Goal: Task Accomplishment & Management: Use online tool/utility

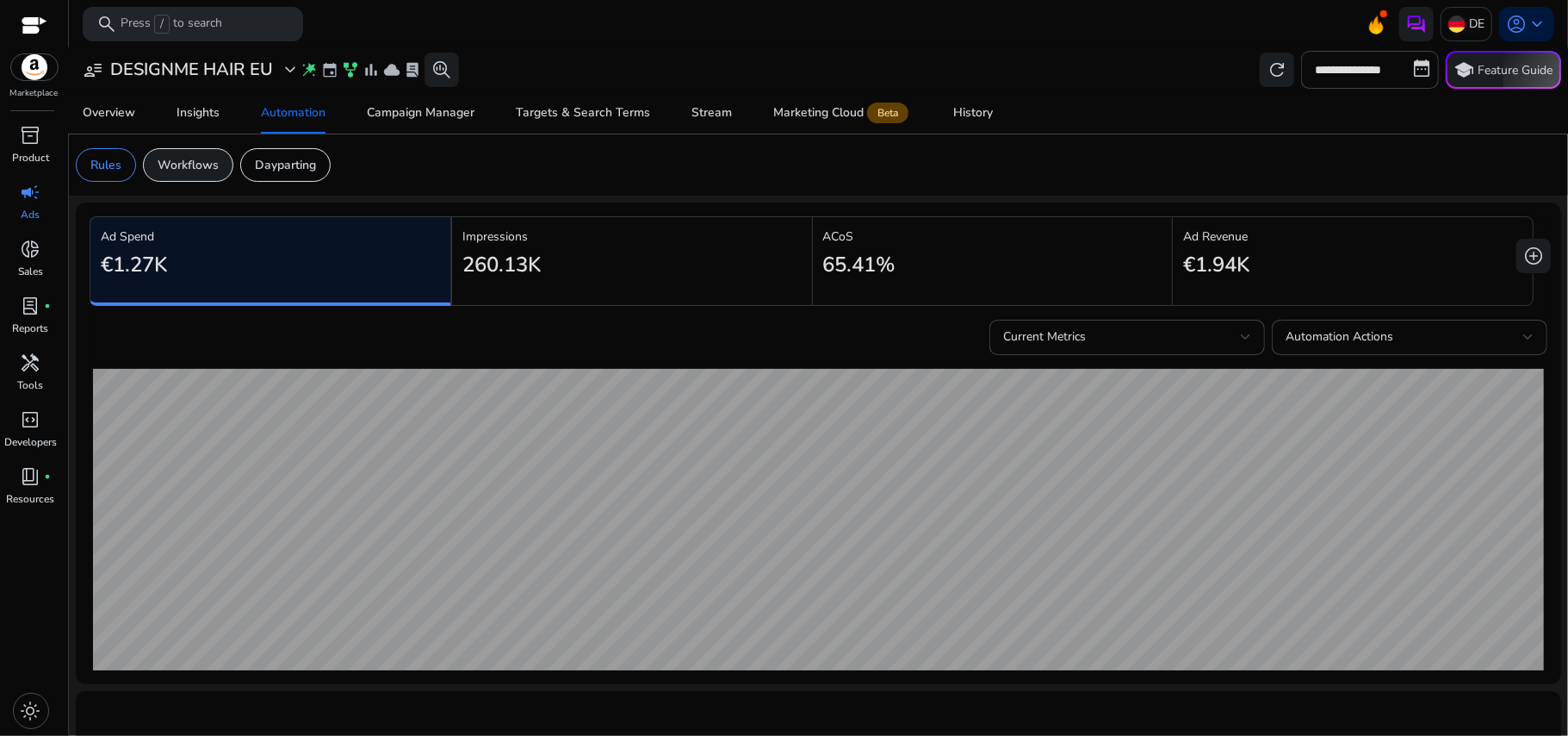
click at [197, 150] on div "Workflows" at bounding box center [189, 166] width 91 height 34
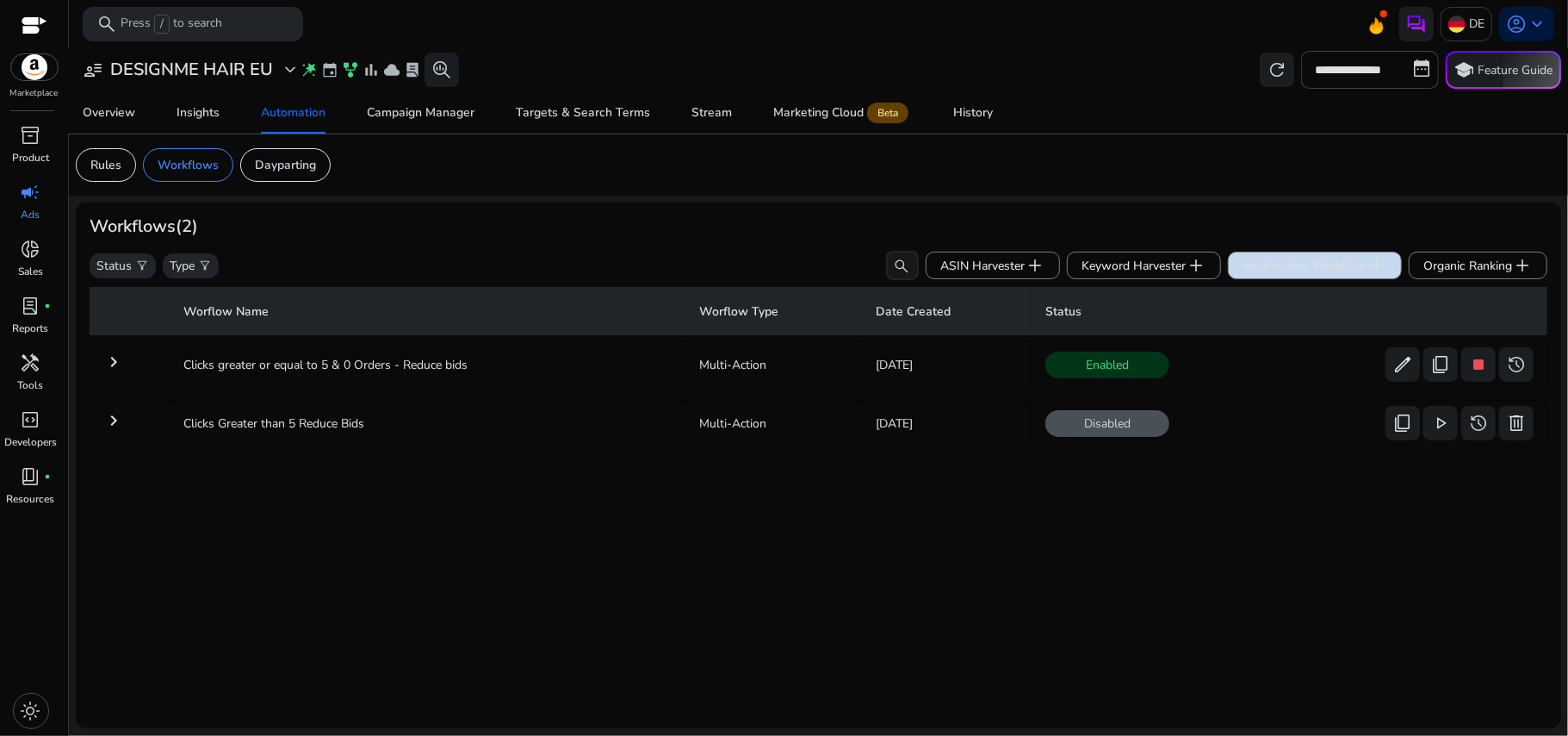
click at [1348, 271] on span "Multi Action Workflow add" at bounding box center [1315, 265] width 145 height 20
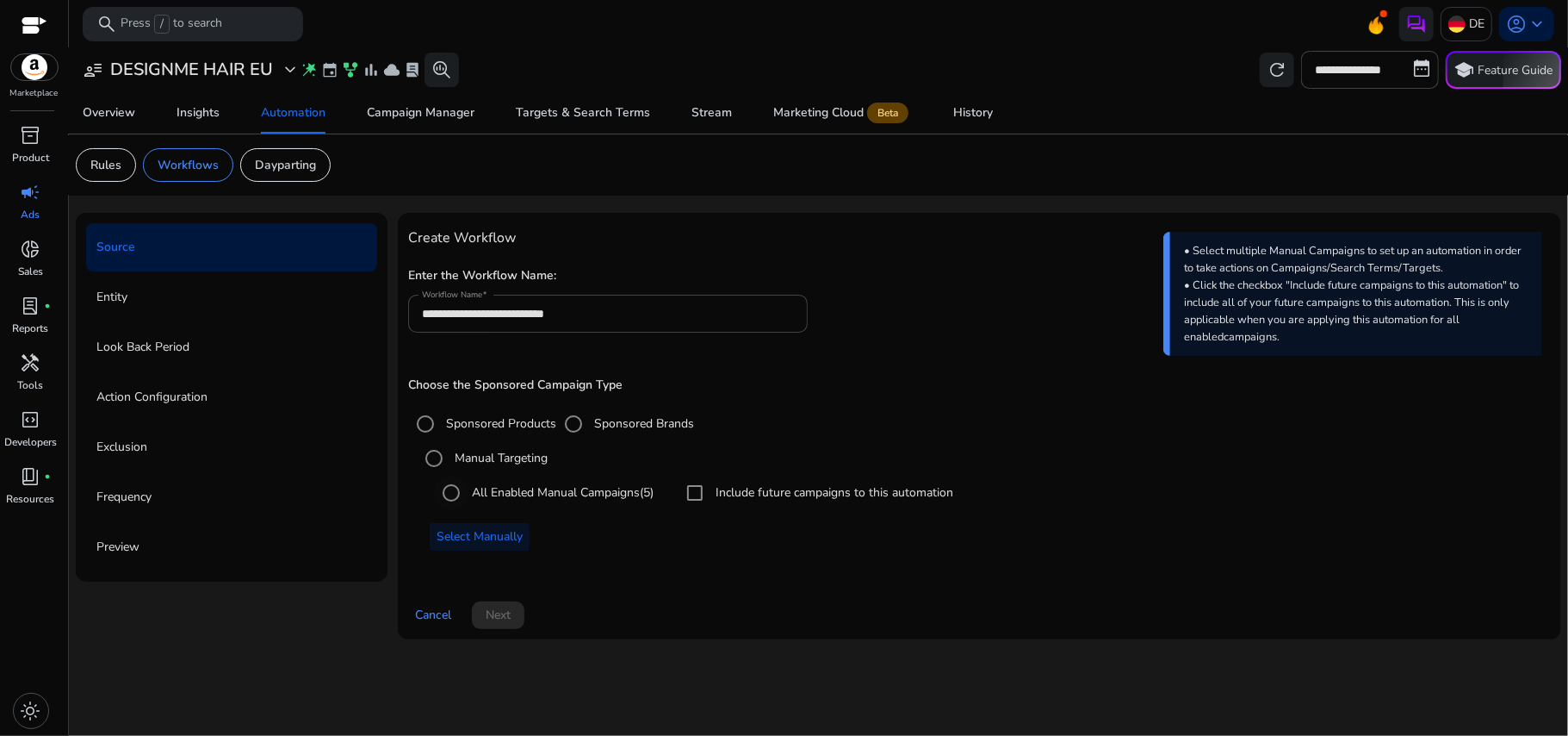
click at [553, 495] on label "All Enabled Manual Campaigns (5)" at bounding box center [561, 492] width 185 height 18
click at [473, 467] on label "Manual Targeting" at bounding box center [499, 458] width 96 height 18
click at [476, 536] on span "Select Manually" at bounding box center [479, 537] width 86 height 18
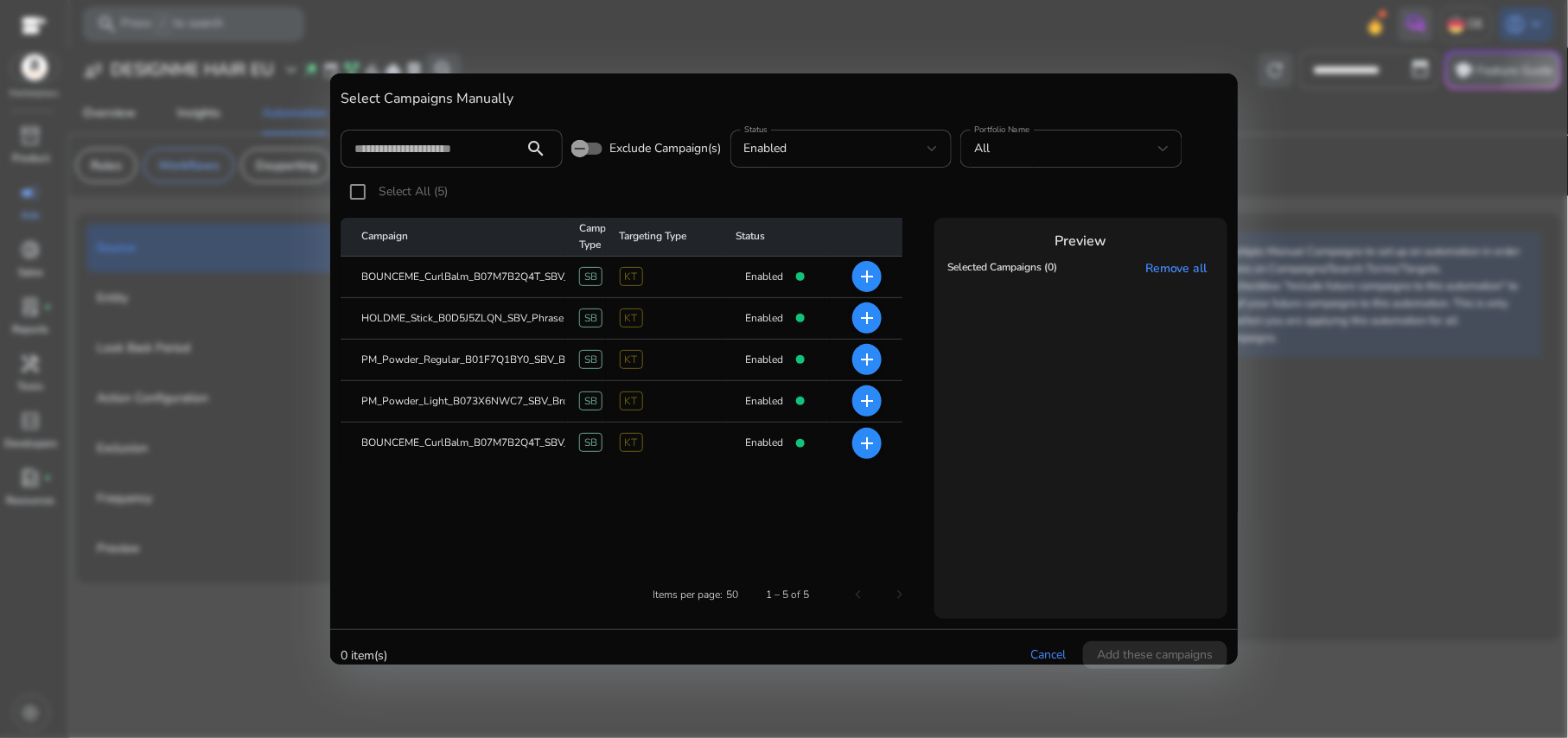
click at [866, 271] on mat-icon "add" at bounding box center [867, 276] width 21 height 21
click at [866, 308] on mat-icon "add" at bounding box center [867, 318] width 21 height 21
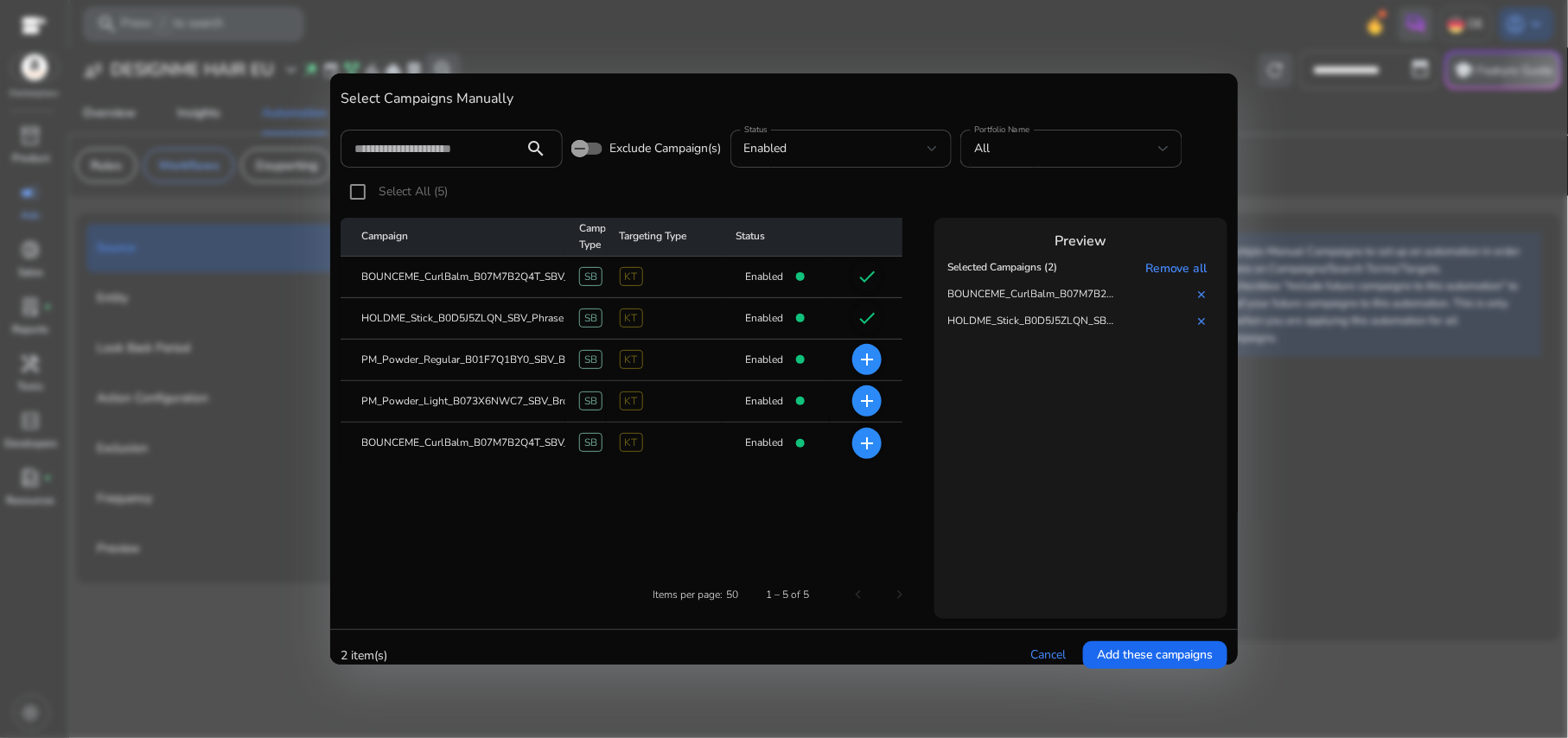
click at [866, 347] on span "add" at bounding box center [867, 359] width 29 height 31
click at [866, 397] on mat-icon "add" at bounding box center [867, 401] width 21 height 21
click at [869, 447] on mat-icon "add" at bounding box center [867, 443] width 21 height 21
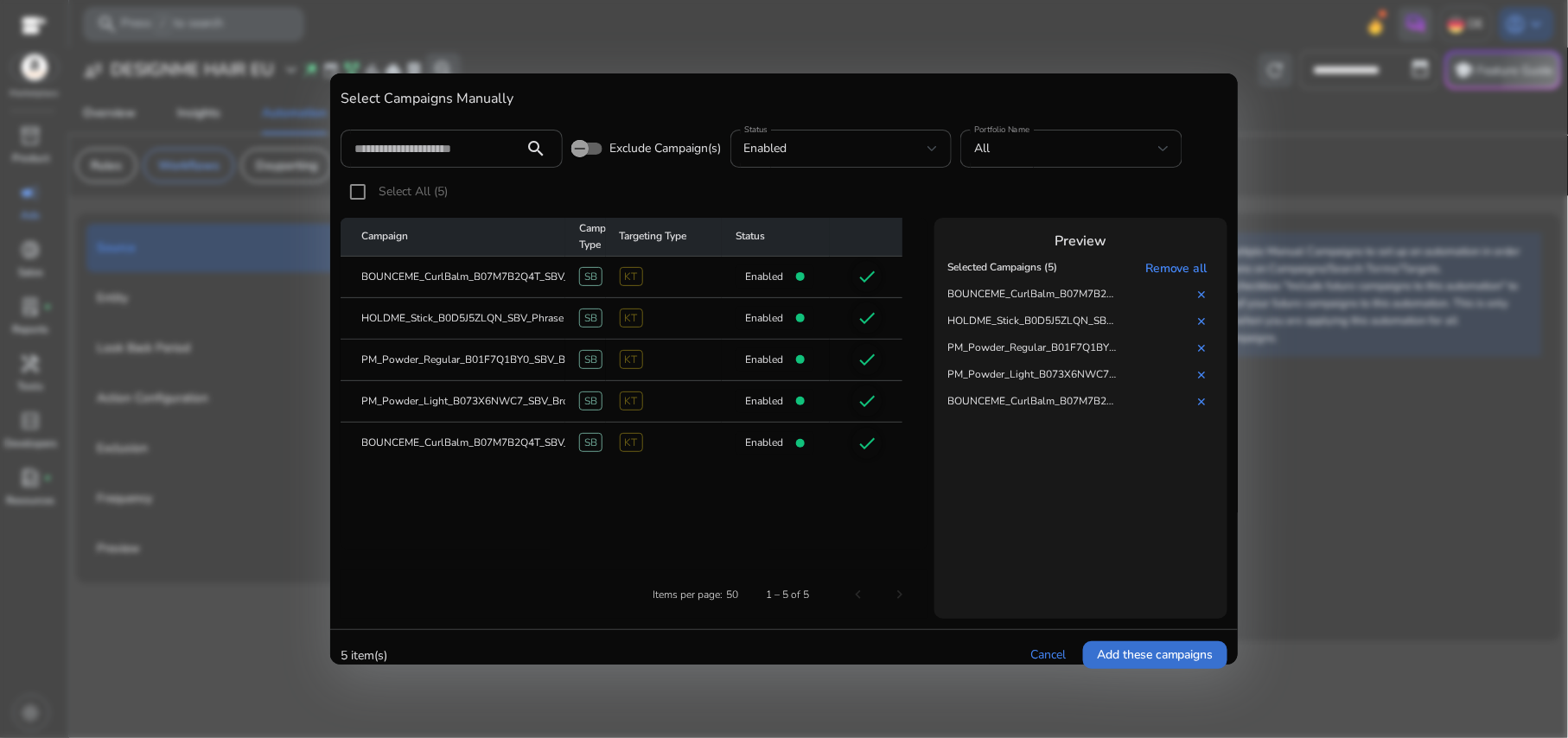
click at [1114, 650] on span "Add these campaigns" at bounding box center [1155, 654] width 117 height 18
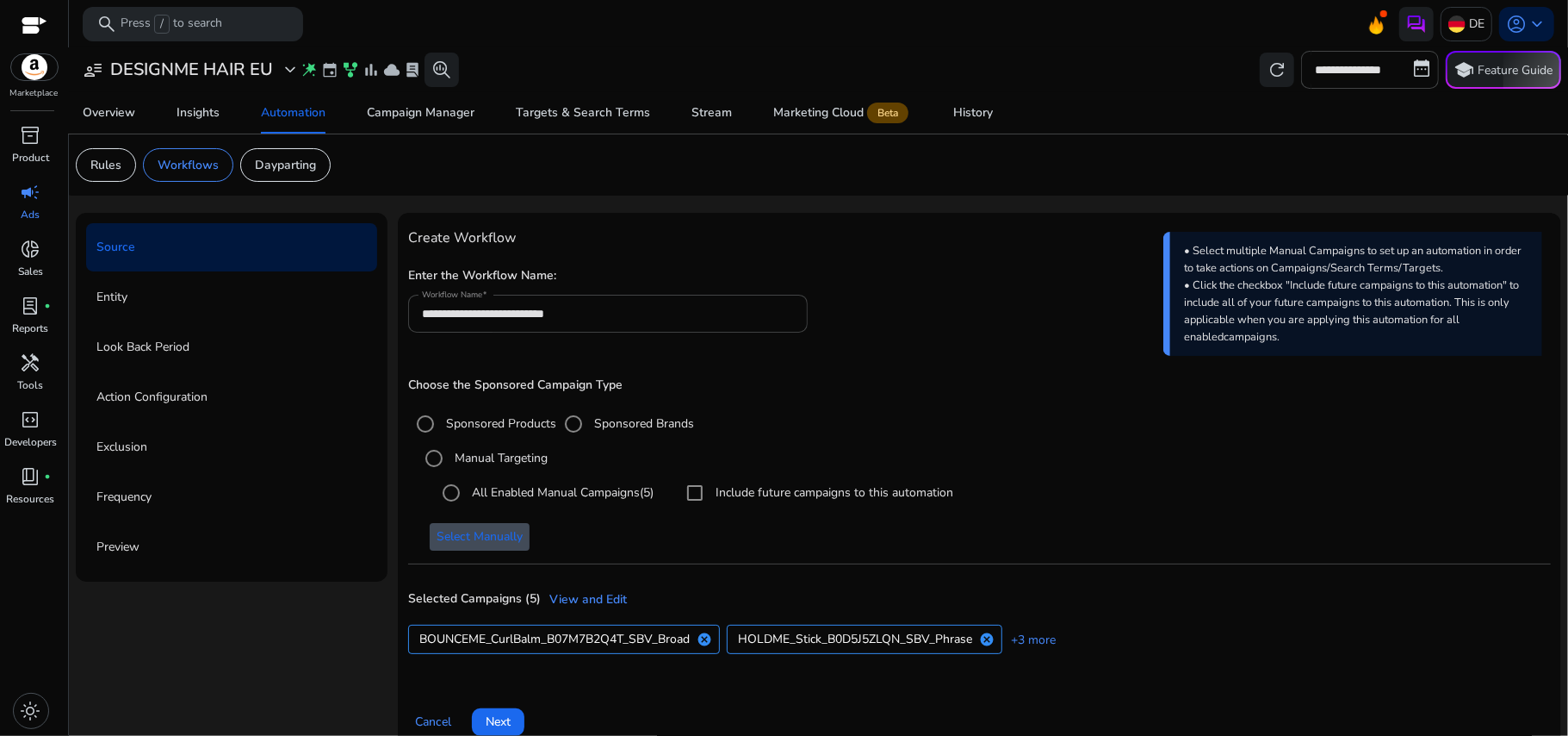
scroll to position [26, 0]
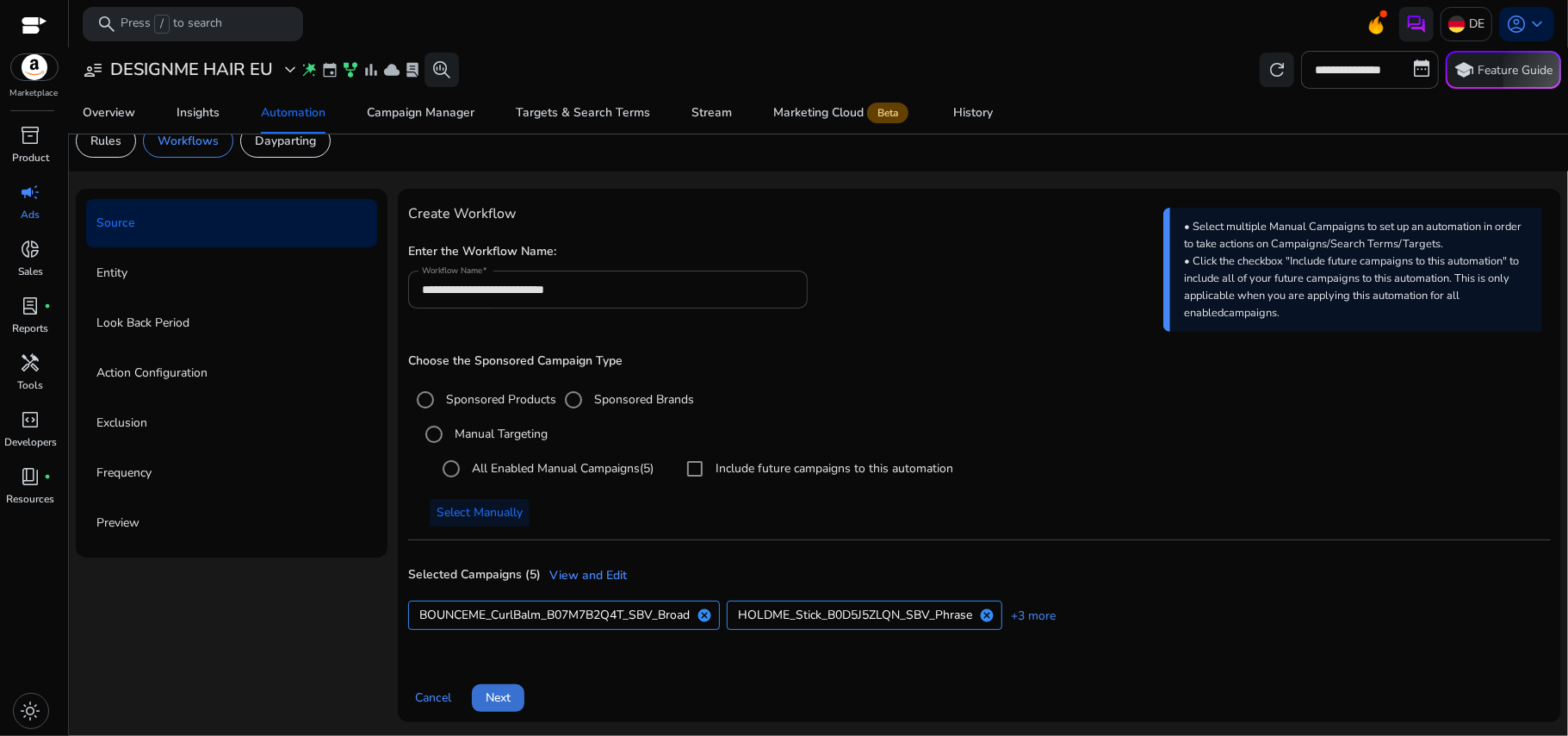
click at [494, 698] on span "Next" at bounding box center [498, 698] width 25 height 18
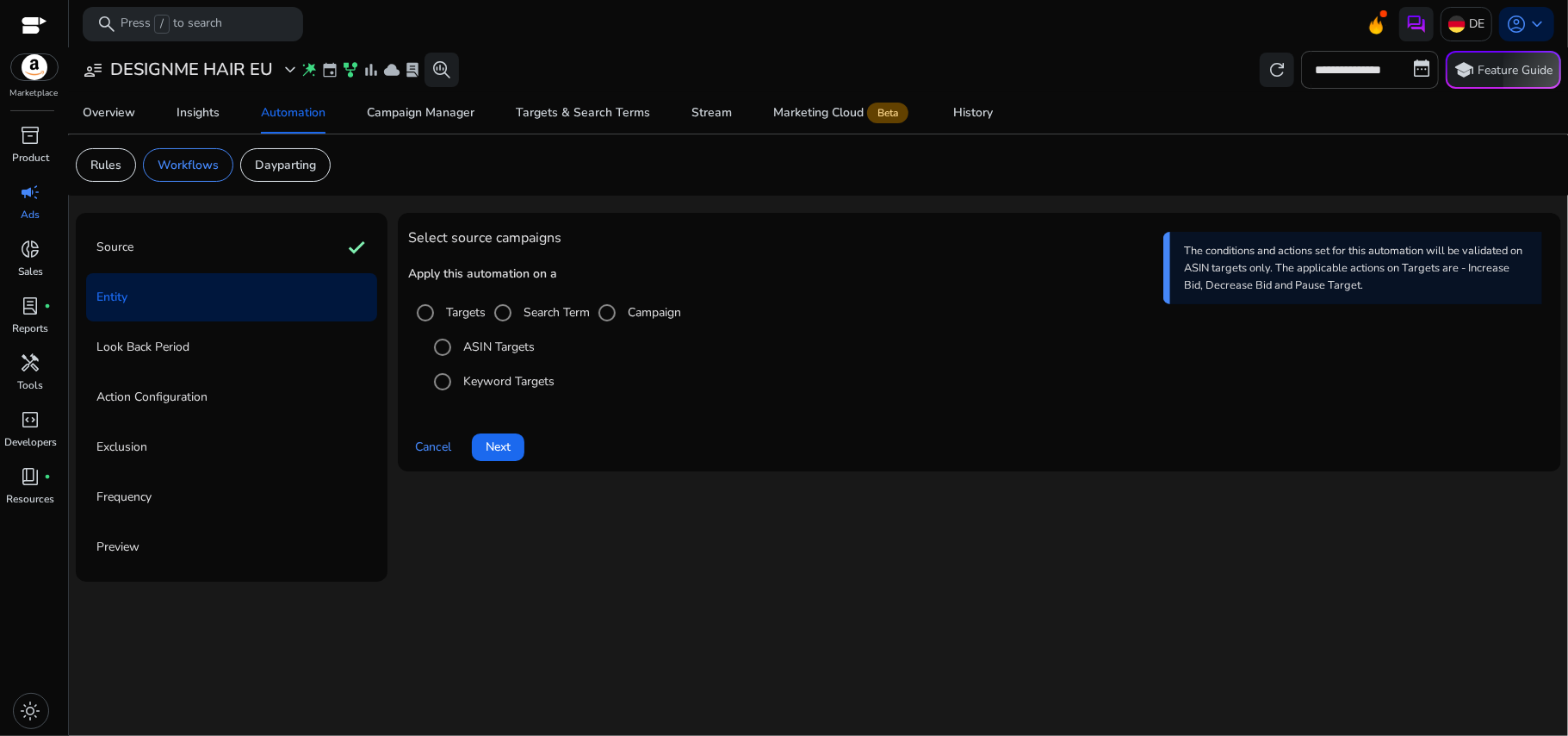
scroll to position [0, 0]
click at [477, 383] on label "Keyword Targets" at bounding box center [507, 381] width 95 height 18
click at [486, 449] on span "Next" at bounding box center [498, 447] width 25 height 18
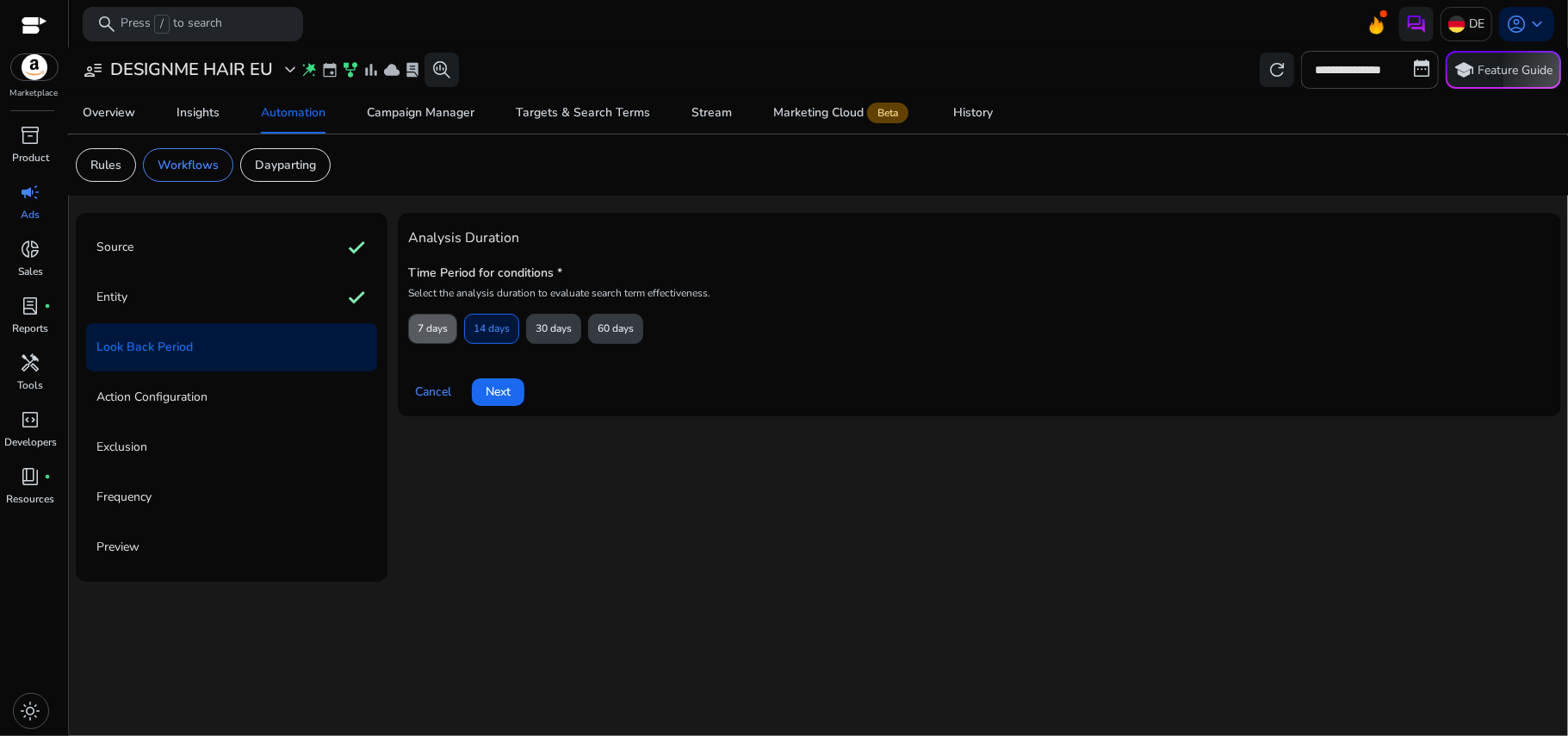
click at [438, 324] on span "7 days" at bounding box center [433, 328] width 30 height 30
click at [491, 381] on span at bounding box center [498, 392] width 52 height 41
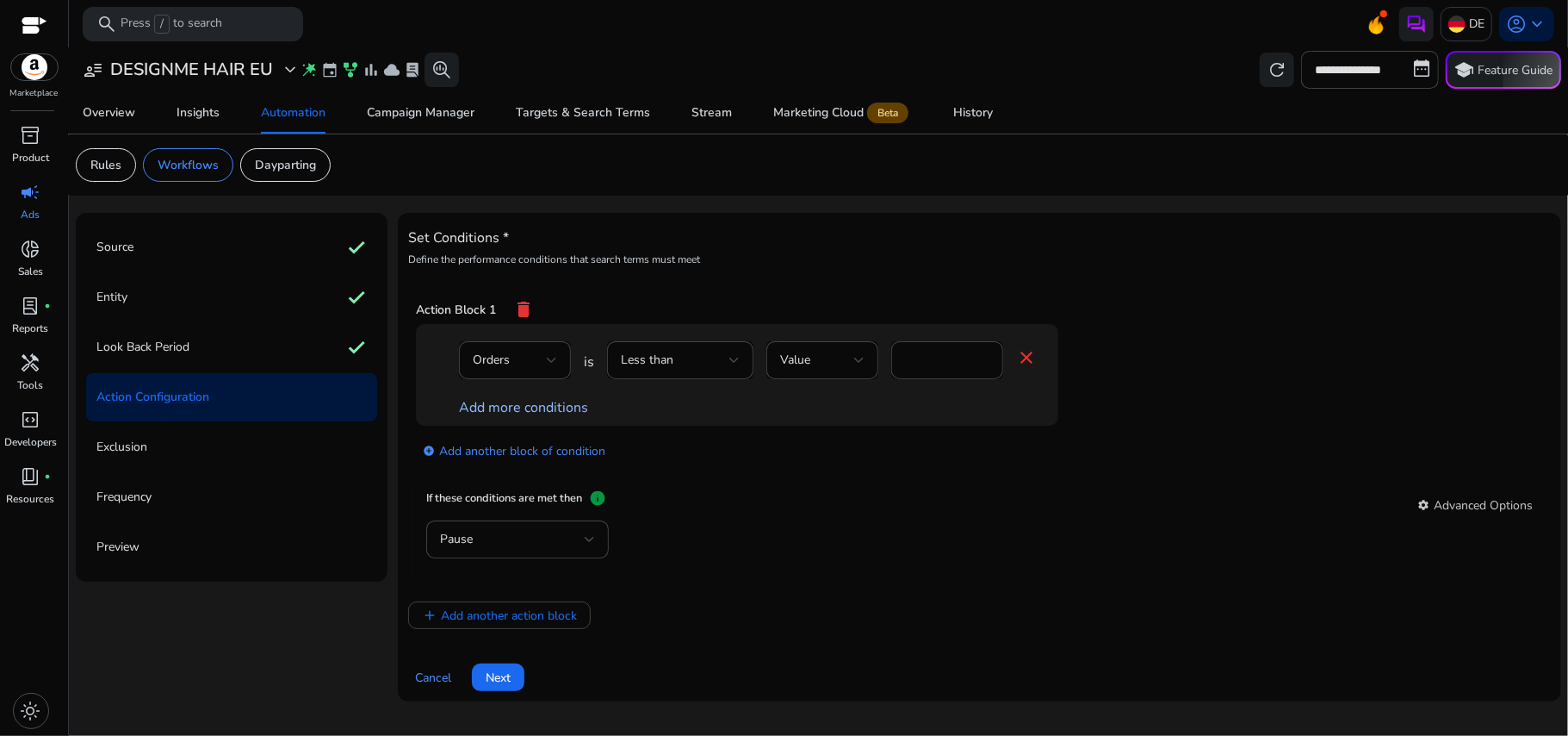
click at [493, 404] on link "Add more conditions" at bounding box center [523, 407] width 129 height 19
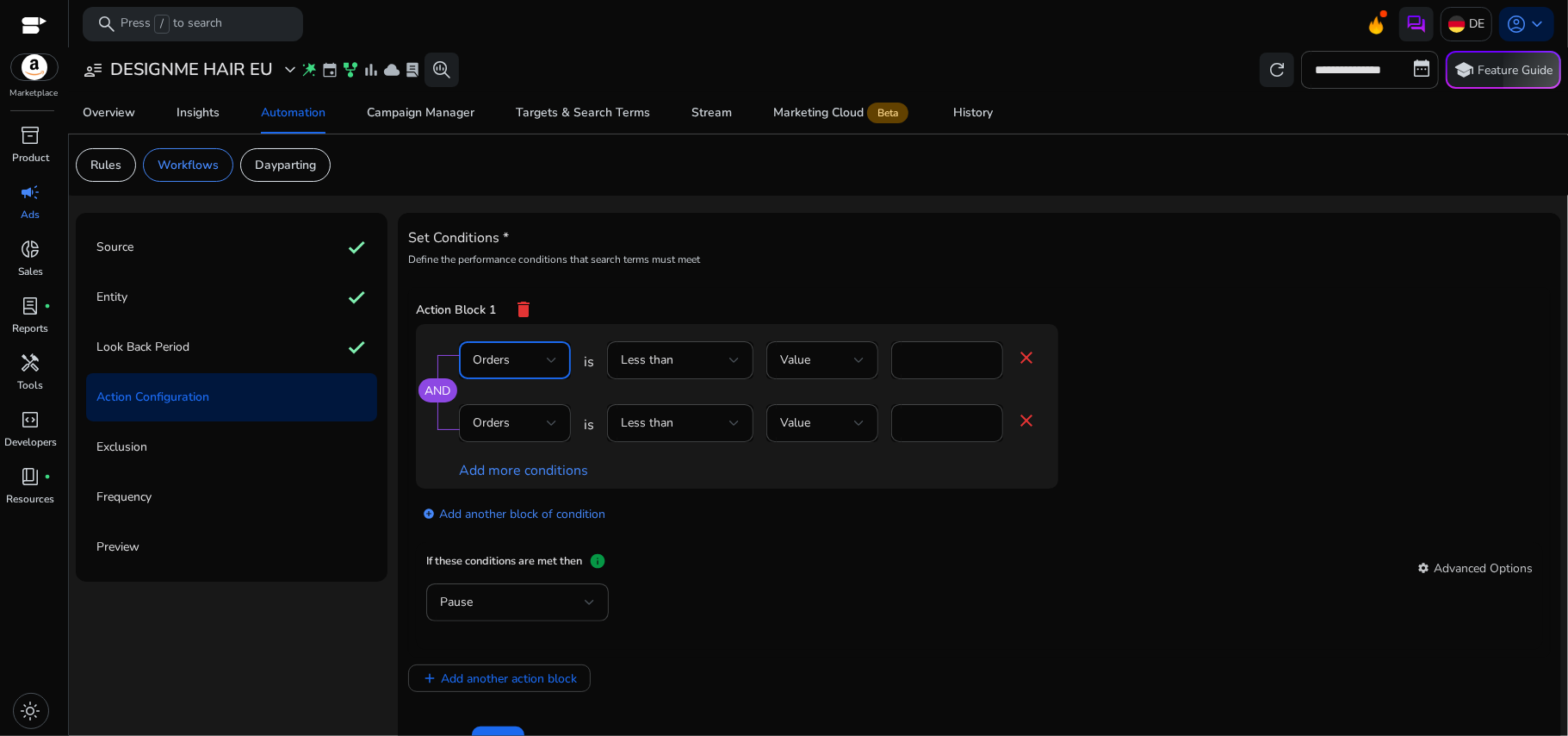
click at [511, 370] on div "Orders" at bounding box center [515, 360] width 84 height 20
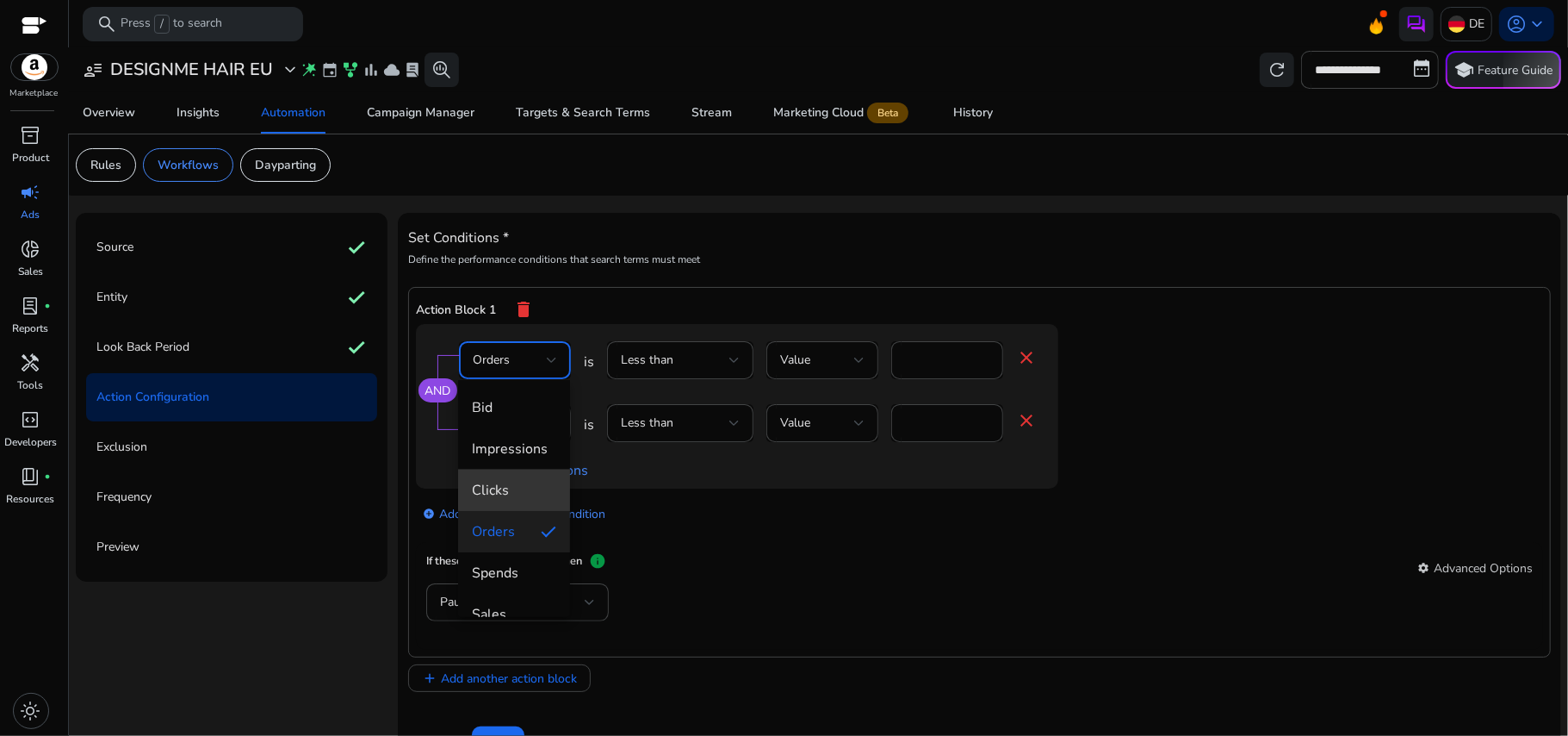
click at [522, 477] on mat-option "Clicks" at bounding box center [514, 490] width 112 height 41
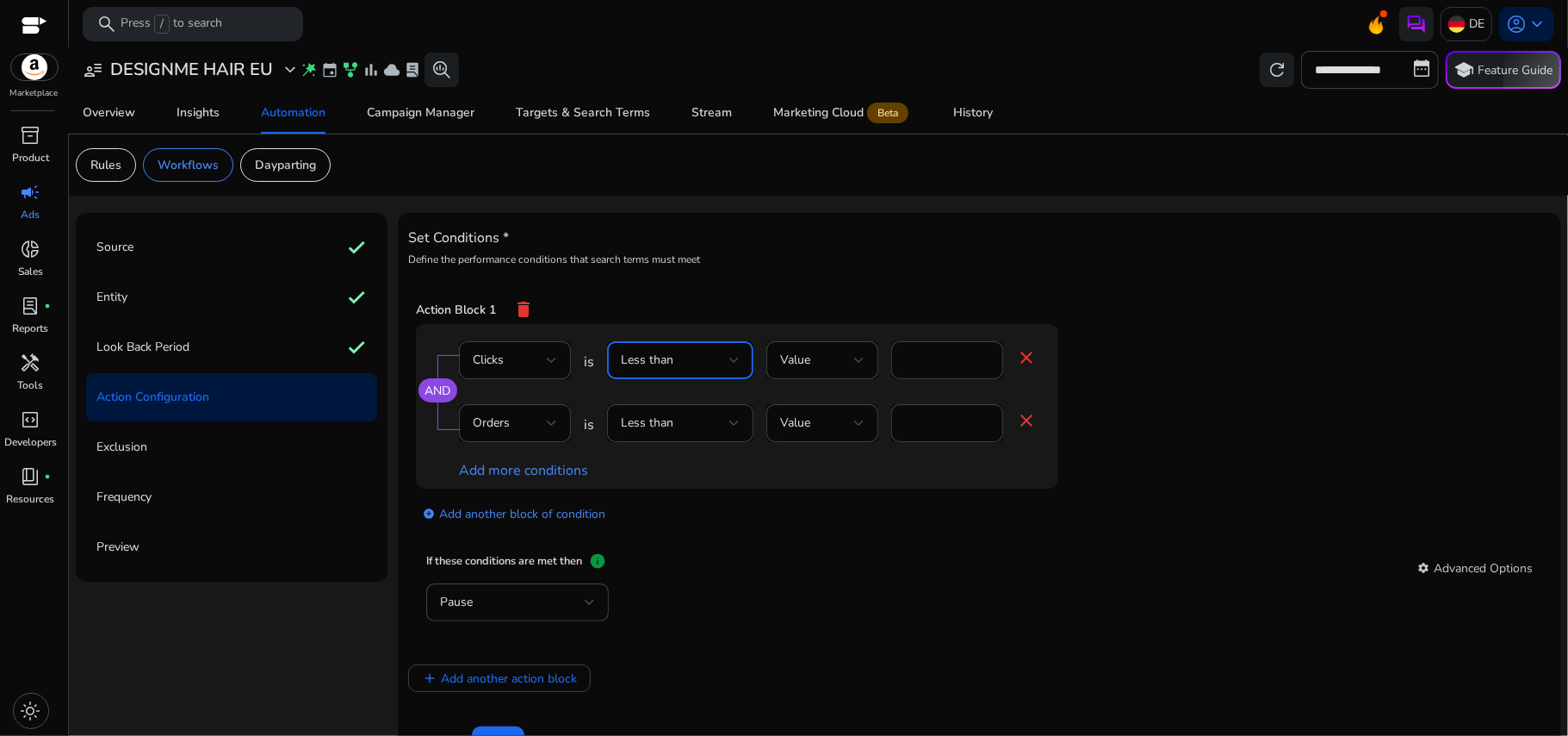
click at [694, 370] on div "Less than" at bounding box center [680, 360] width 119 height 20
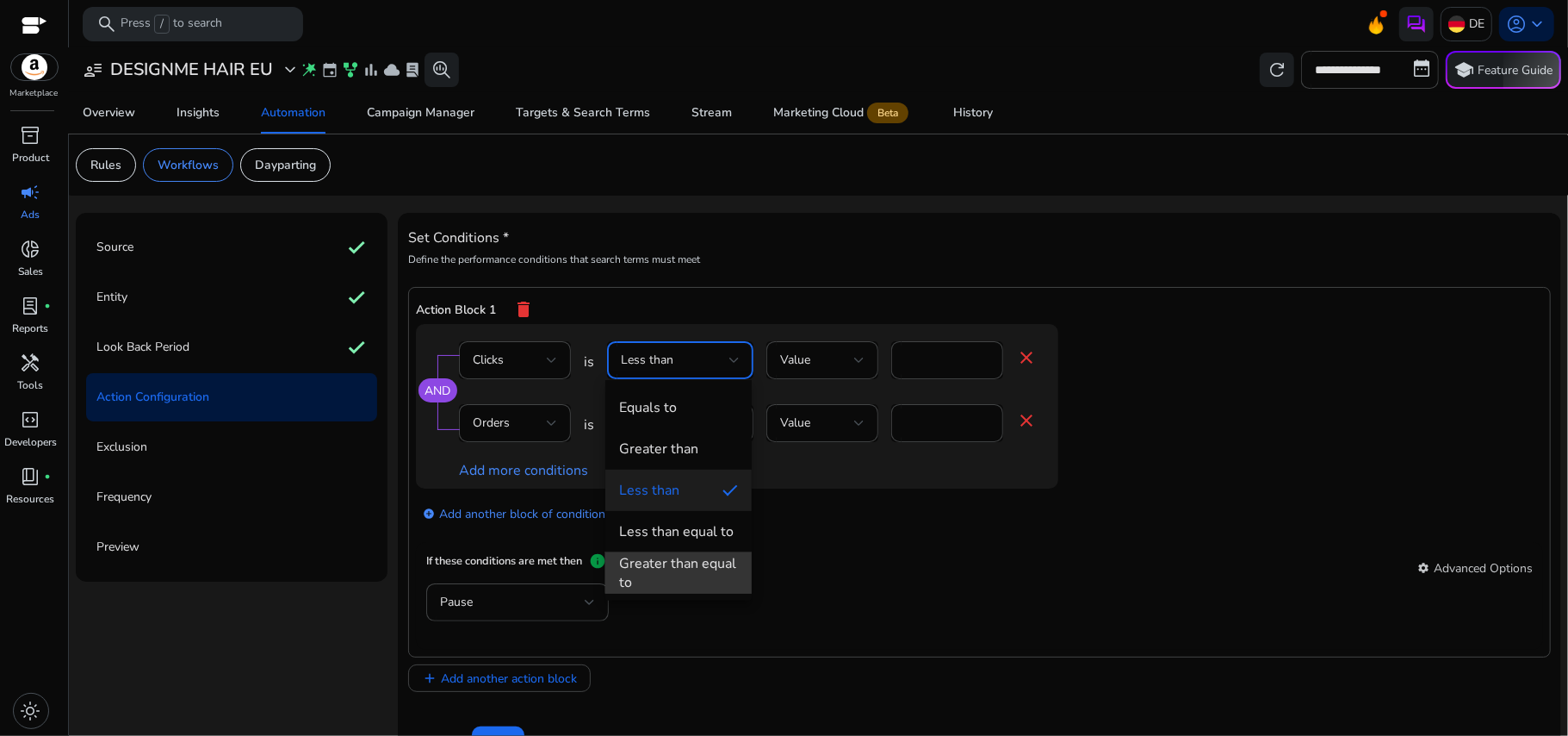
click at [686, 553] on mat-option "Greater than equal to" at bounding box center [679, 573] width 147 height 41
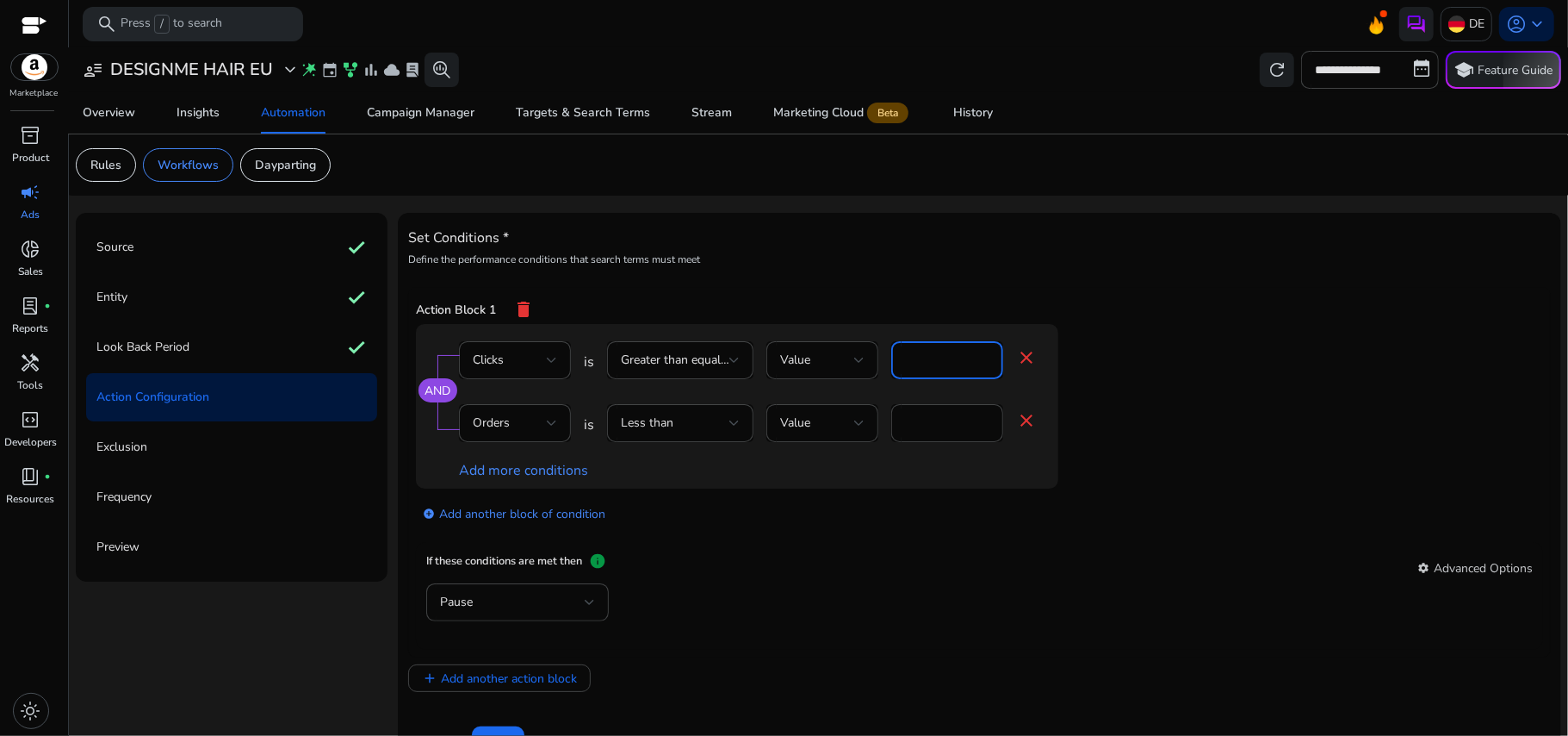
click at [917, 368] on input "*" at bounding box center [947, 360] width 84 height 19
type input "*"
click at [1131, 359] on app-ppc-editable-conditions "AND Clicks is Greater than equal to Value * close Orders is Less than Value * c…" at bounding box center [980, 433] width 1128 height 219
click at [552, 429] on div at bounding box center [552, 423] width 11 height 20
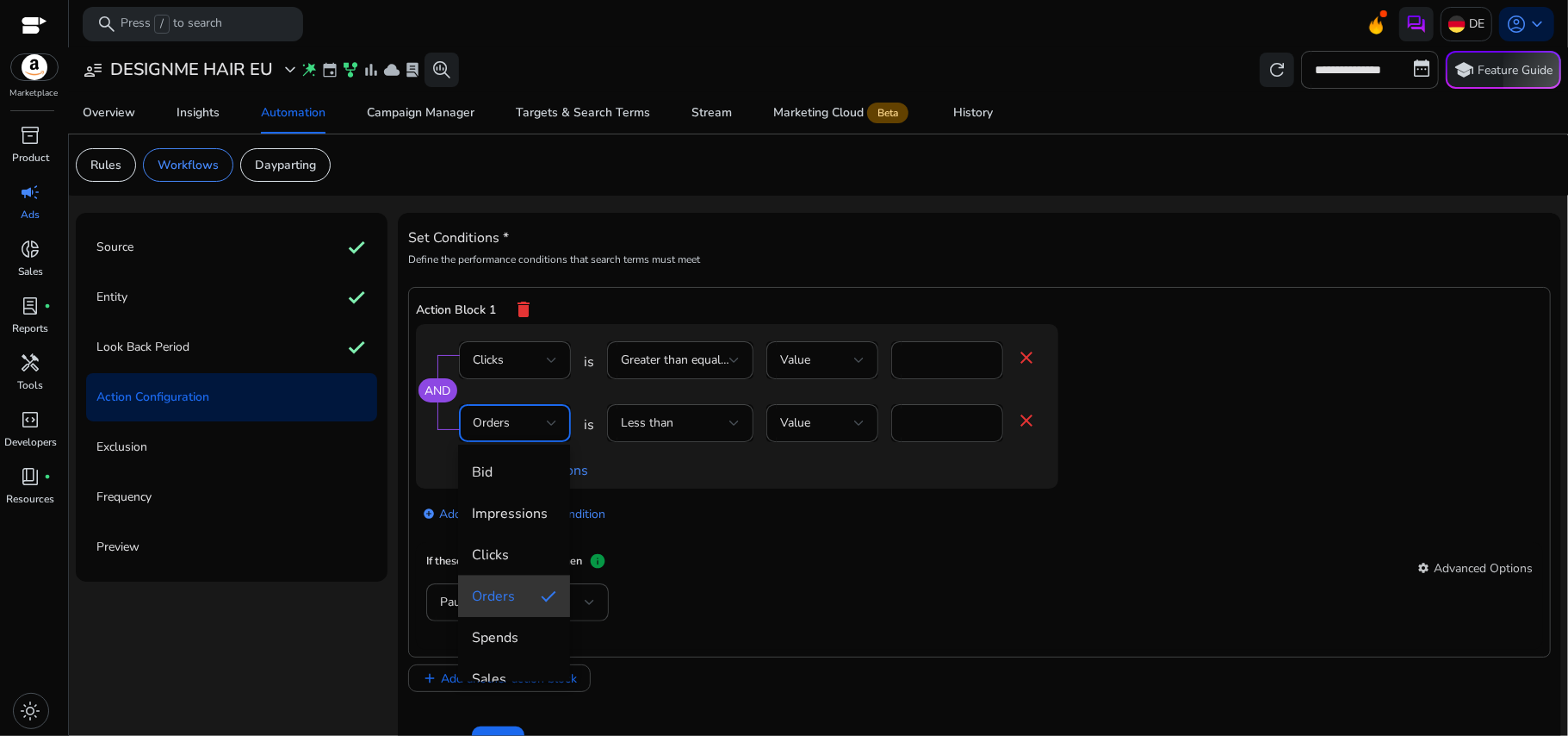
click at [518, 586] on span "Orders" at bounding box center [500, 595] width 55 height 19
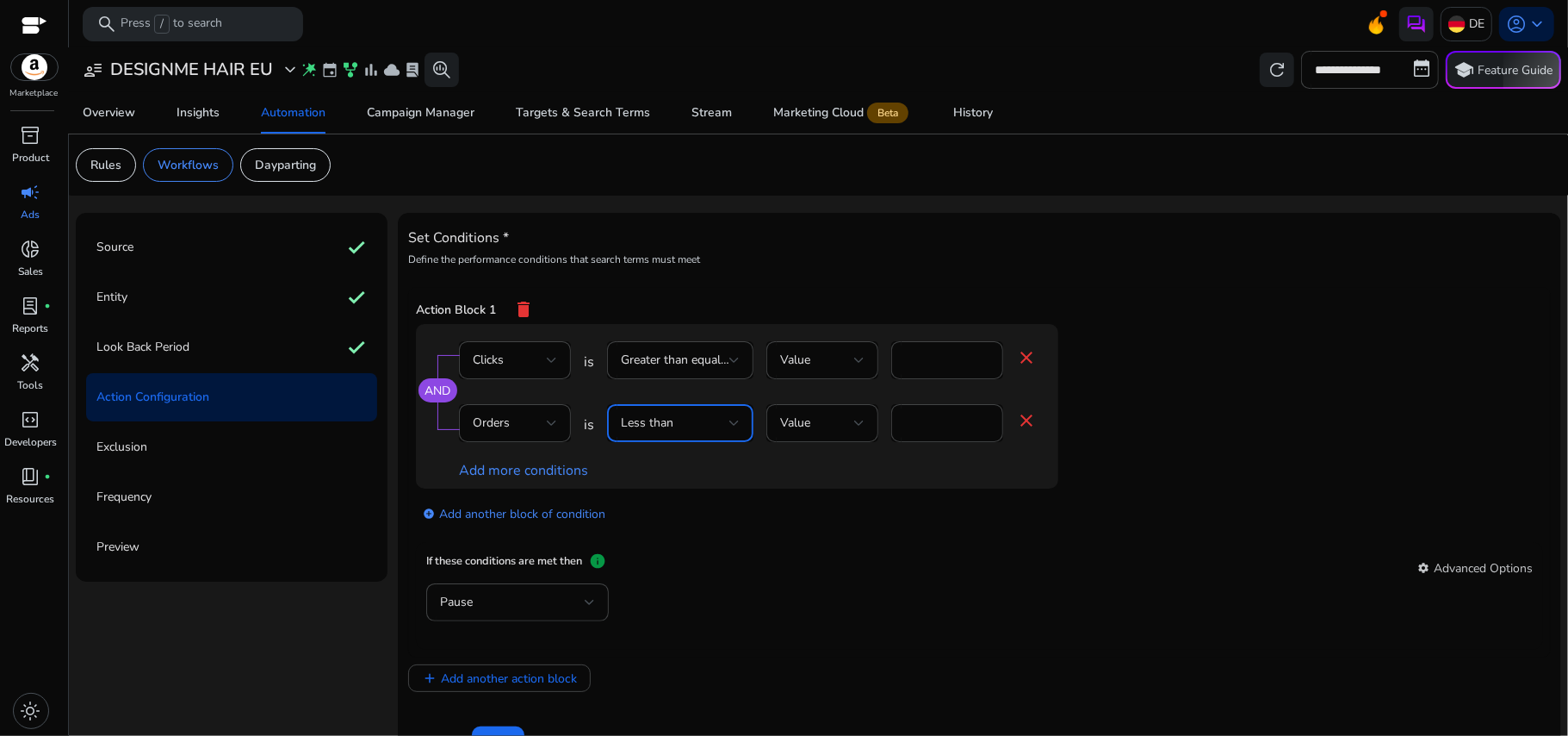
click at [711, 422] on div "Less than" at bounding box center [675, 423] width 109 height 19
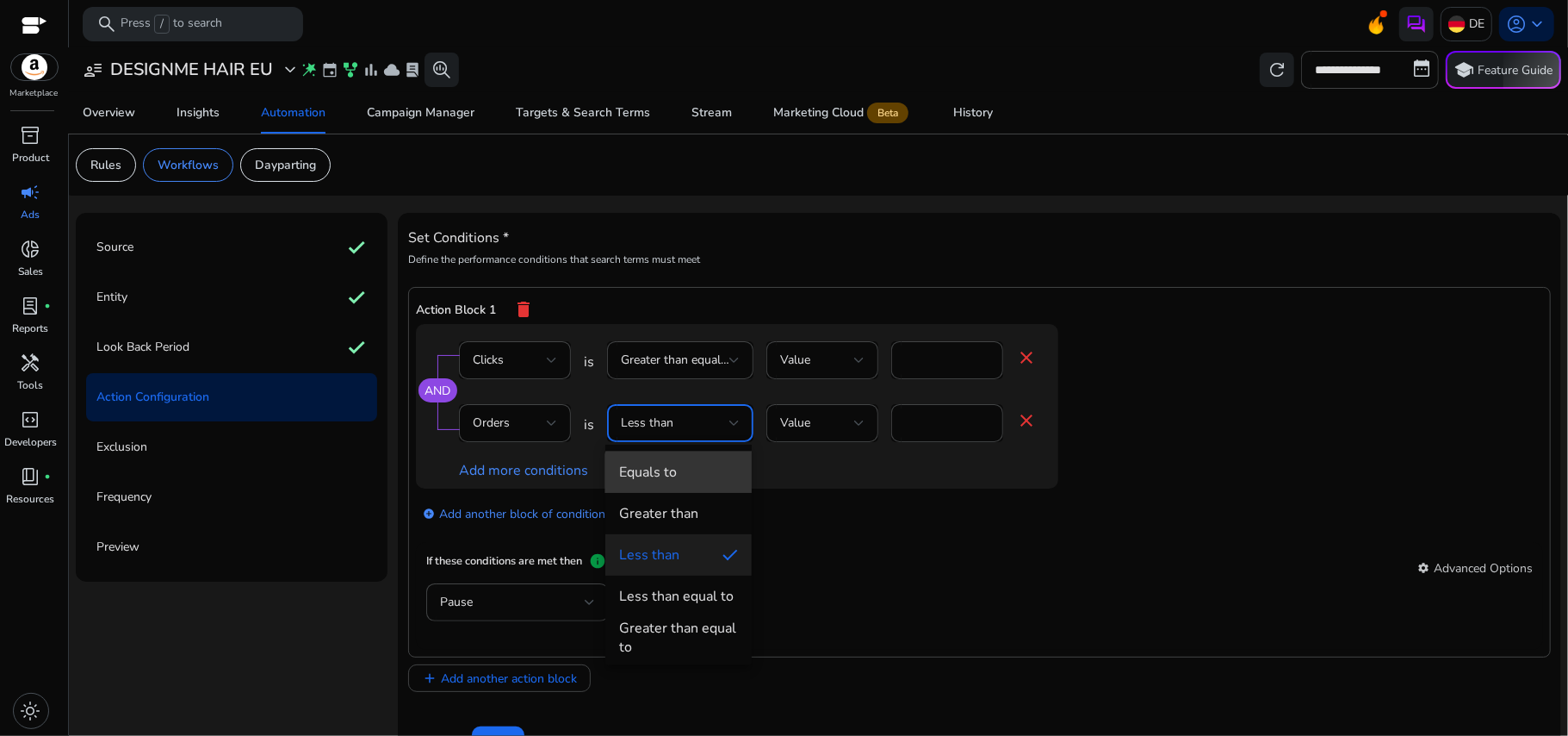
click at [696, 482] on mat-option "Equals to" at bounding box center [679, 472] width 147 height 41
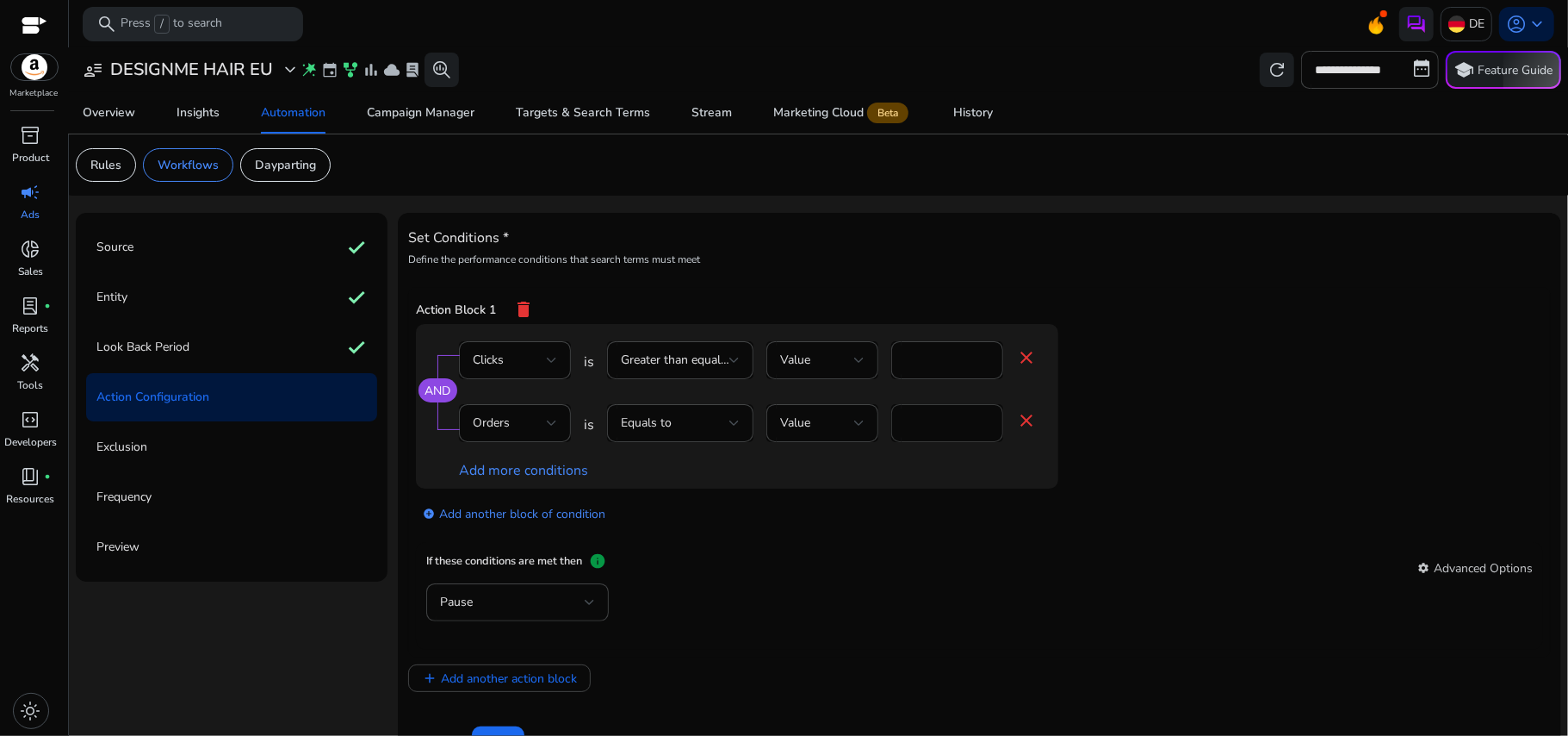
click at [945, 438] on div "*" at bounding box center [947, 423] width 84 height 38
click at [937, 427] on input "*" at bounding box center [947, 423] width 84 height 19
type input "*"
click at [1183, 391] on app-ppc-editable-conditions "AND Clicks is Greater than equal to Value * close Orders is Equals to Value * c…" at bounding box center [980, 433] width 1128 height 219
click at [438, 386] on link "AND" at bounding box center [437, 391] width 26 height 16
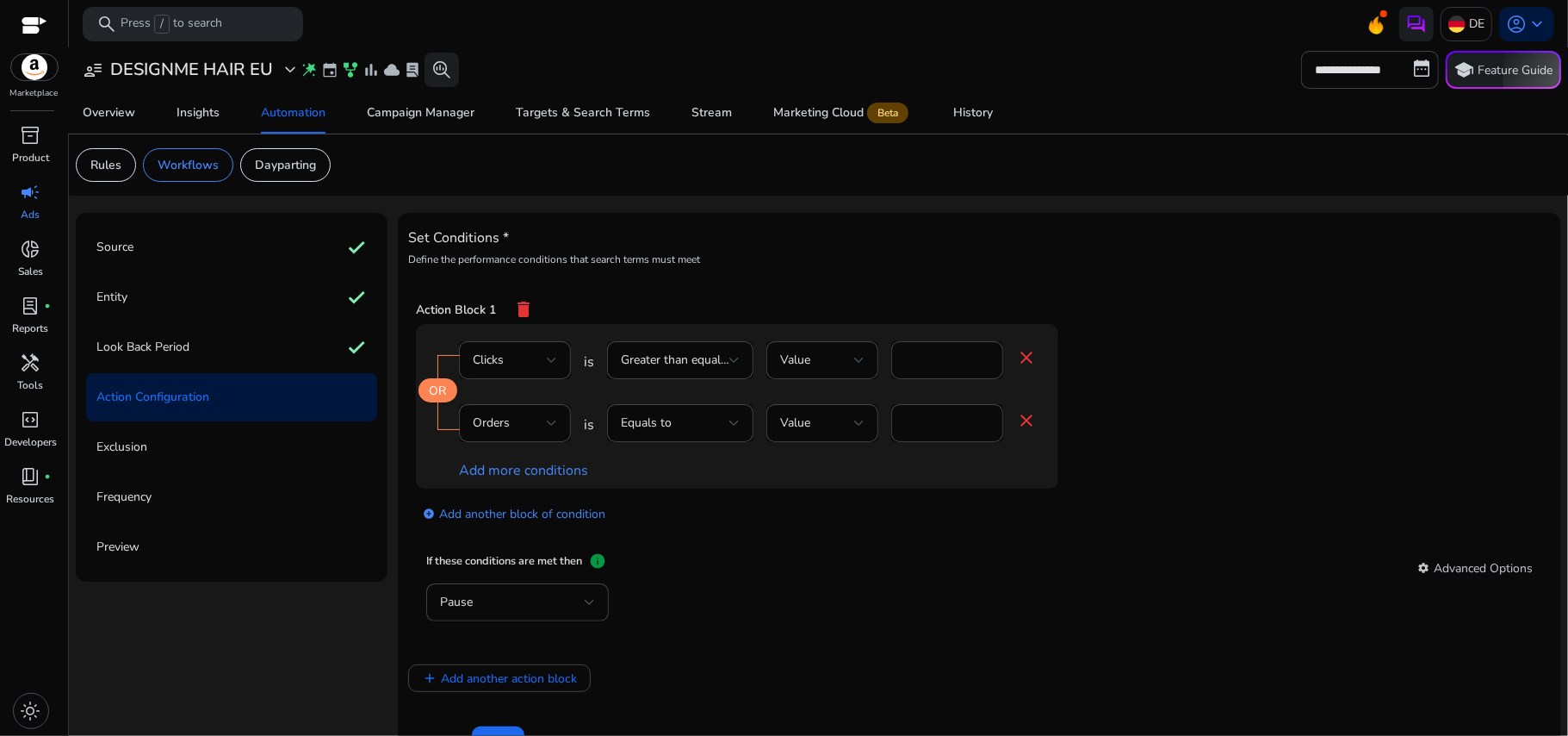
click at [441, 397] on link "OR" at bounding box center [437, 391] width 17 height 16
click at [518, 457] on div at bounding box center [515, 451] width 112 height 18
click at [513, 467] on link "Add more conditions" at bounding box center [523, 470] width 129 height 19
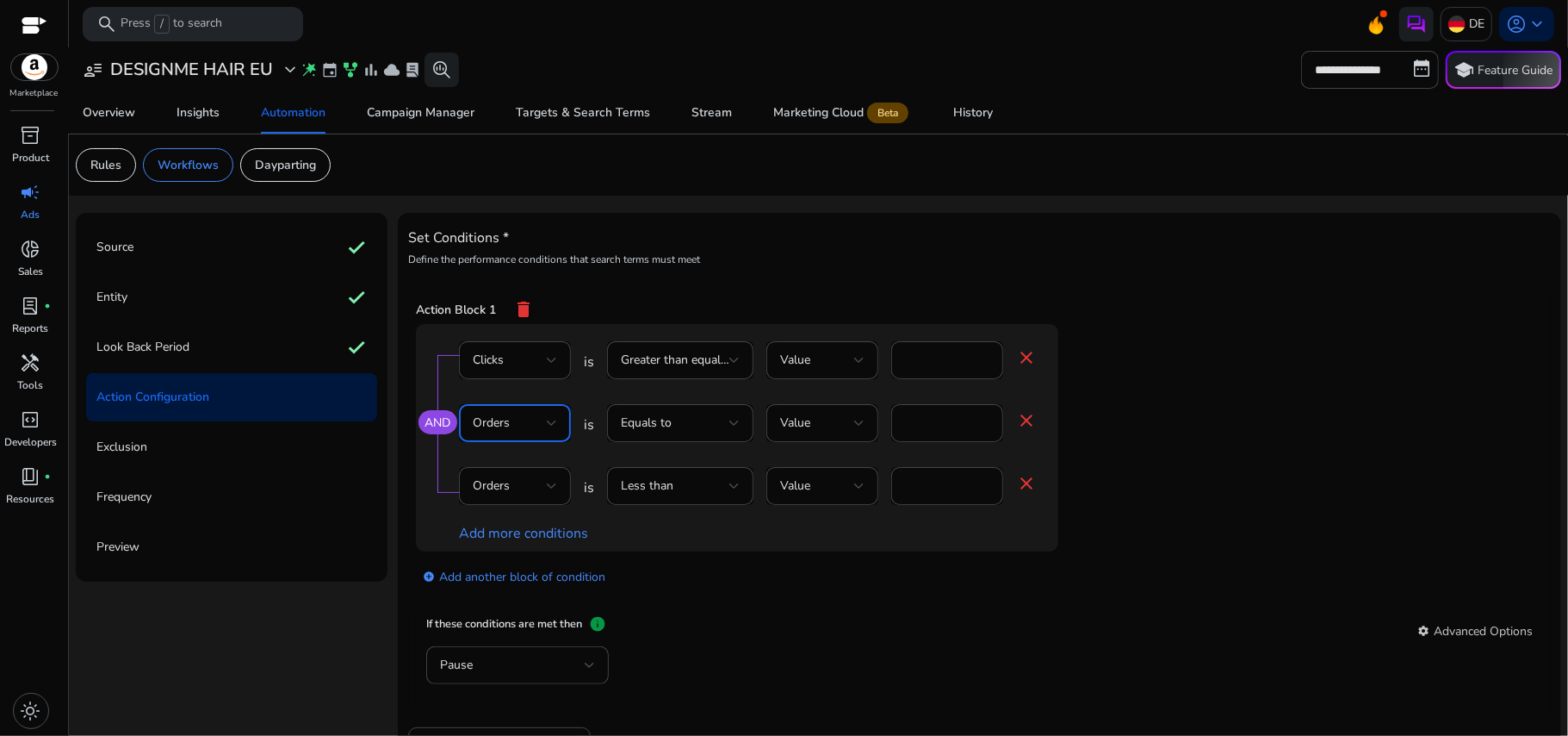
click at [513, 432] on div "Orders" at bounding box center [510, 423] width 74 height 19
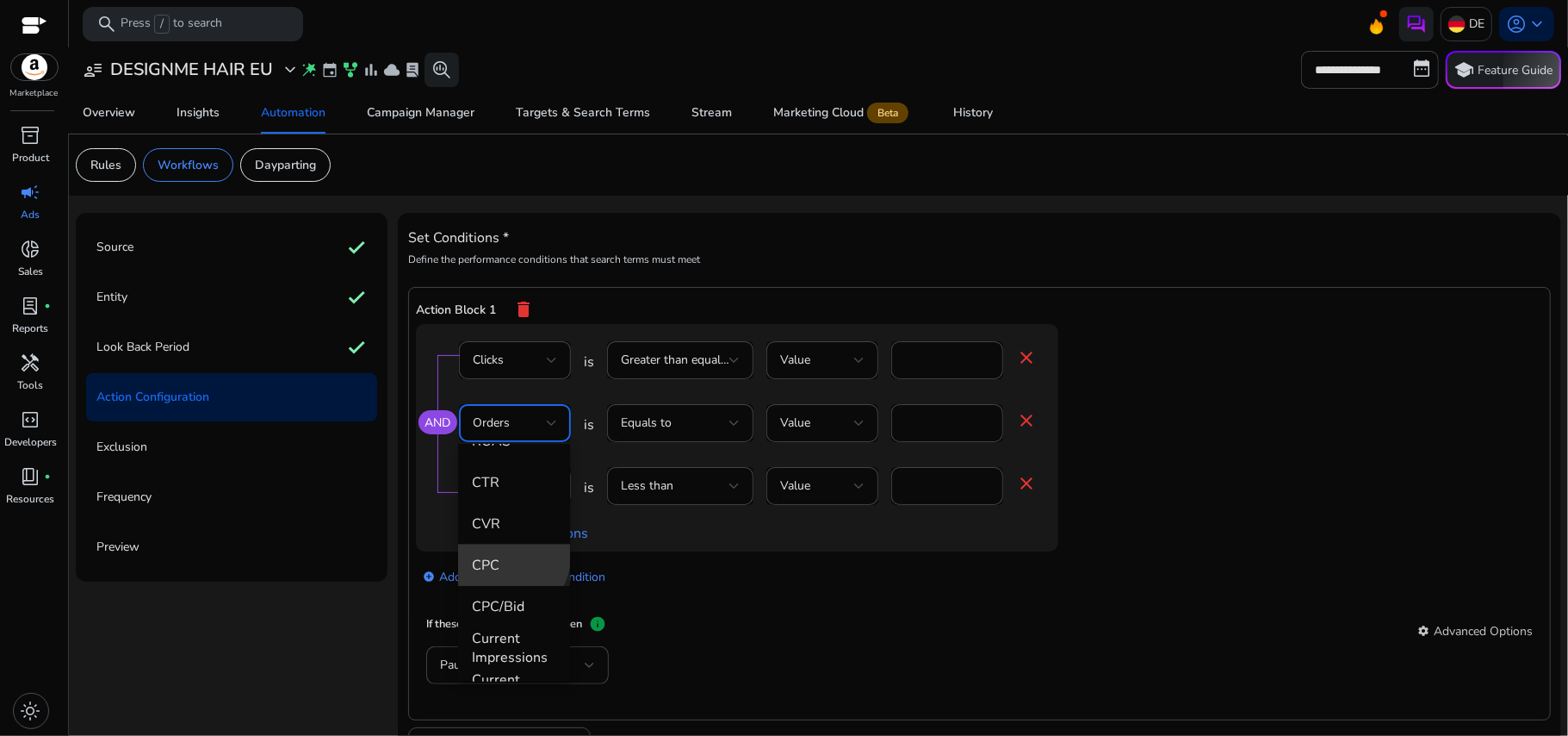
click at [494, 552] on mat-option "CPC" at bounding box center [514, 565] width 112 height 41
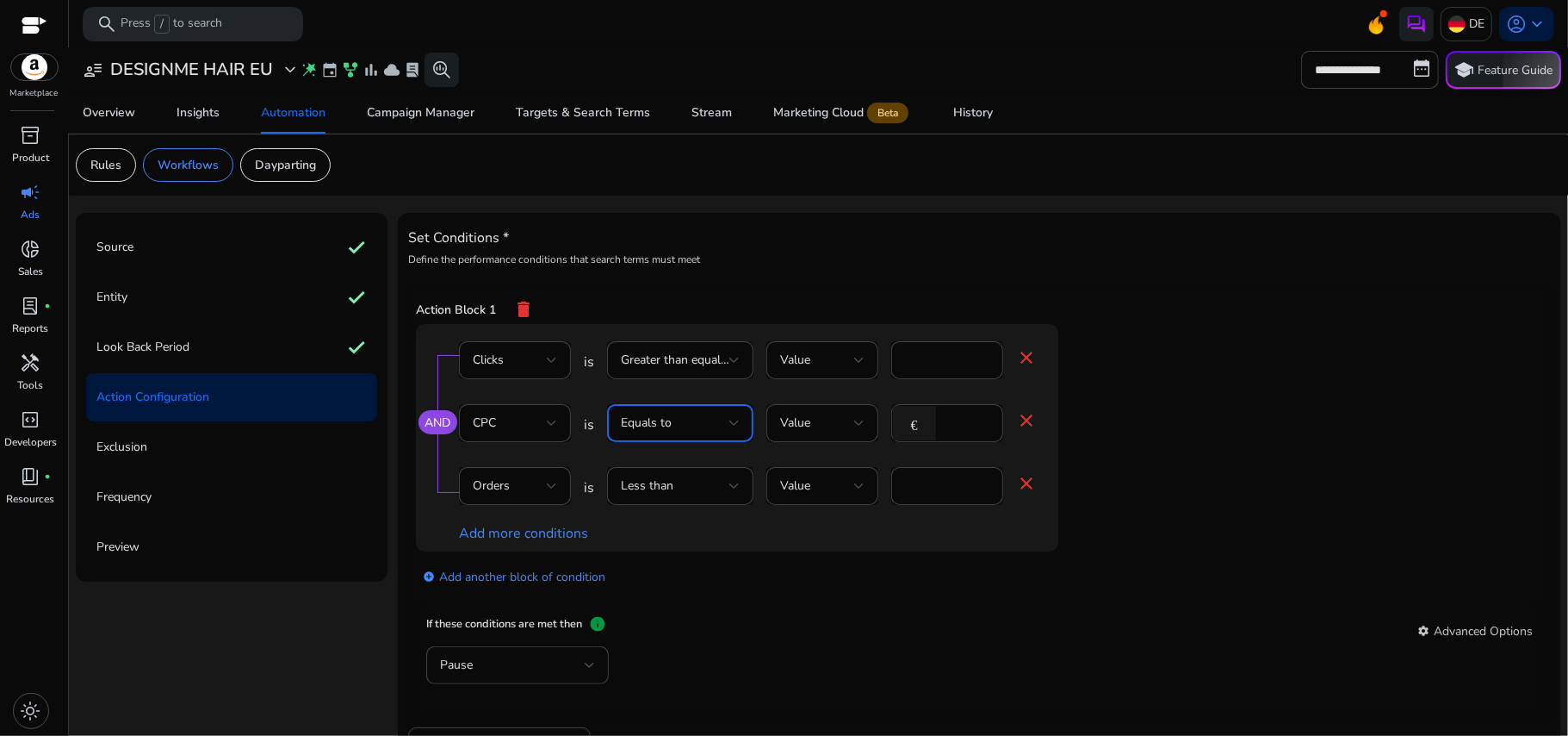
click at [707, 433] on div "Equals to" at bounding box center [675, 423] width 109 height 19
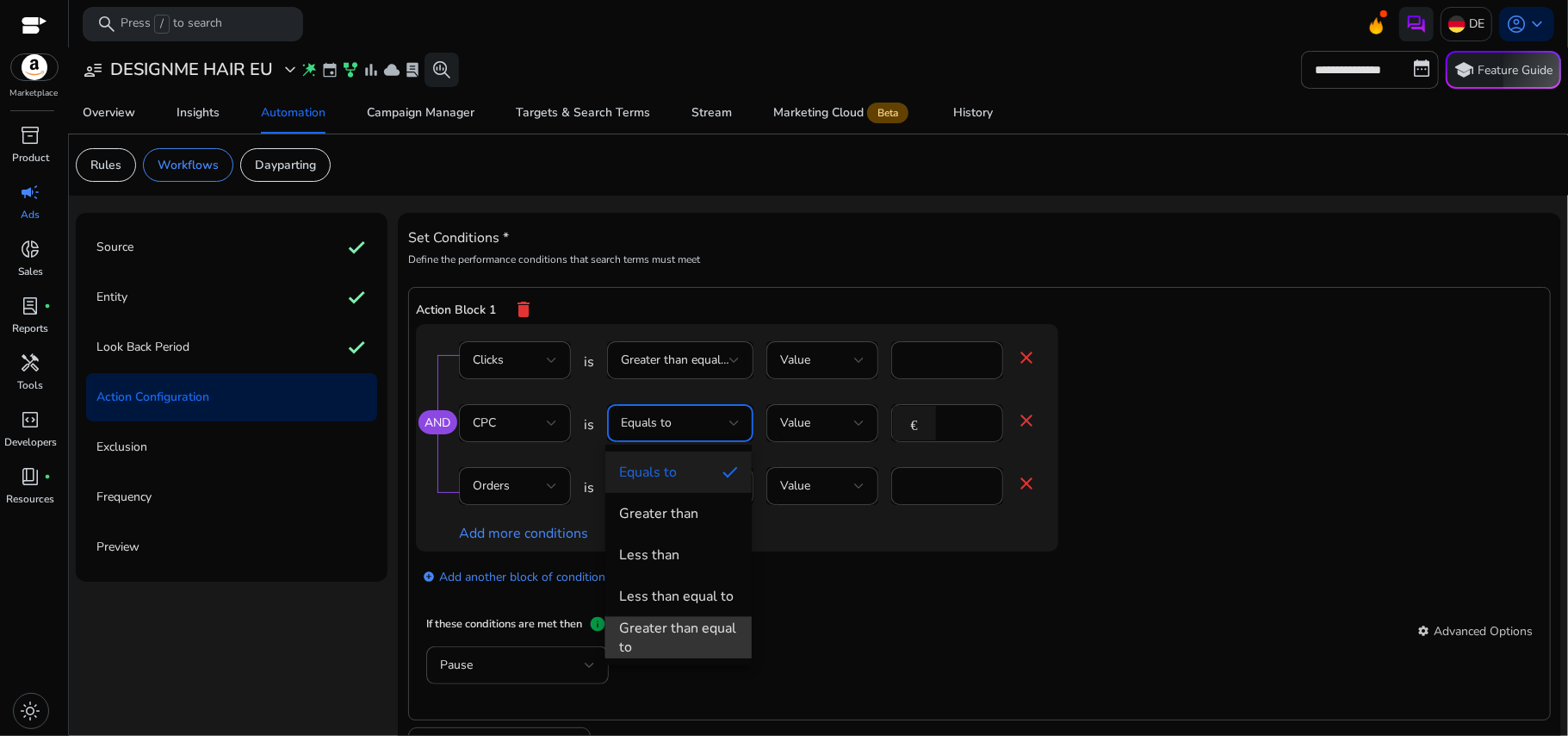
click at [700, 622] on div "Greater than equal to" at bounding box center [679, 637] width 119 height 38
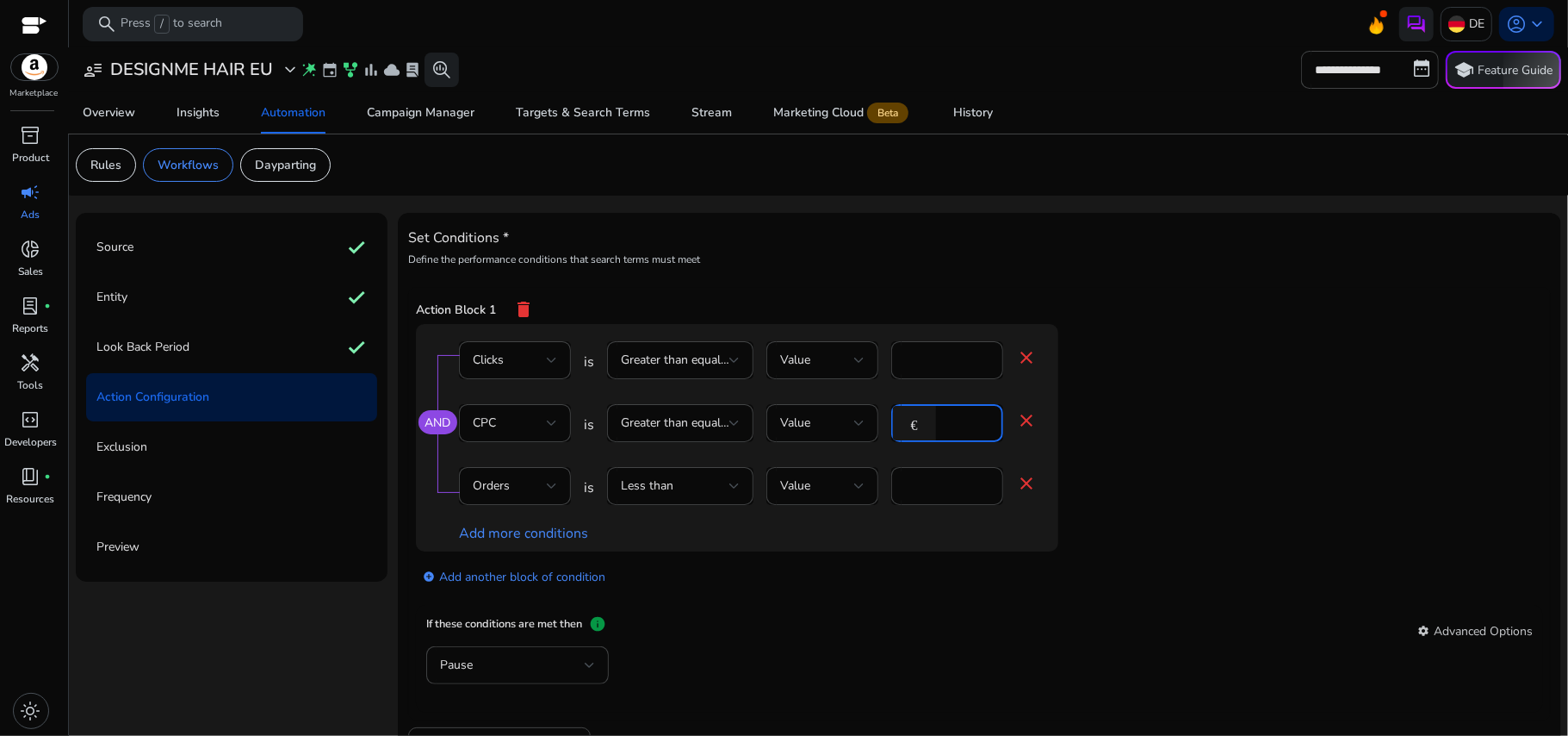
click at [945, 427] on input "*" at bounding box center [967, 423] width 44 height 19
type input "***"
click at [1172, 394] on app-ppc-editable-conditions "AND Clicks is Greater than equal to Value * close CPC is Greater than equal to …" at bounding box center [980, 465] width 1128 height 282
click at [646, 491] on span "Less than" at bounding box center [647, 485] width 52 height 16
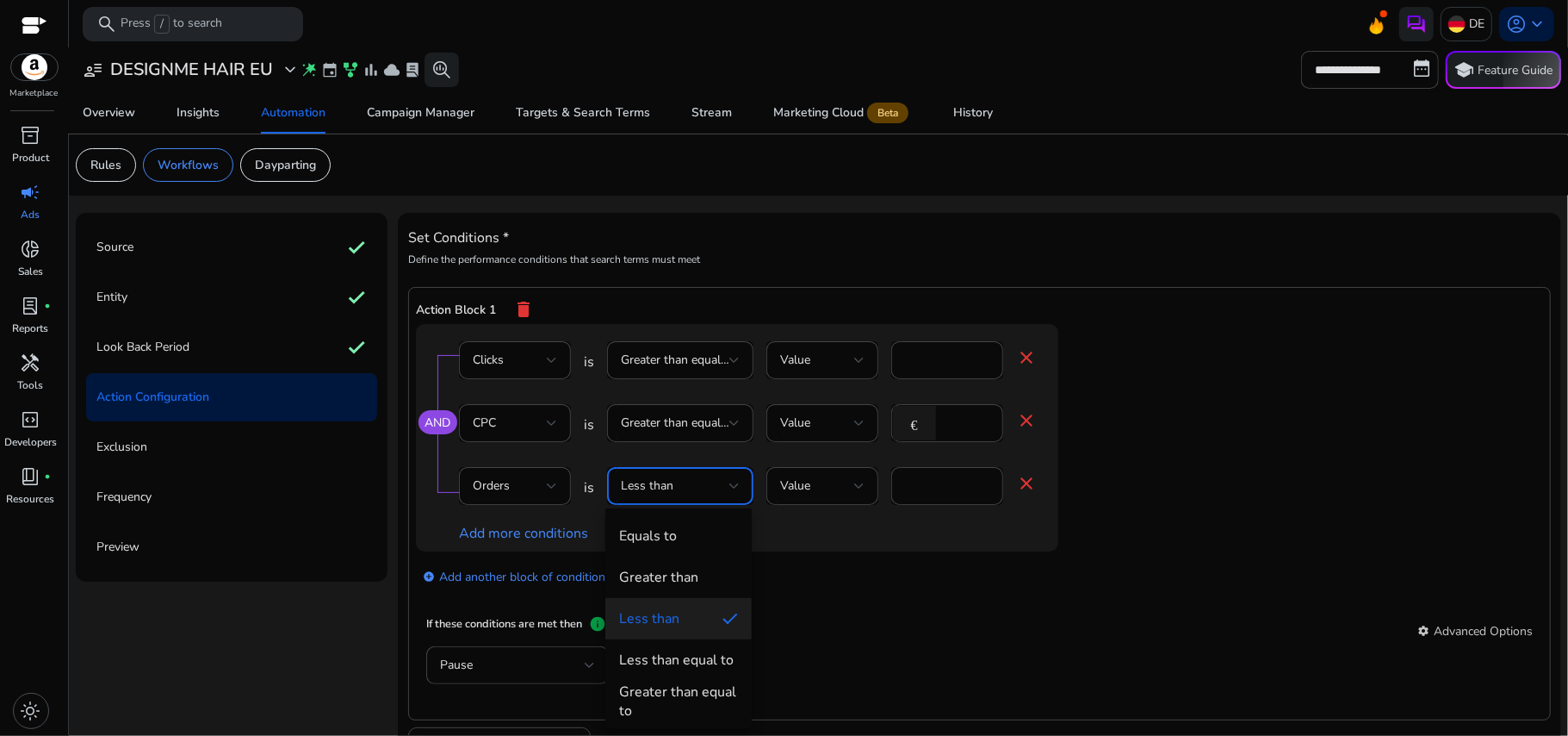
click at [1184, 538] on div at bounding box center [784, 368] width 1568 height 736
click at [688, 494] on div "Less than" at bounding box center [675, 485] width 109 height 19
click at [676, 538] on div "Equals to" at bounding box center [647, 536] width 58 height 19
click at [908, 613] on mat-card "If these conditions are met then info settings Advanced Options Pause" at bounding box center [980, 659] width 1128 height 108
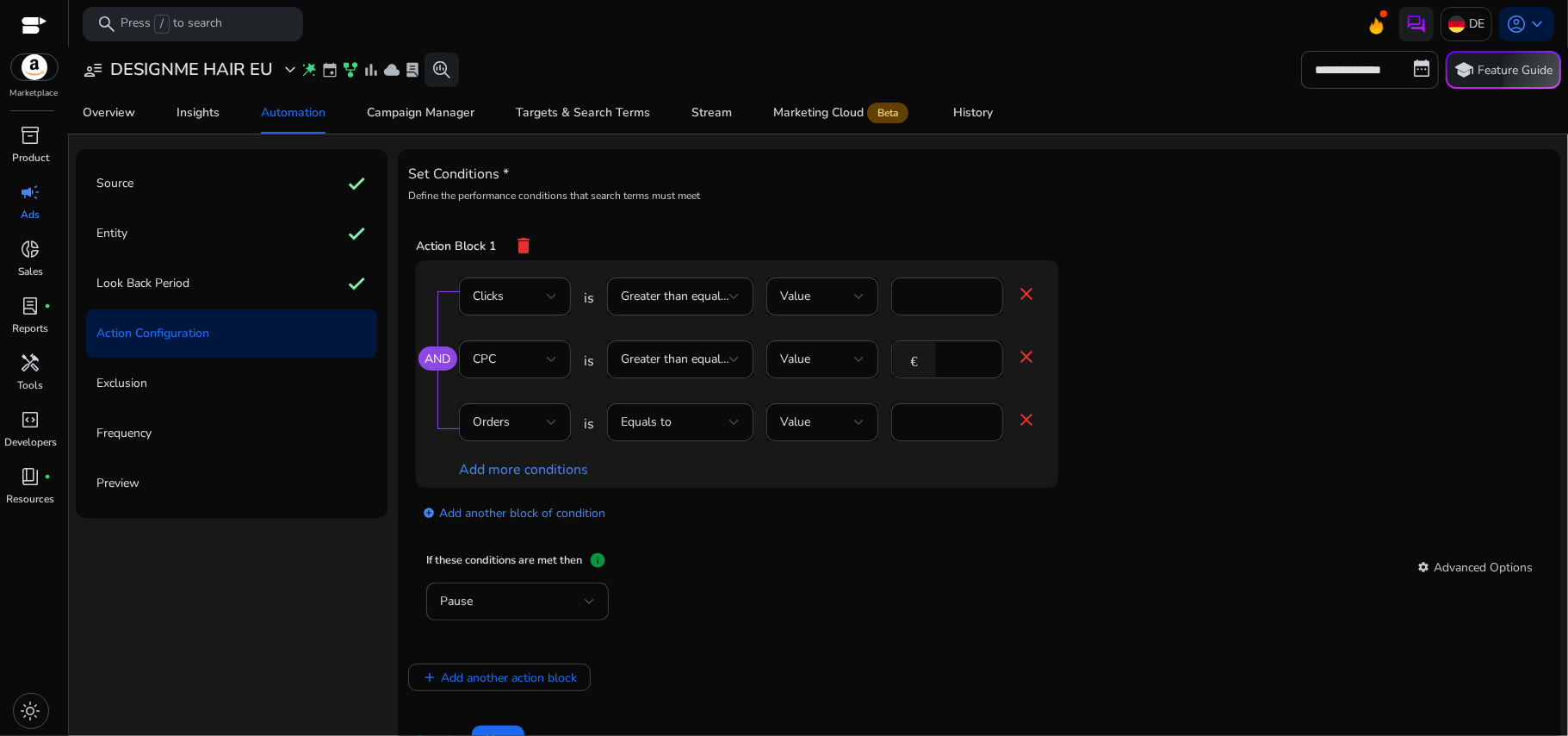
scroll to position [66, 0]
click at [930, 430] on input "*" at bounding box center [947, 420] width 84 height 19
type input "*"
click at [1217, 408] on app-ppc-editable-conditions "AND Clicks is Greater than equal to Value * close CPC is Greater than equal to …" at bounding box center [980, 400] width 1128 height 282
click at [1023, 360] on mat-icon "close" at bounding box center [1026, 354] width 20 height 20
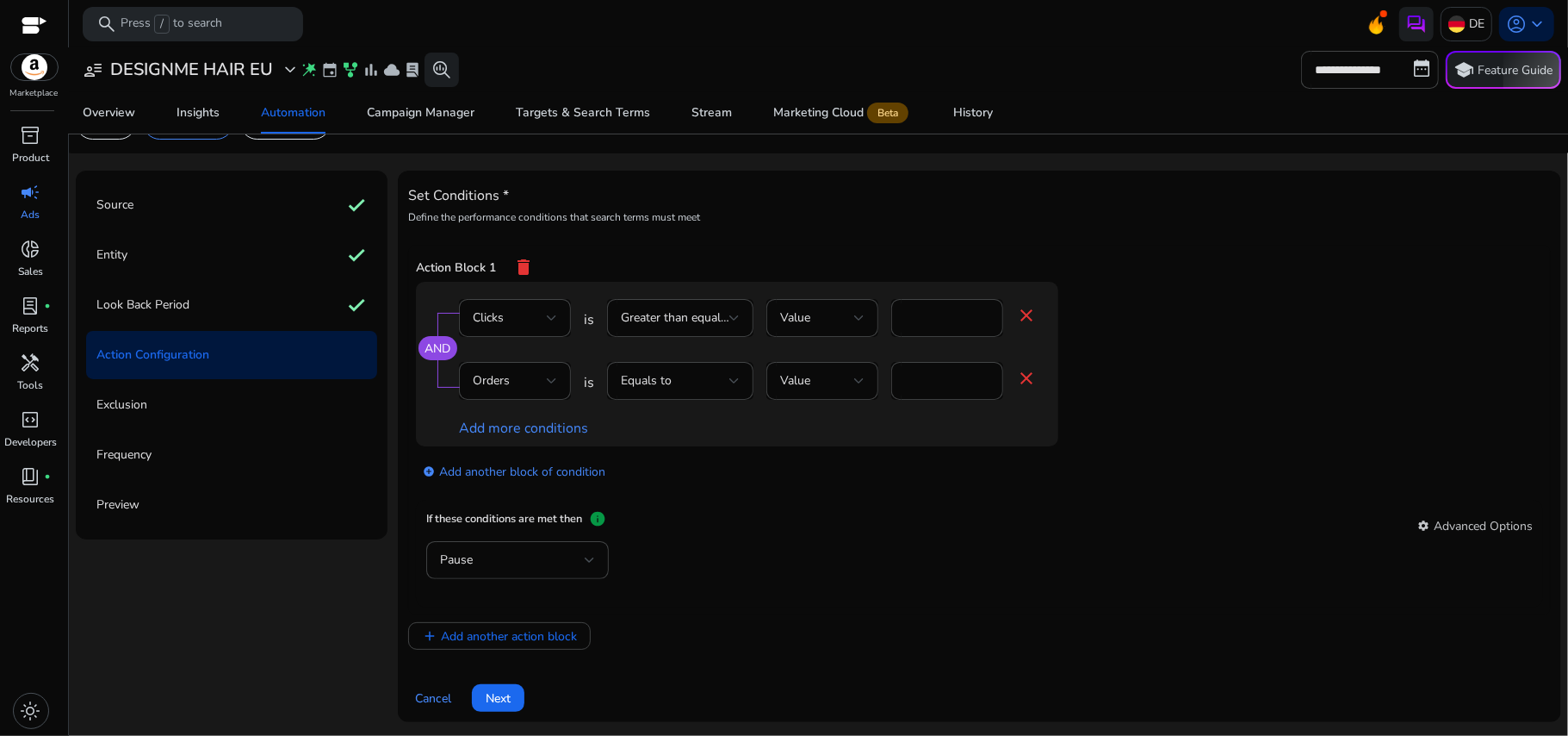
scroll to position [46, 0]
click at [1117, 401] on div "AND Clicks is Greater than equal to Value * close Orders is Equals to Value * c…" at bounding box center [772, 364] width 712 height 165
click at [539, 562] on div "Pause" at bounding box center [512, 560] width 145 height 19
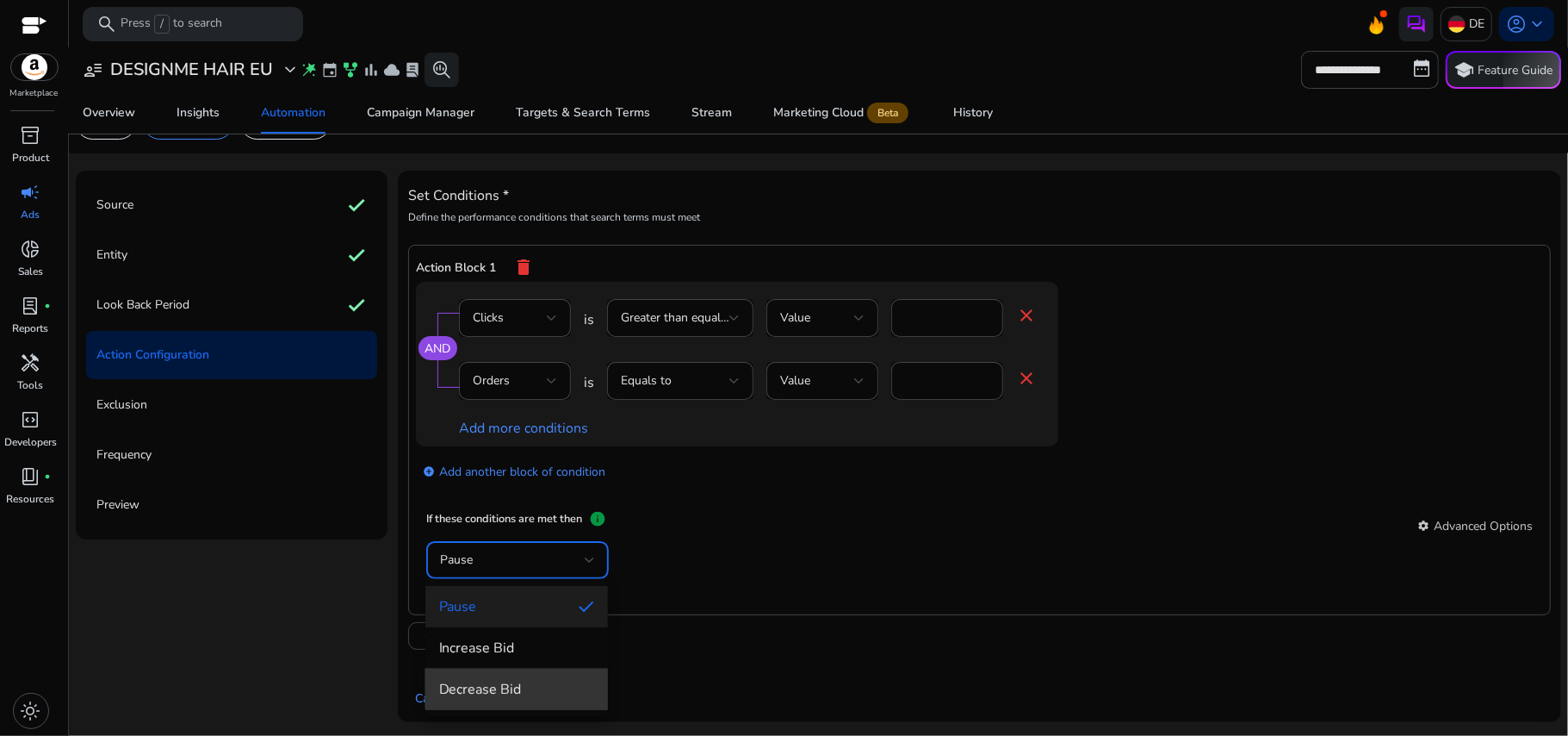
click at [517, 686] on span "Decrease Bid" at bounding box center [517, 689] width 155 height 19
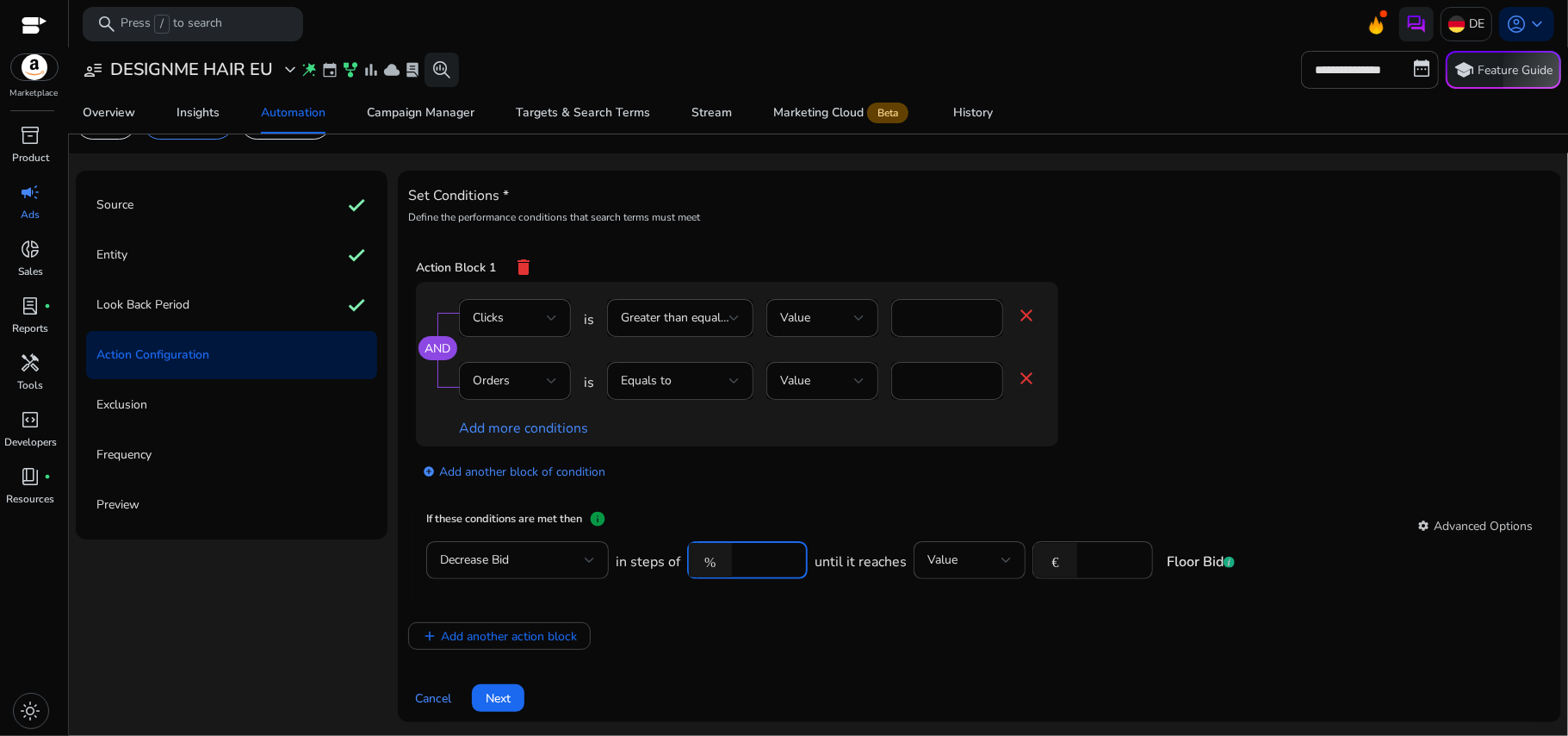
click at [752, 565] on input "****" at bounding box center [768, 560] width 53 height 19
type input "*"
click at [873, 522] on div "If these conditions are met then info settings Advanced Options" at bounding box center [979, 525] width 1106 height 31
click at [1086, 559] on input "number" at bounding box center [1113, 560] width 53 height 19
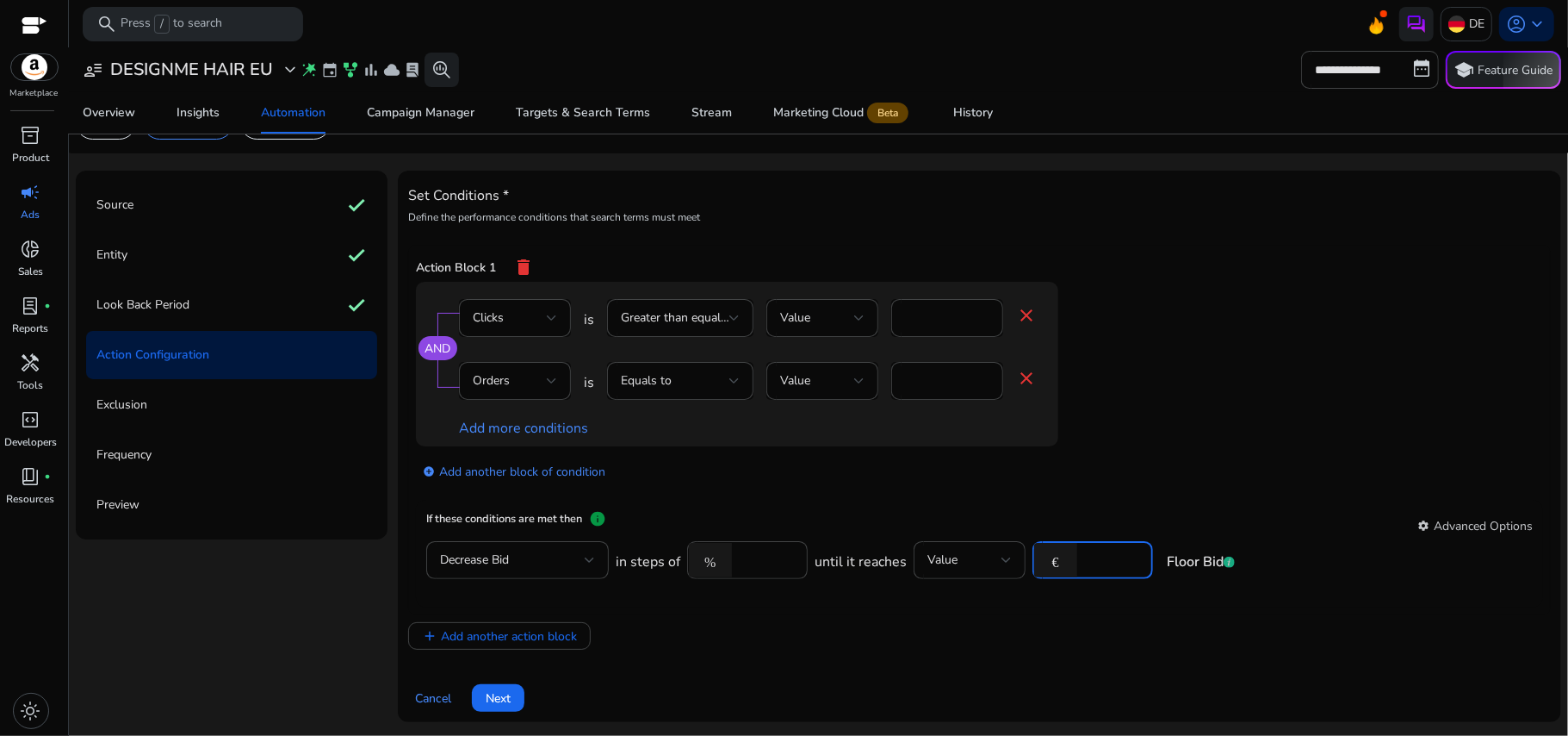
type input "***"
click at [1185, 359] on app-ppc-editable-conditions "AND Clicks is Greater than equal to Value * close Orders is Equals to Value * c…" at bounding box center [980, 392] width 1128 height 219
click at [754, 555] on input "*" at bounding box center [768, 560] width 53 height 19
type input "*"
click at [1248, 397] on app-ppc-editable-conditions "AND Clicks is Greater than equal to Value * close Orders is Equals to Value * c…" at bounding box center [980, 392] width 1128 height 219
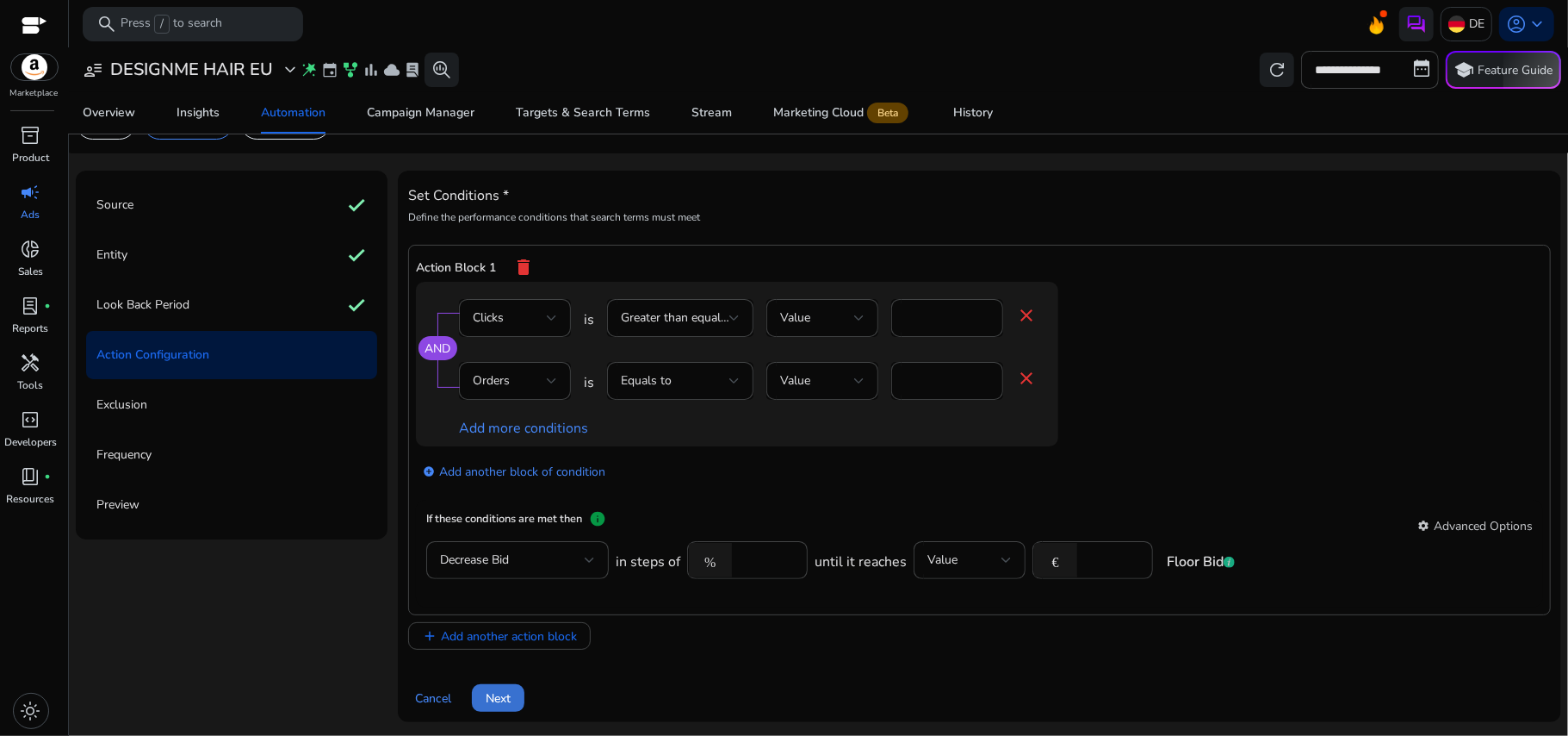
click at [496, 697] on span "Next" at bounding box center [498, 699] width 25 height 18
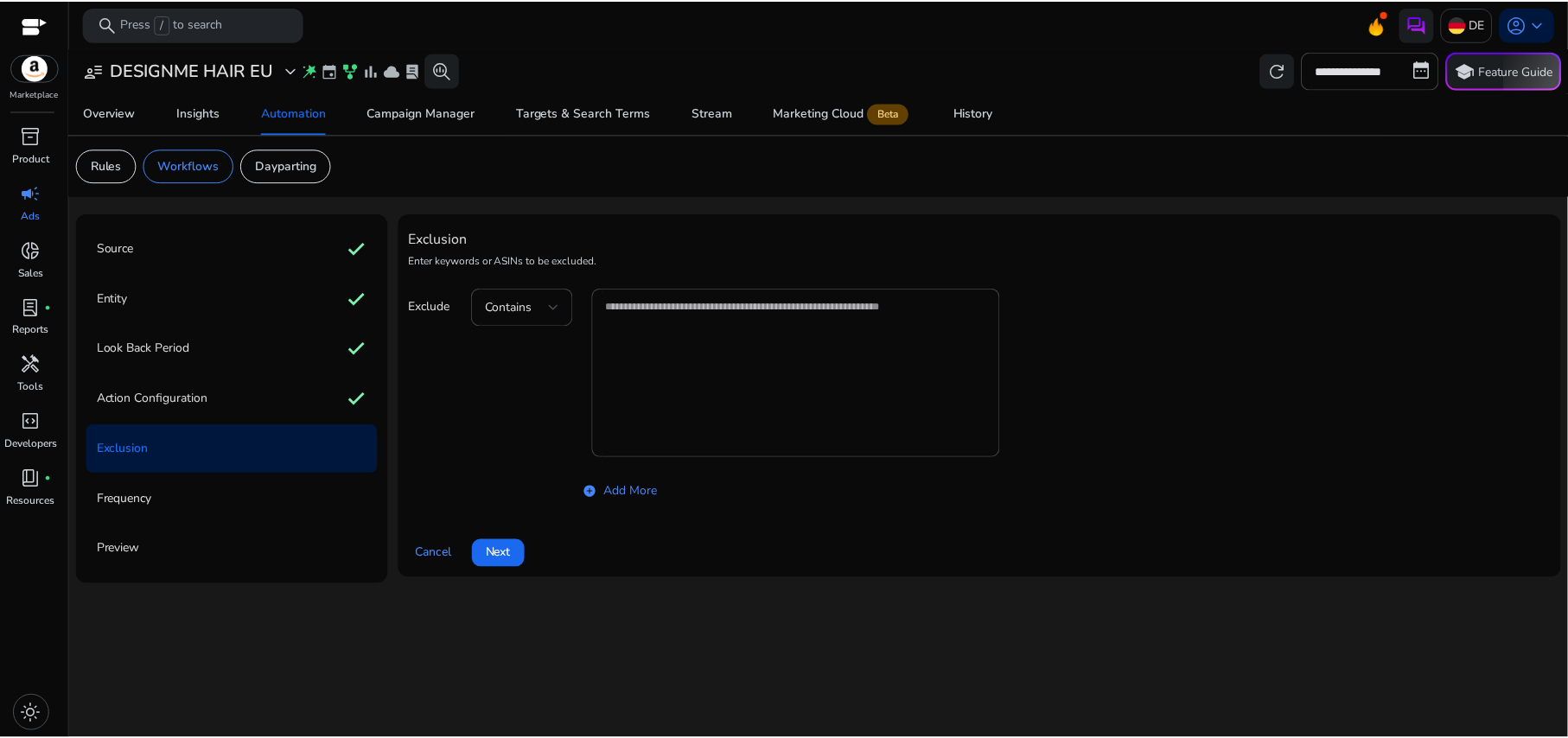
scroll to position [0, 0]
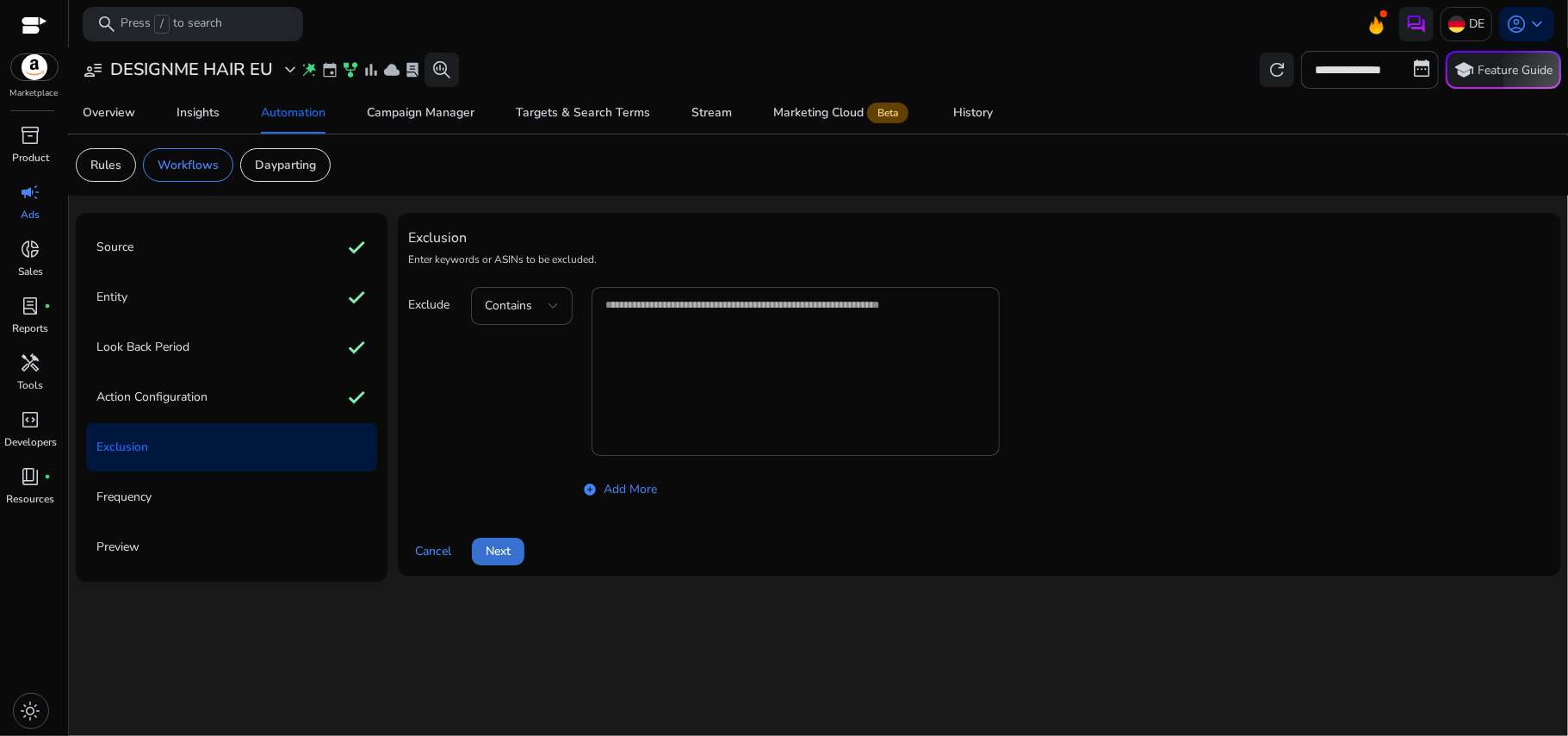
click at [503, 550] on span "Next" at bounding box center [498, 551] width 25 height 18
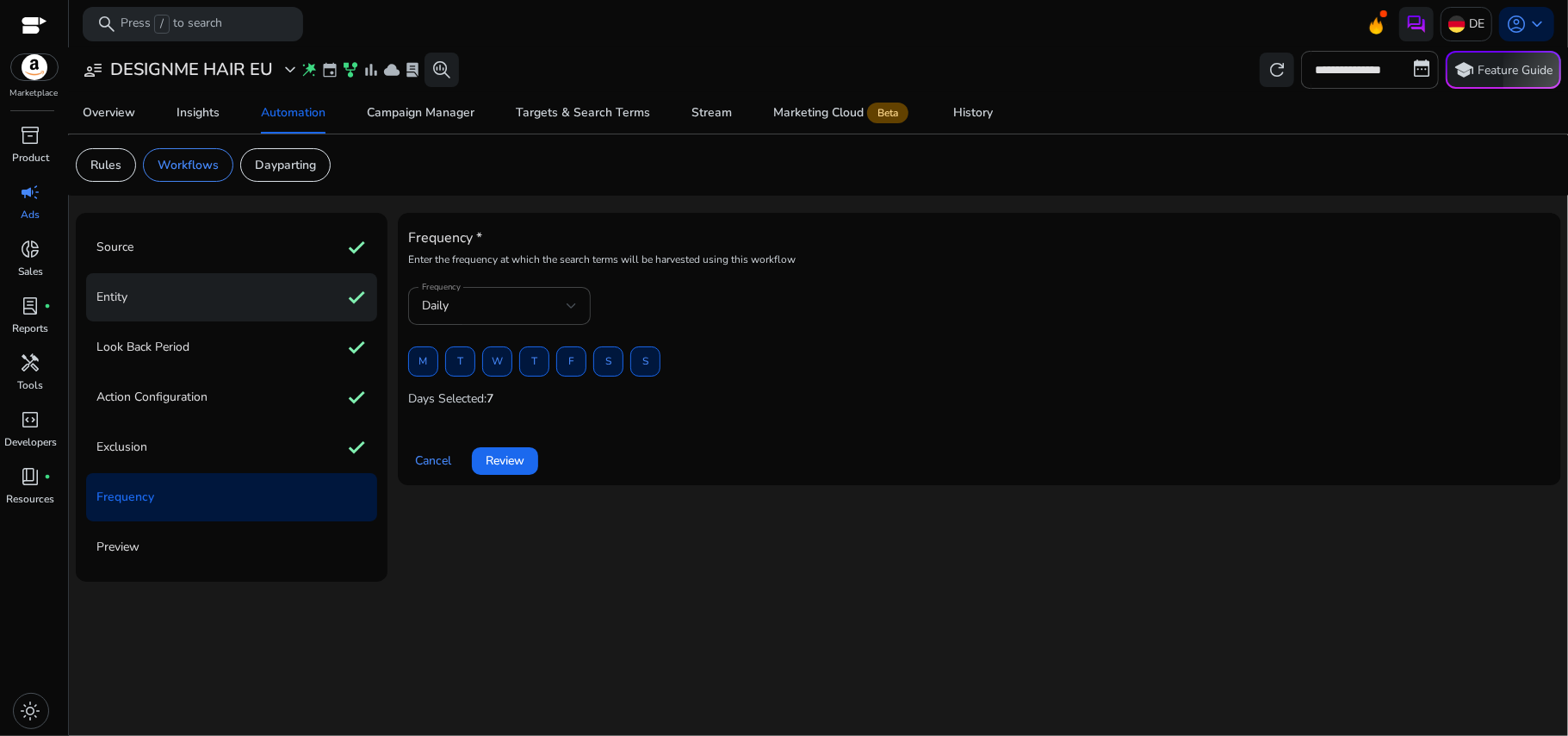
click at [212, 295] on div "Entity check" at bounding box center [231, 297] width 291 height 48
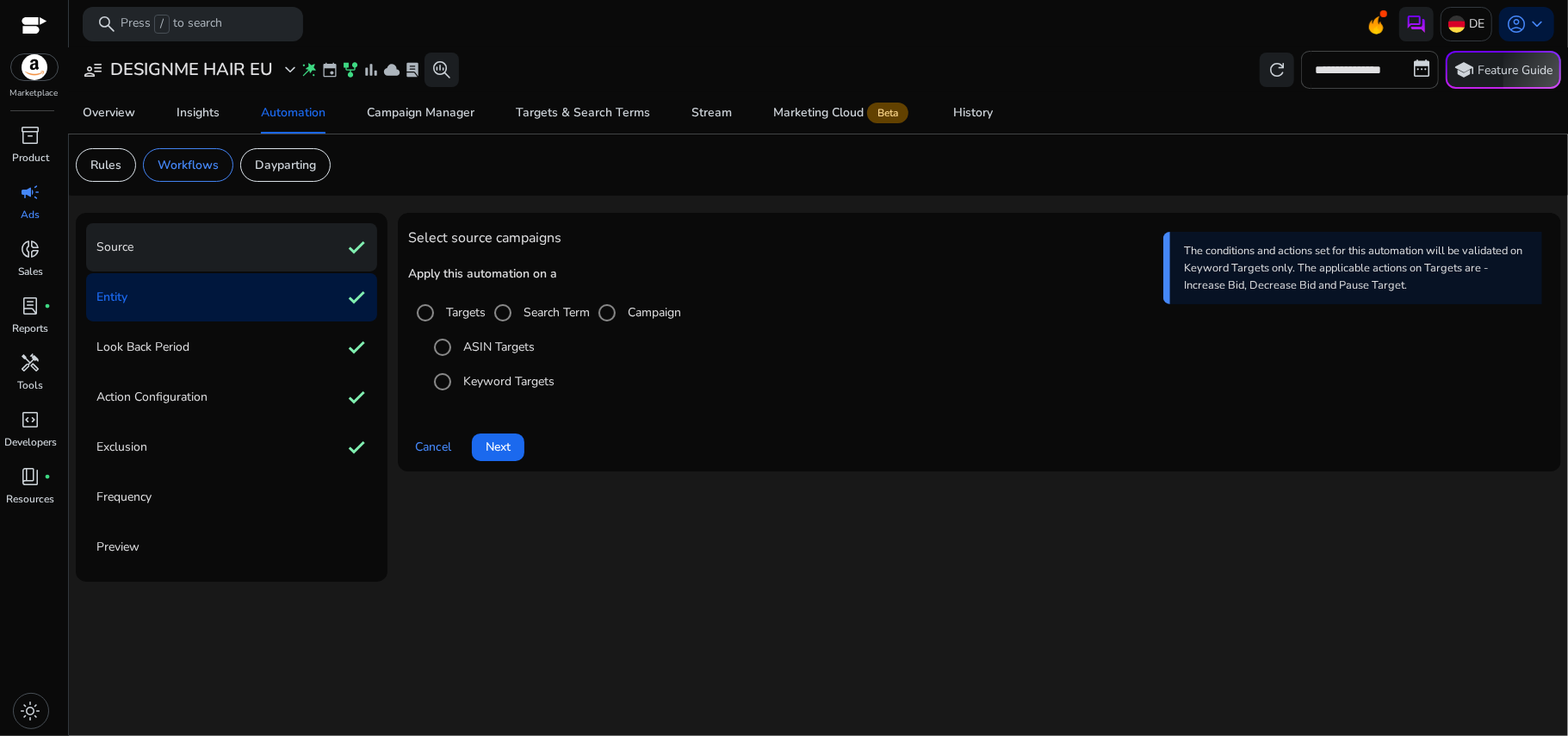
click at [235, 242] on div "Source check" at bounding box center [231, 247] width 291 height 48
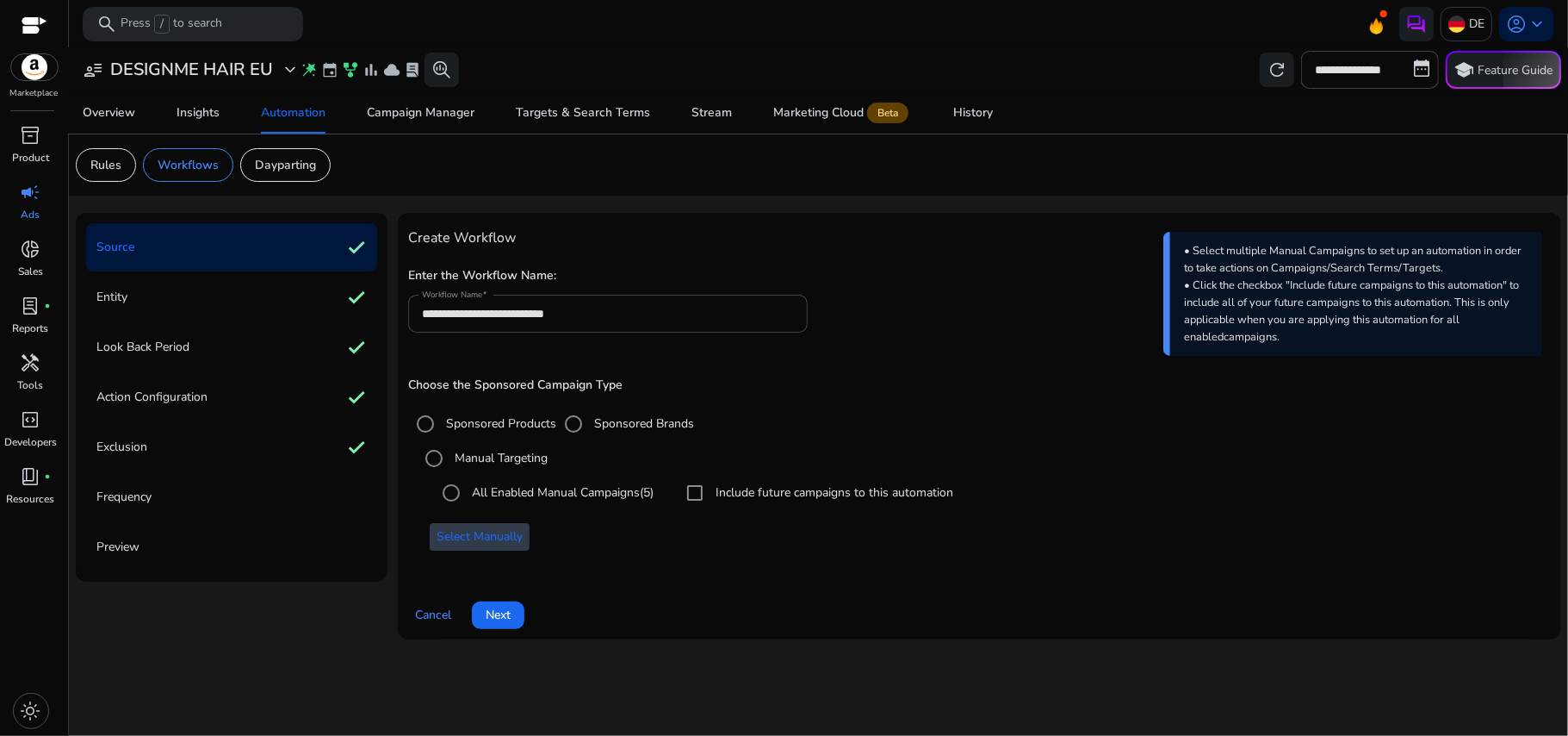
click at [500, 541] on span "Select Manually" at bounding box center [479, 537] width 86 height 18
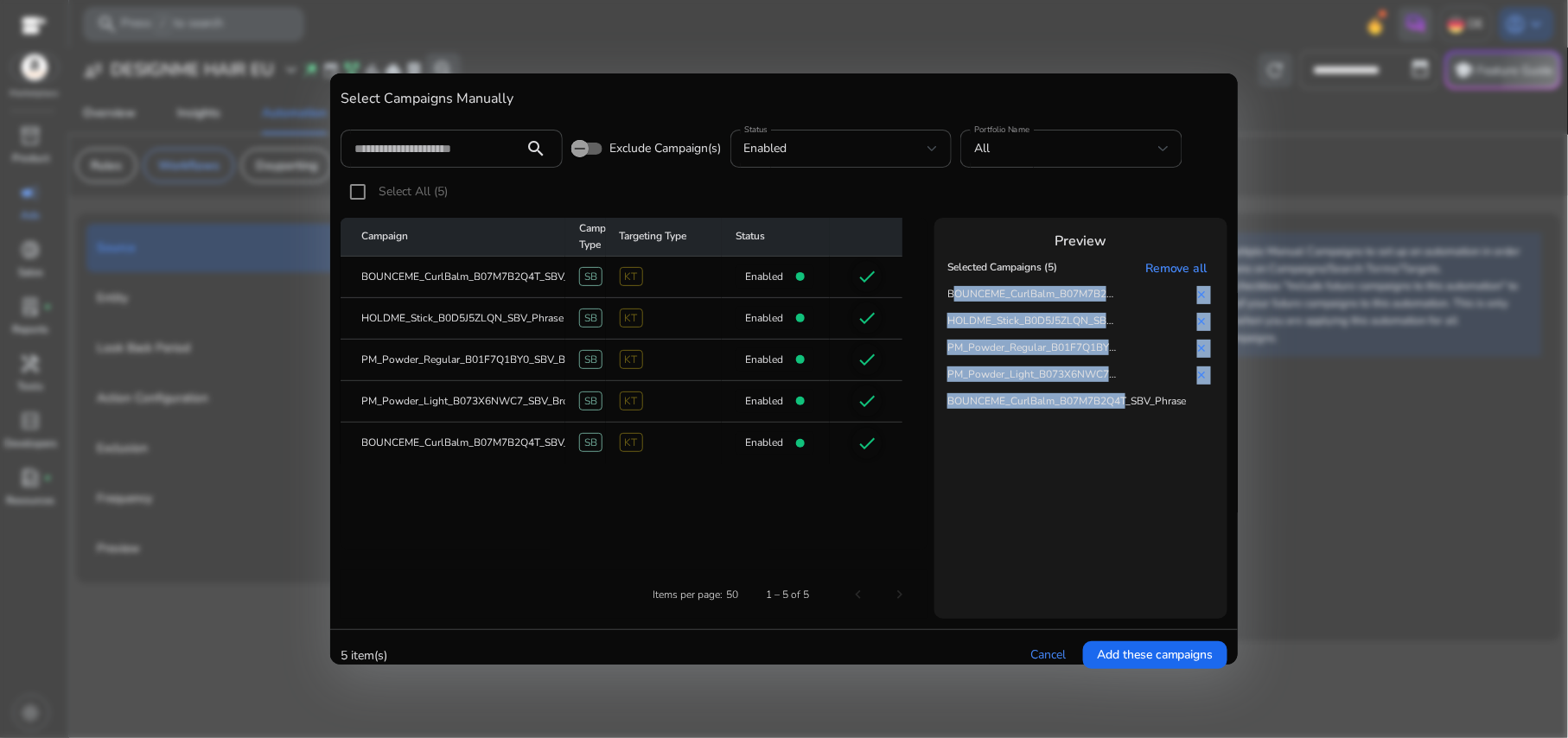
drag, startPoint x: 944, startPoint y: 286, endPoint x: 1122, endPoint y: 396, distance: 209.2
click at [1122, 396] on tbody "BOUNCEME_CurlBalm_B07M7B2Q4T_SBV_Broad ✕ HOLDME_Stick_B0D5J5ZLQN_SBV_Phrase ✕ P…" at bounding box center [1080, 349] width 276 height 134
copy cdk-virtual-scroll-viewport "BOUNCEME_CurlBalm_B07M7B2Q4T_SBV_Broad ✕ HOLDME_Stick_B0D5J5ZLQN_SBV_Phrase ✕ P…"
click at [1118, 648] on span "Add these campaigns" at bounding box center [1155, 654] width 117 height 18
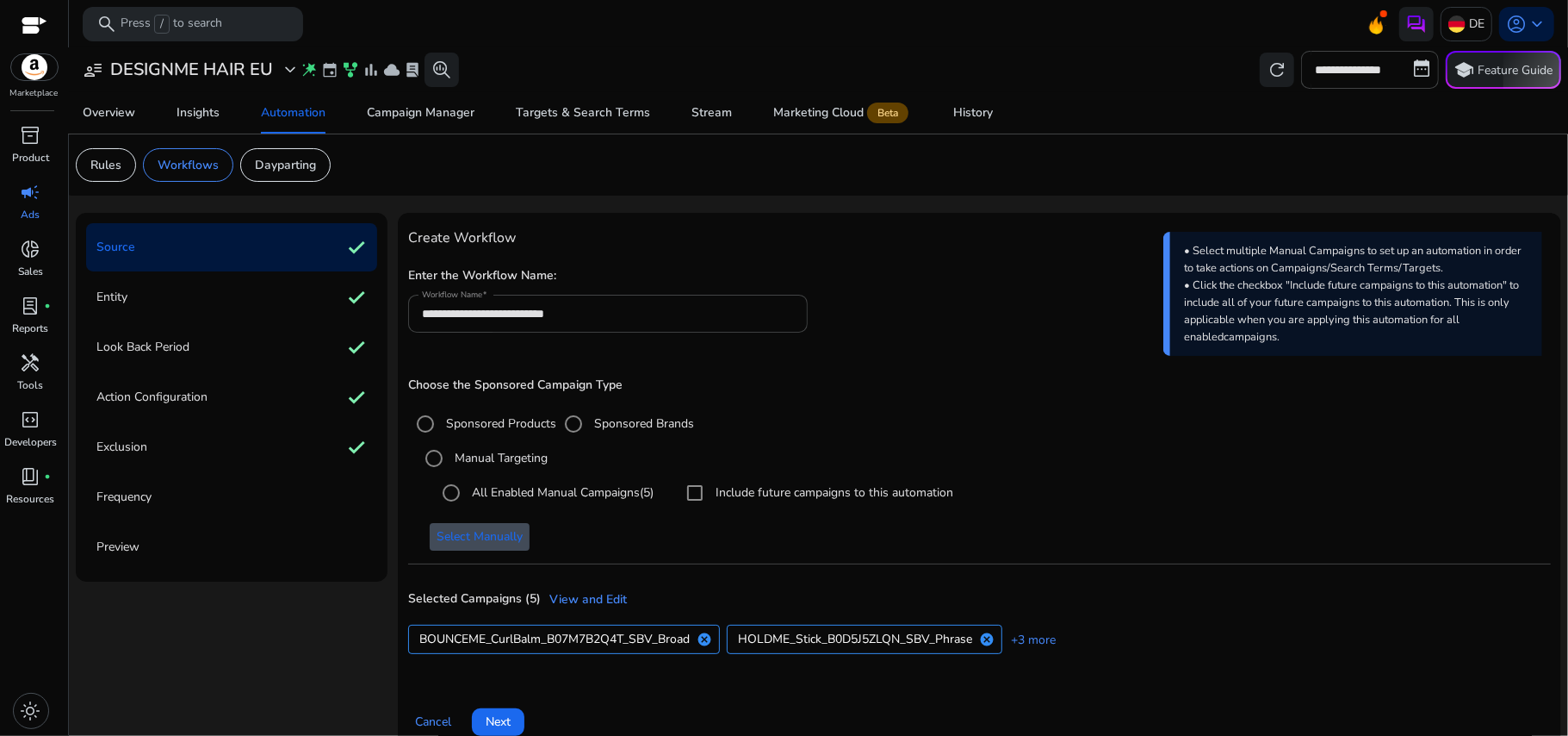
scroll to position [26, 0]
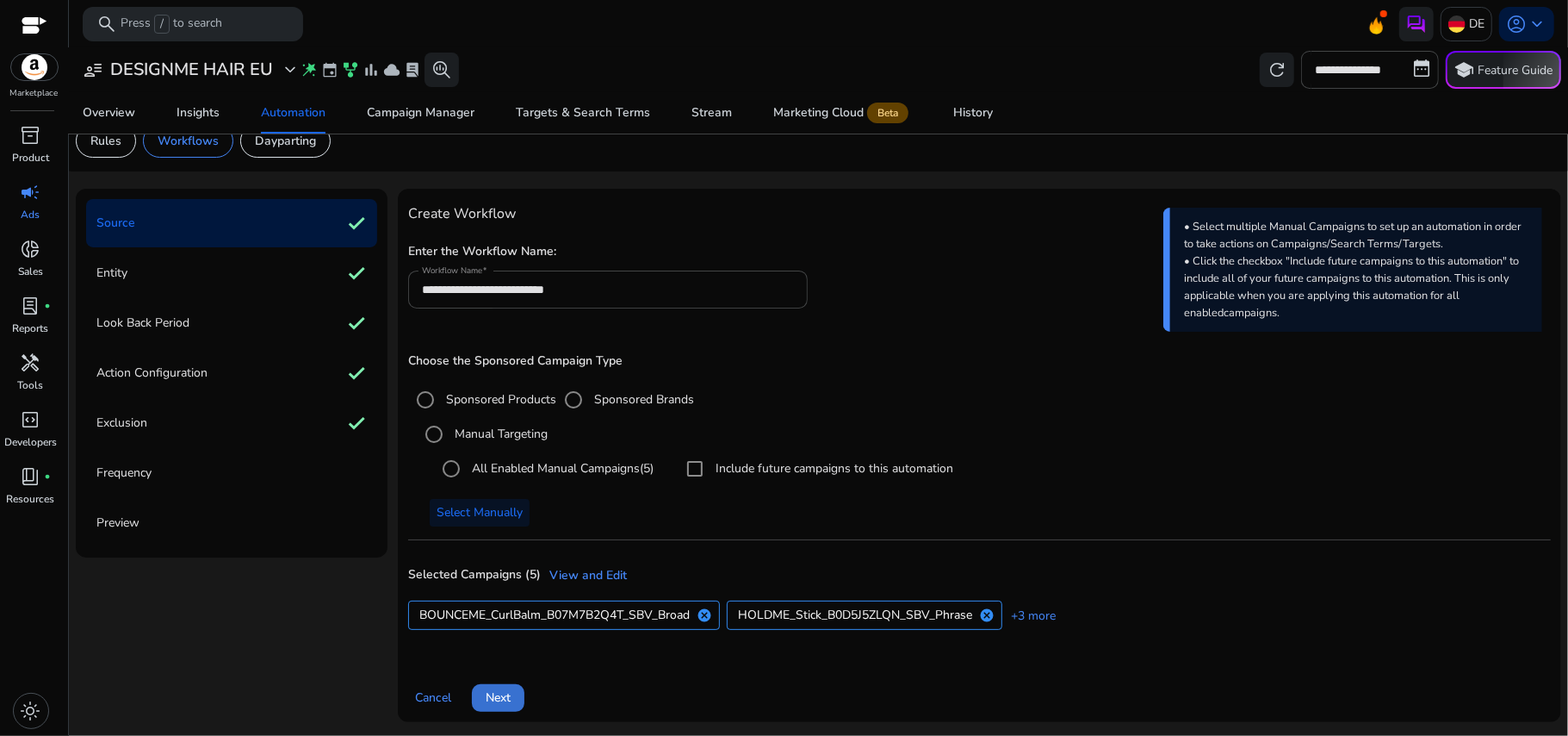
click at [503, 694] on span "Next" at bounding box center [498, 698] width 25 height 18
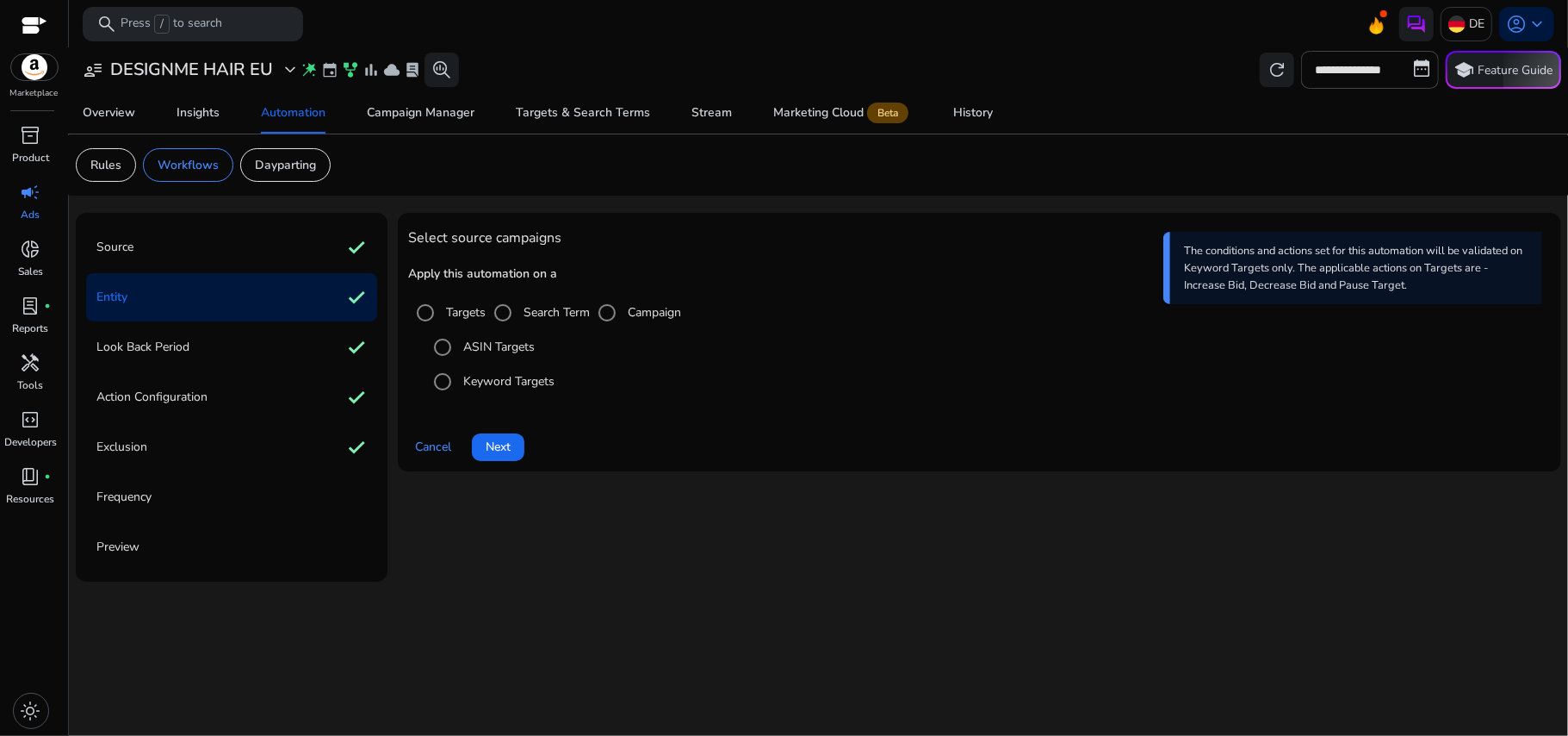
scroll to position [0, 0]
click at [487, 443] on span "Next" at bounding box center [498, 447] width 25 height 18
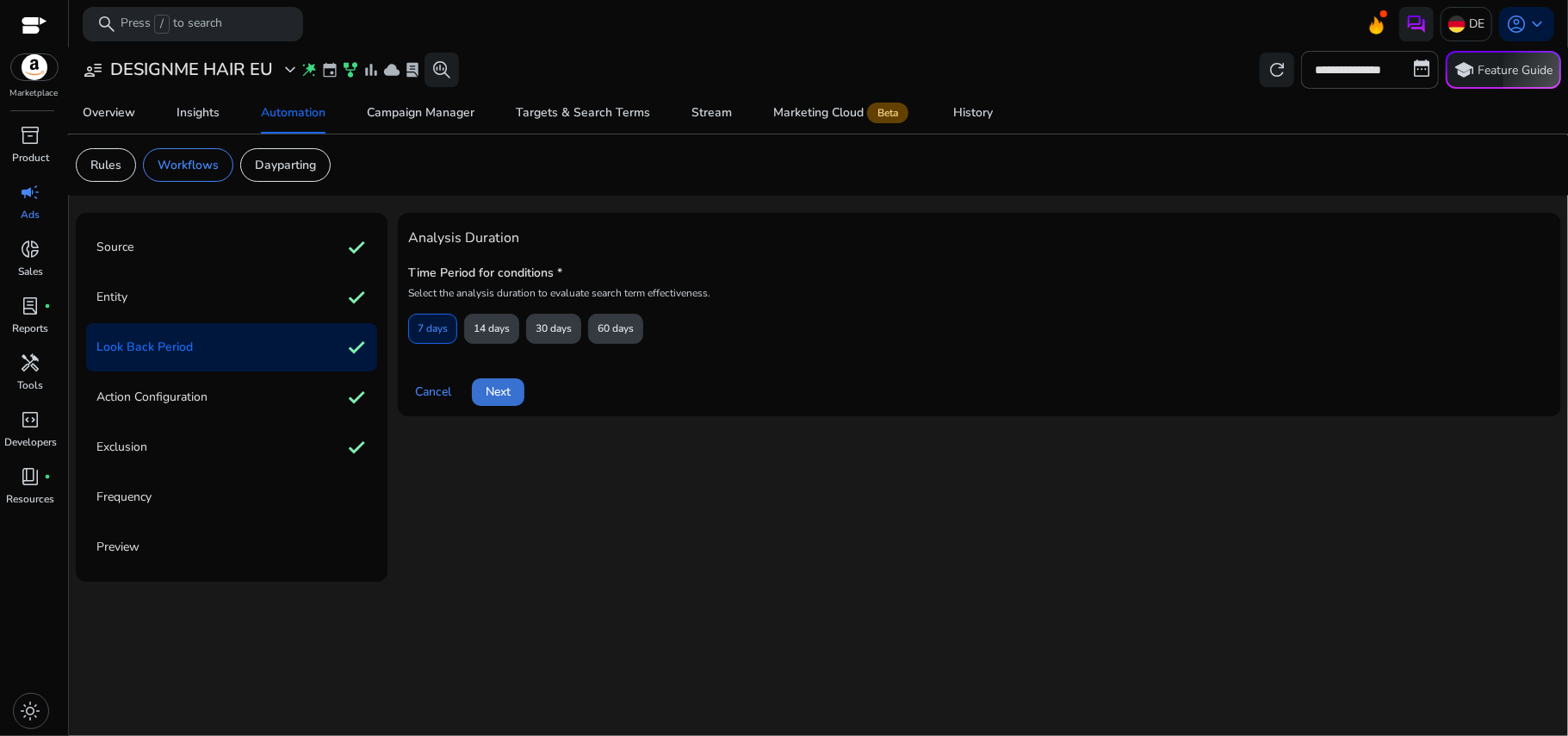
click at [494, 392] on span "Next" at bounding box center [498, 392] width 25 height 18
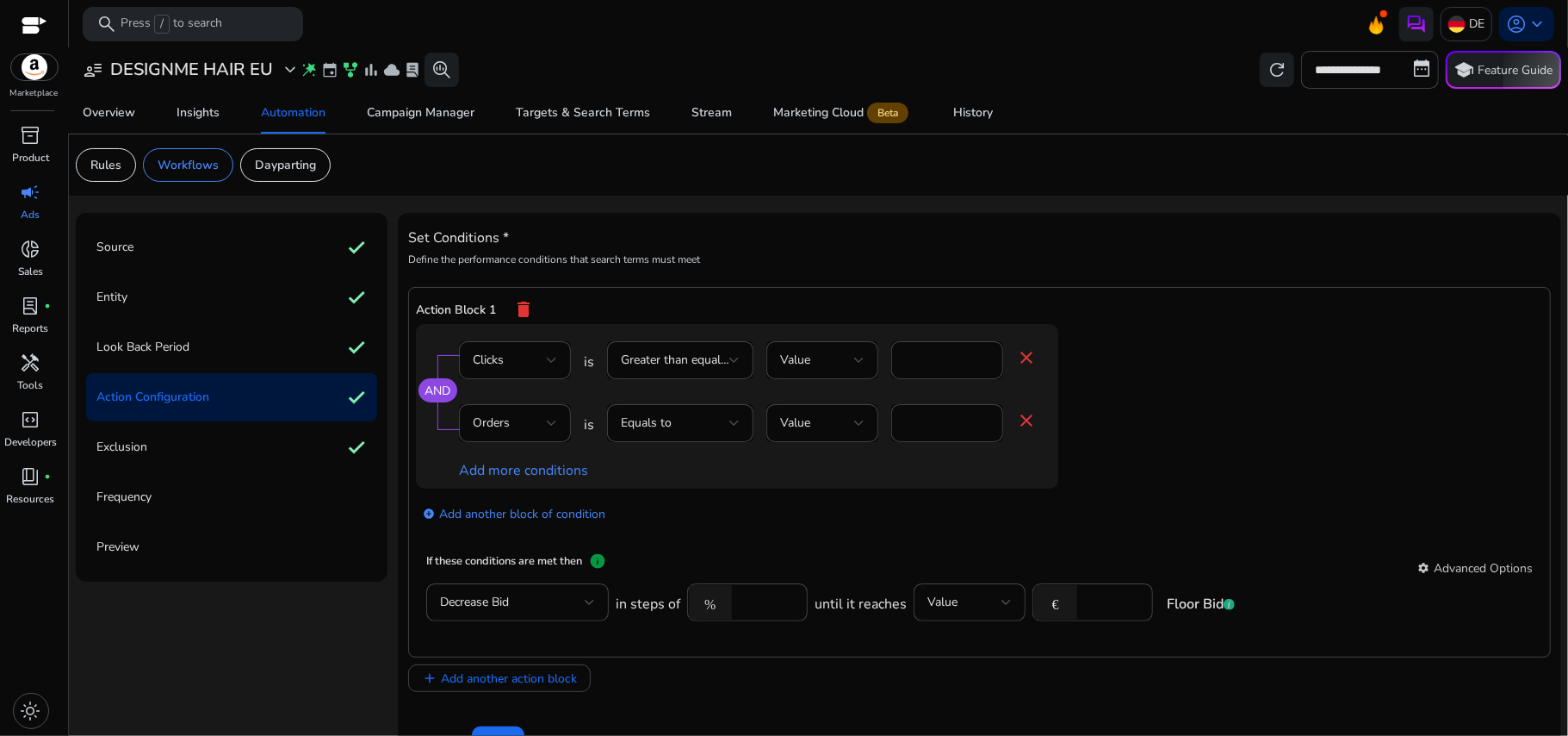
scroll to position [46, 0]
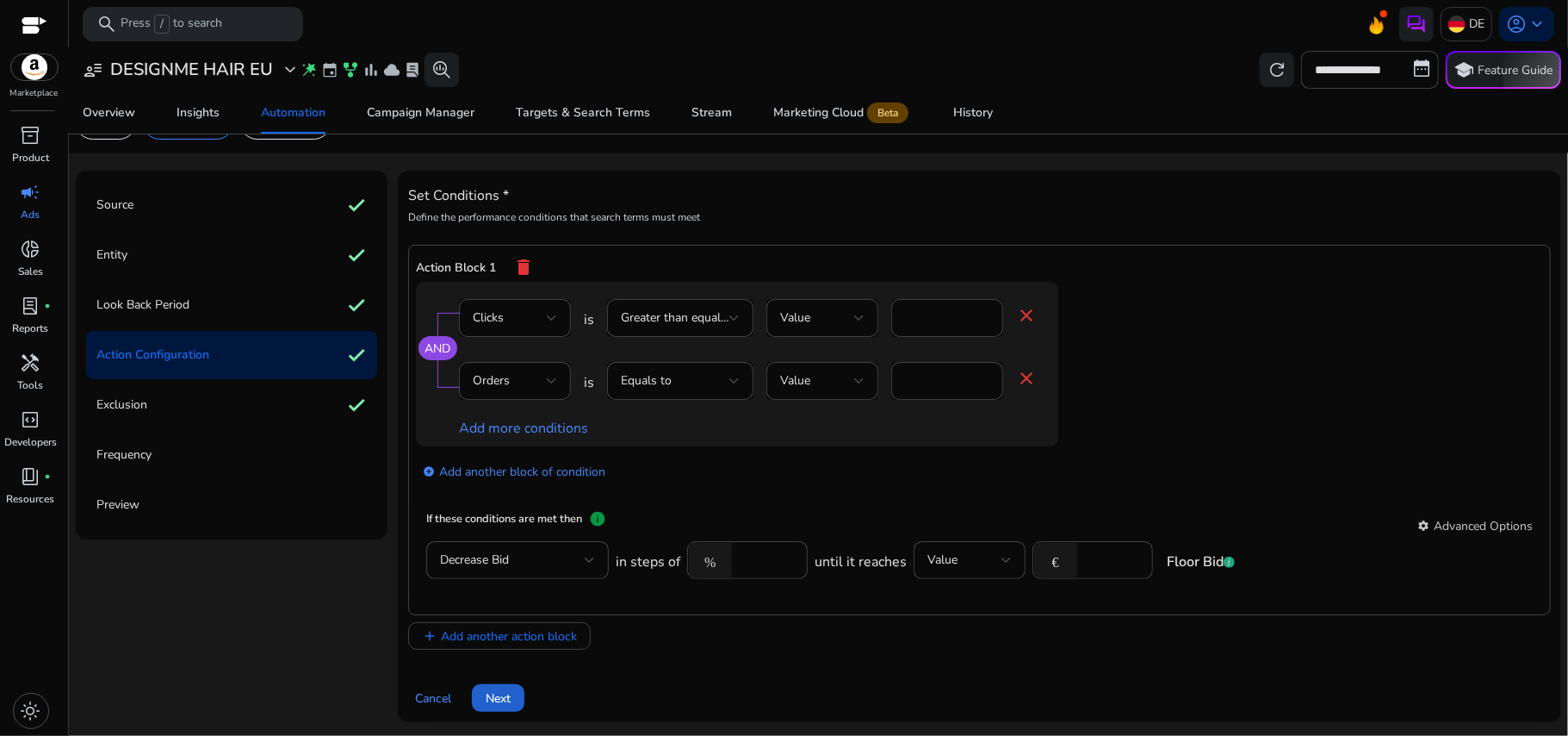
click at [486, 691] on span "Next" at bounding box center [498, 699] width 25 height 18
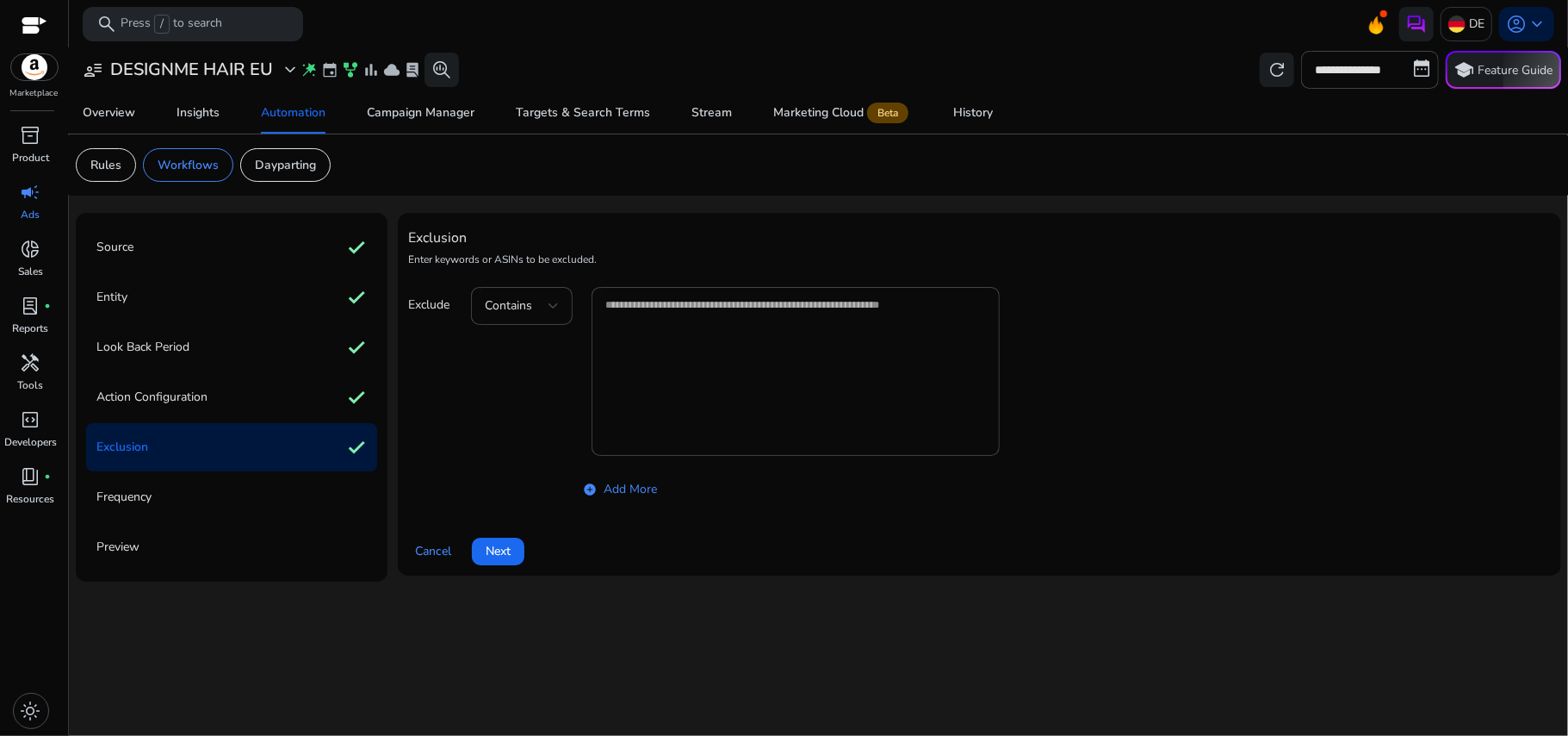
scroll to position [0, 0]
click at [272, 394] on div "Action Configuration check" at bounding box center [231, 397] width 291 height 48
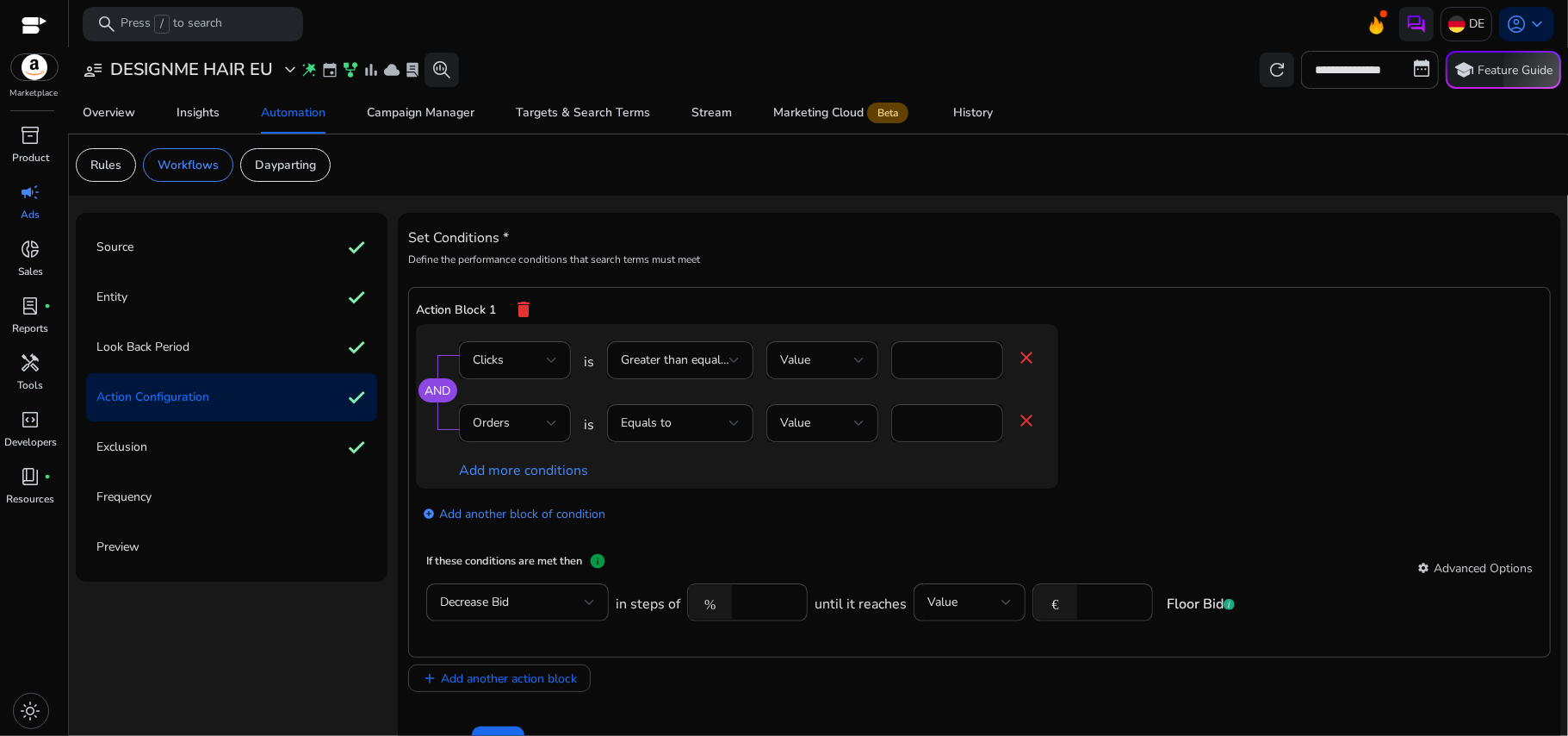
scroll to position [46, 0]
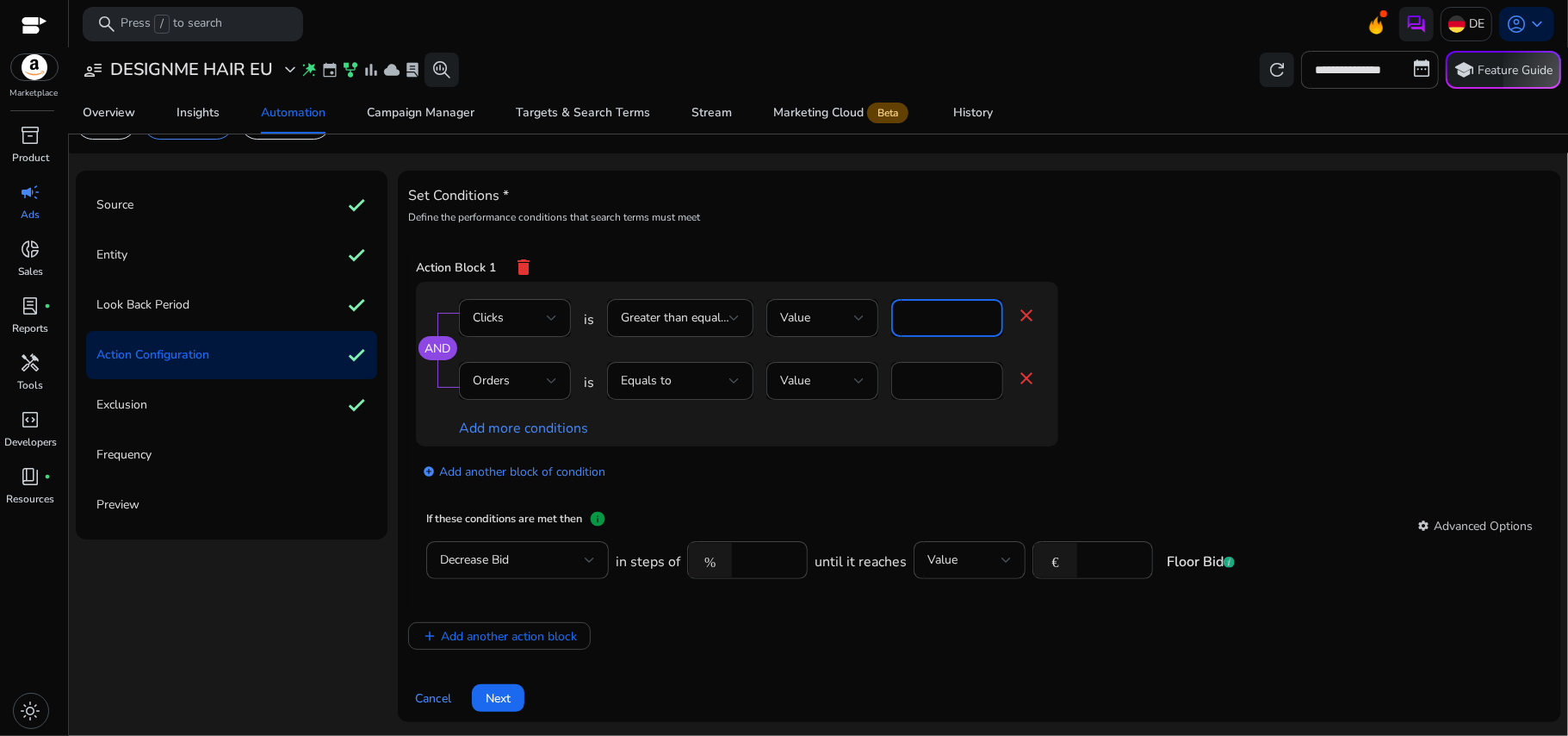
click at [934, 311] on input "*" at bounding box center [947, 318] width 84 height 19
type input "*"
click at [1195, 422] on app-ppc-editable-conditions "AND Clicks is Greater than equal to Value * close Orders is Equals to Value * c…" at bounding box center [980, 392] width 1128 height 219
click at [507, 692] on span "Next" at bounding box center [498, 699] width 25 height 18
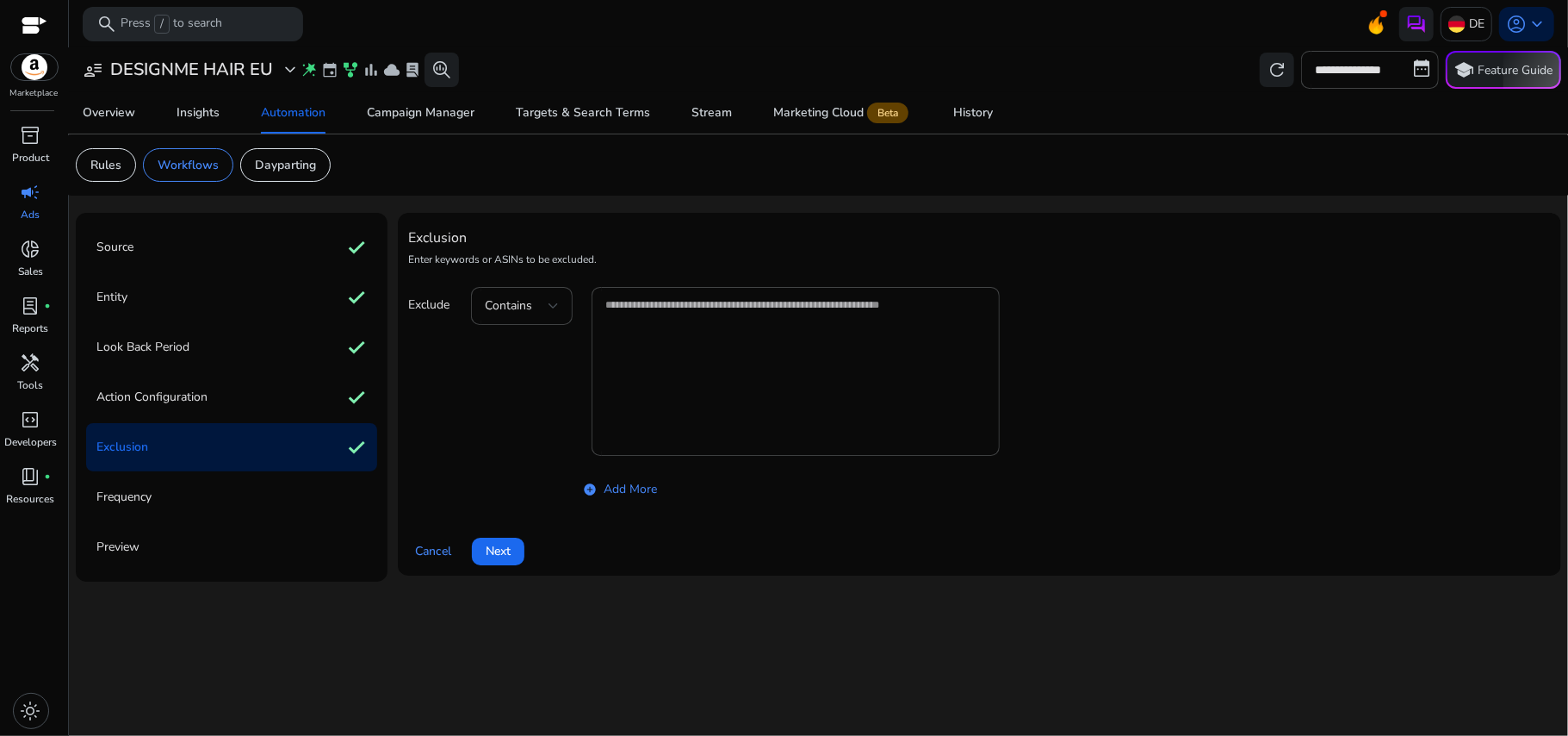
scroll to position [0, 0]
click at [277, 412] on div "Action Configuration check" at bounding box center [231, 397] width 291 height 48
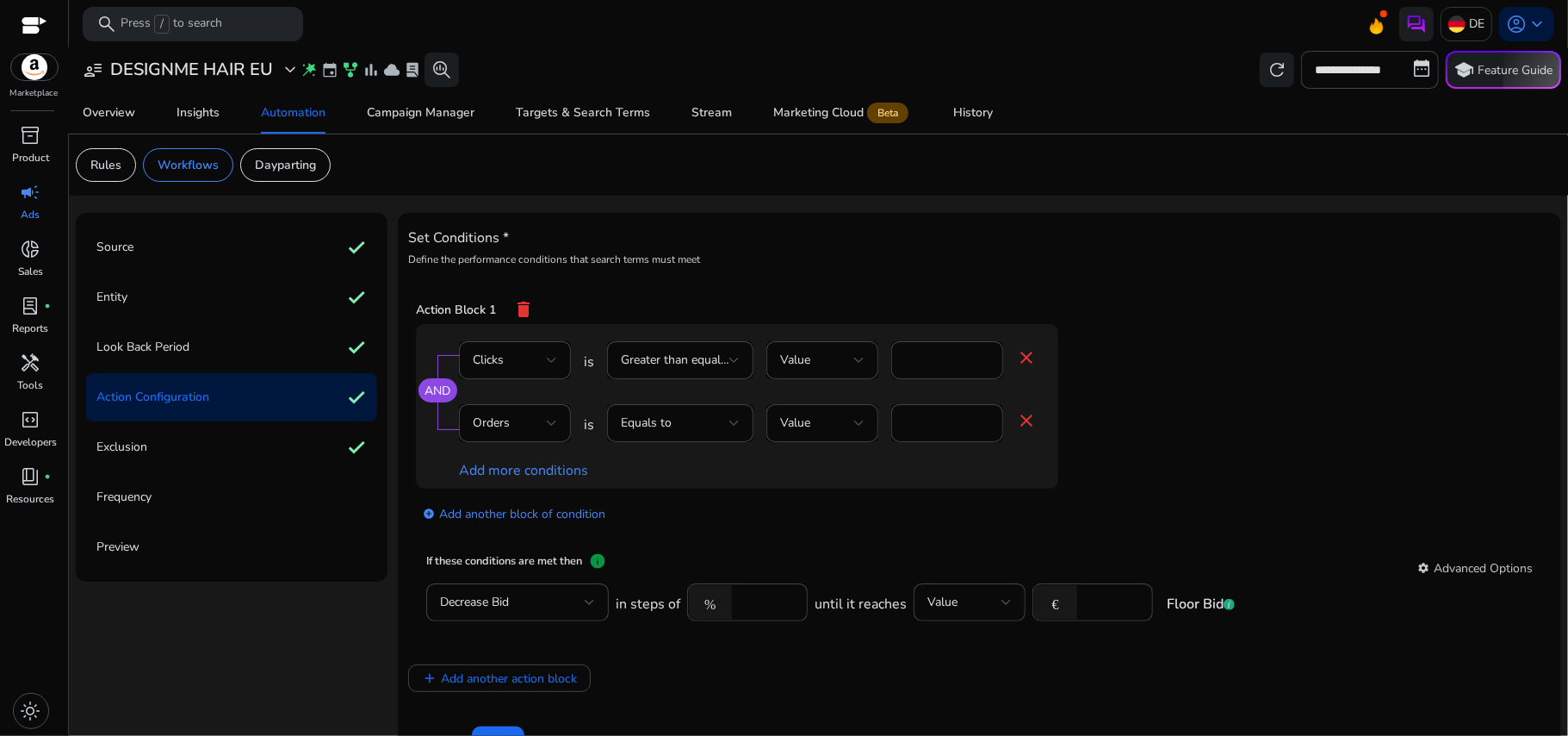
scroll to position [46, 0]
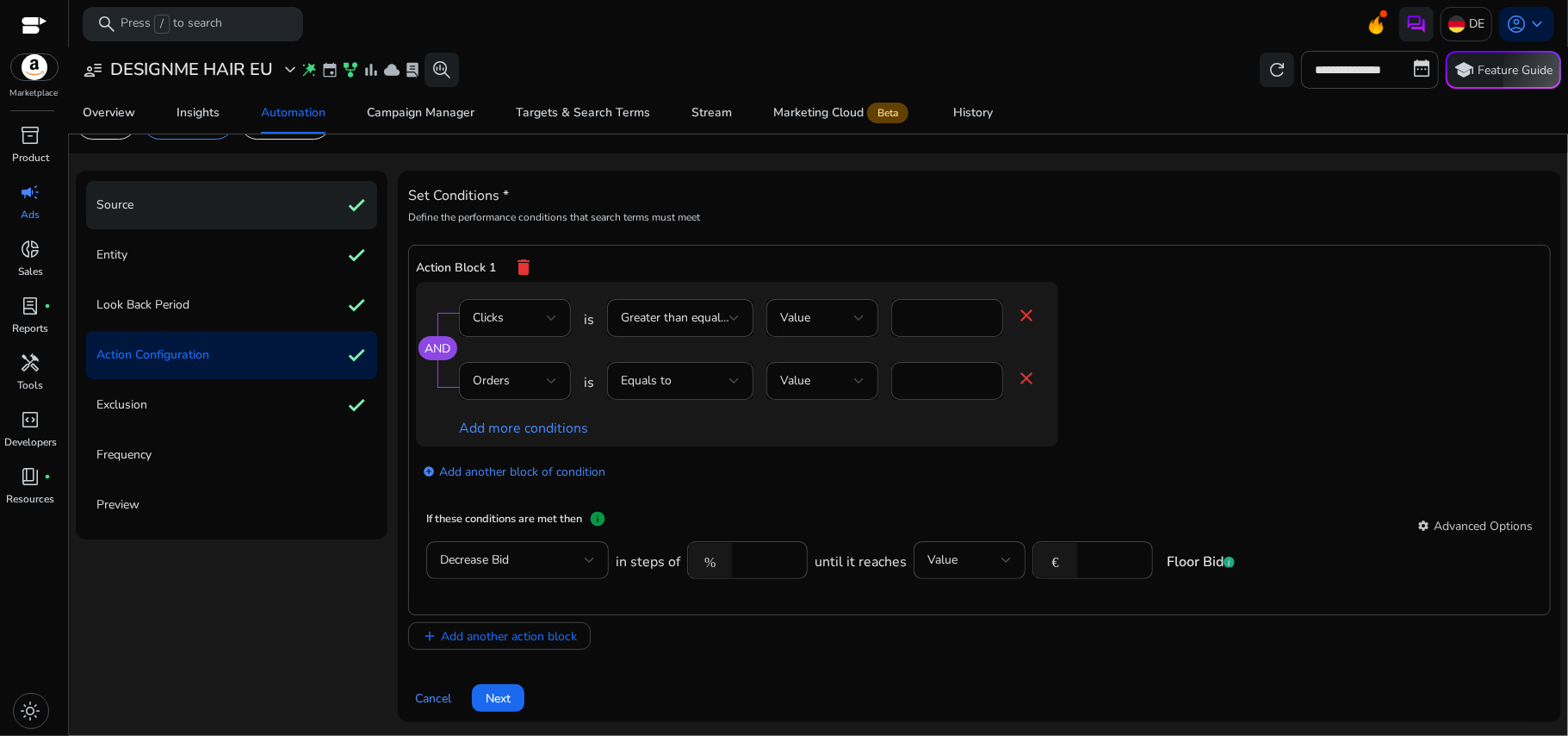
click at [155, 188] on div "Source check" at bounding box center [231, 205] width 291 height 48
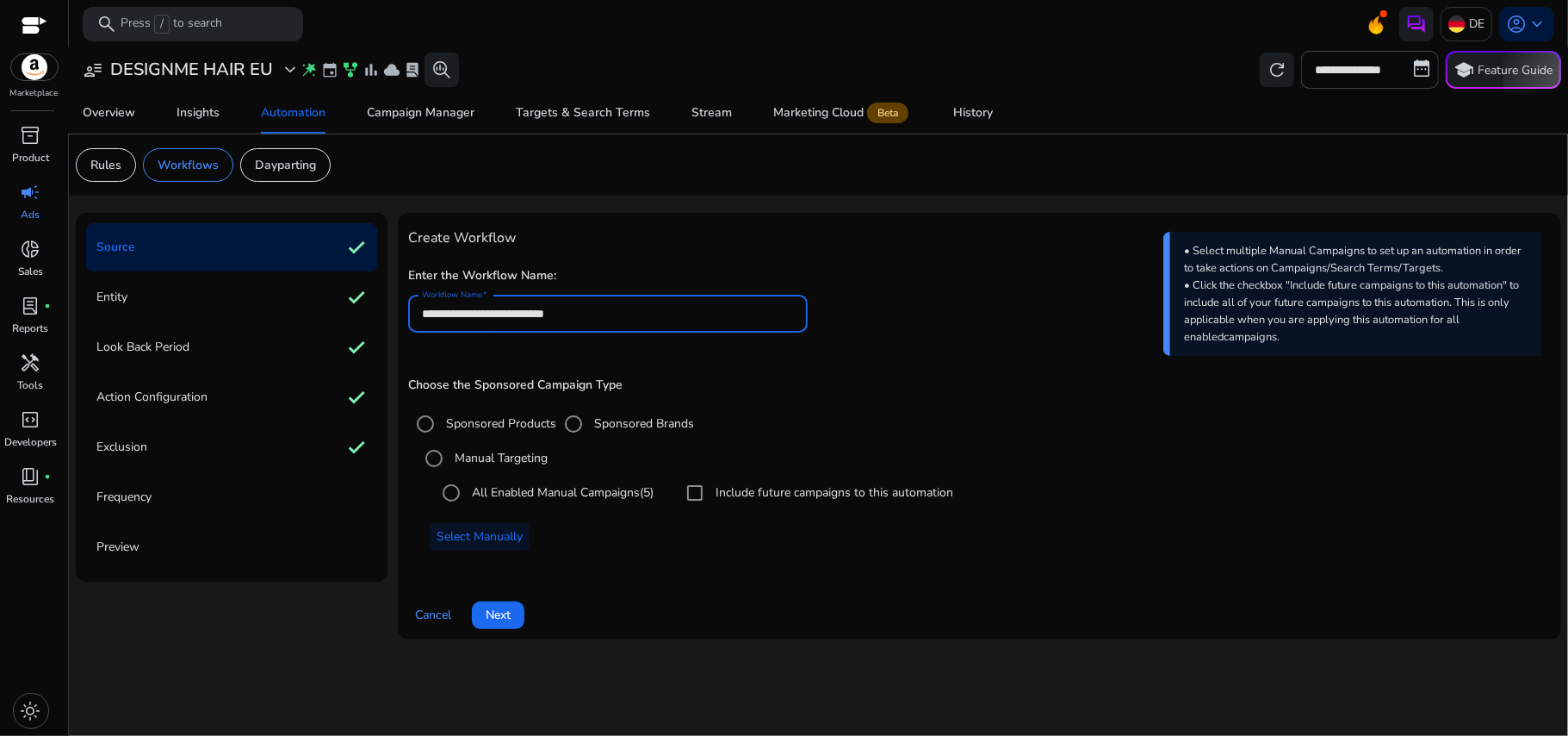
click at [642, 313] on input "**********" at bounding box center [607, 313] width 373 height 19
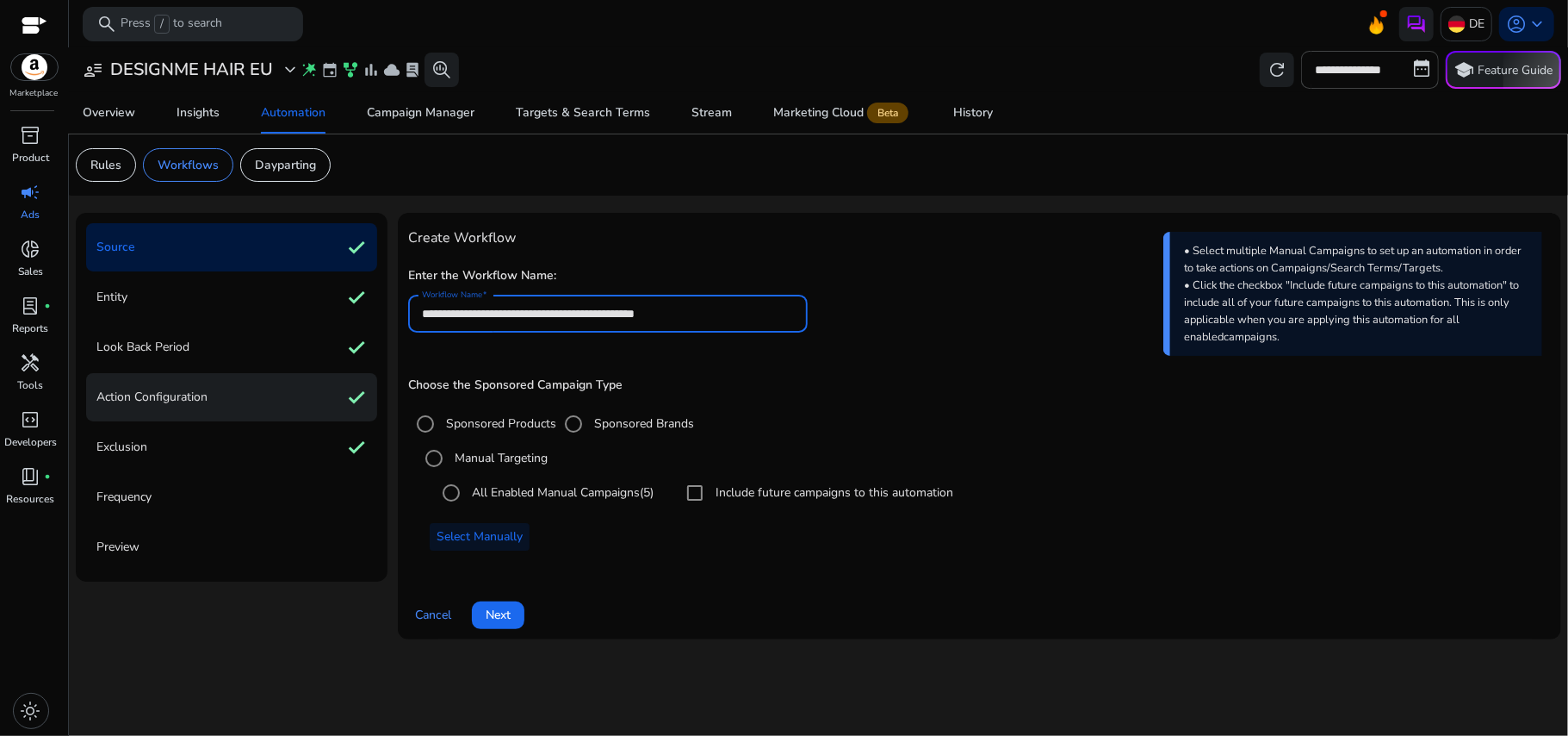
type input "**********"
click at [205, 386] on p "Action Configuration" at bounding box center [151, 397] width 111 height 28
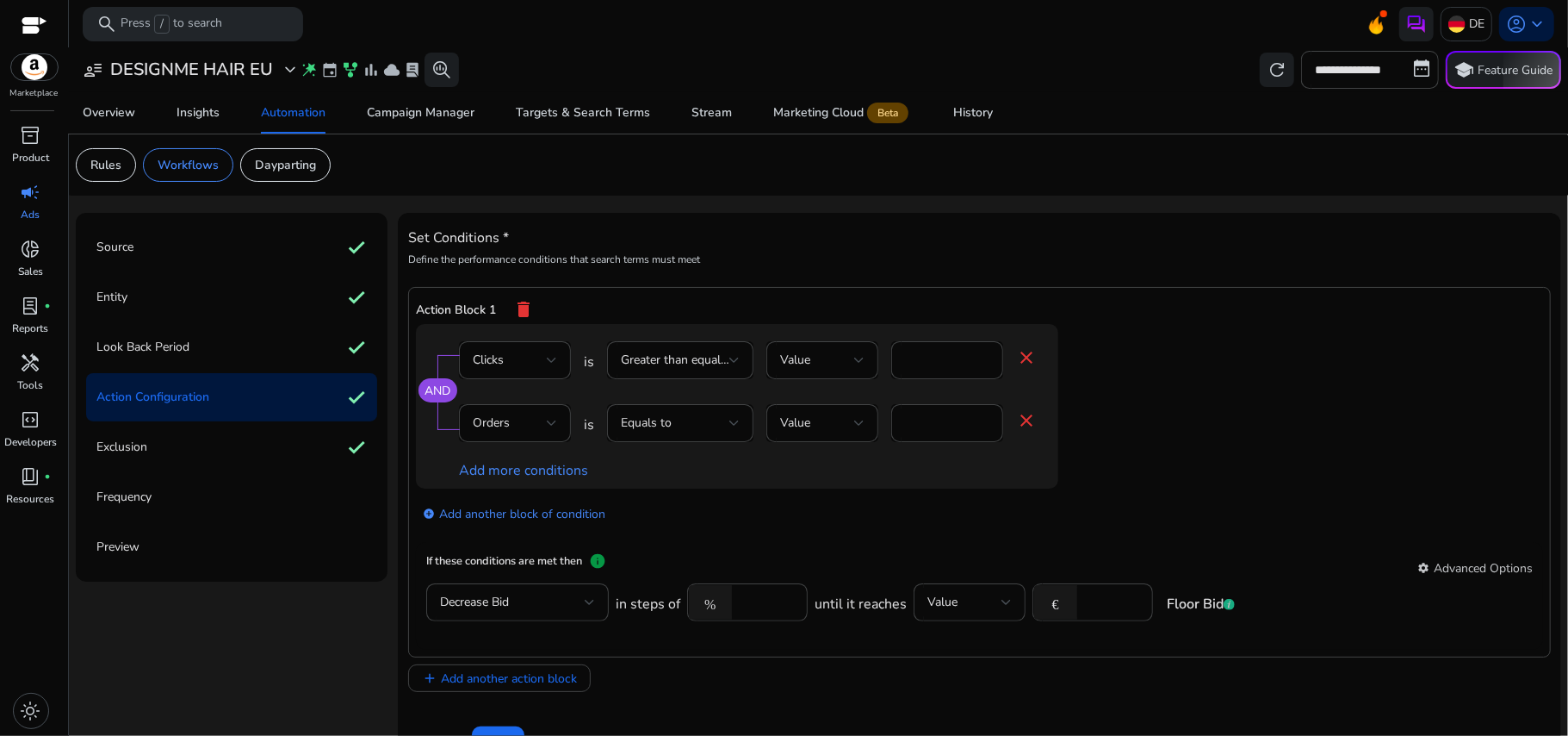
scroll to position [46, 0]
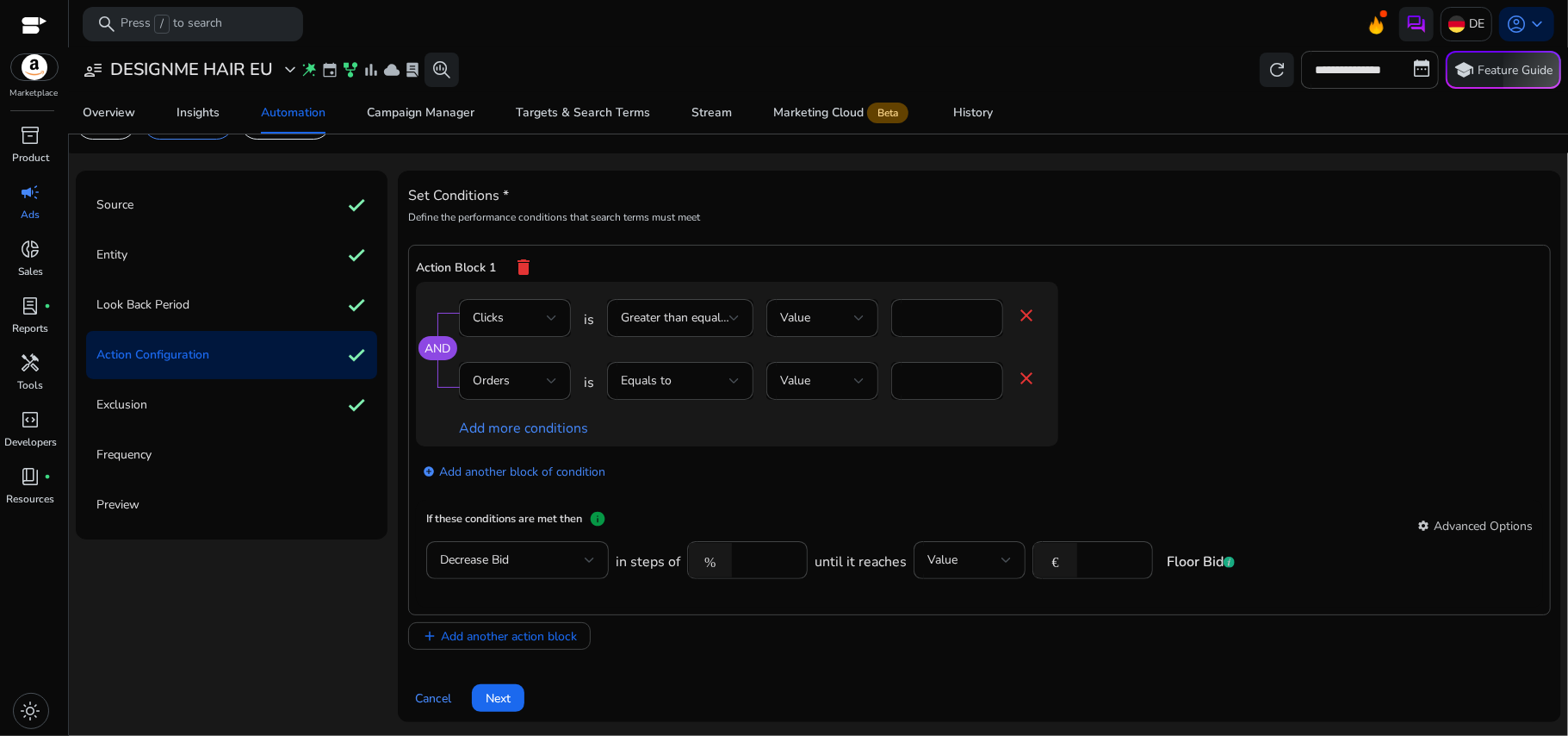
click at [221, 432] on div "Frequency" at bounding box center [231, 455] width 291 height 48
click at [213, 408] on div "Exclusion check" at bounding box center [231, 405] width 291 height 48
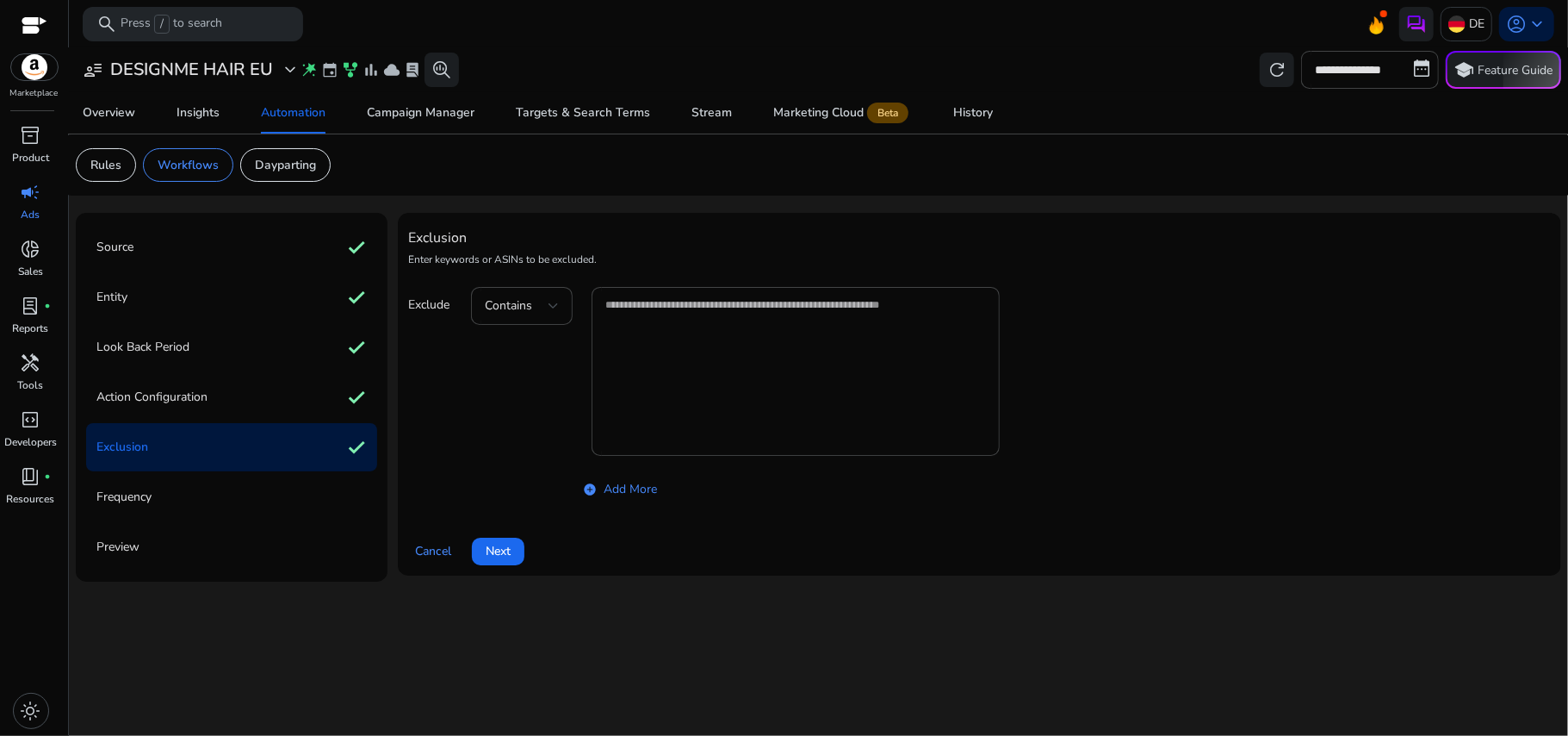
scroll to position [0, 0]
click at [480, 542] on span at bounding box center [498, 551] width 52 height 41
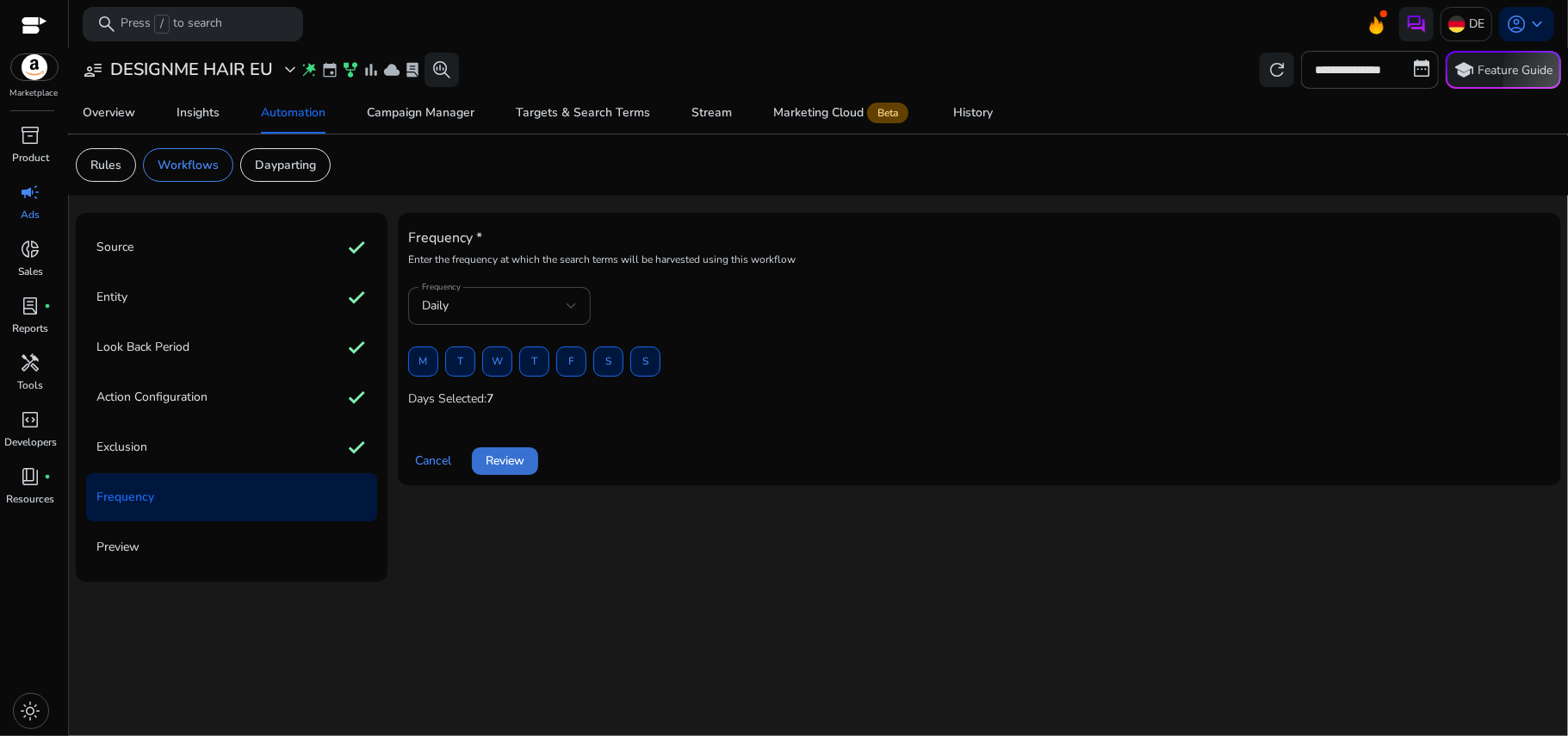
click at [513, 449] on span at bounding box center [505, 461] width 67 height 41
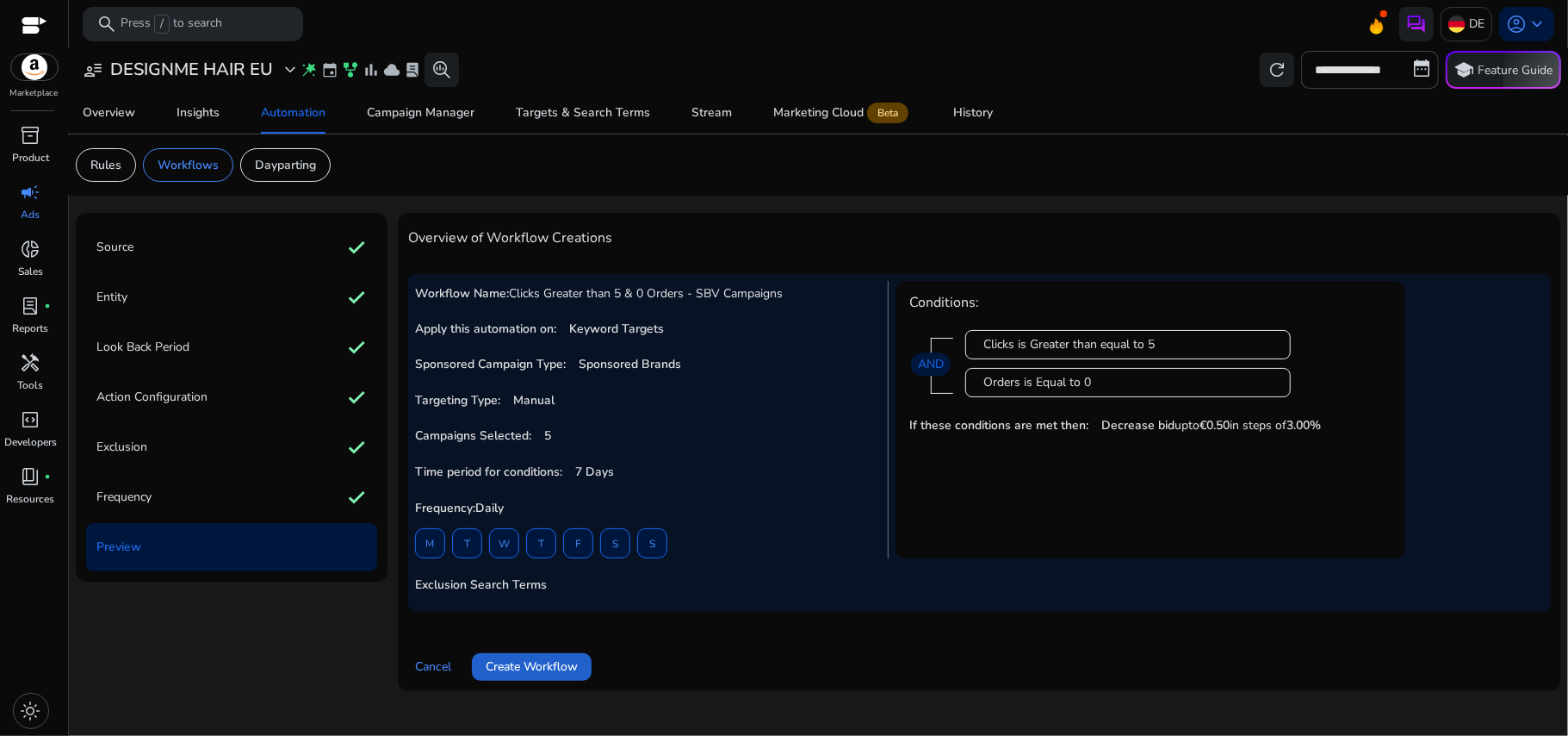
click at [535, 666] on span "Create Workflow" at bounding box center [532, 667] width 92 height 18
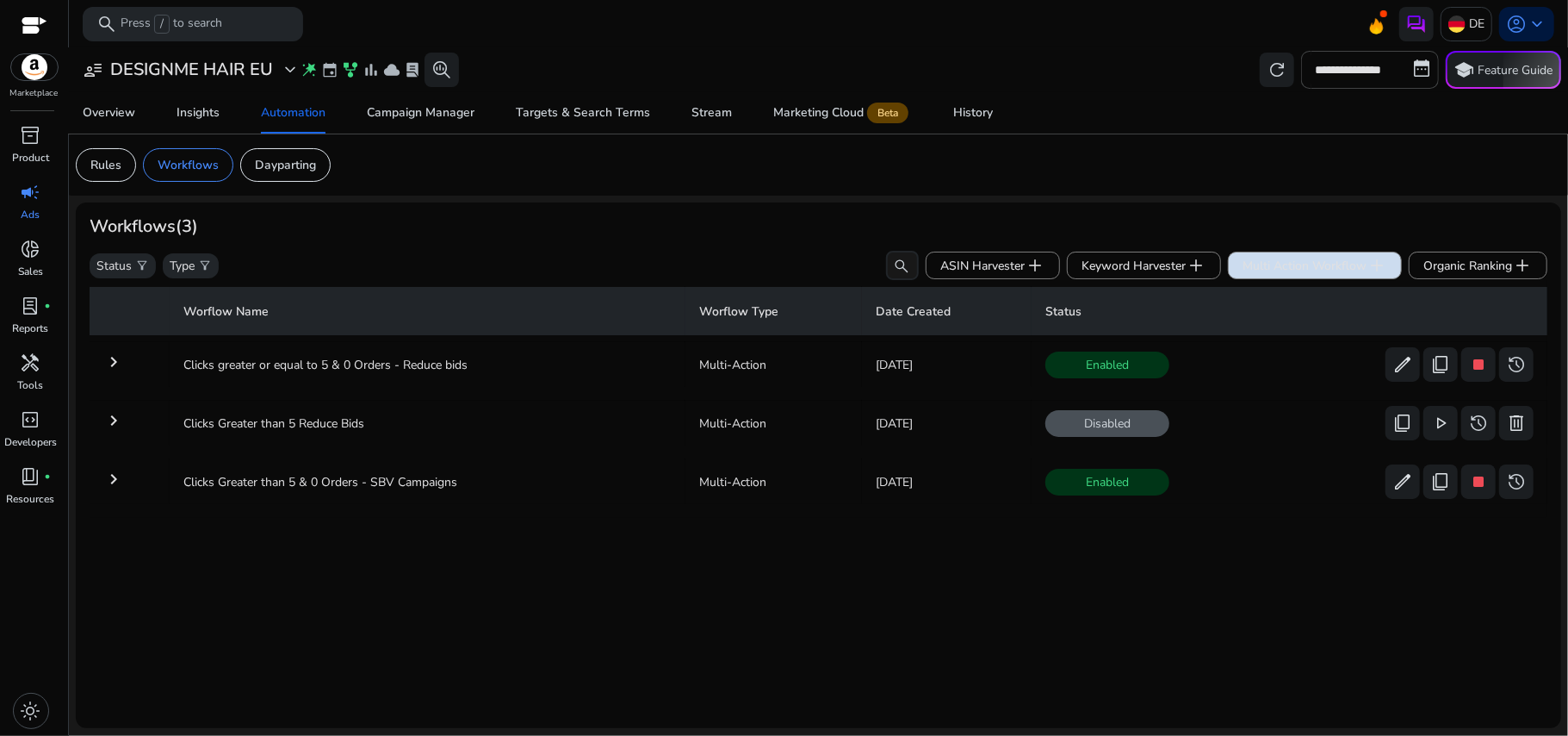
click at [1299, 265] on span "Multi Action Workflow add" at bounding box center [1315, 265] width 145 height 20
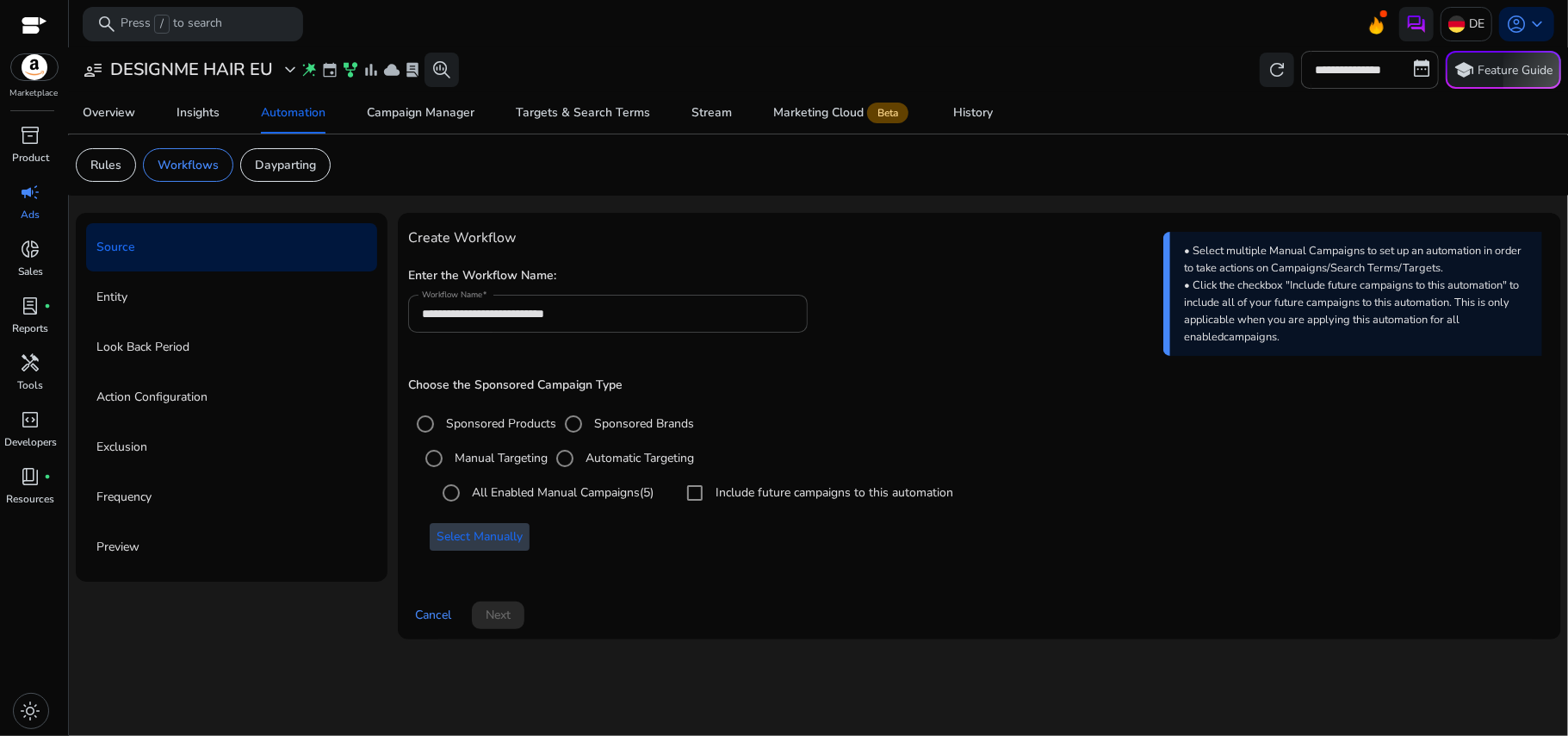
click at [490, 548] on span at bounding box center [479, 537] width 100 height 41
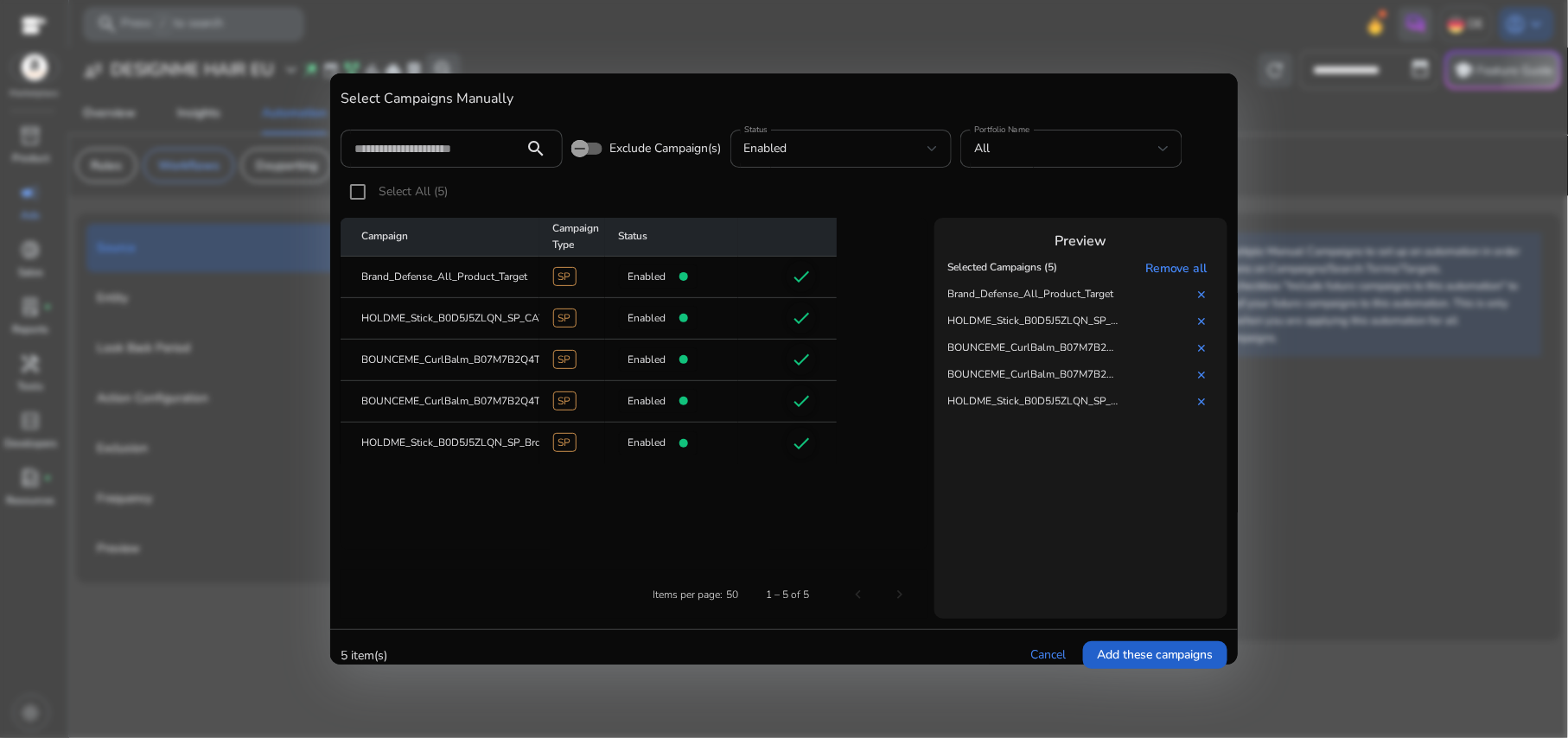
click at [1127, 657] on span "Add these campaigns" at bounding box center [1155, 654] width 117 height 18
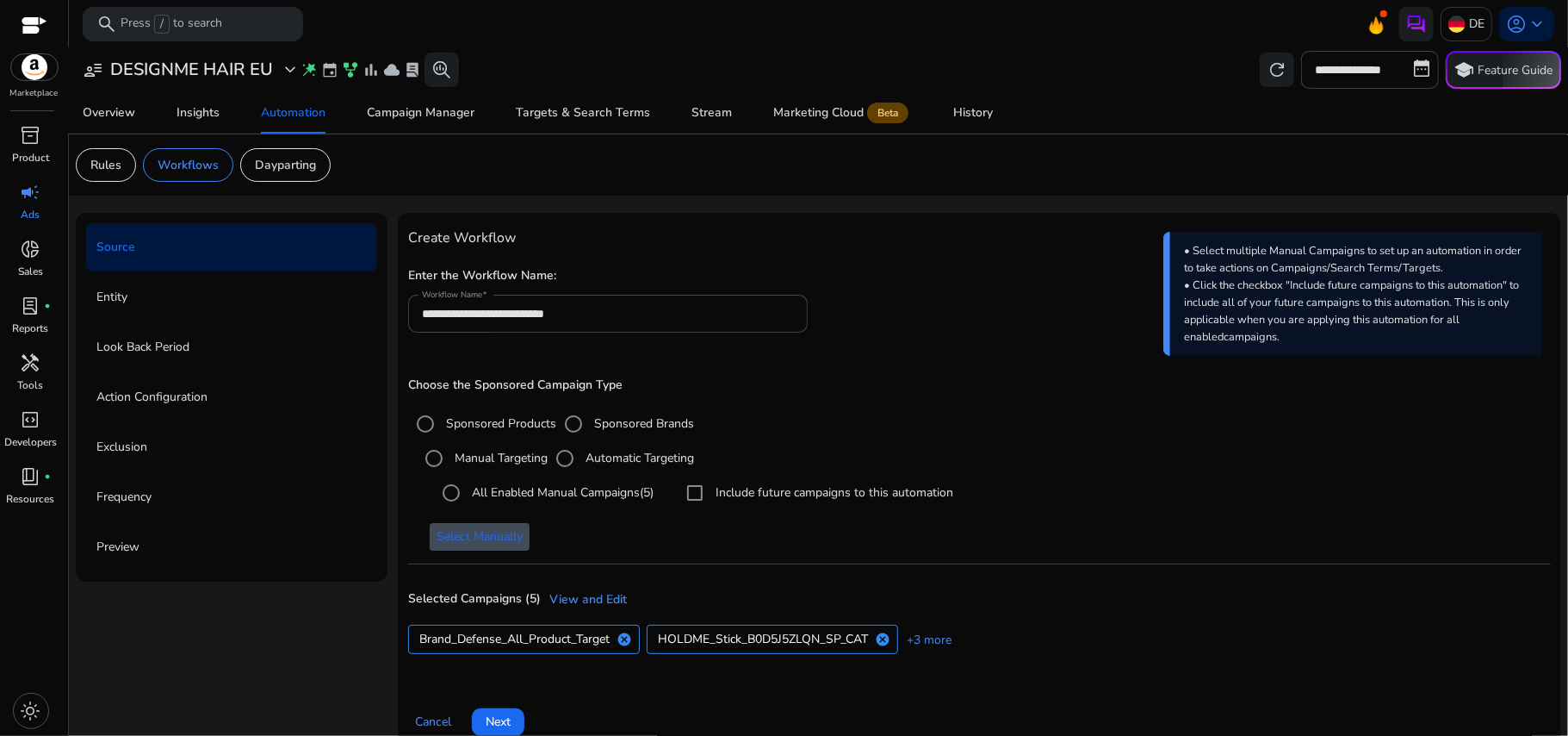
scroll to position [26, 0]
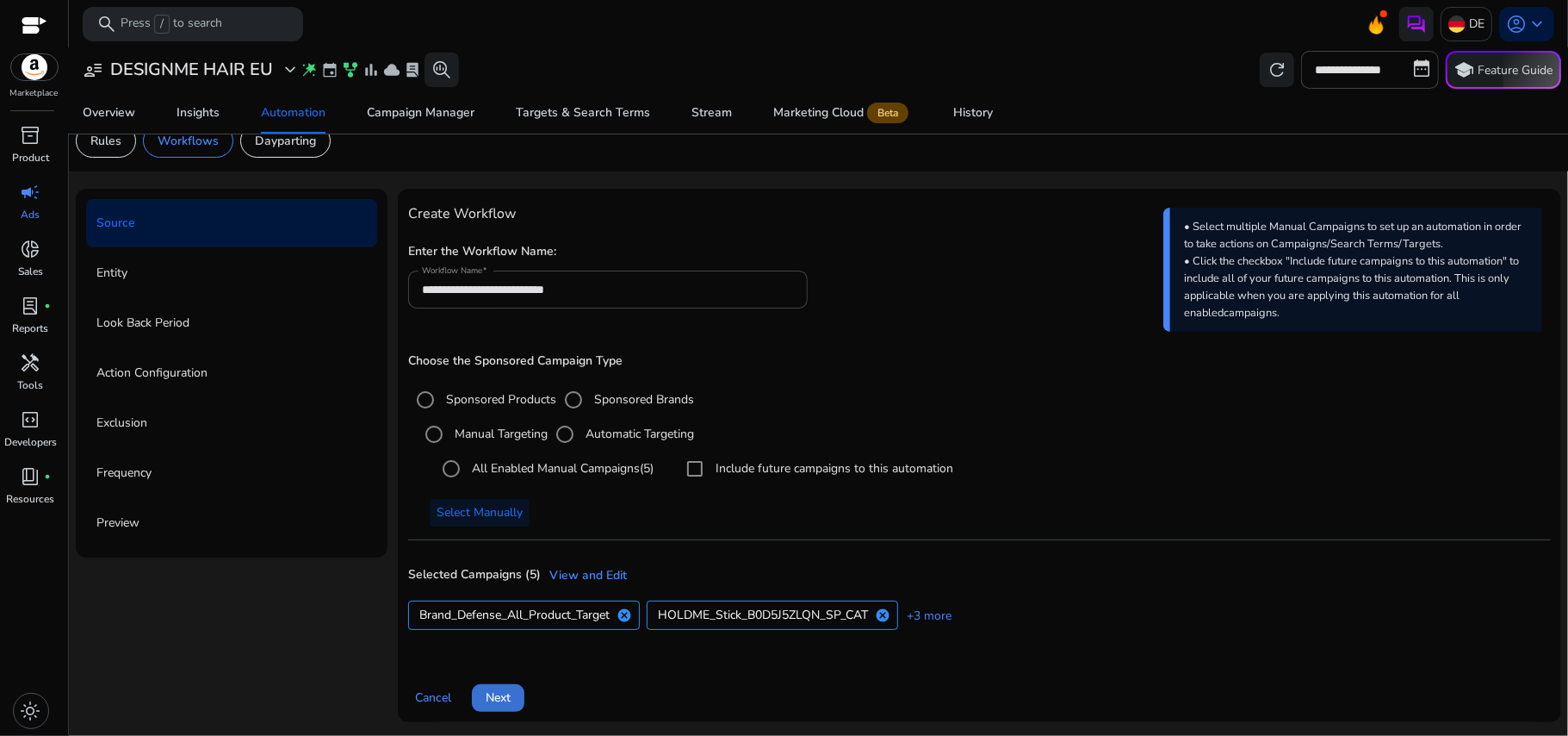
click at [503, 694] on span "Next" at bounding box center [498, 698] width 25 height 18
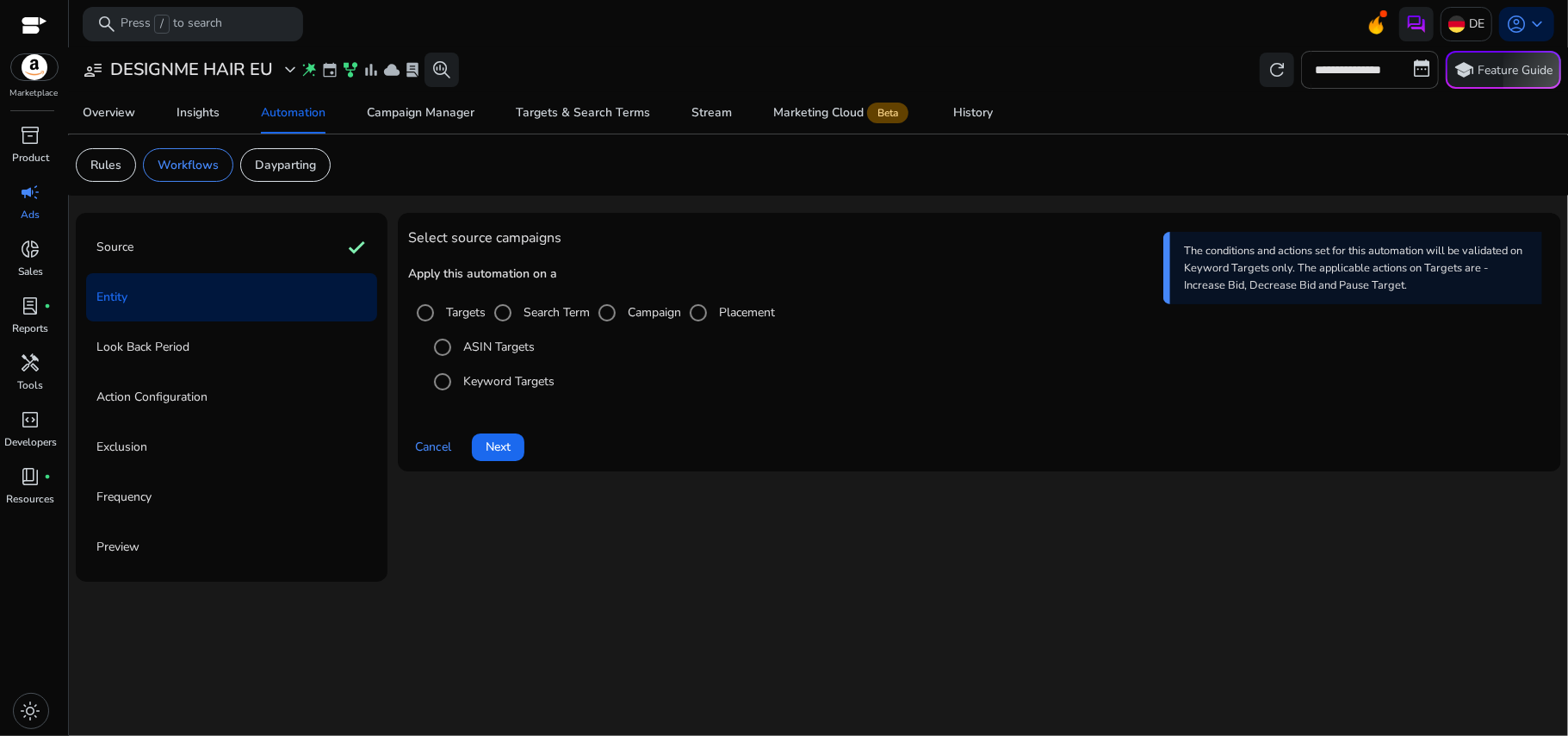
scroll to position [0, 0]
click at [503, 445] on span "Next" at bounding box center [498, 447] width 25 height 18
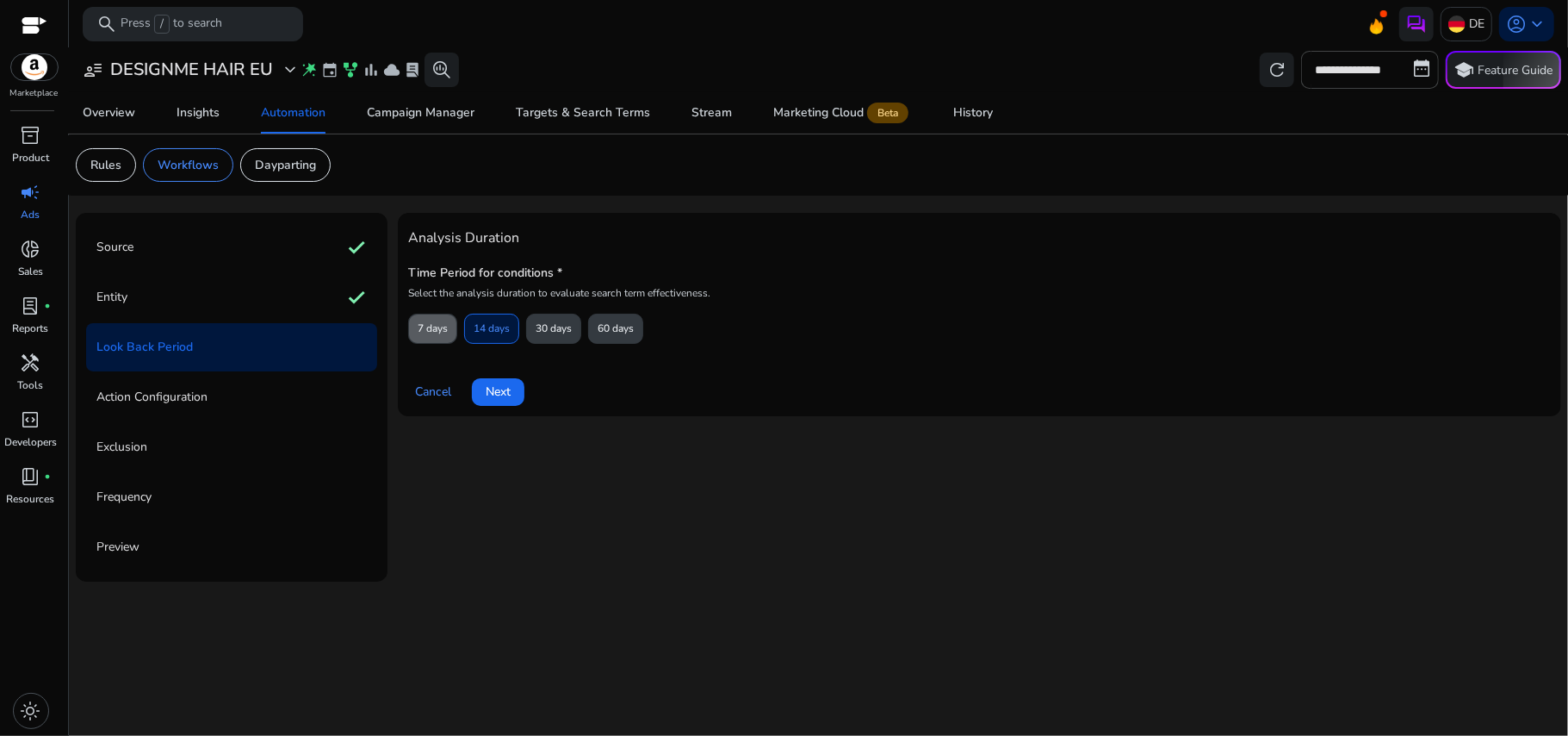
click at [430, 335] on span "7 days" at bounding box center [433, 328] width 30 height 30
click at [487, 383] on span "Next" at bounding box center [498, 392] width 25 height 18
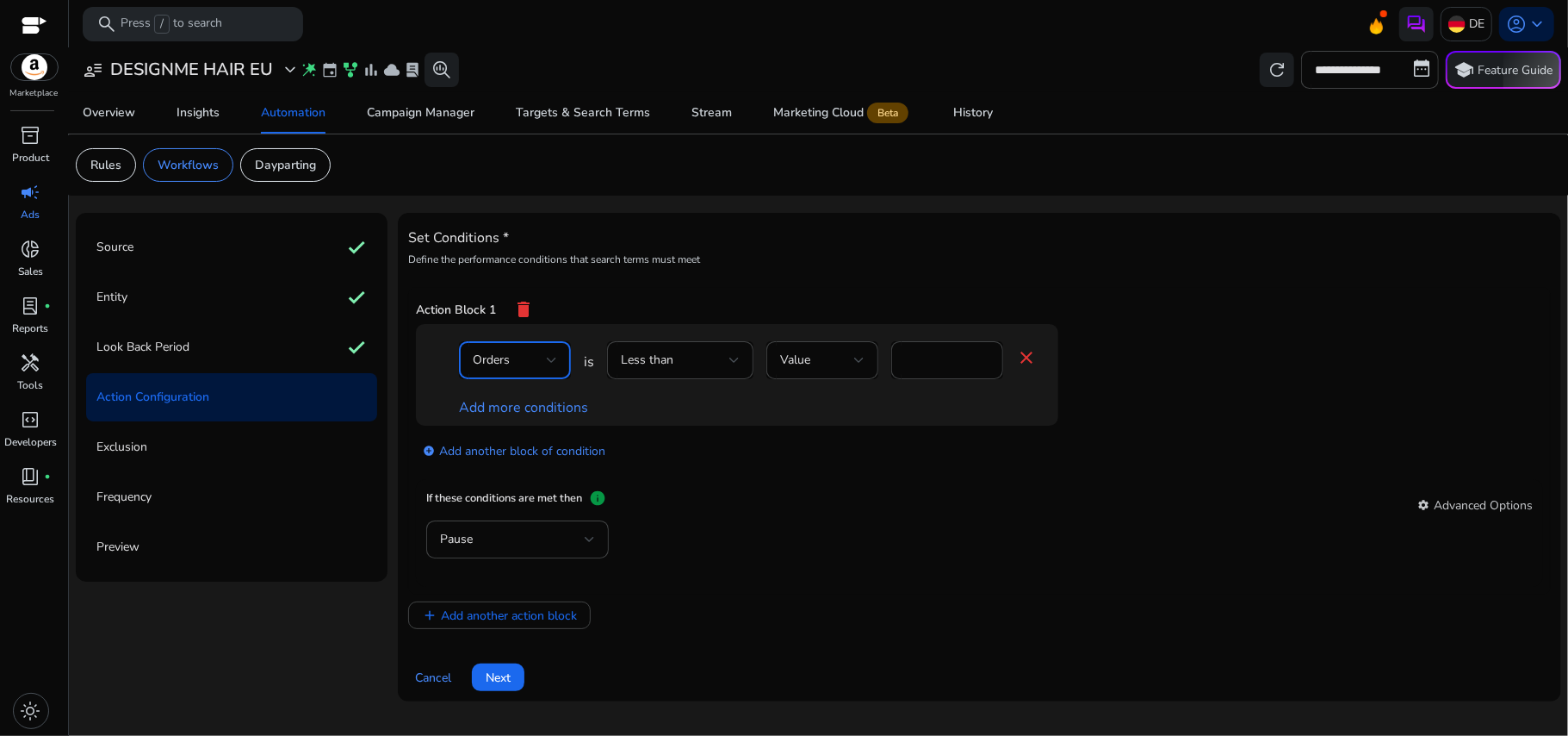
click at [506, 368] on span "Orders" at bounding box center [492, 360] width 37 height 16
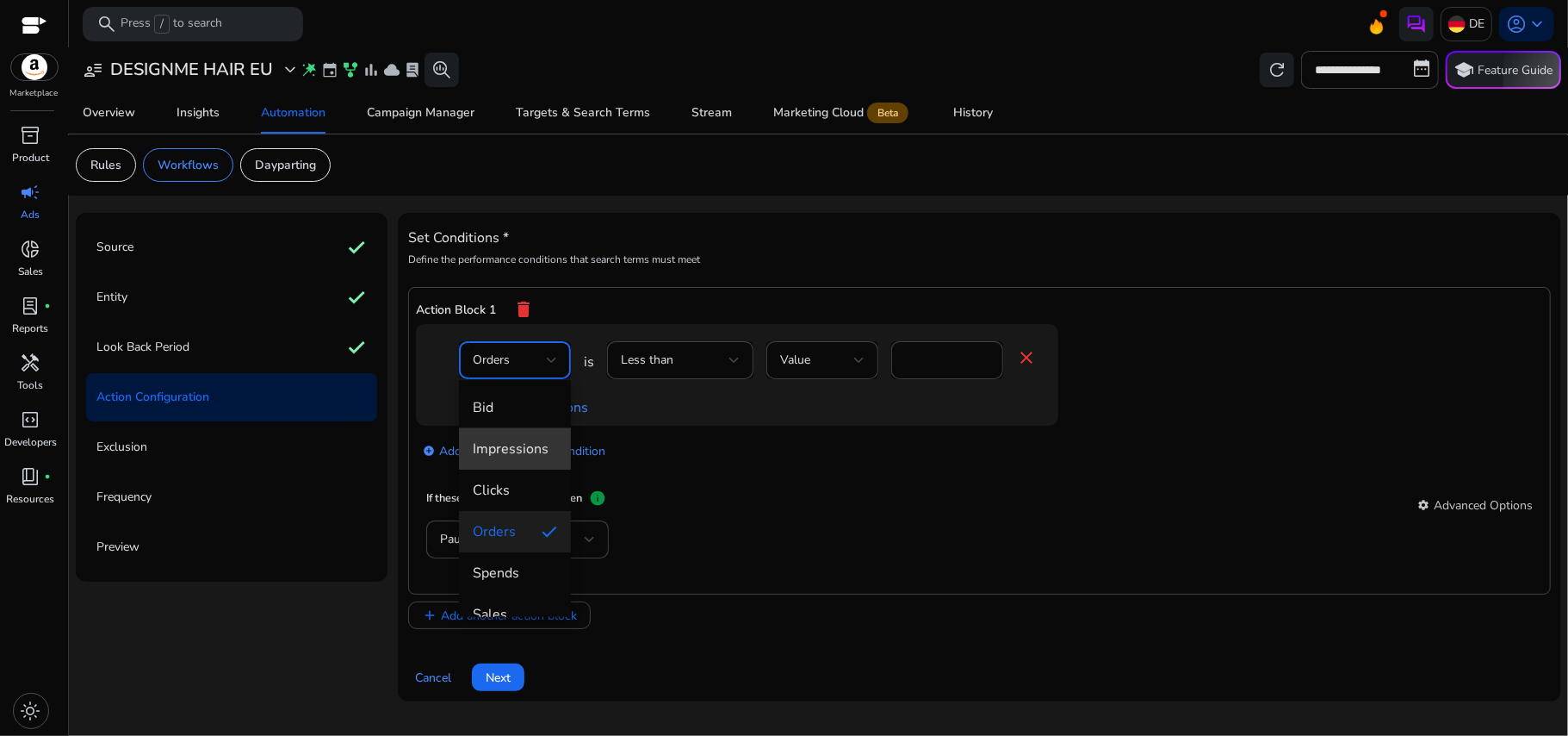
click at [519, 440] on span "Impressions" at bounding box center [515, 449] width 84 height 19
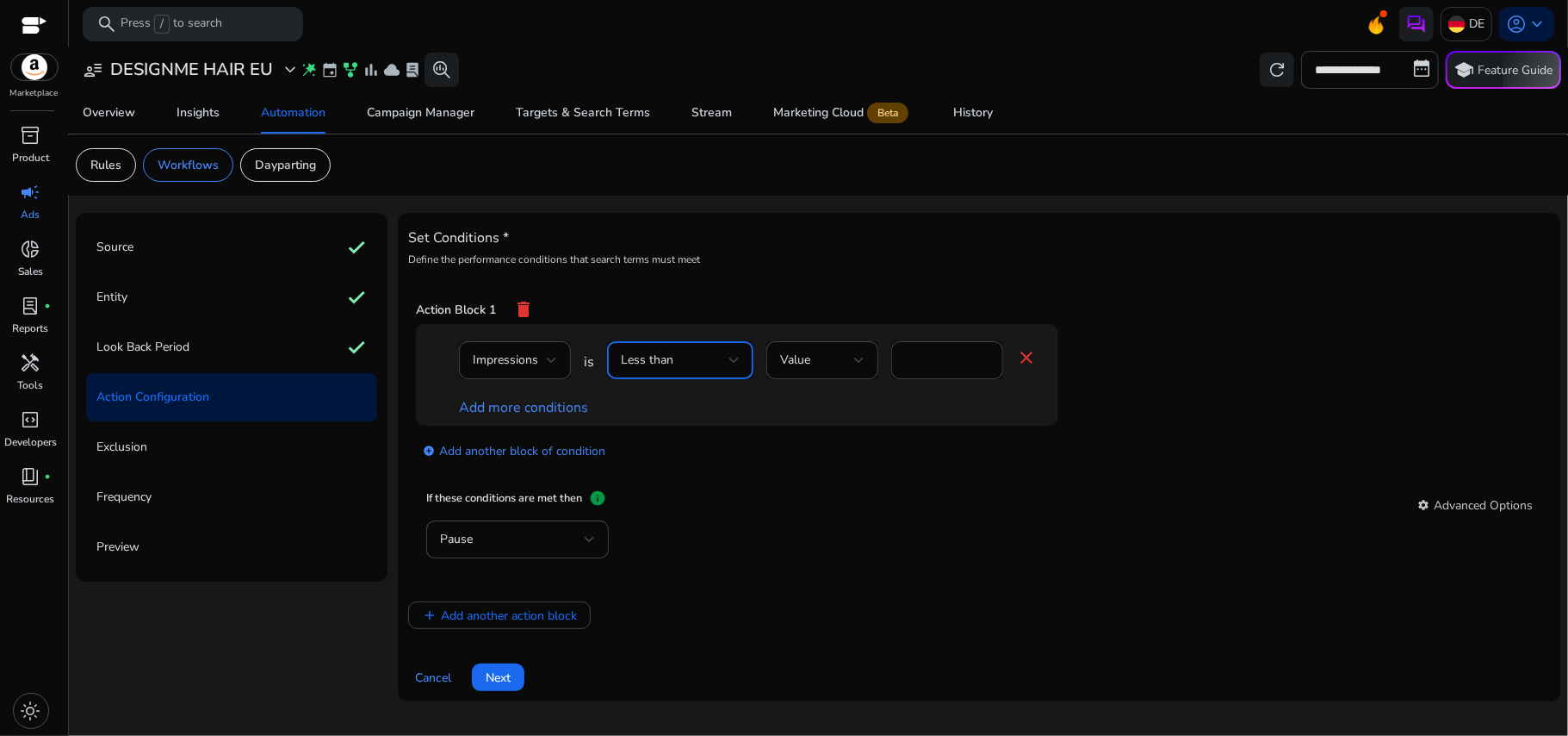
click at [684, 366] on div "Less than" at bounding box center [675, 360] width 109 height 19
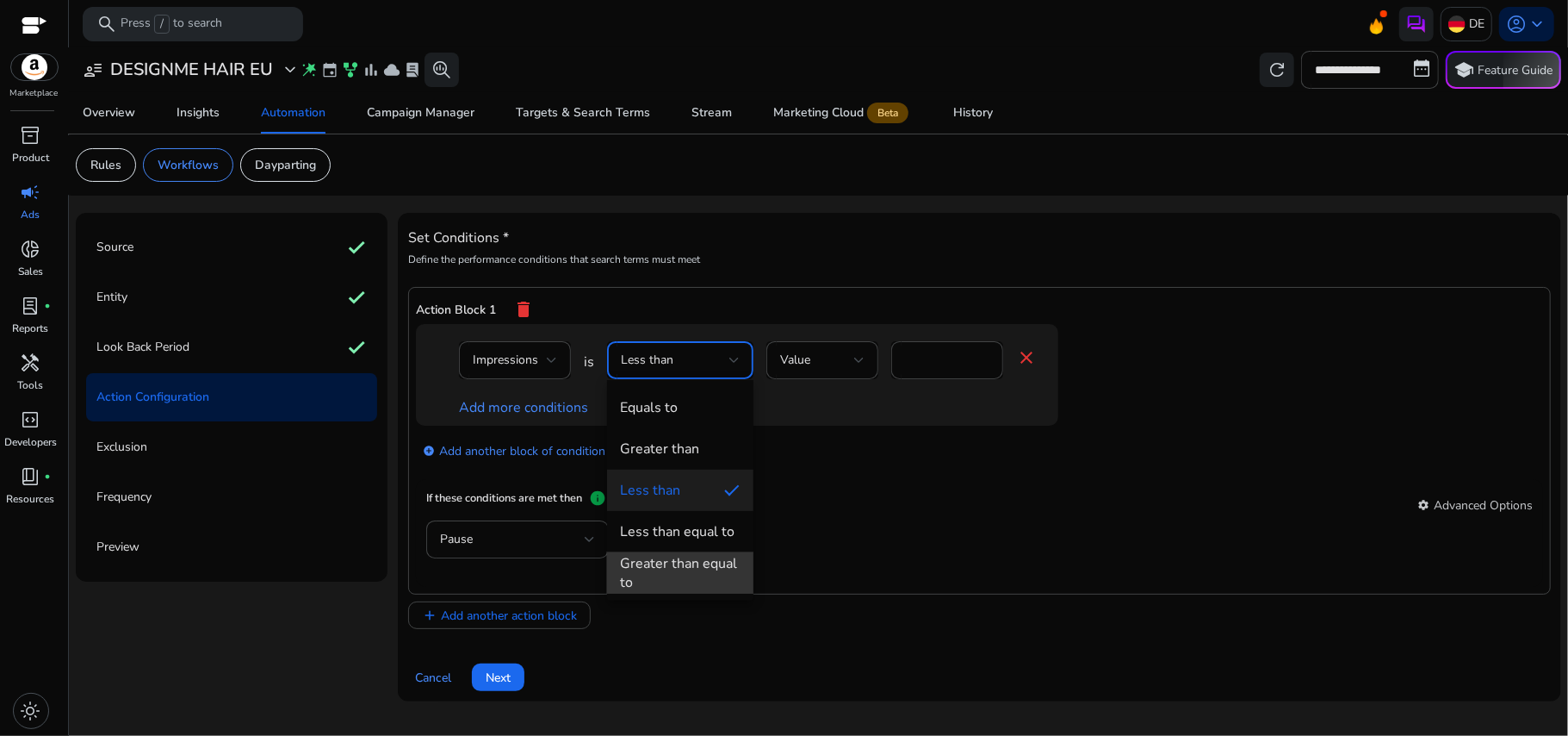
click at [684, 562] on div "Greater than equal to" at bounding box center [680, 573] width 119 height 38
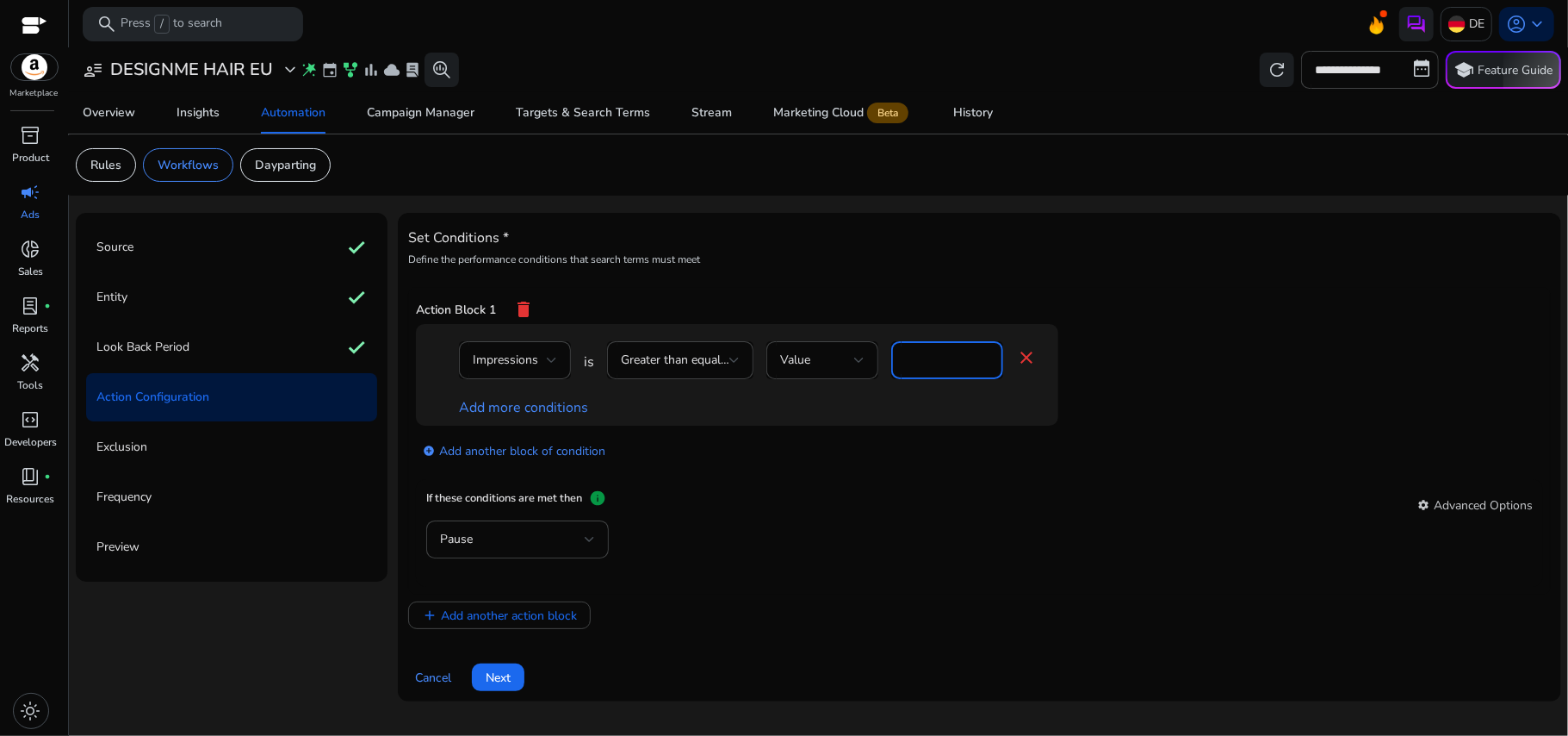
click at [938, 353] on input "*" at bounding box center [947, 360] width 84 height 19
type input "*"
type input "**"
click at [1041, 225] on div "Set Conditions * Define the performance conditions that search terms must meet …" at bounding box center [979, 426] width 1143 height 406
click at [563, 549] on div "Pause" at bounding box center [512, 539] width 145 height 19
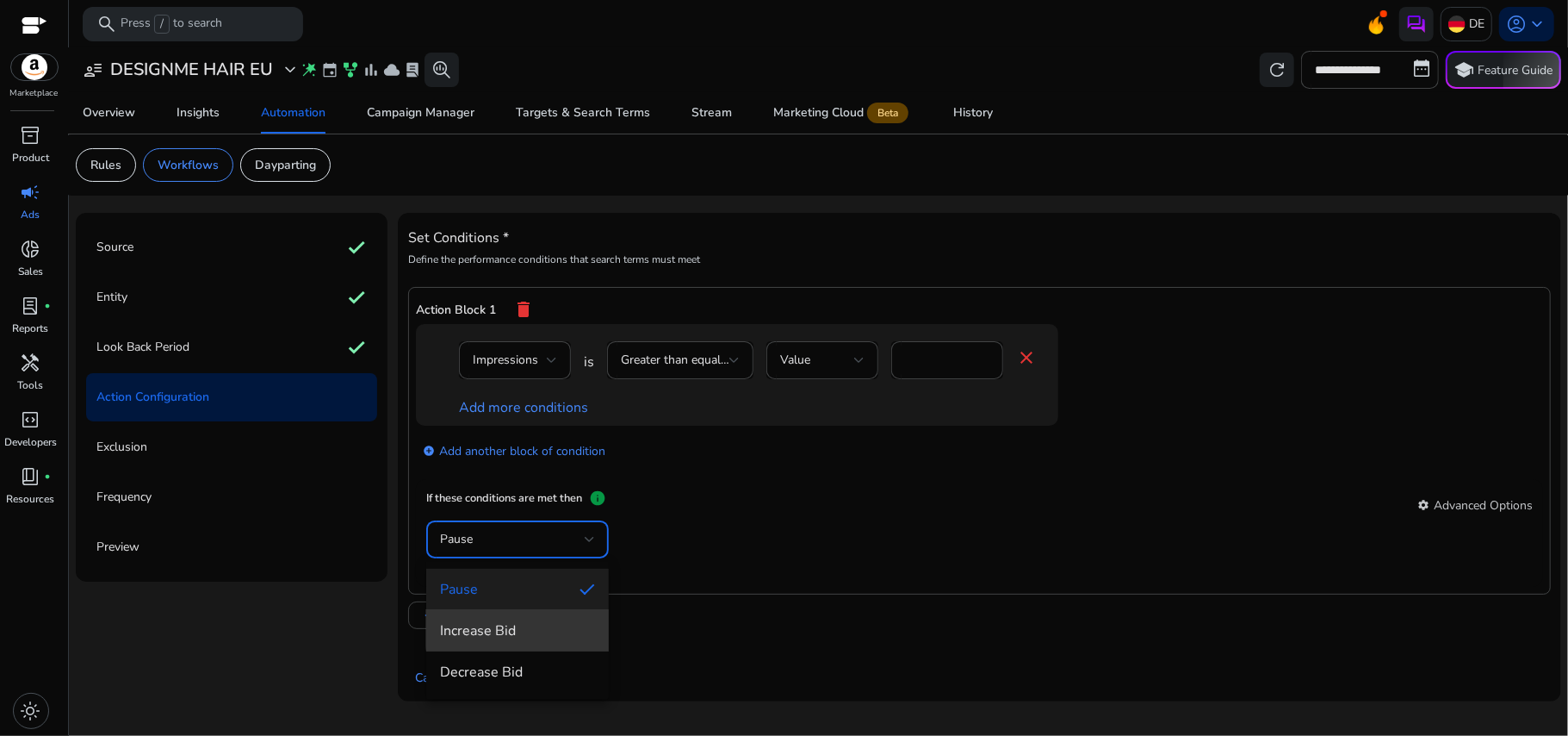
click at [535, 628] on span "Increase Bid" at bounding box center [518, 630] width 155 height 19
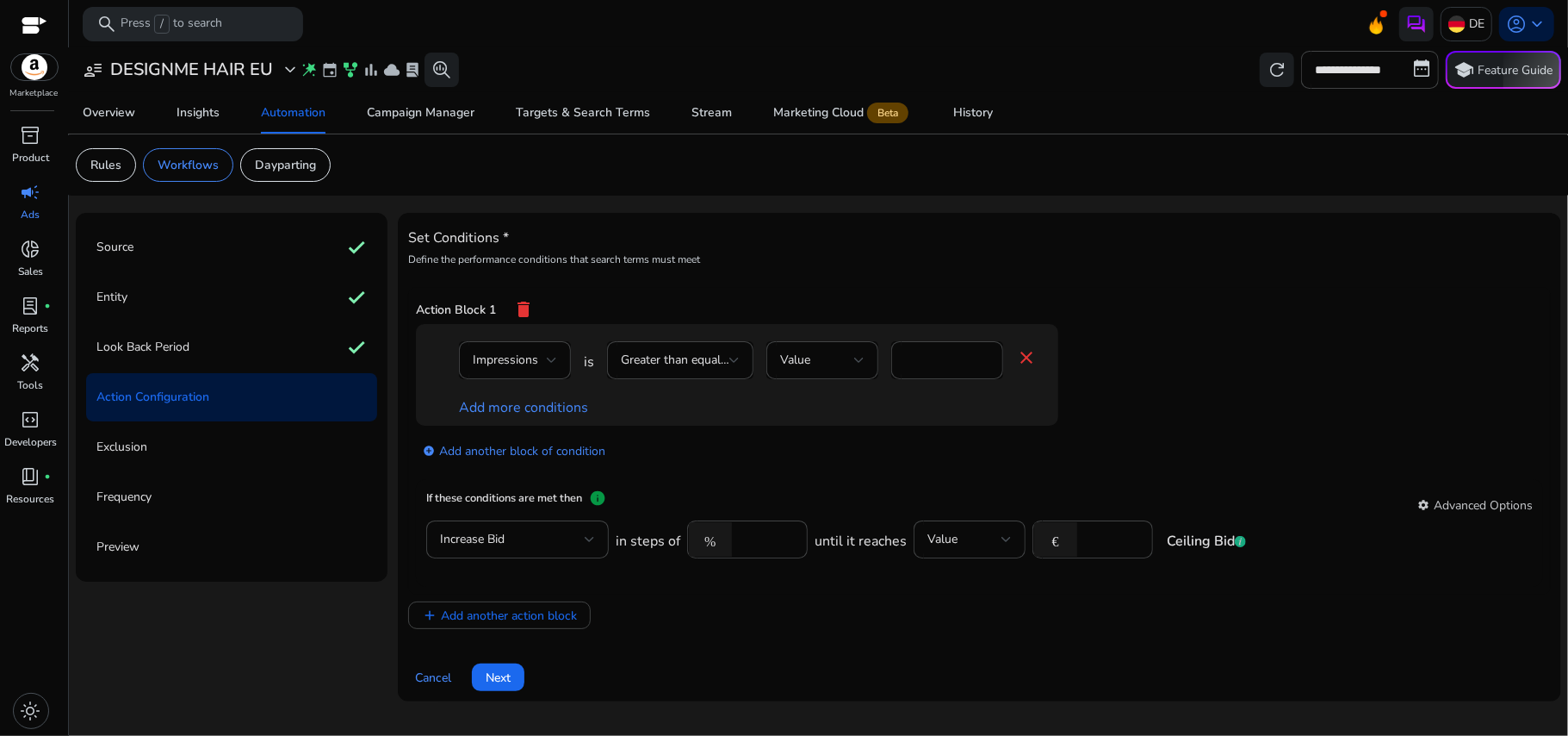
click at [845, 465] on div "add_circle Add another block of condition" at bounding box center [772, 449] width 712 height 48
click at [748, 542] on input "****" at bounding box center [768, 539] width 53 height 19
type input "****"
click at [995, 467] on div "add_circle Add another block of condition" at bounding box center [772, 449] width 712 height 48
click at [1087, 538] on input "****" at bounding box center [1113, 539] width 53 height 19
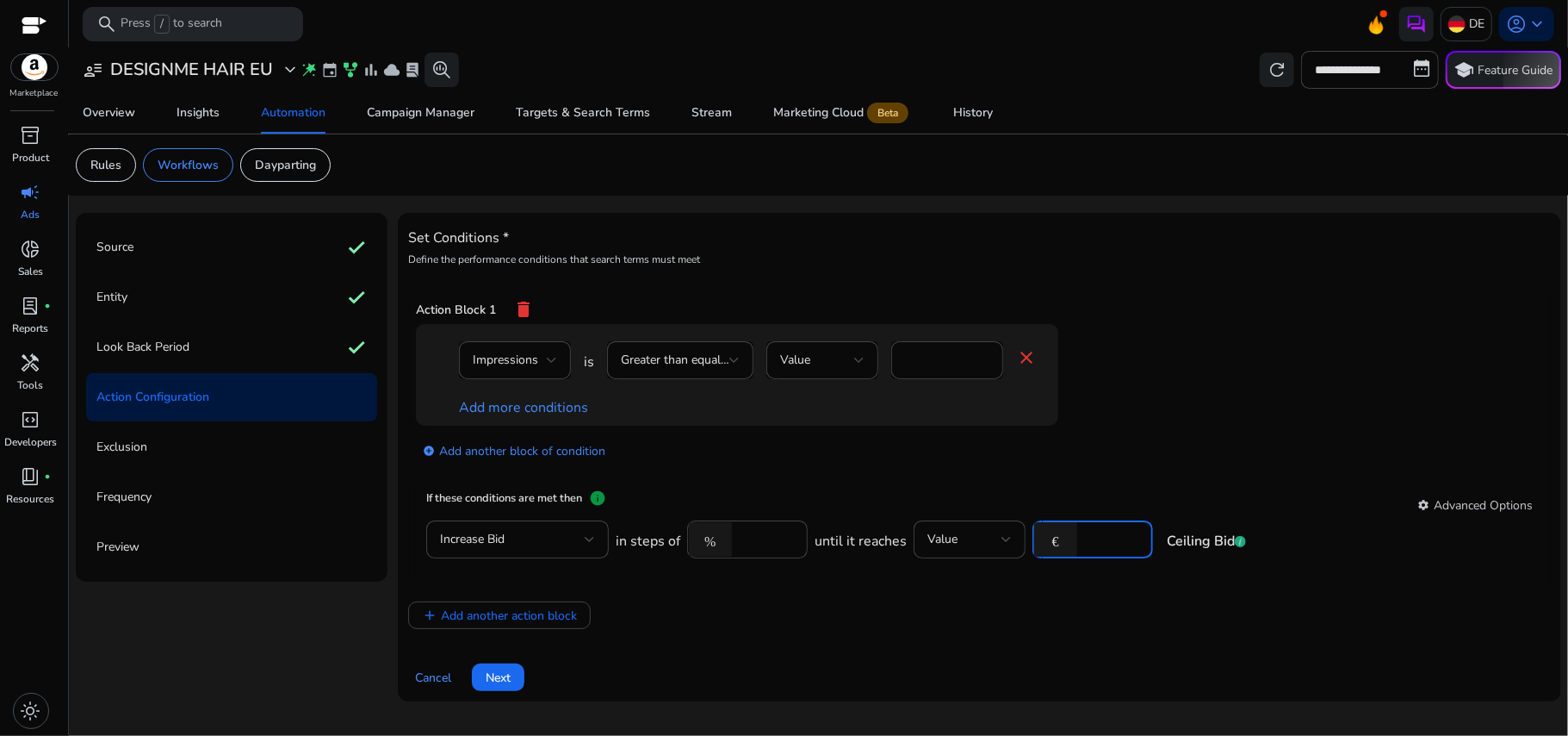
type input "*"
type input "***"
click at [1165, 422] on app-ppc-editable-conditions "Impressions is Greater than equal to Value ** close Add more conditions add_cir…" at bounding box center [980, 401] width 1128 height 156
click at [473, 408] on link "Add more conditions" at bounding box center [523, 407] width 129 height 19
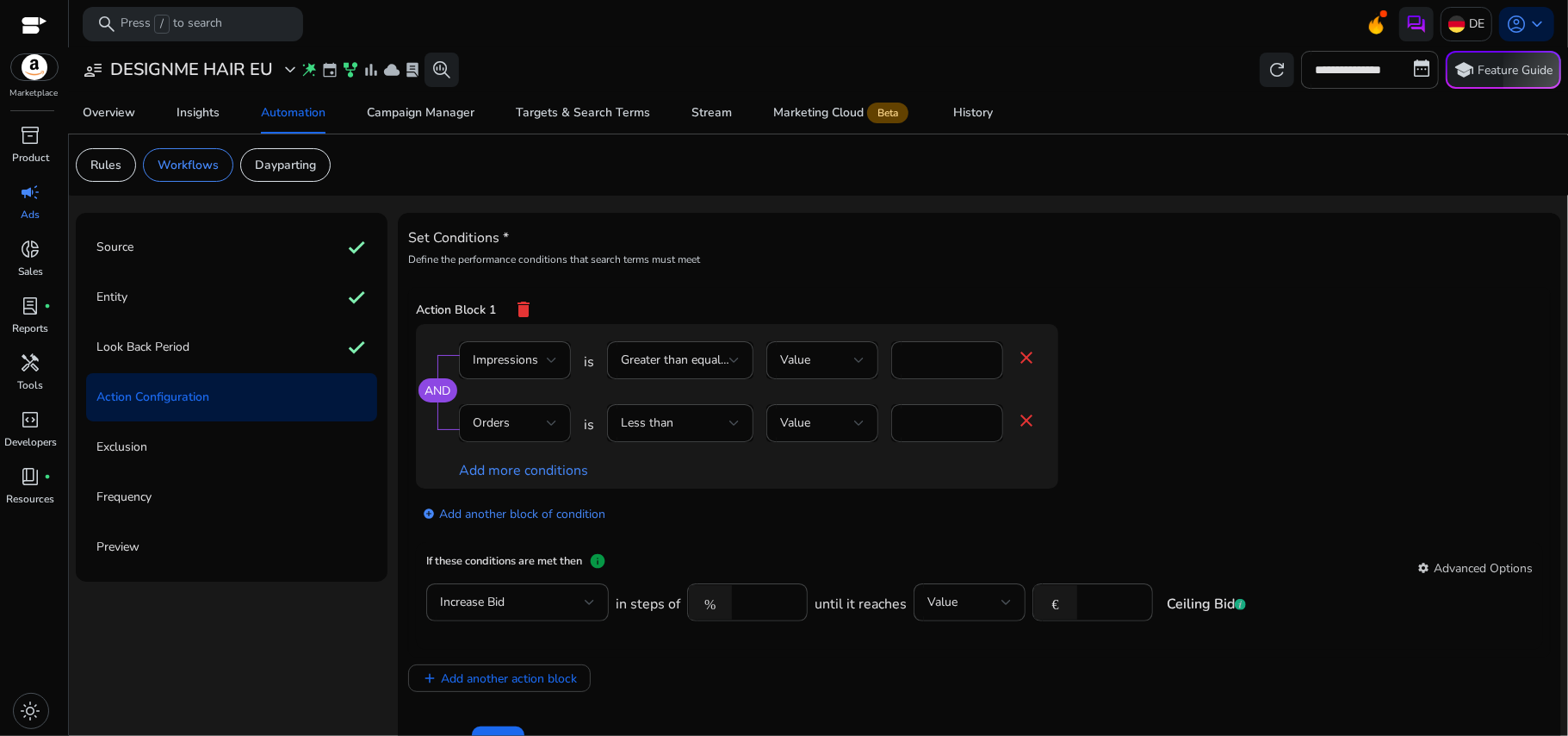
click at [511, 412] on div "Orders" at bounding box center [515, 423] width 84 height 38
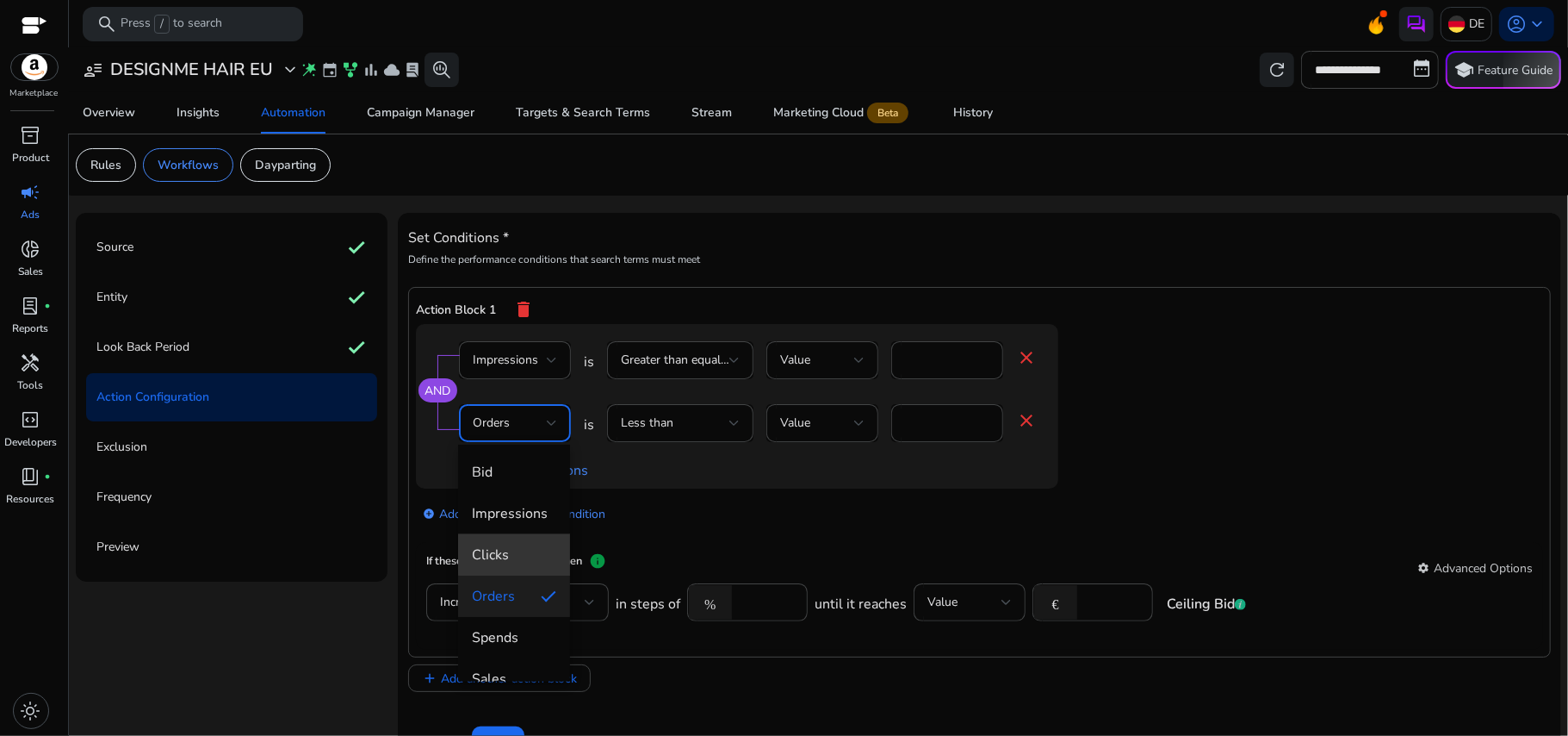
click at [521, 541] on mat-option "Clicks" at bounding box center [514, 554] width 112 height 41
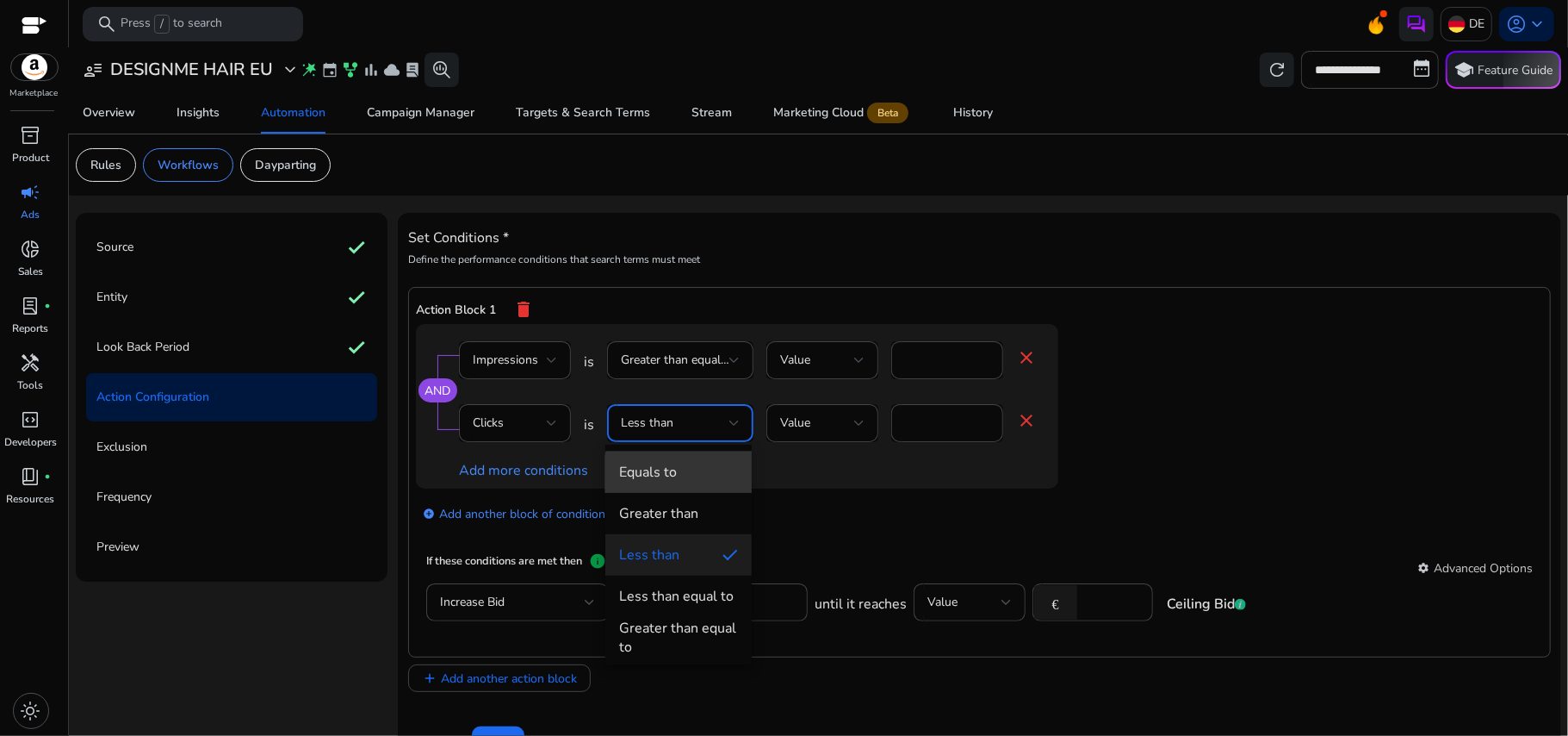
click at [696, 477] on span "Equals to" at bounding box center [679, 472] width 119 height 19
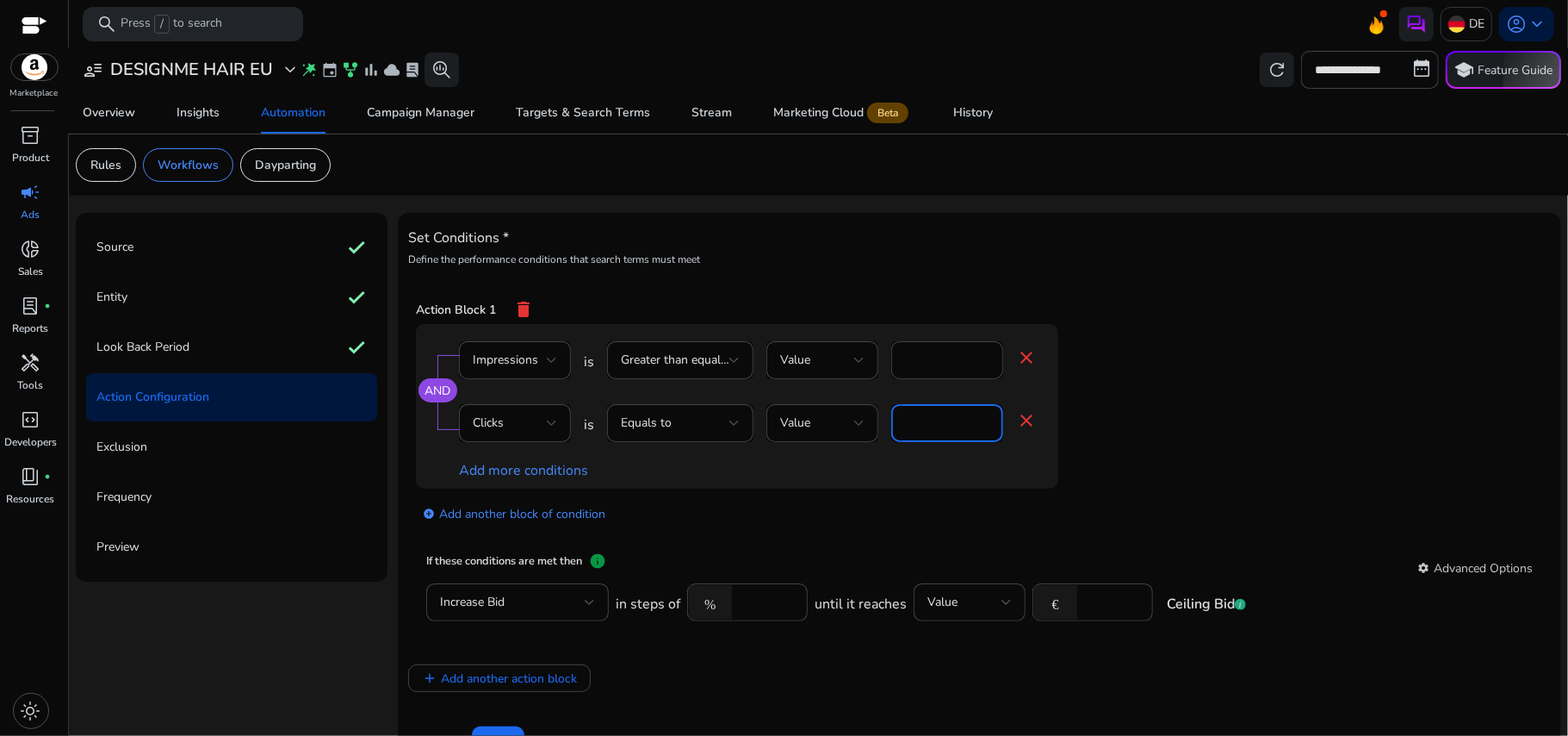
click at [937, 421] on input "*" at bounding box center [947, 423] width 84 height 19
type input "*"
click at [1212, 379] on app-ppc-editable-conditions "AND Impressions is Greater than equal to Value ** close Clicks is Equals to Val…" at bounding box center [980, 433] width 1128 height 219
click at [918, 360] on input "**" at bounding box center [947, 360] width 84 height 19
type input "*"
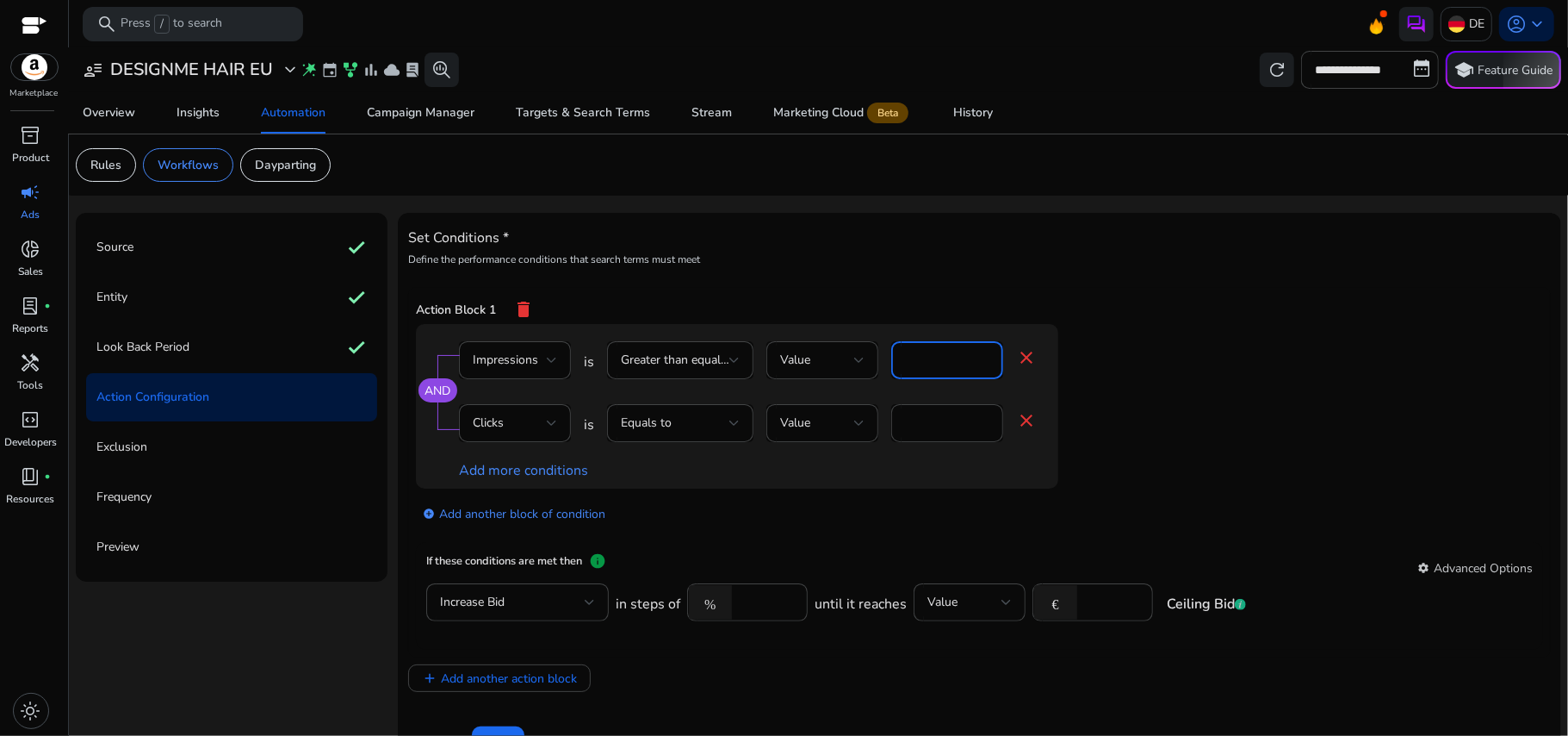
type input "***"
click at [1159, 360] on app-ppc-editable-conditions "AND Impressions is Greater than equal to Value *** close Clicks is Equals to Va…" at bounding box center [980, 433] width 1128 height 219
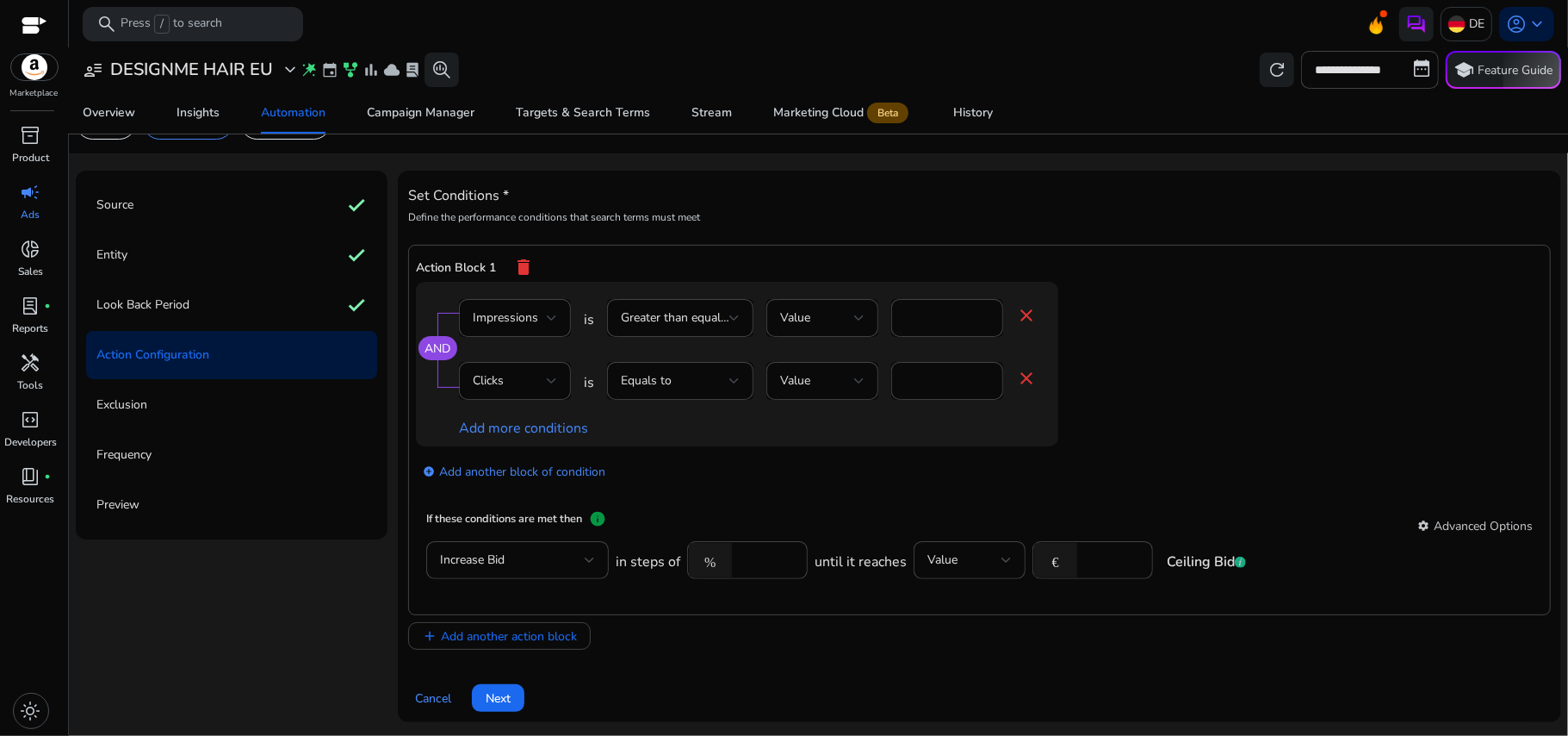
click at [625, 43] on mat-toolbar "search Press / to search DE account_circle keyboard_arrow_down" at bounding box center [818, 23] width 1500 height 47
click at [900, 442] on div "AND Impressions is Greater than equal to Value *** close Clicks is Equals to Va…" at bounding box center [737, 364] width 642 height 165
click at [956, 557] on div "Value" at bounding box center [964, 560] width 74 height 19
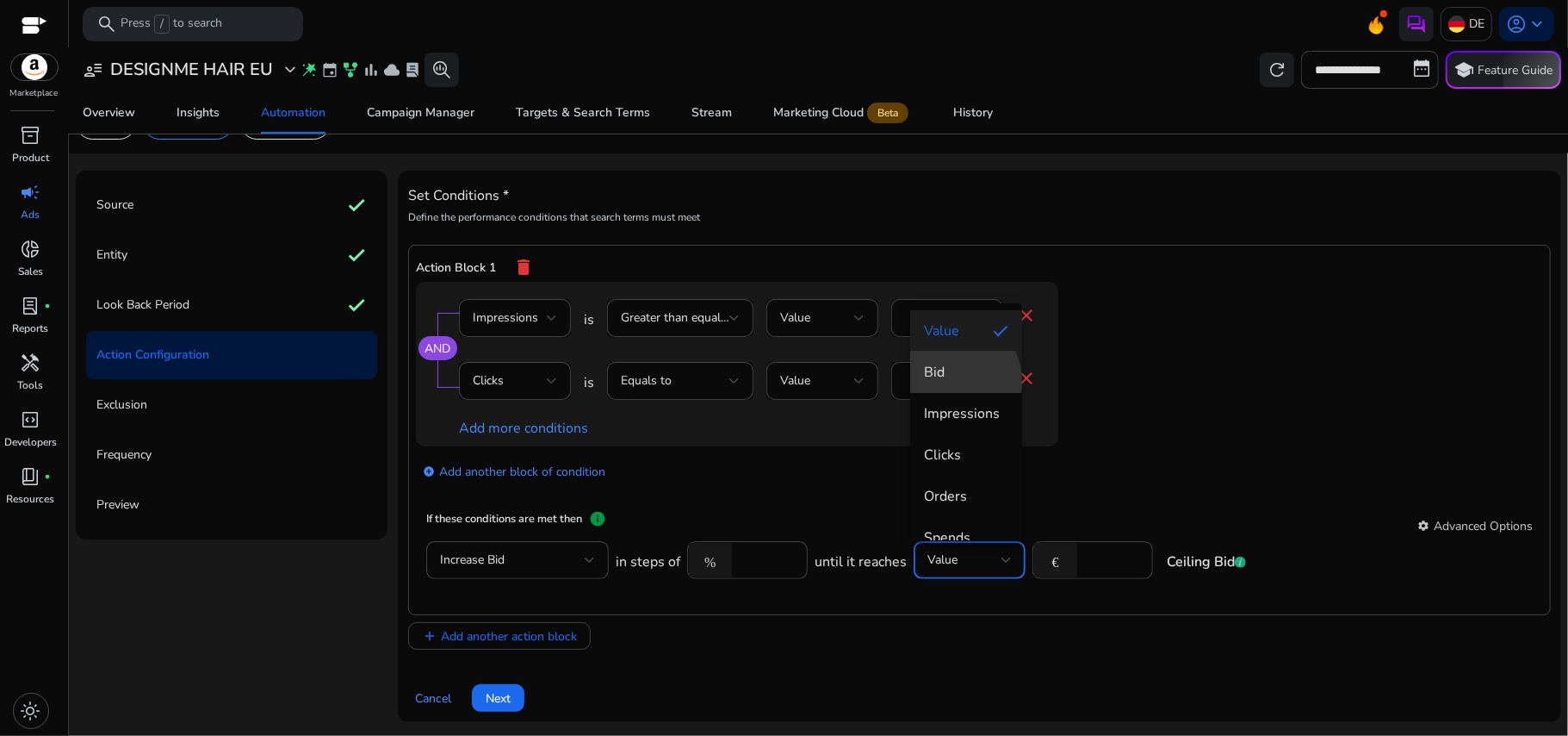
click at [947, 382] on span "Bid" at bounding box center [966, 372] width 84 height 19
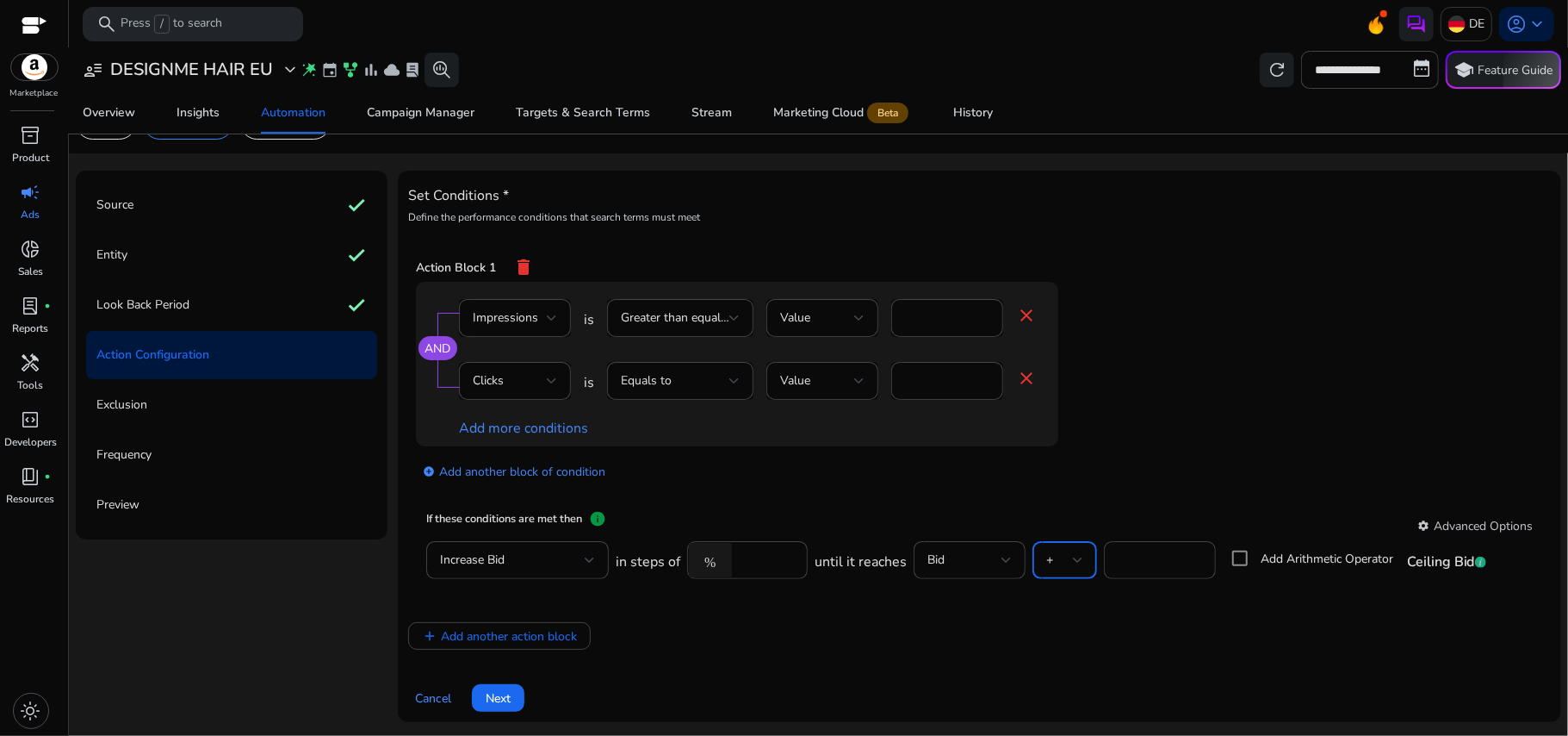
click at [1074, 558] on div at bounding box center [1079, 561] width 11 height 7
click at [973, 502] on div at bounding box center [784, 368] width 1568 height 736
click at [977, 559] on div "Bid" at bounding box center [964, 560] width 74 height 19
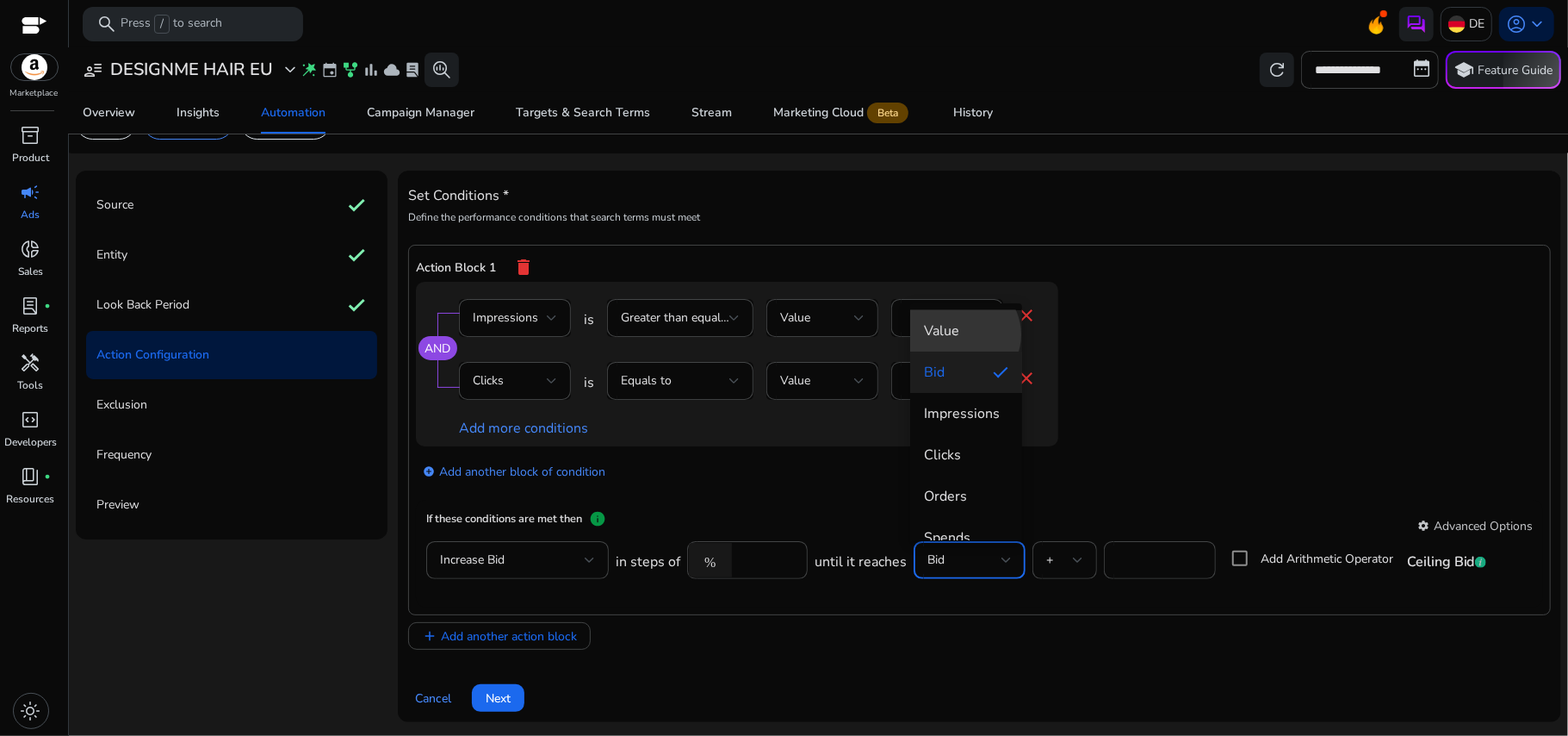
click at [963, 336] on span "Value" at bounding box center [966, 330] width 84 height 19
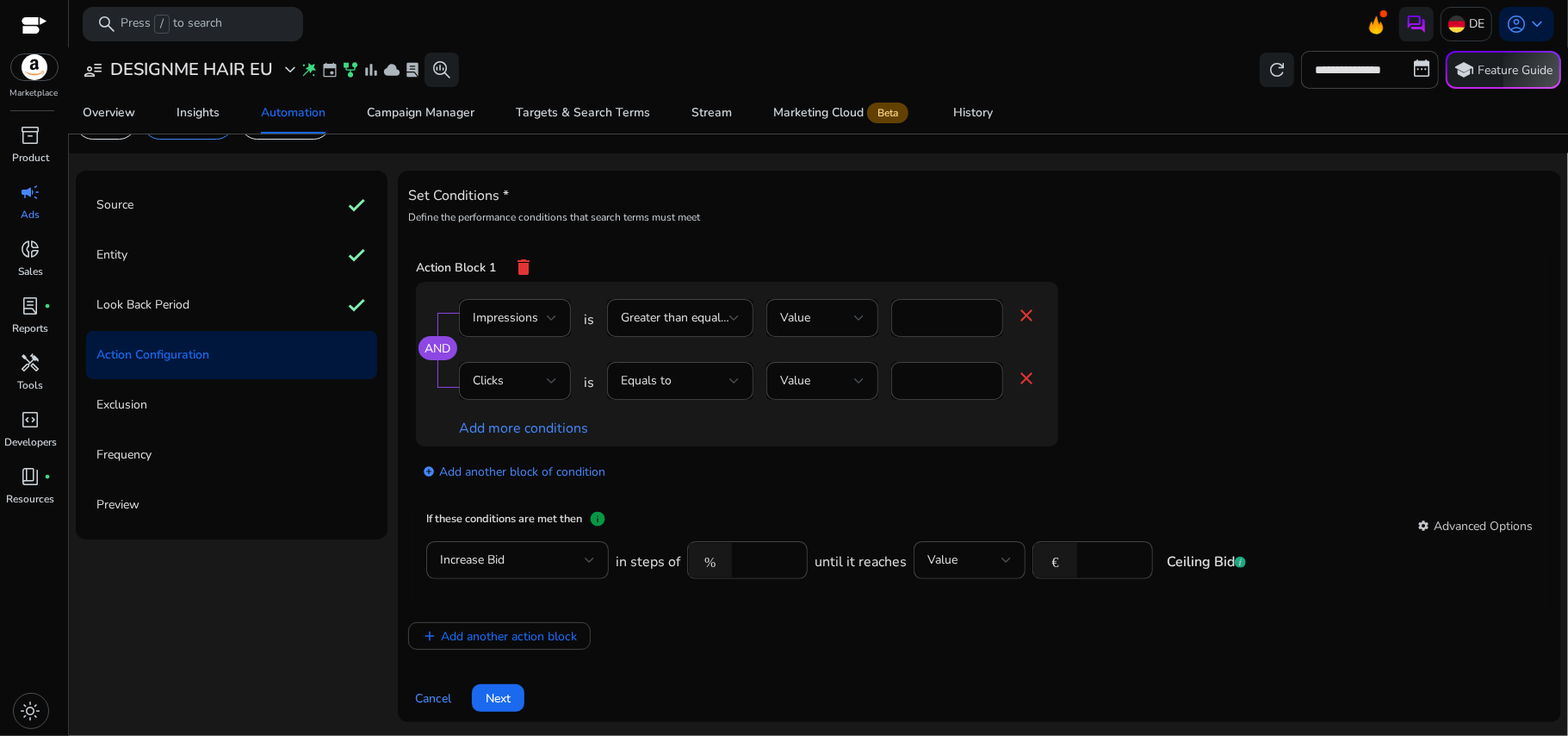
click at [1134, 490] on app-ppc-editable-conditions "AND Impressions is Greater than equal to Value *** close Clicks is Equals to Va…" at bounding box center [980, 392] width 1128 height 219
click at [510, 692] on span "Next" at bounding box center [498, 699] width 25 height 18
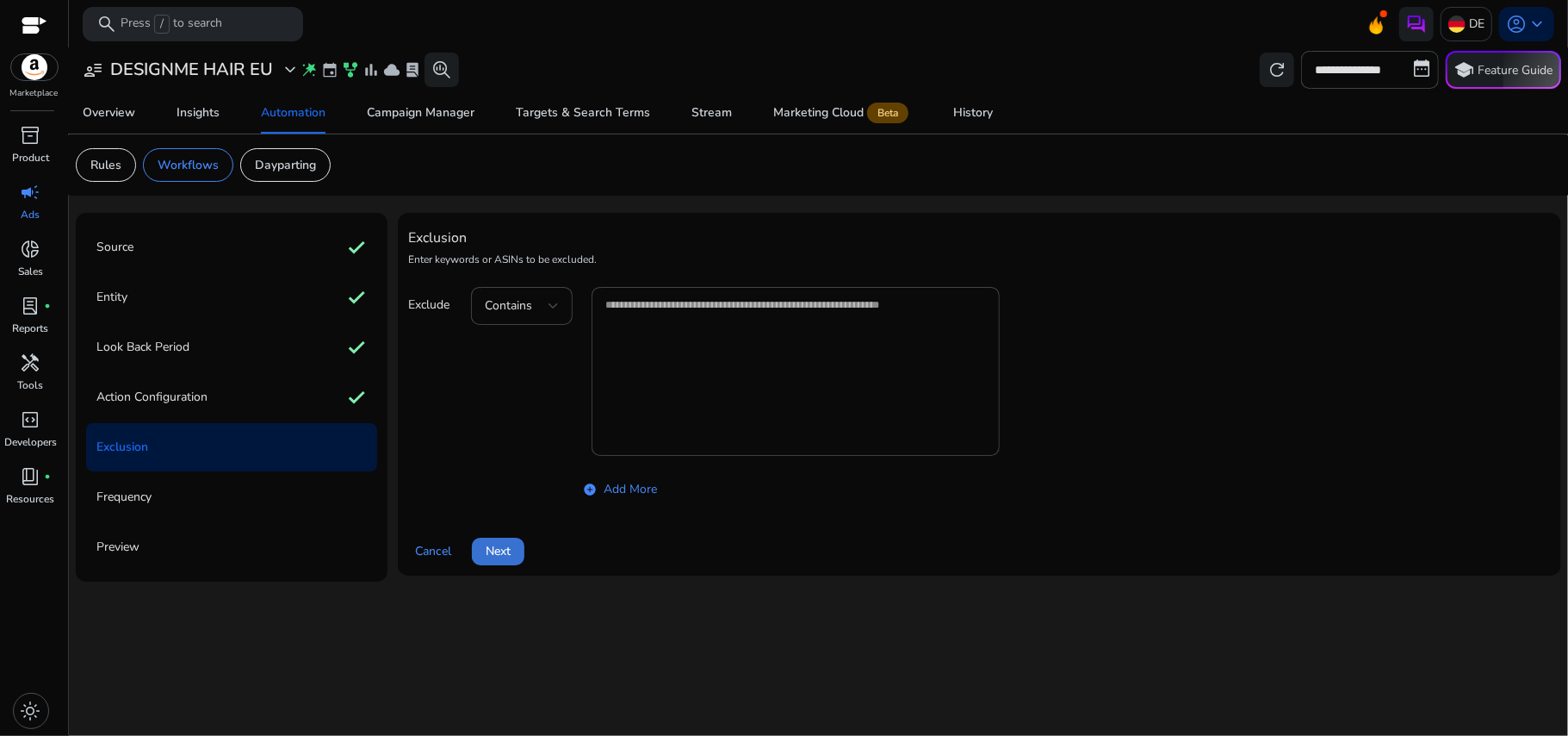
click at [489, 541] on span at bounding box center [498, 551] width 52 height 41
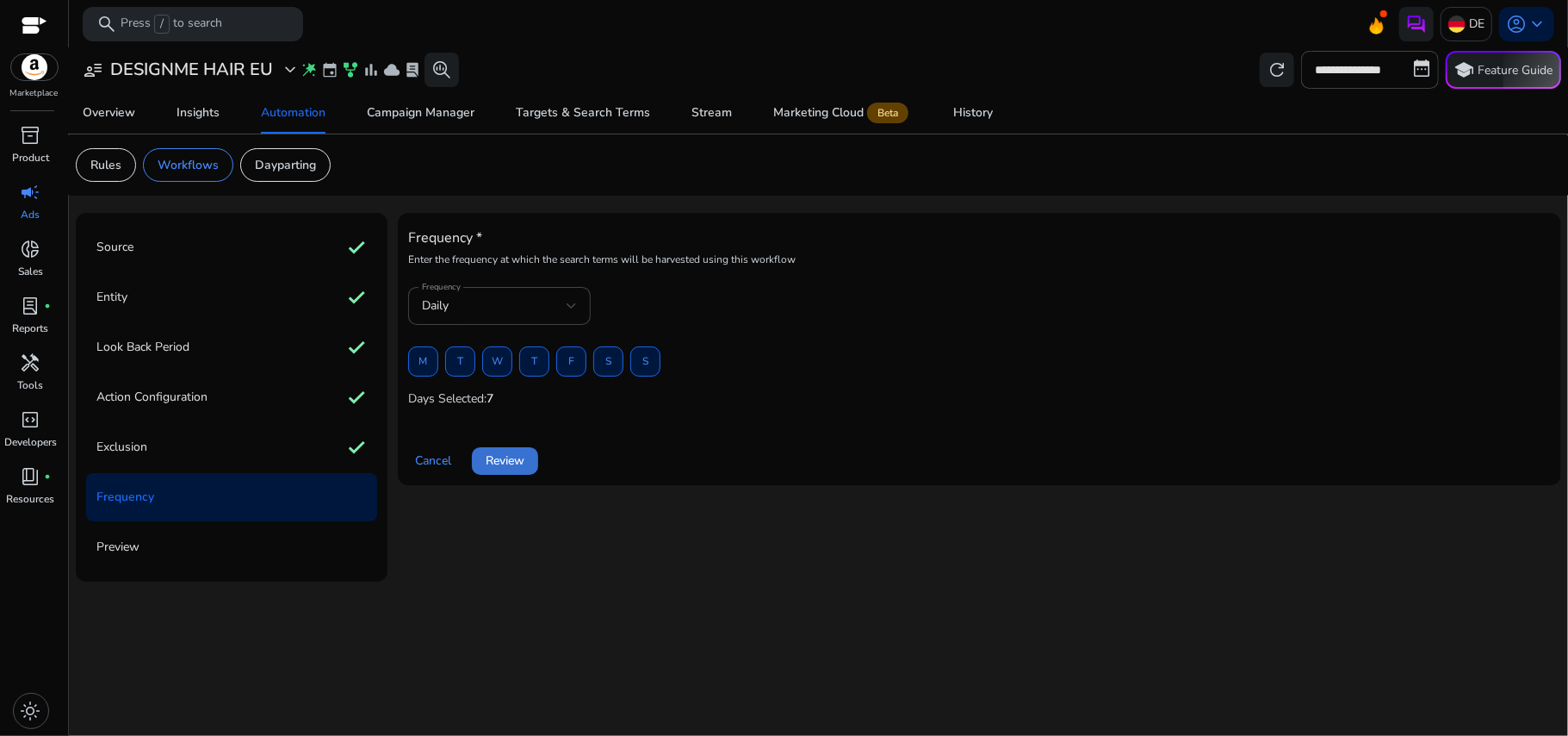
click at [511, 449] on span at bounding box center [505, 461] width 67 height 41
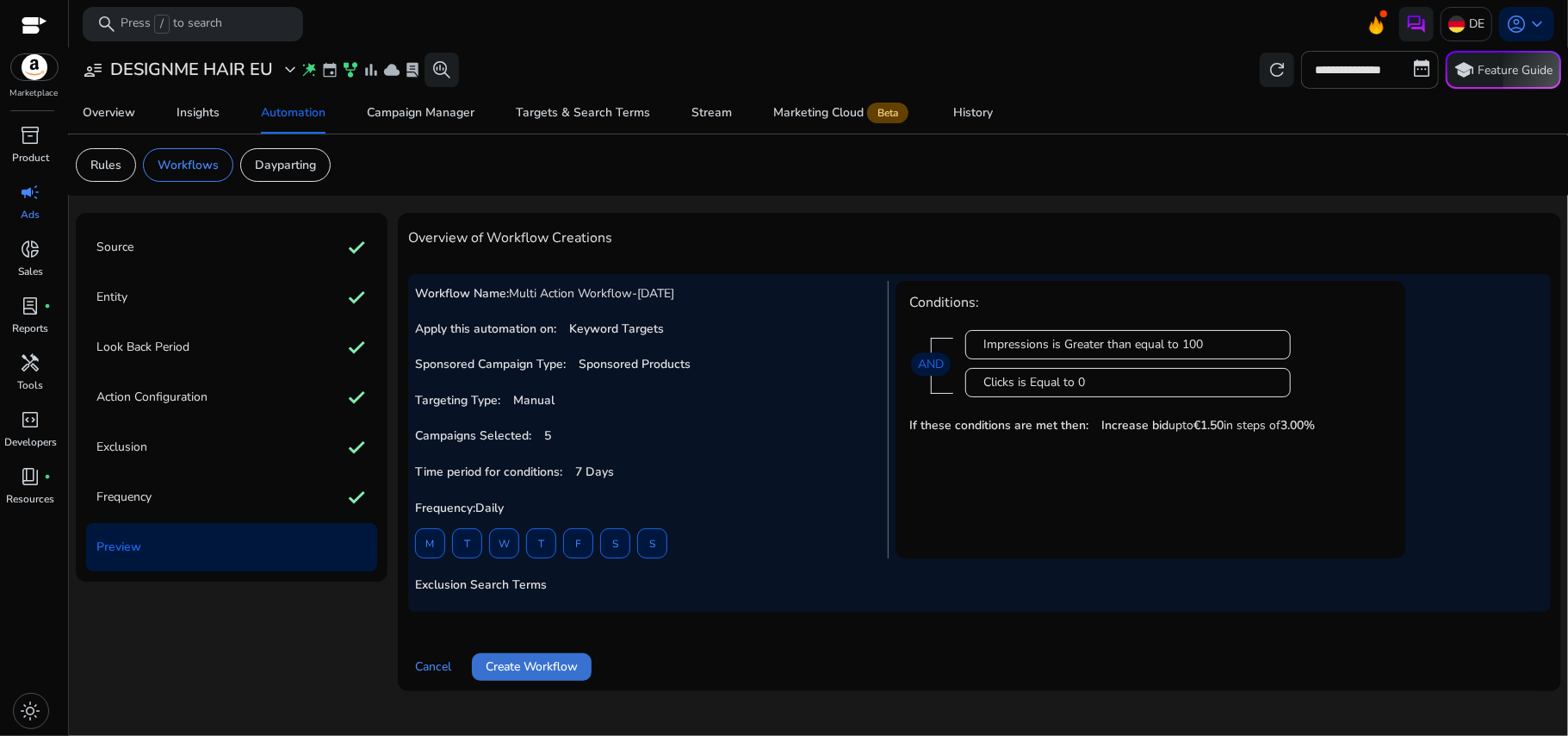
click at [544, 658] on span "Create Workflow" at bounding box center [532, 667] width 92 height 18
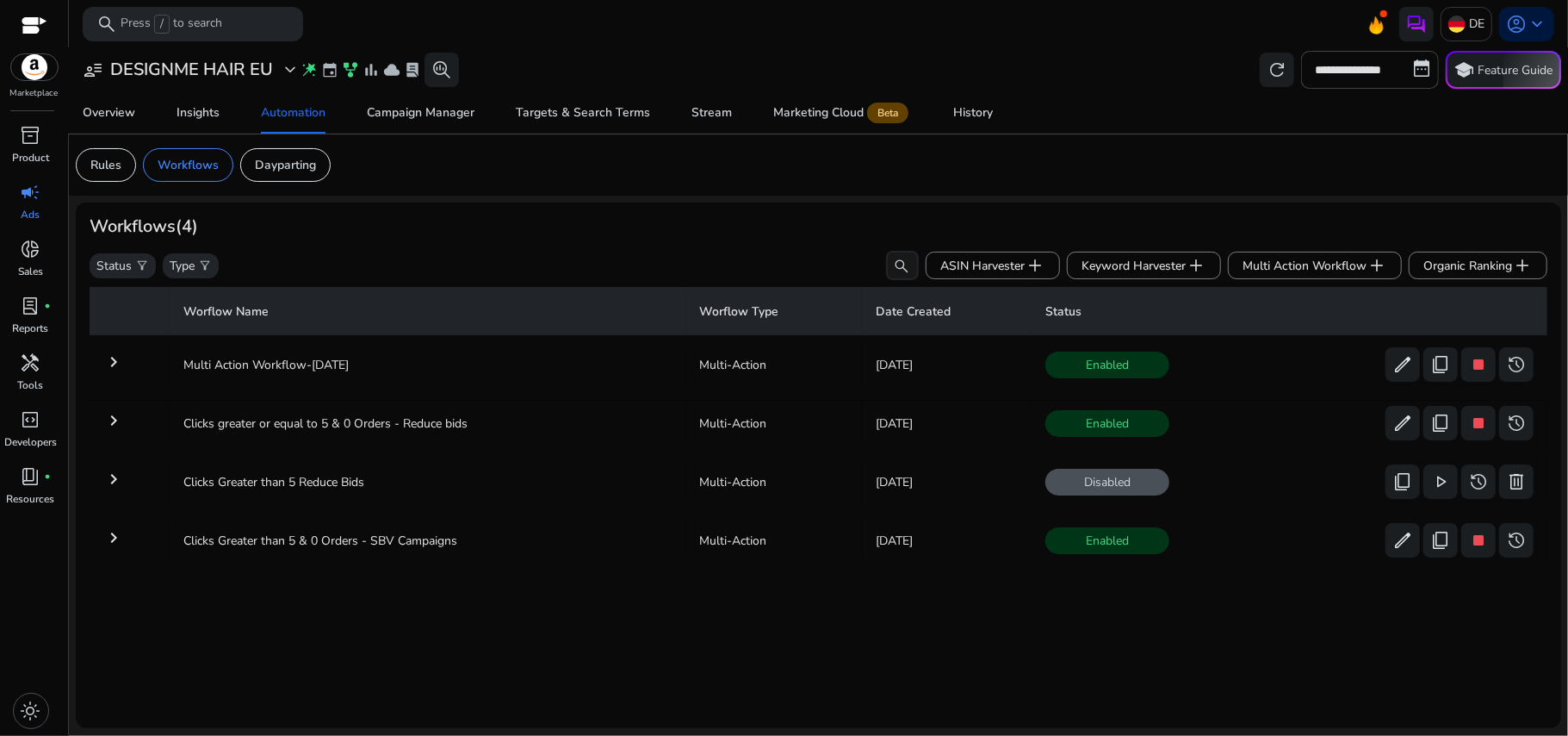
click at [122, 360] on mat-icon "keyboard_arrow_right" at bounding box center [113, 361] width 20 height 20
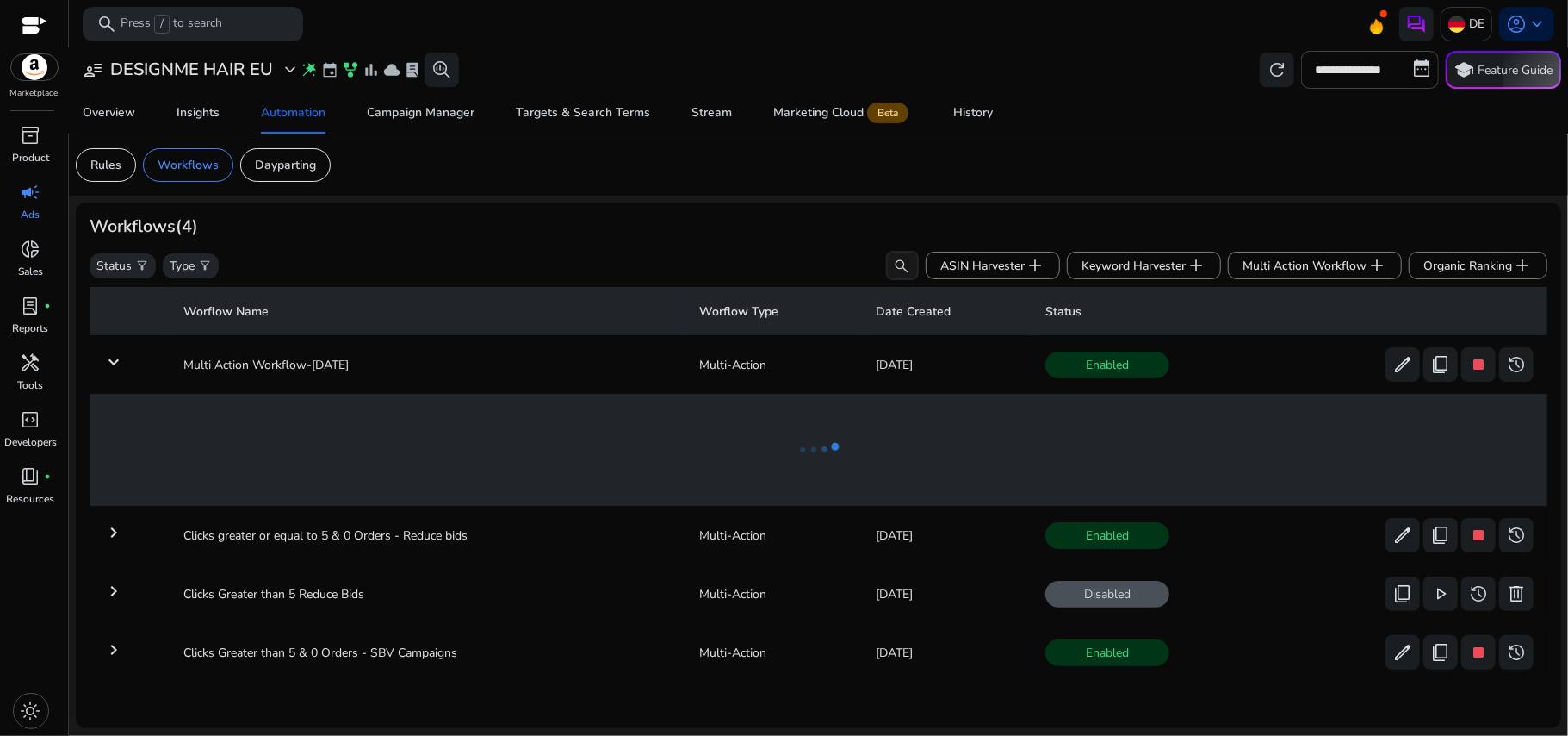
scroll to position [1, 0]
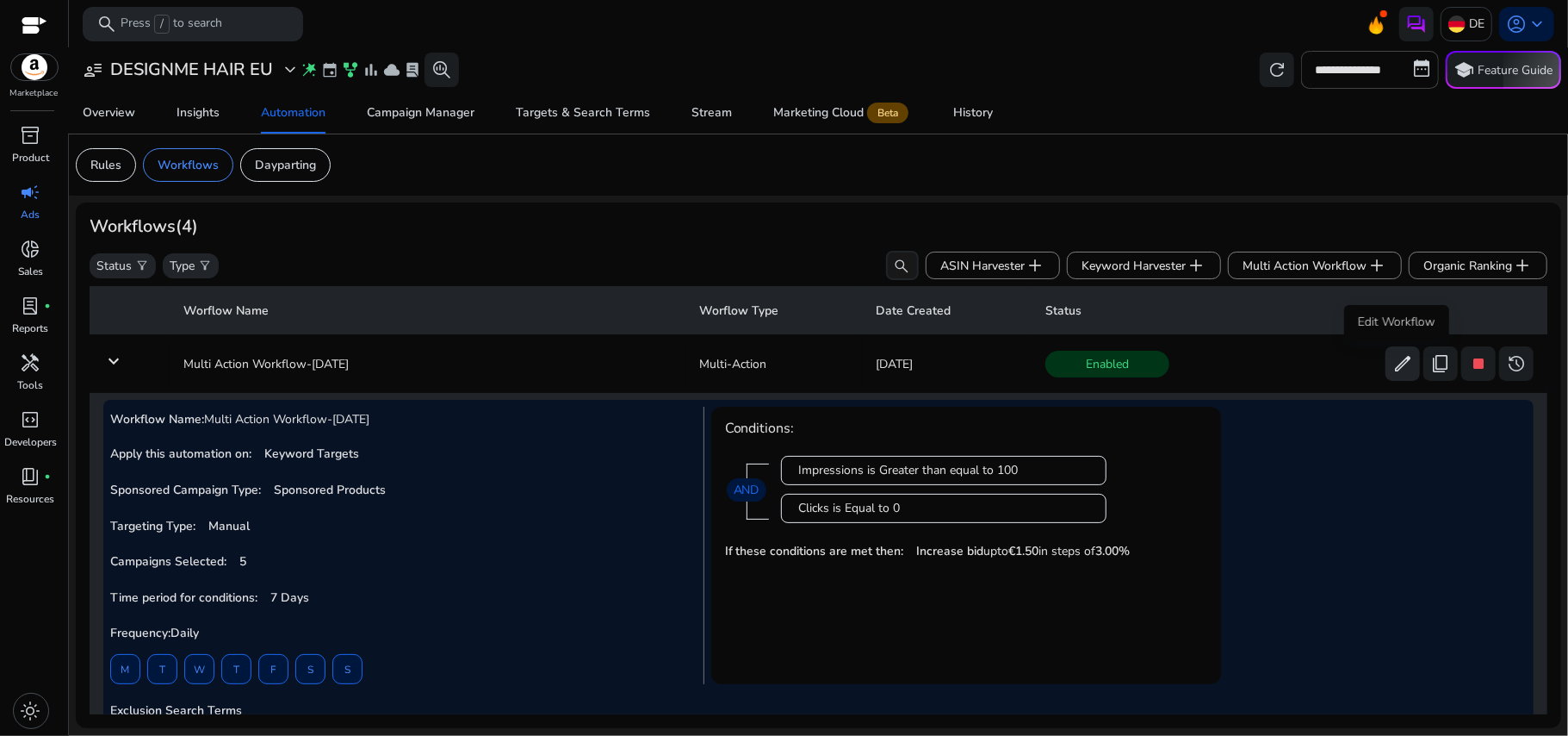
click at [1386, 372] on button "edit" at bounding box center [1403, 363] width 35 height 35
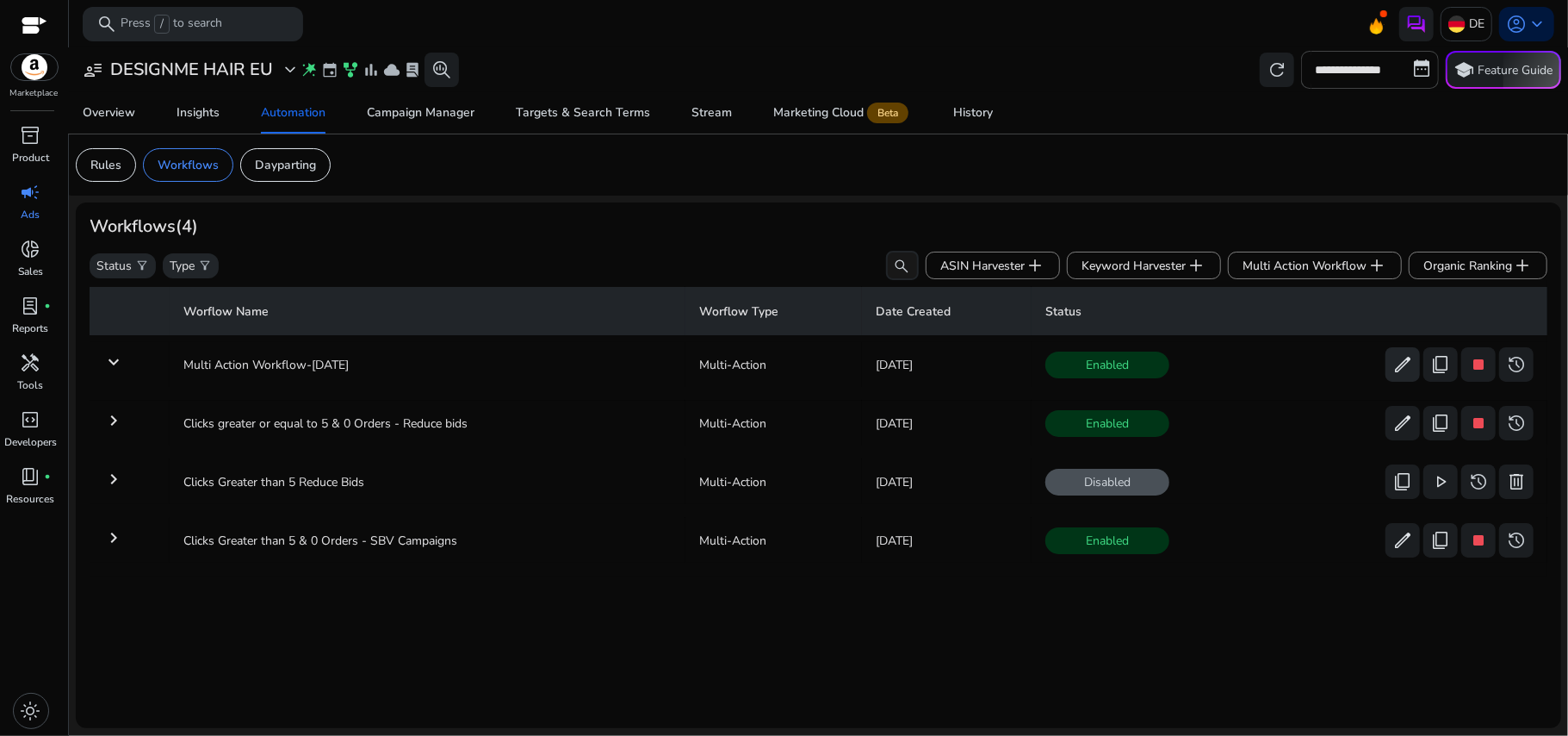
scroll to position [0, 0]
click at [114, 359] on mat-icon "keyboard_arrow_right" at bounding box center [113, 361] width 20 height 20
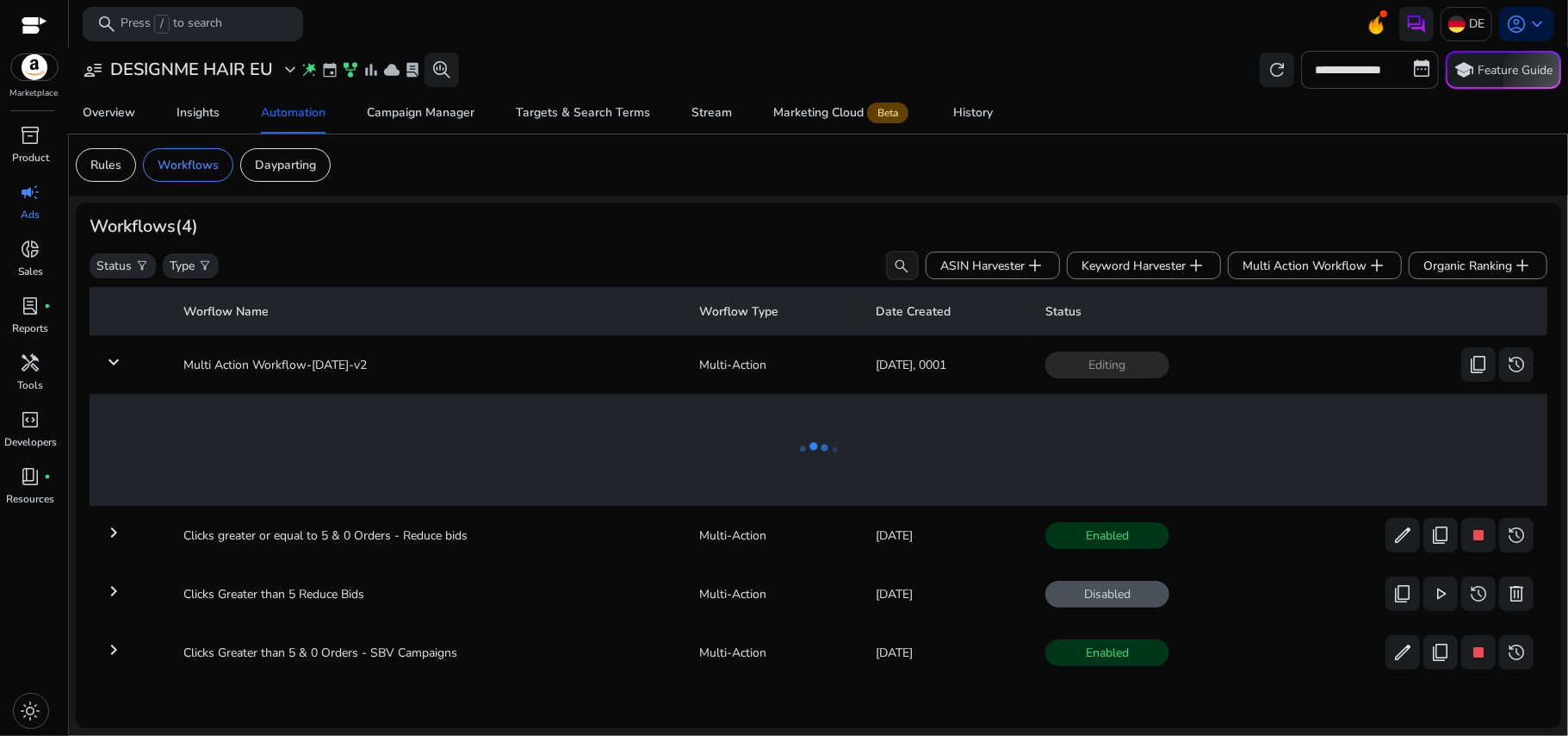
scroll to position [1, 0]
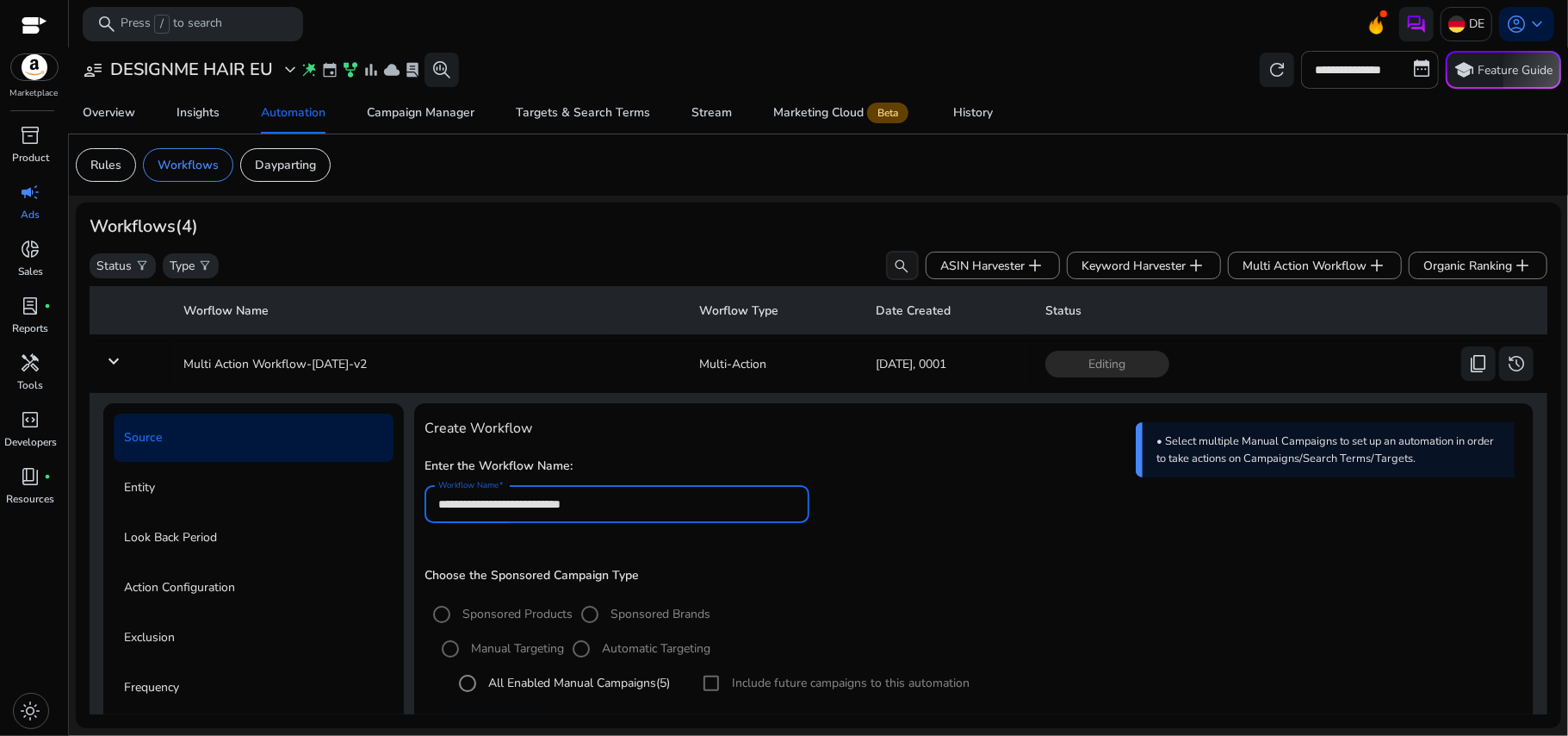
click at [694, 500] on input "**********" at bounding box center [617, 504] width 358 height 19
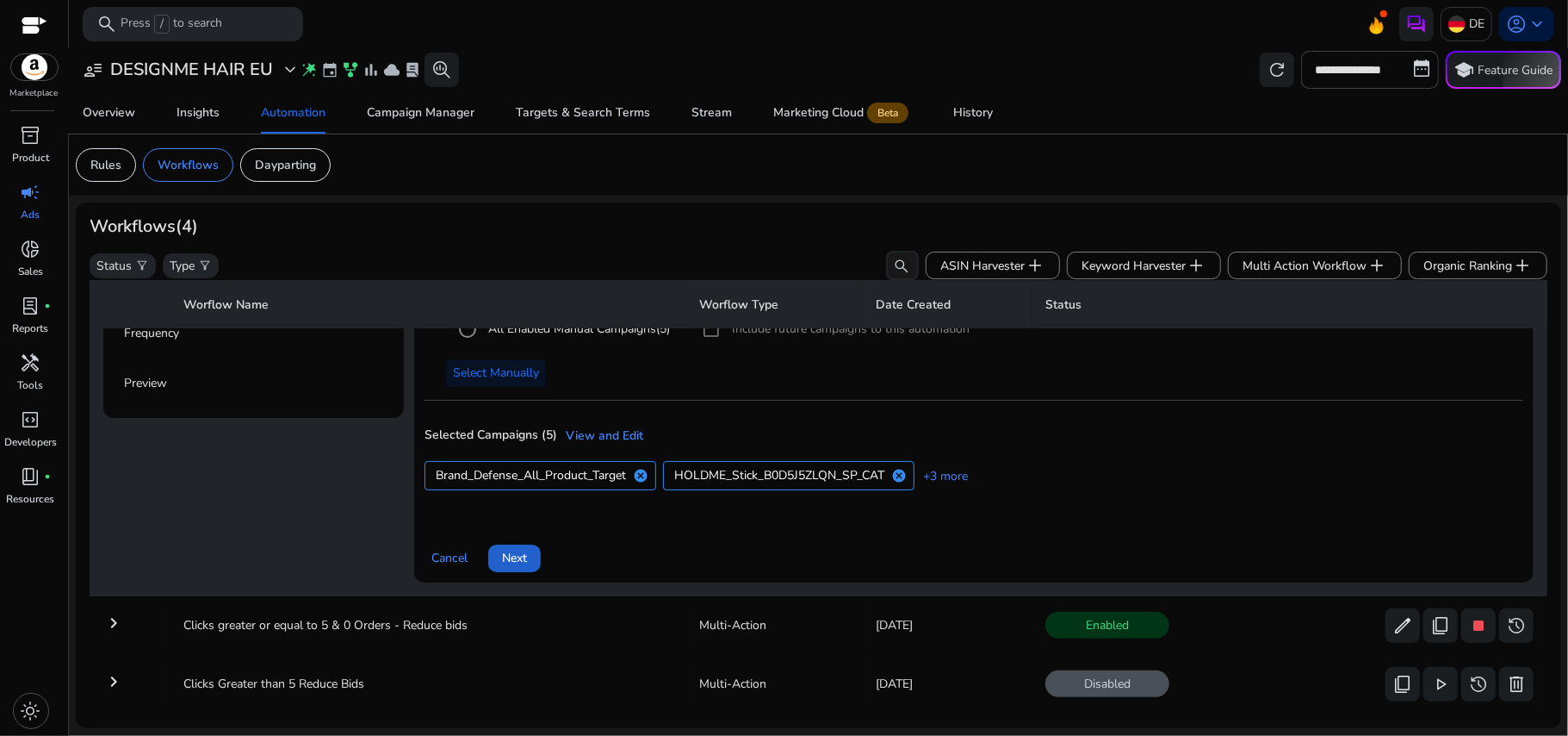
type input "**********"
click at [525, 567] on span "Next" at bounding box center [515, 558] width 25 height 18
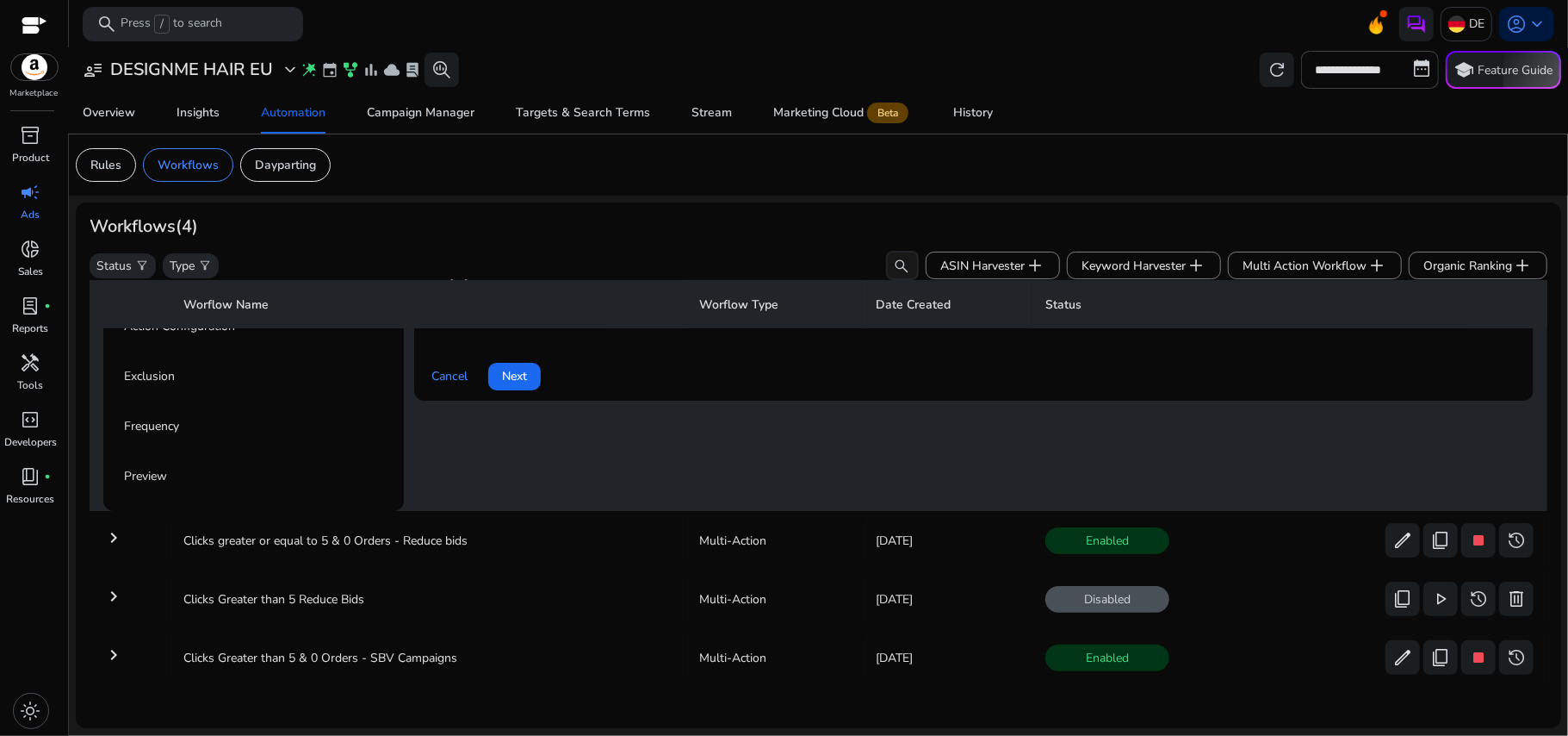
scroll to position [124, 0]
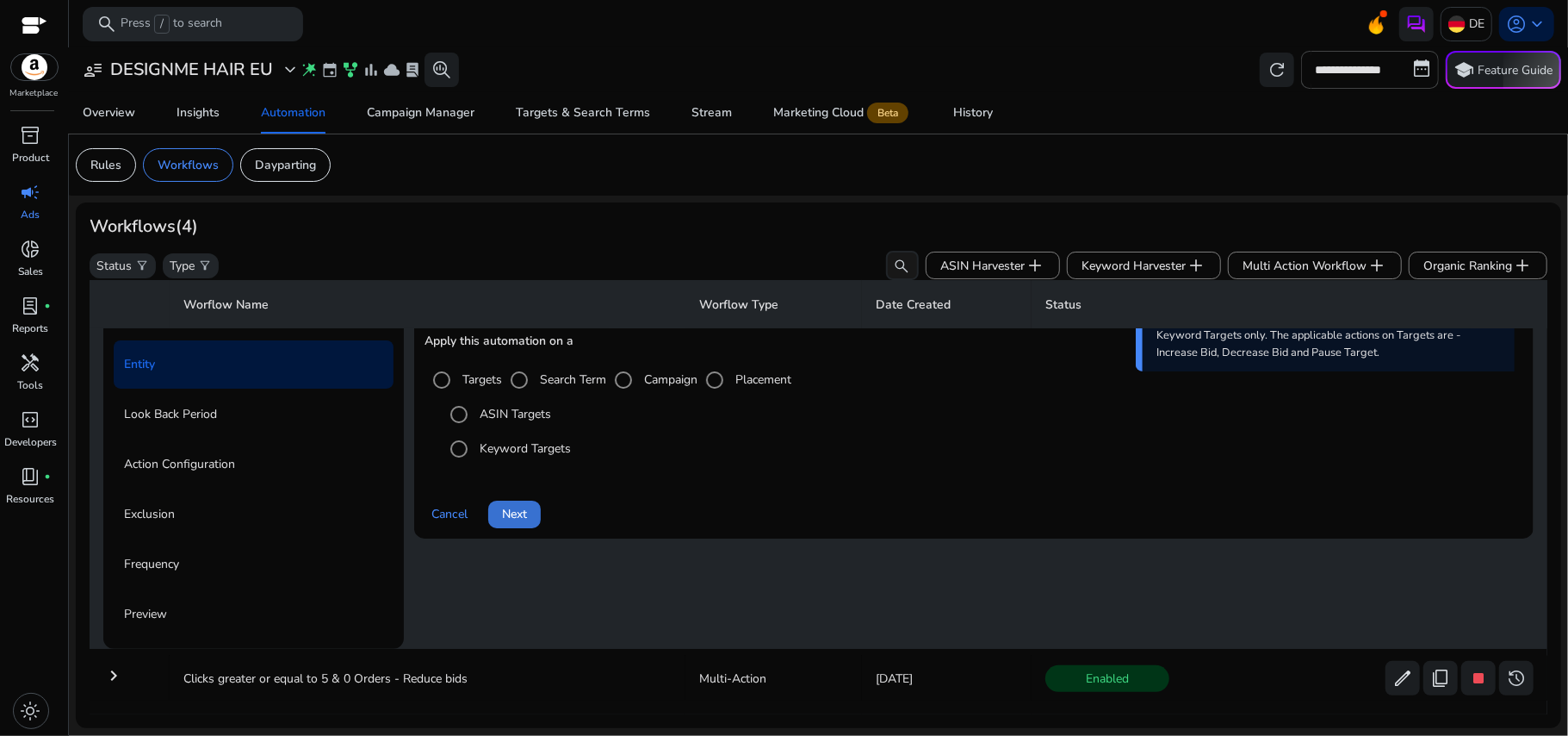
click at [537, 530] on span at bounding box center [514, 514] width 52 height 41
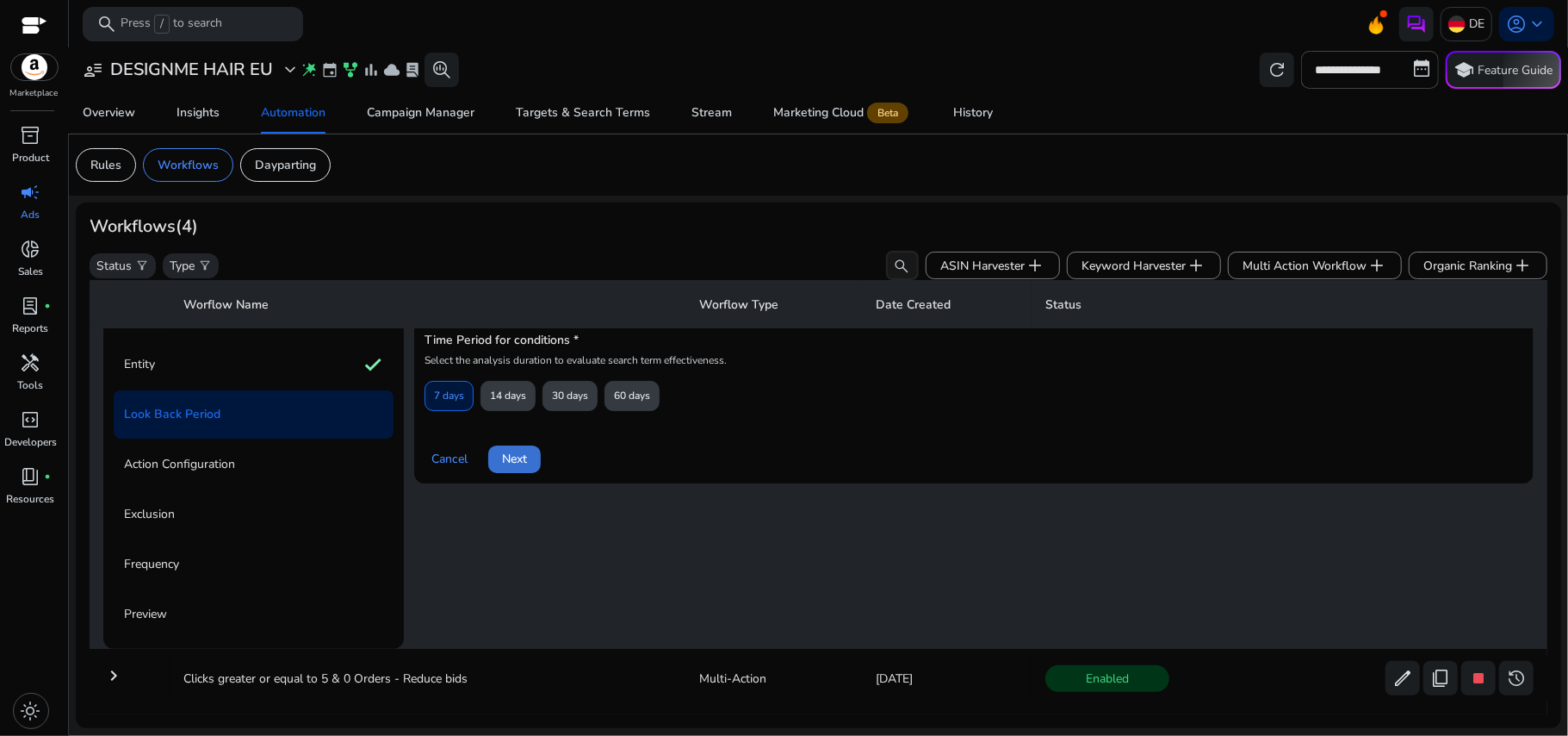
click at [521, 465] on span "Next" at bounding box center [515, 458] width 25 height 18
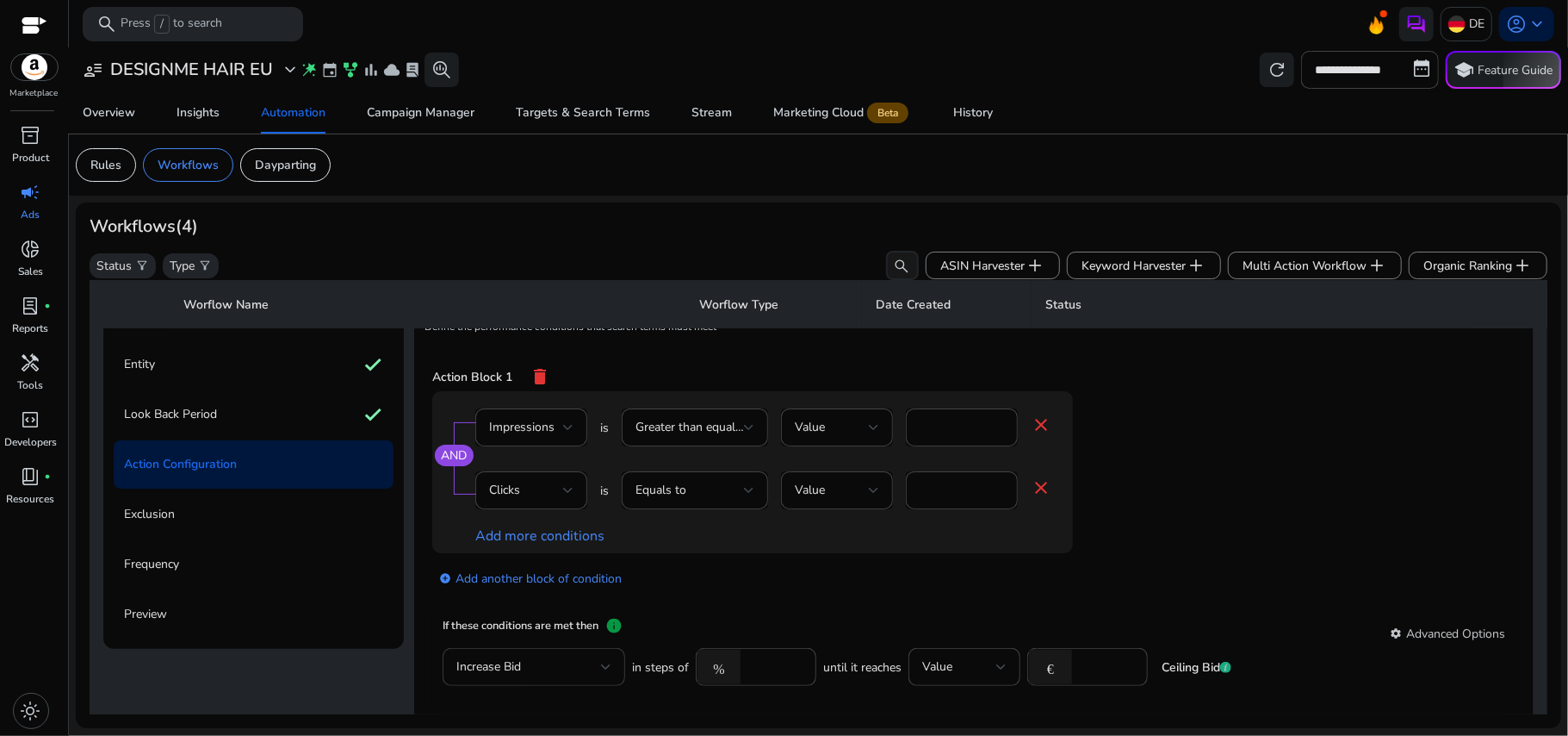
scroll to position [466, 0]
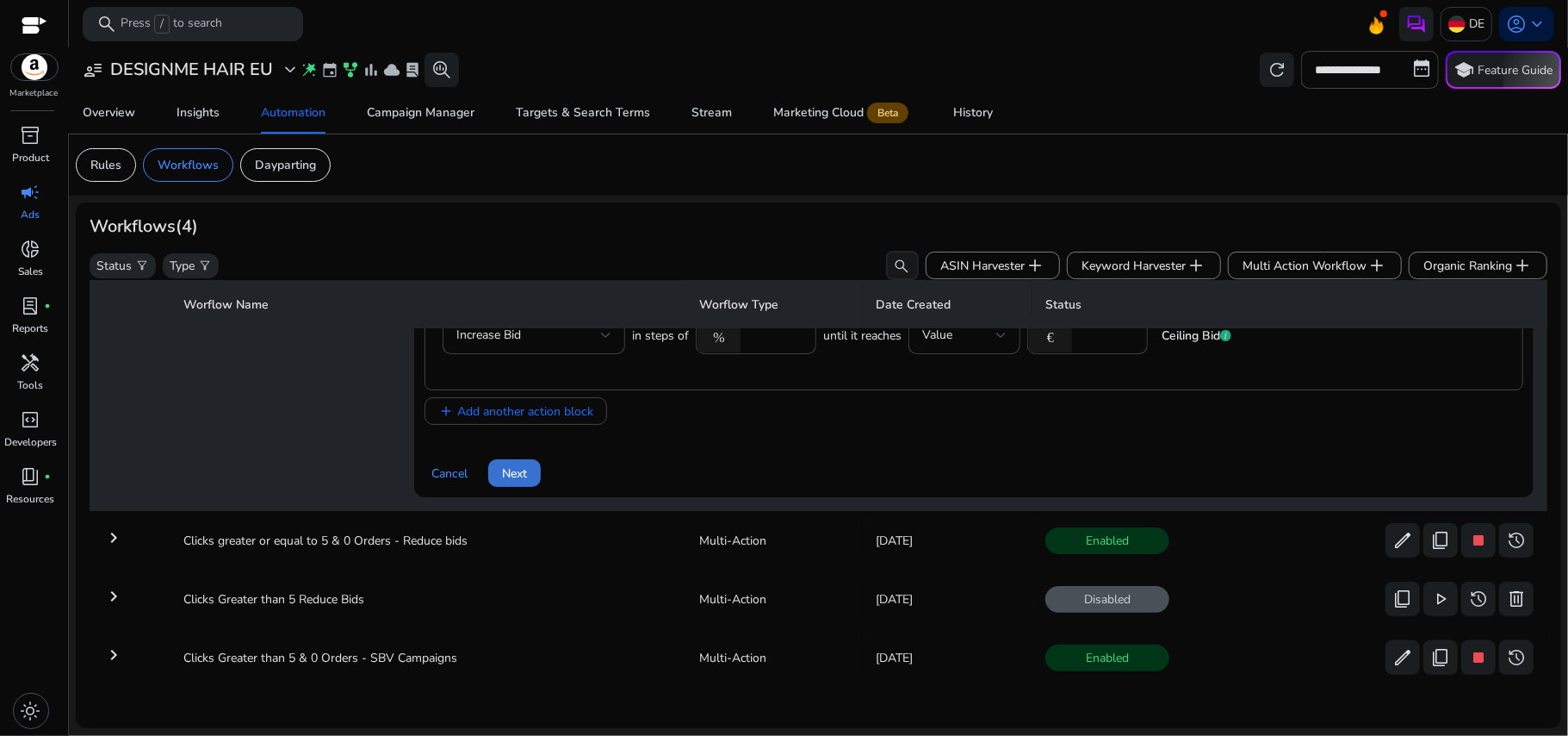
click at [515, 479] on span at bounding box center [514, 473] width 52 height 41
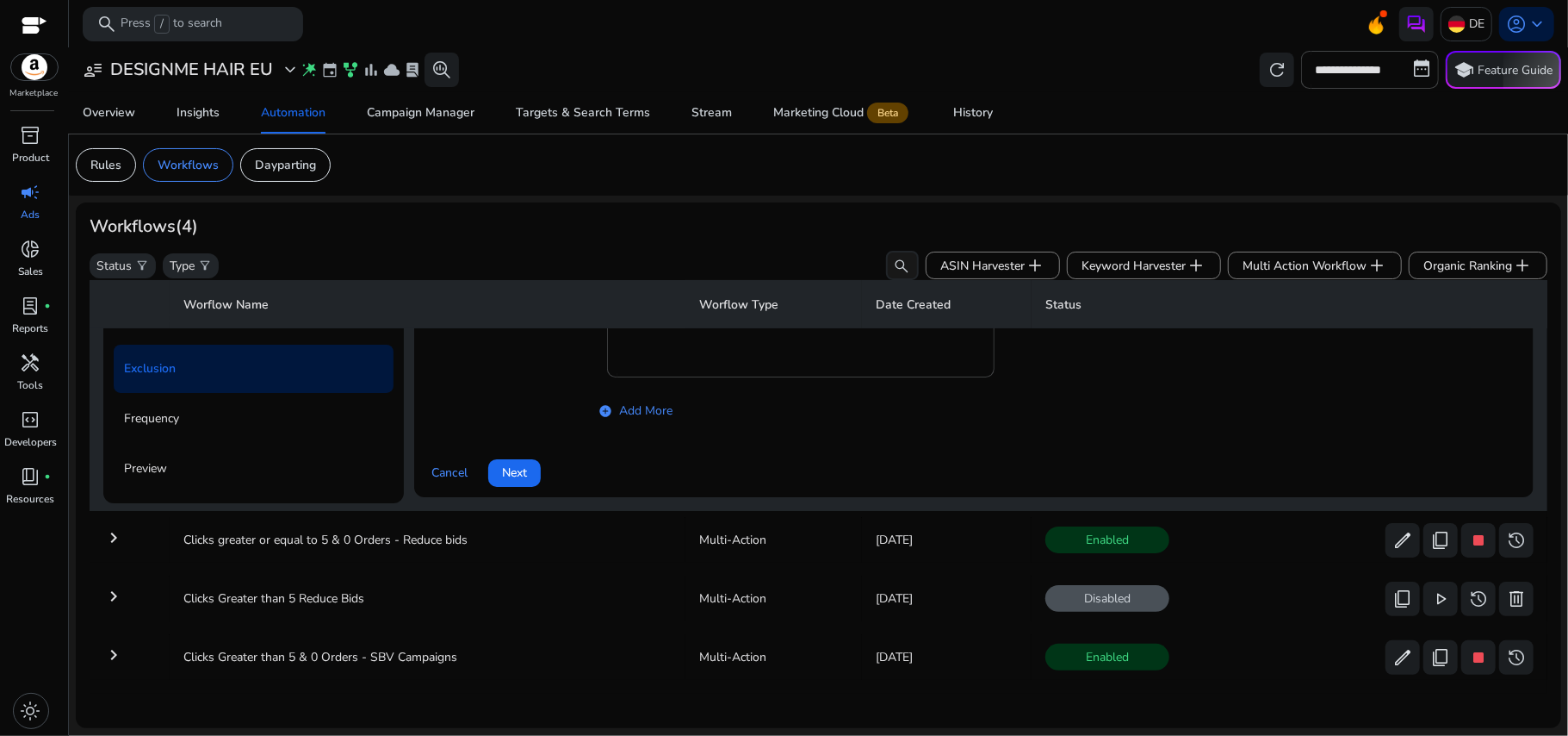
scroll to position [124, 0]
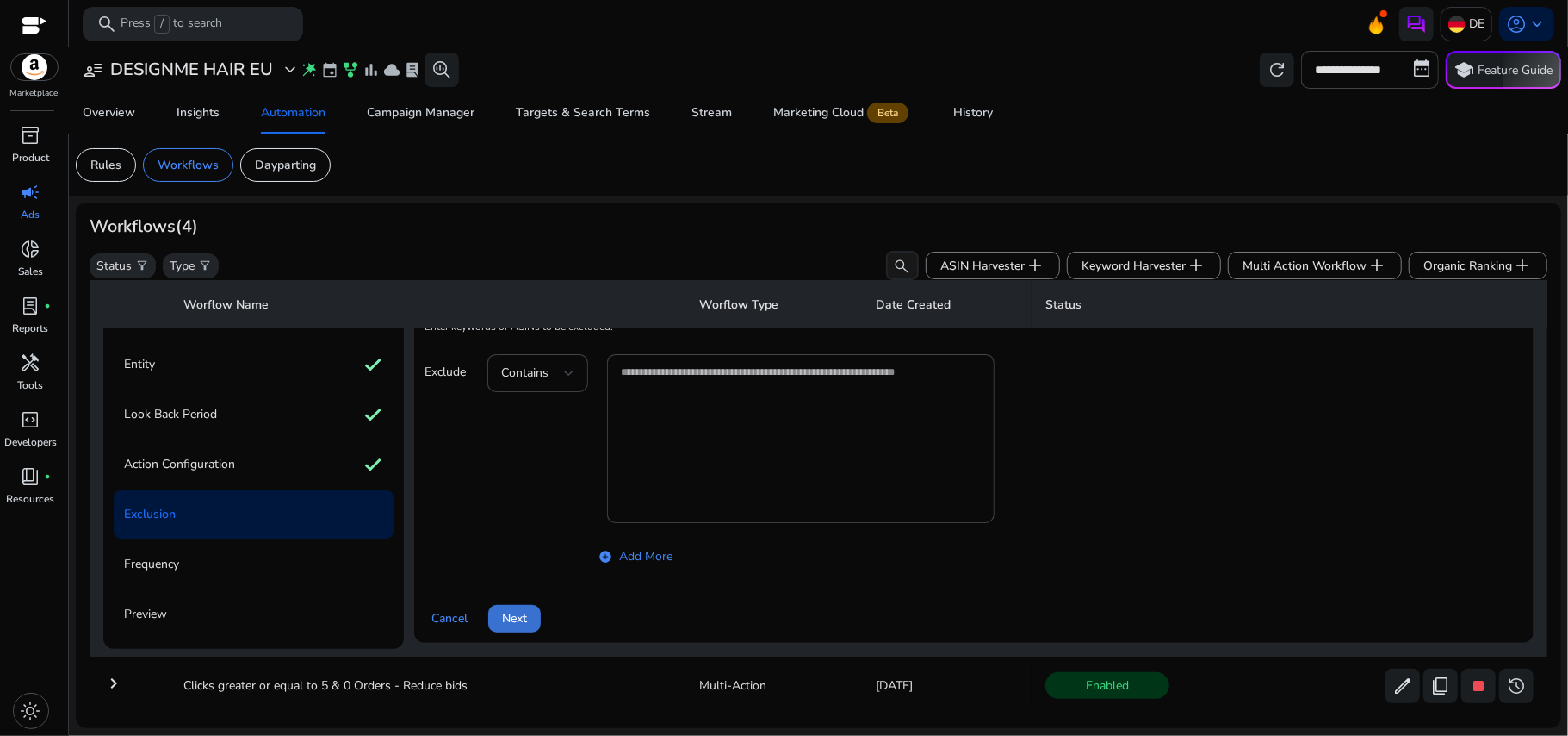
click at [511, 615] on span "Next" at bounding box center [515, 619] width 25 height 18
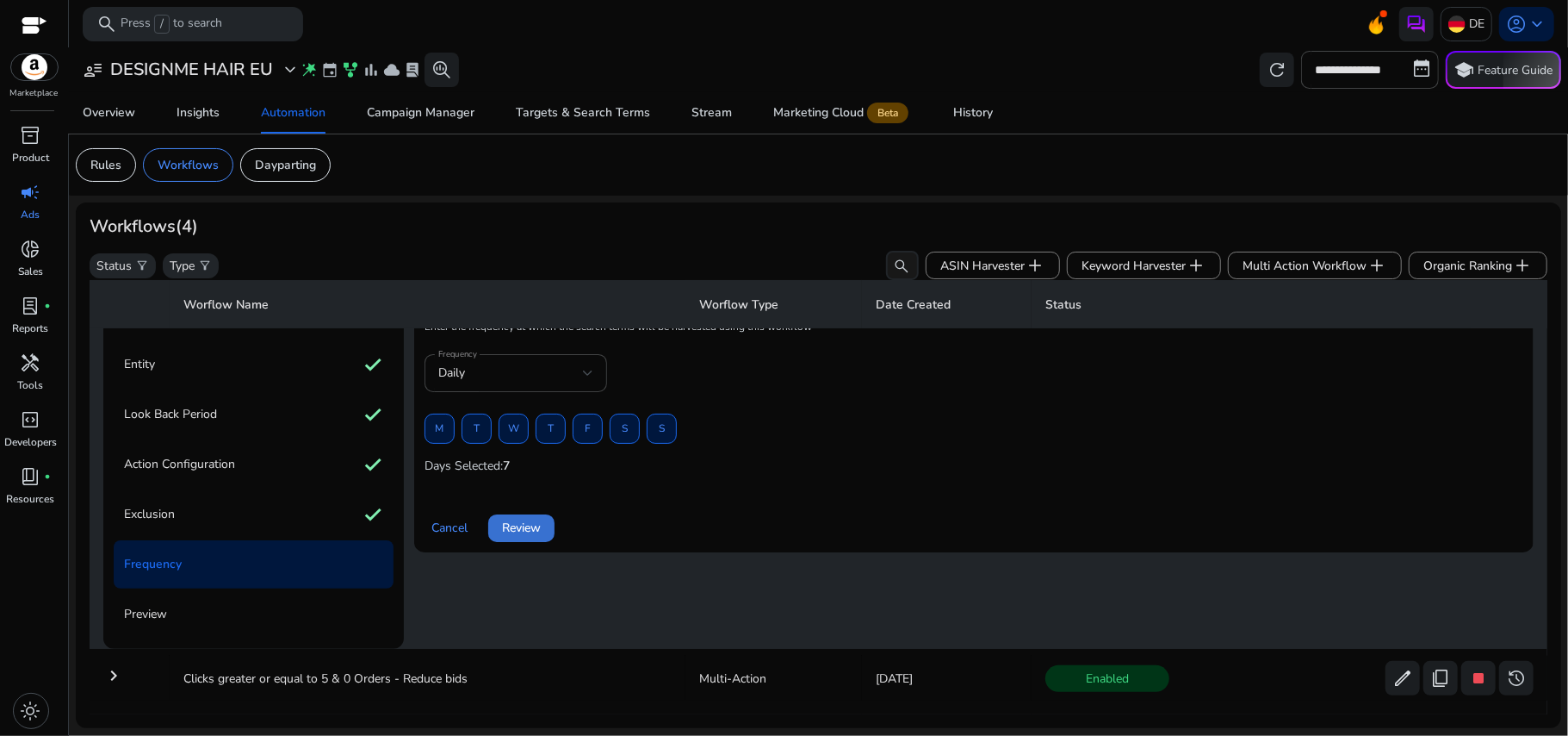
click at [520, 530] on span "Review" at bounding box center [522, 528] width 39 height 18
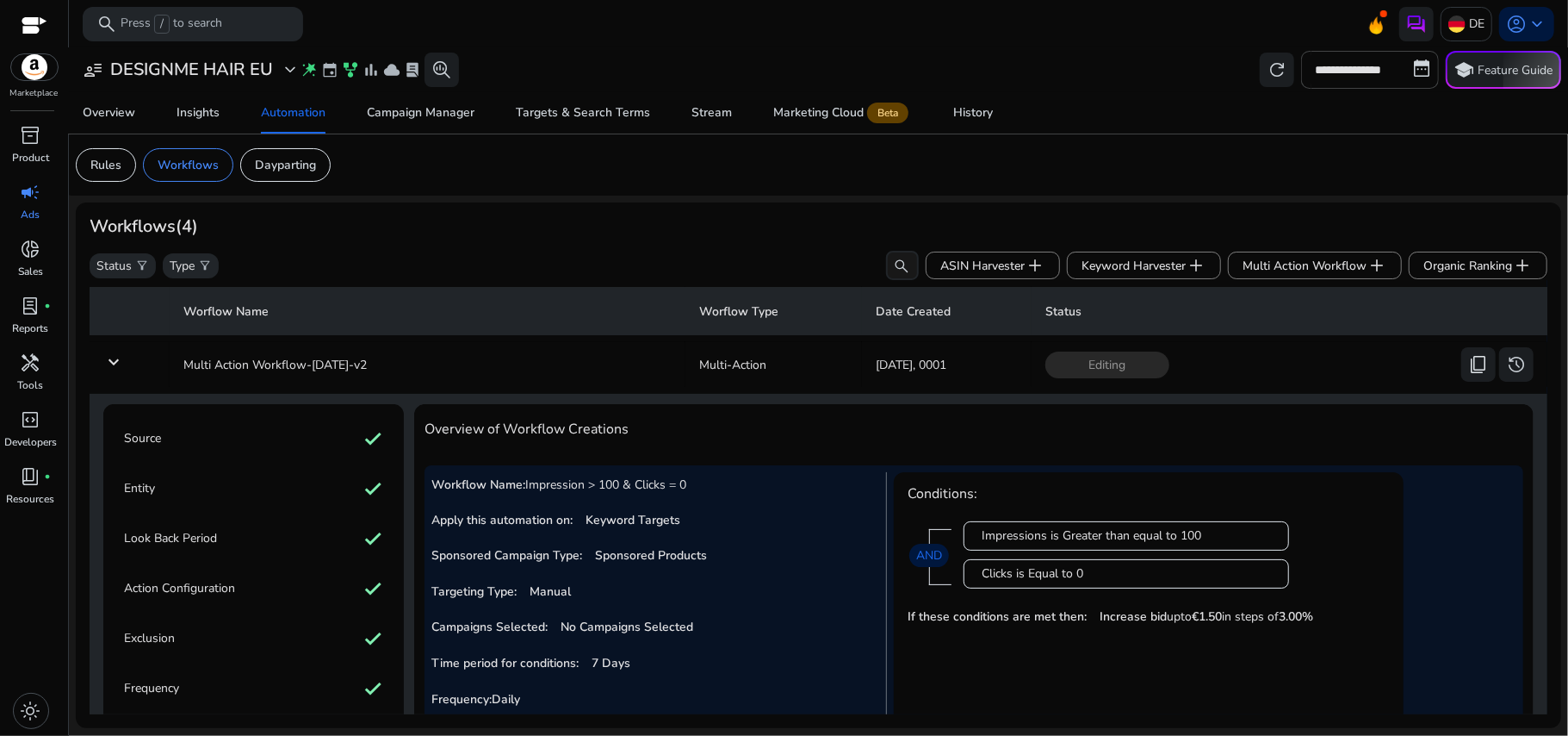
scroll to position [191, 0]
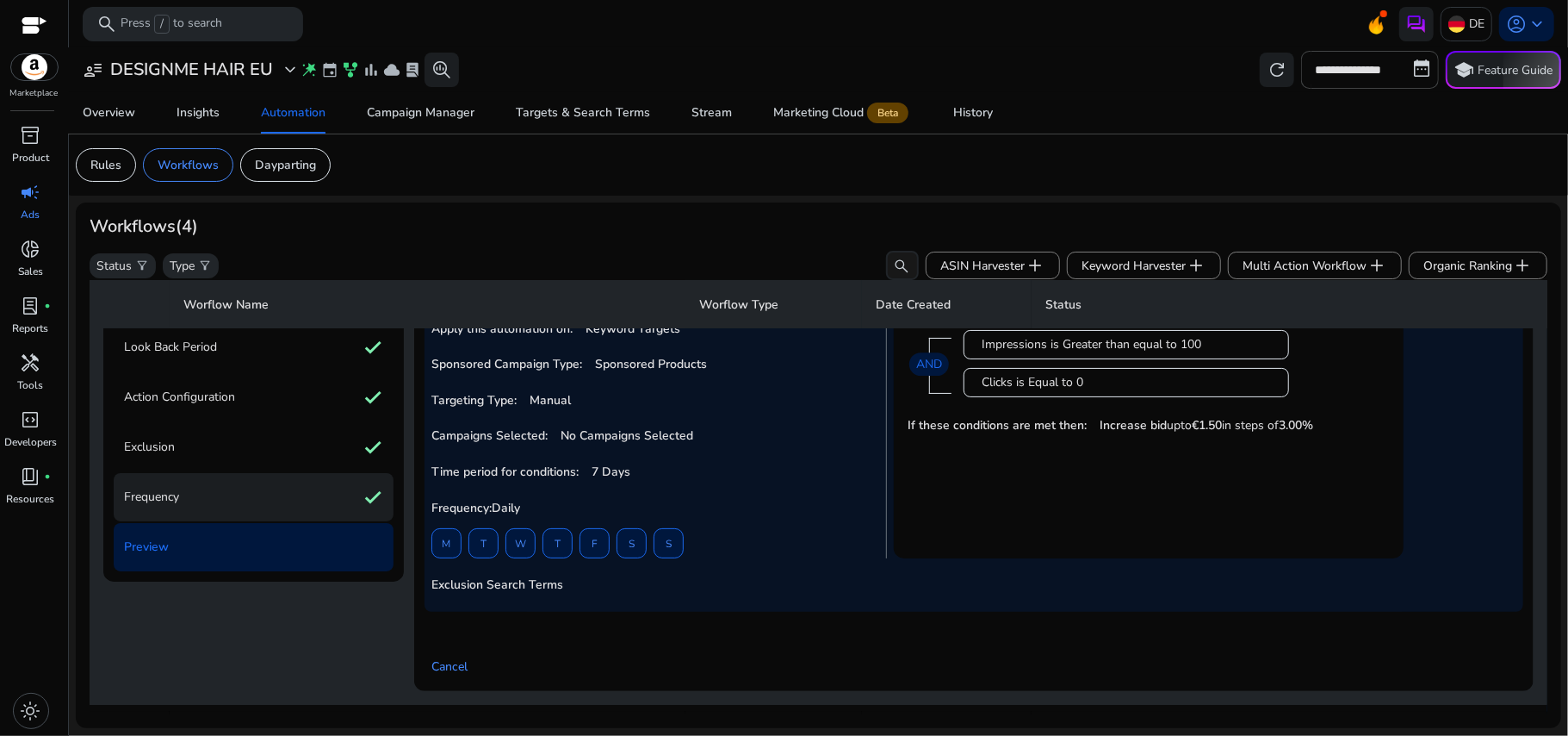
click at [318, 490] on div "Frequency check" at bounding box center [253, 497] width 280 height 48
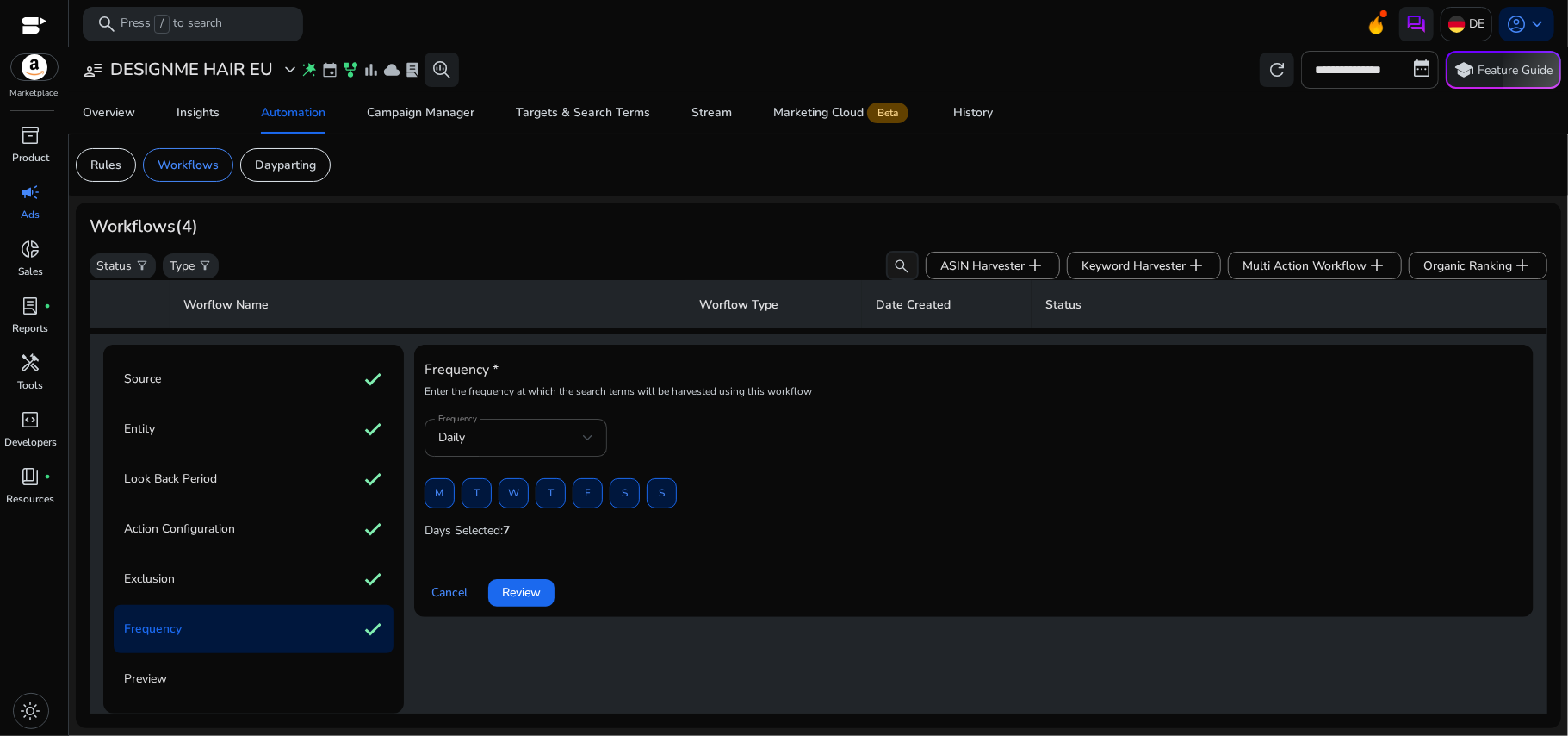
scroll to position [0, 0]
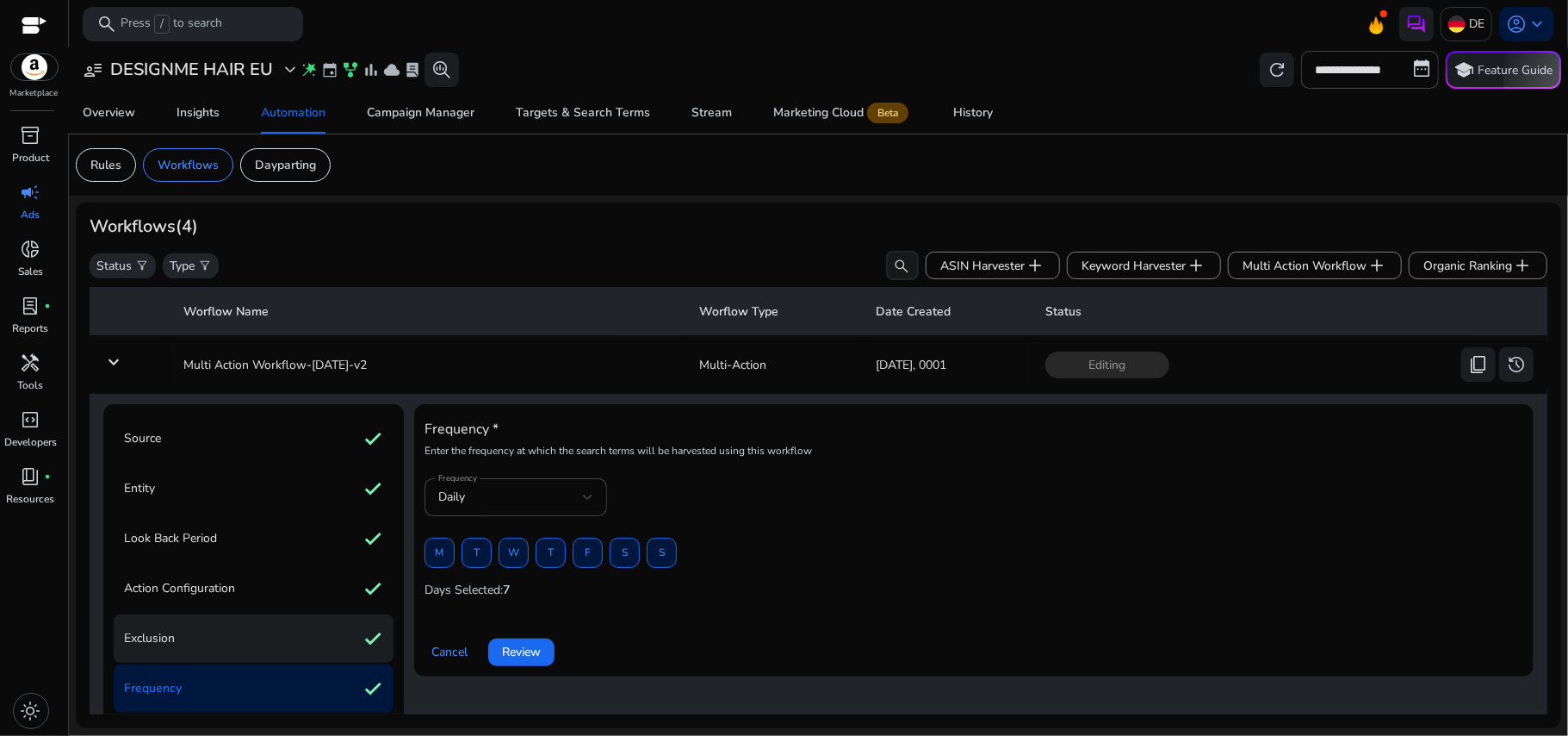
click at [298, 642] on div "Exclusion check" at bounding box center [253, 638] width 280 height 48
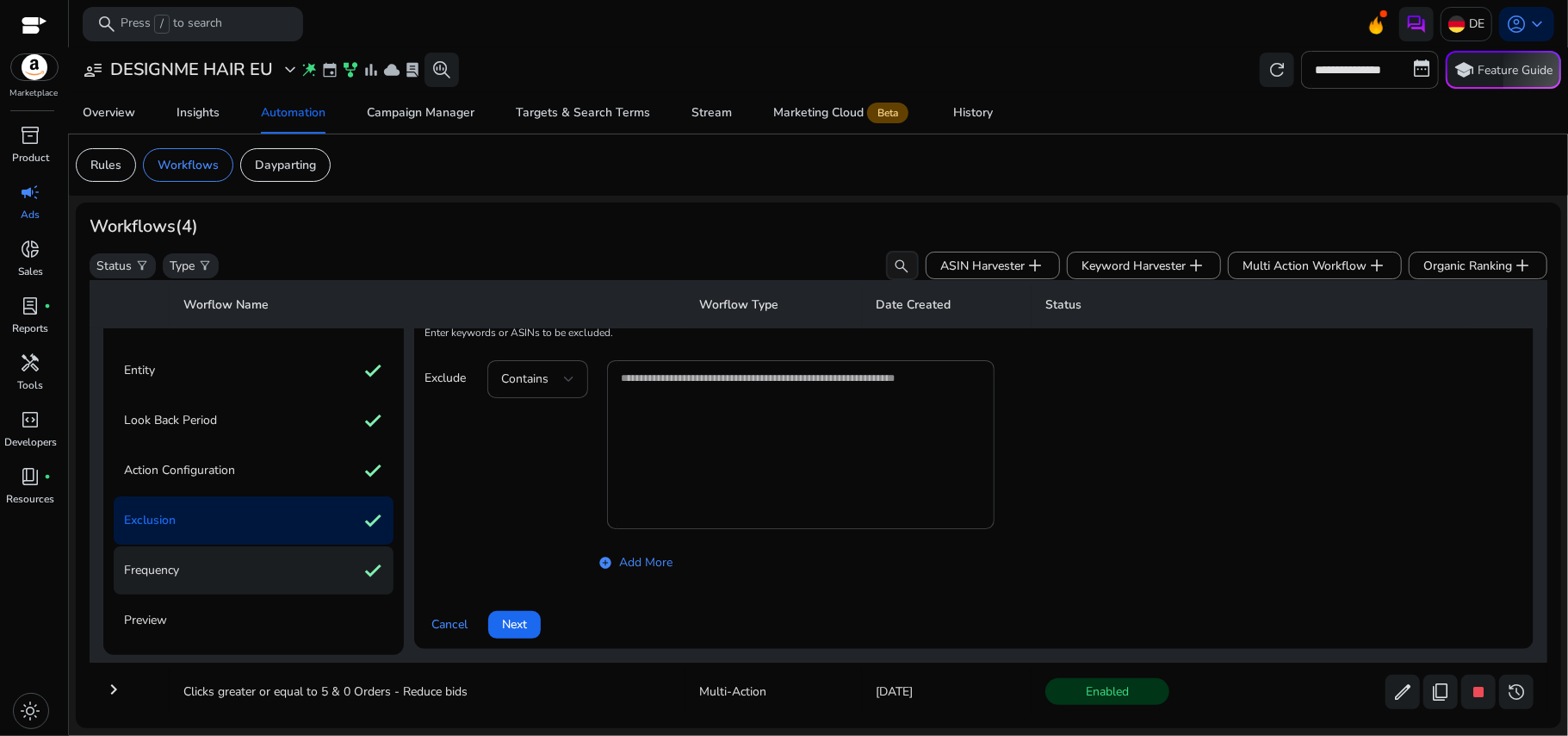
scroll to position [124, 0]
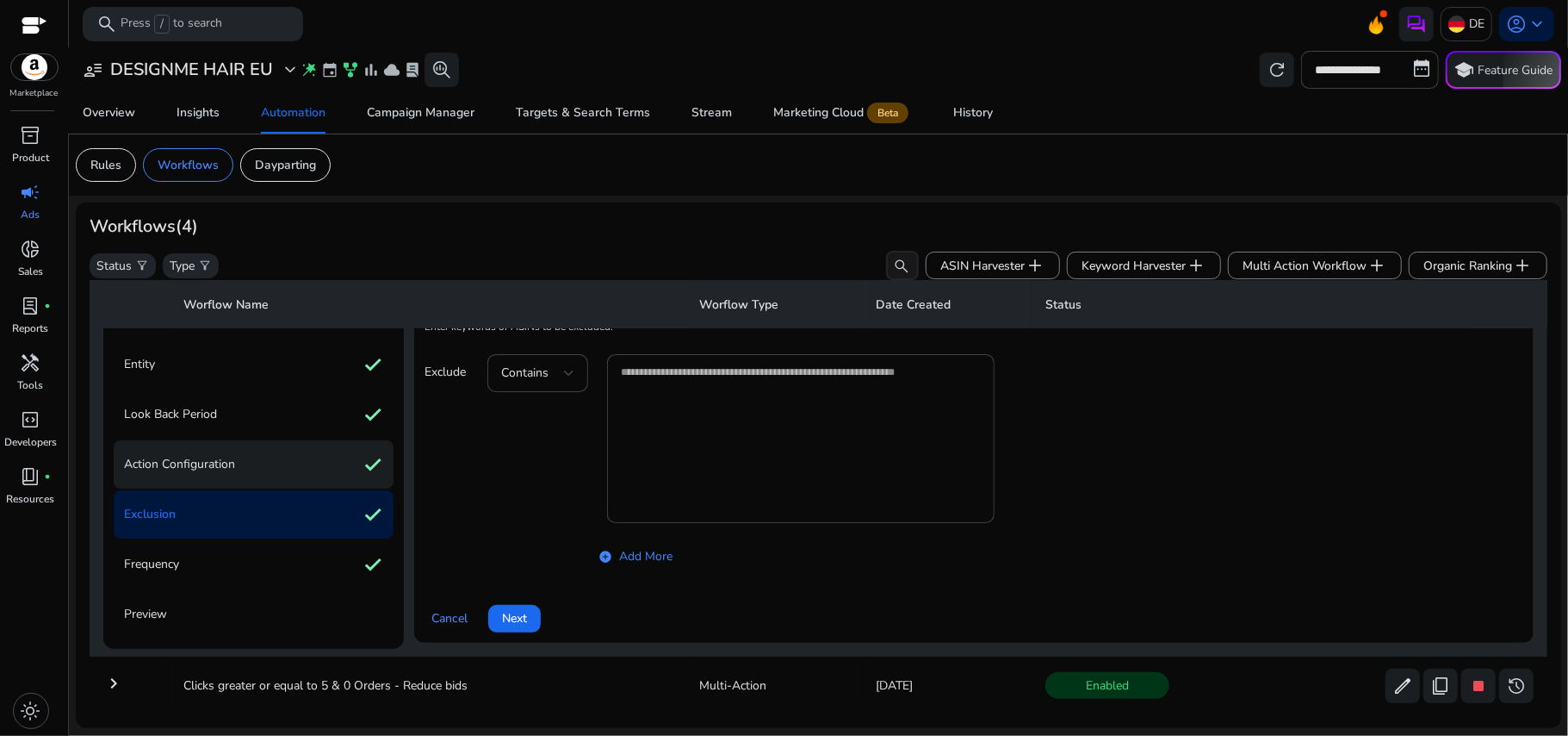
click at [231, 463] on p "Action Configuration" at bounding box center [179, 464] width 111 height 28
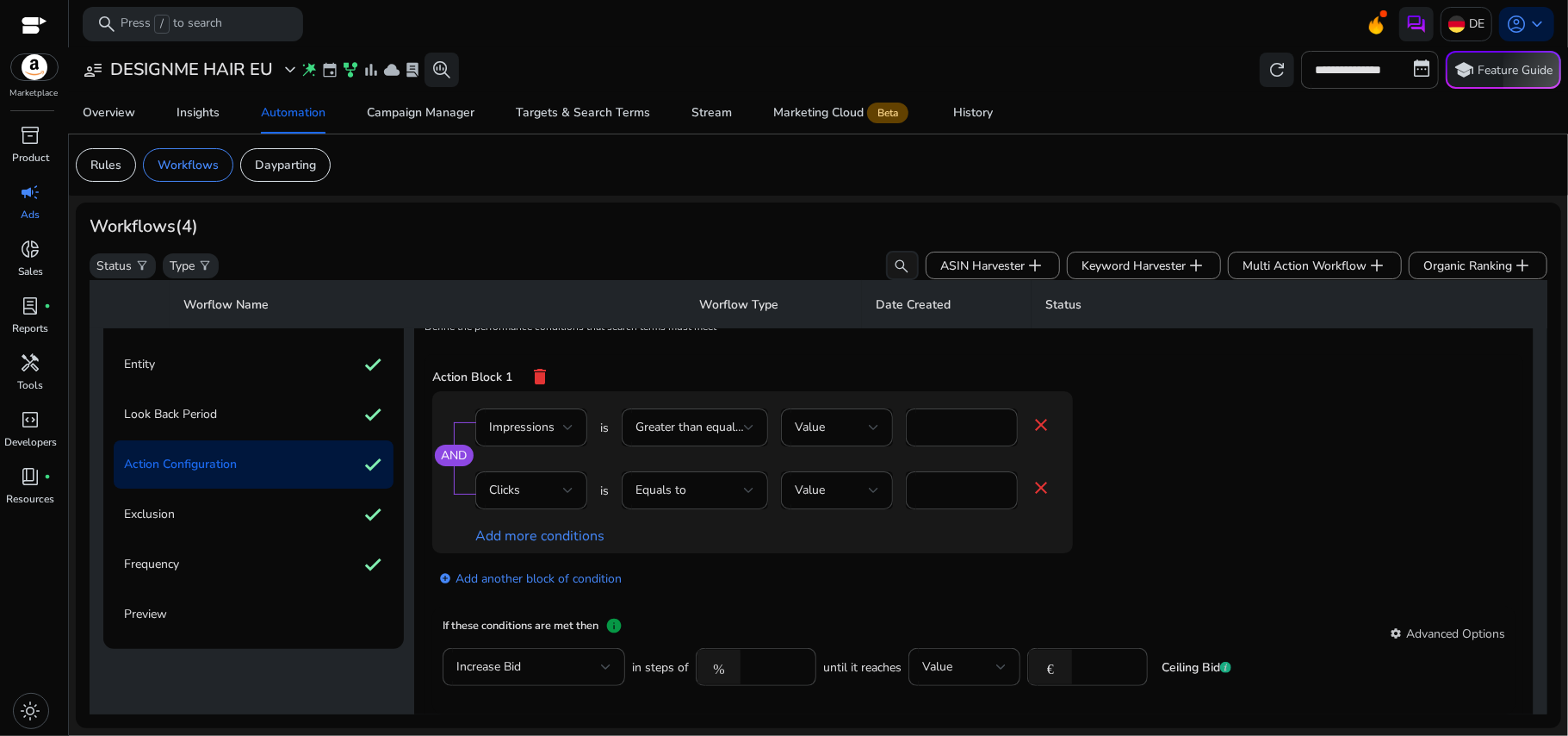
scroll to position [151, 0]
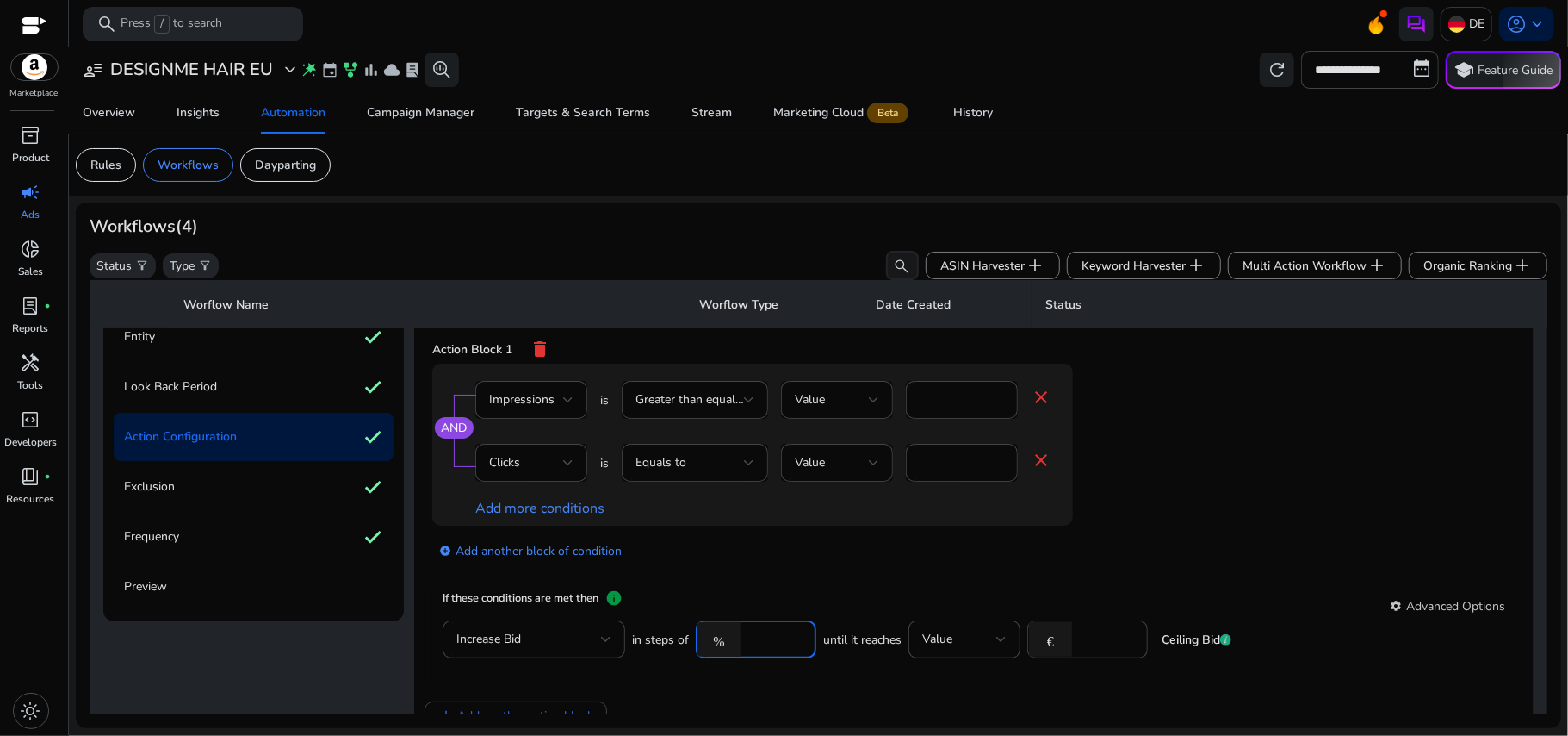
click at [751, 643] on input "****" at bounding box center [776, 639] width 53 height 19
type input "***"
click at [868, 565] on div "add_circle Add another block of condition" at bounding box center [787, 550] width 710 height 48
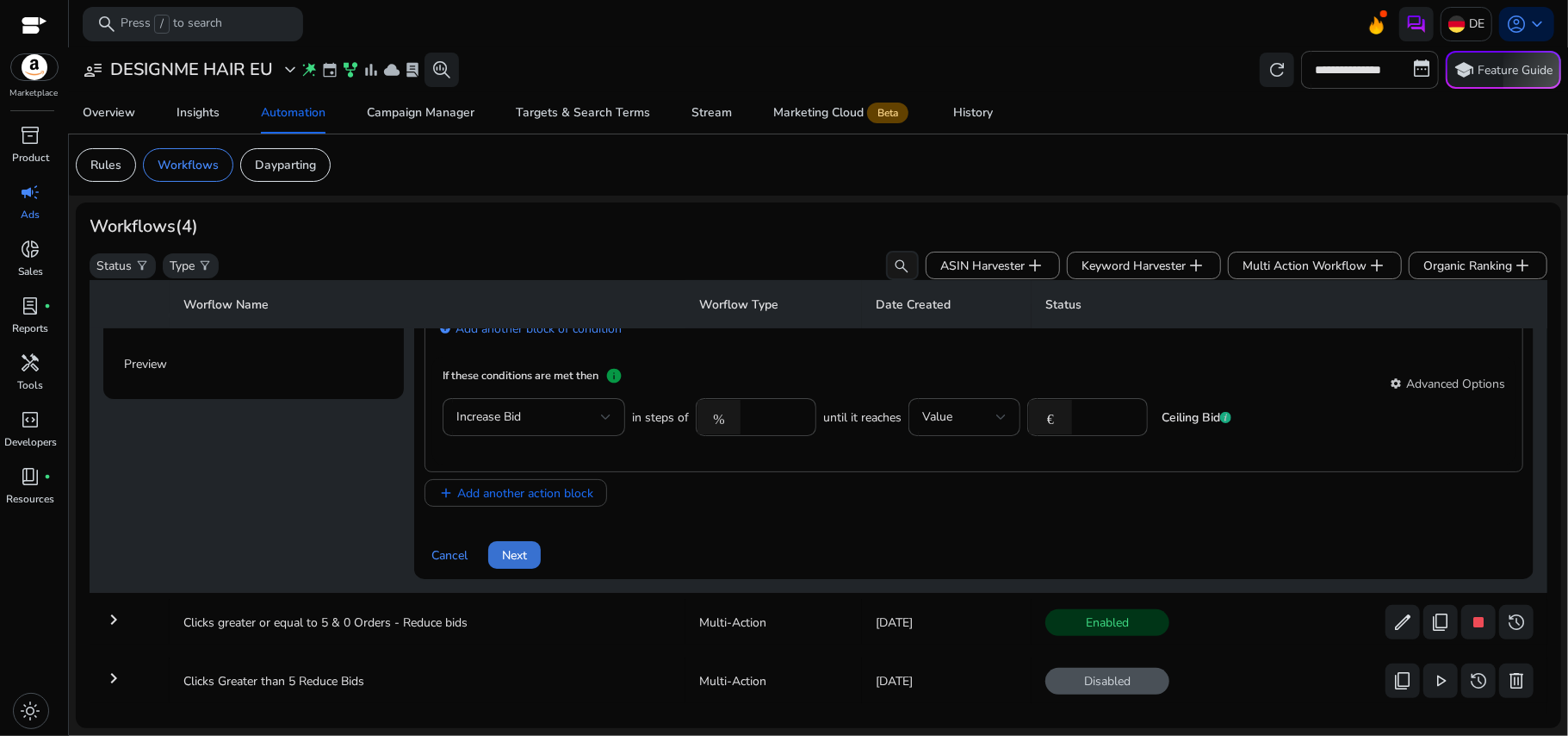
click at [519, 564] on span "Next" at bounding box center [515, 555] width 25 height 18
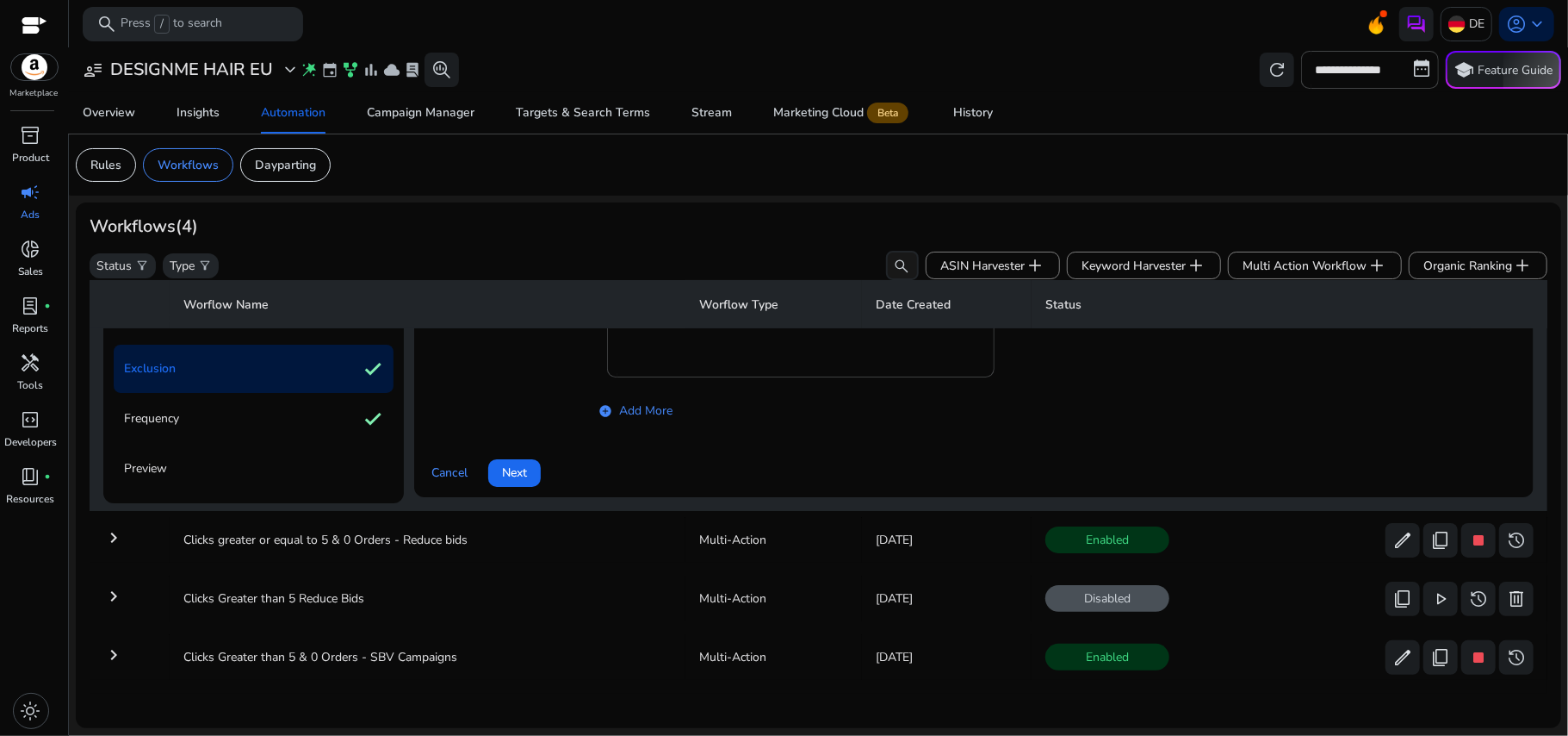
scroll to position [124, 0]
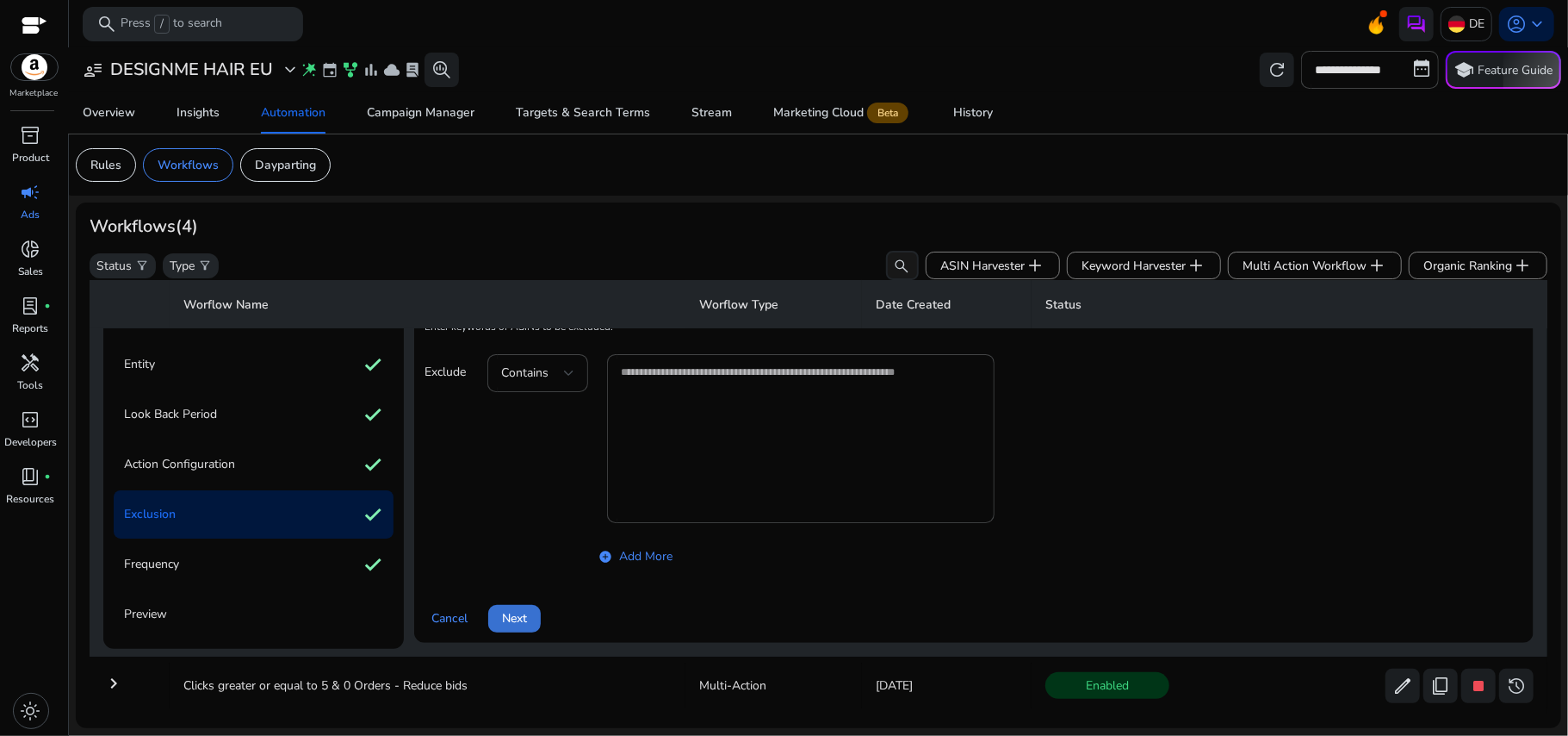
click at [518, 615] on span "Next" at bounding box center [515, 619] width 25 height 18
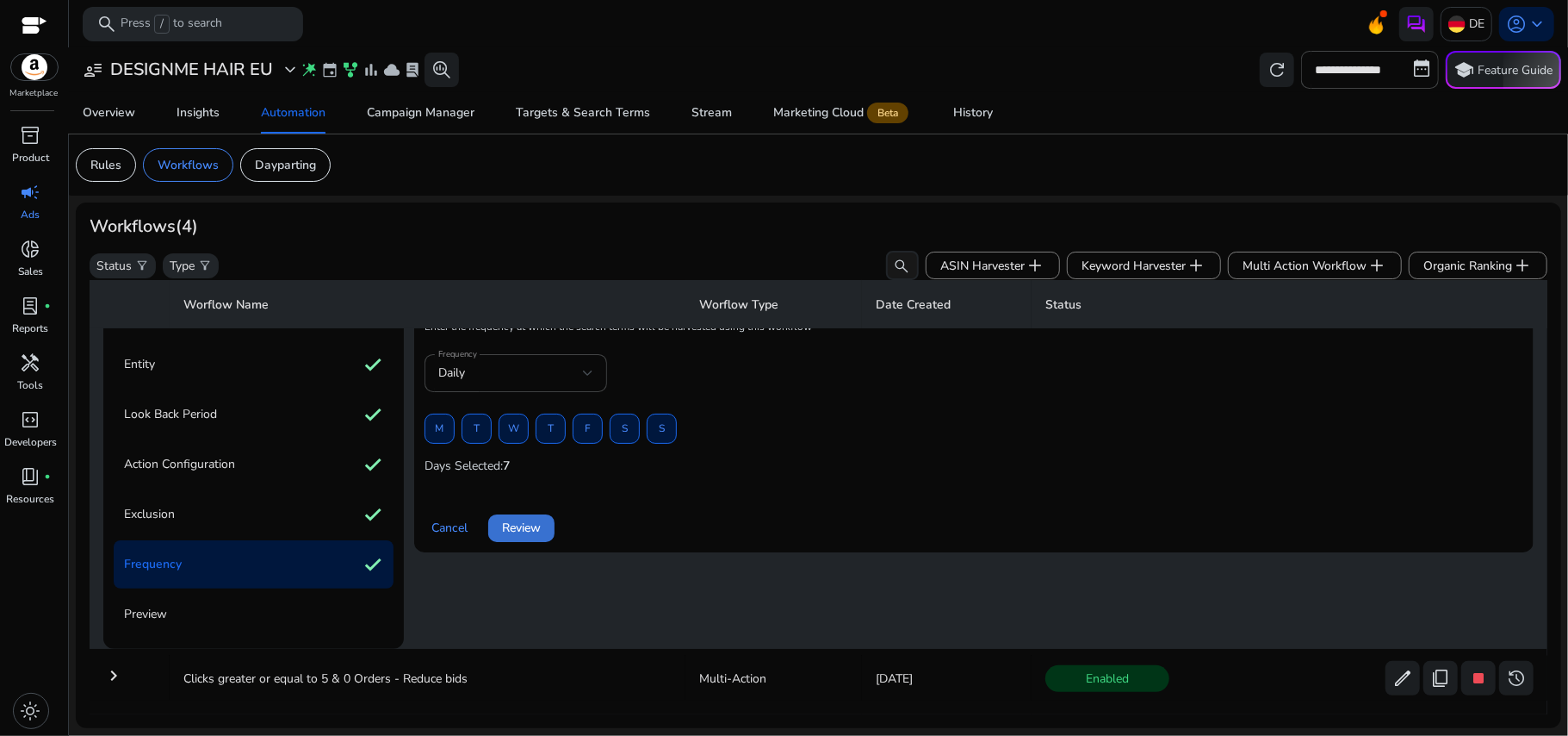
click at [514, 536] on span "Review" at bounding box center [522, 528] width 39 height 18
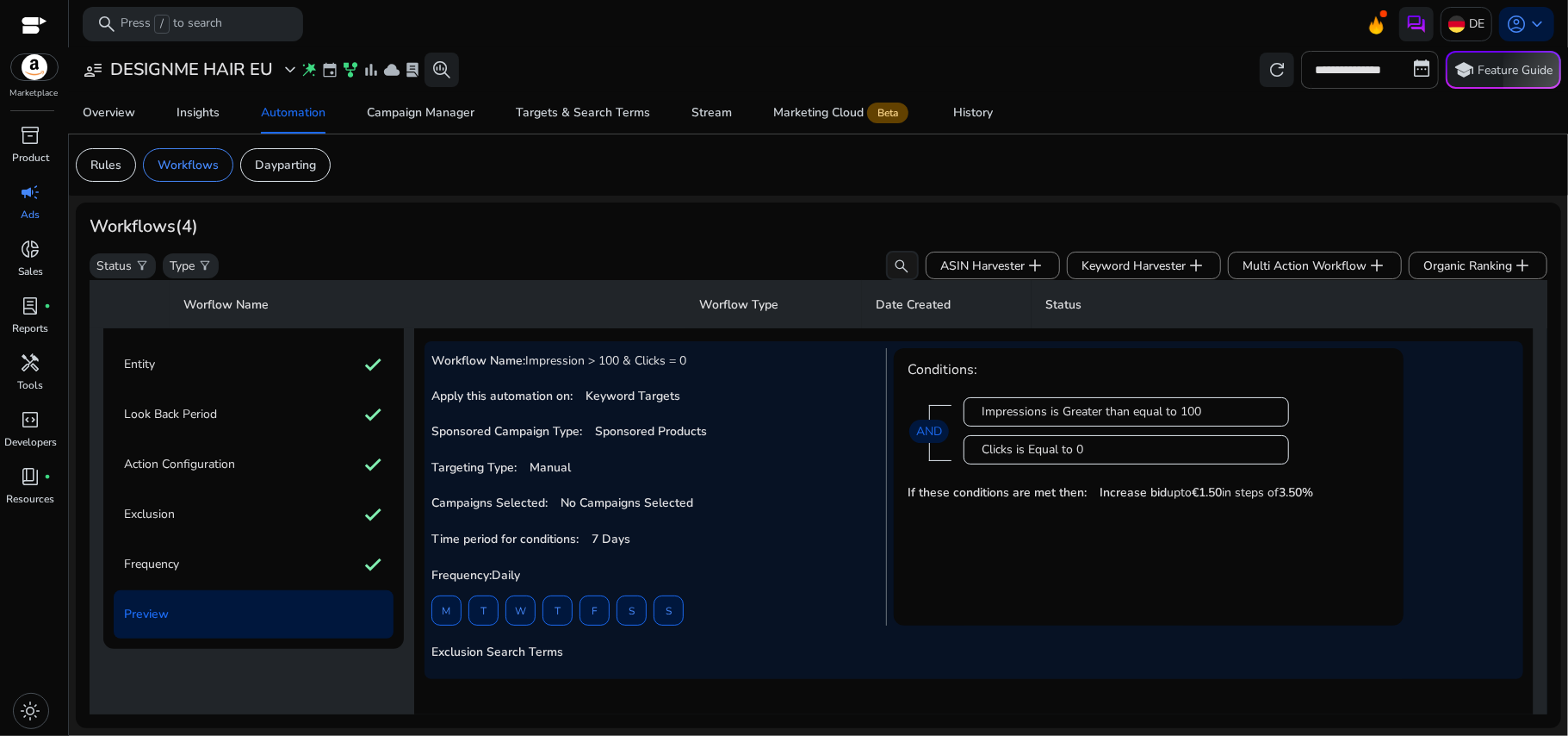
scroll to position [300, 0]
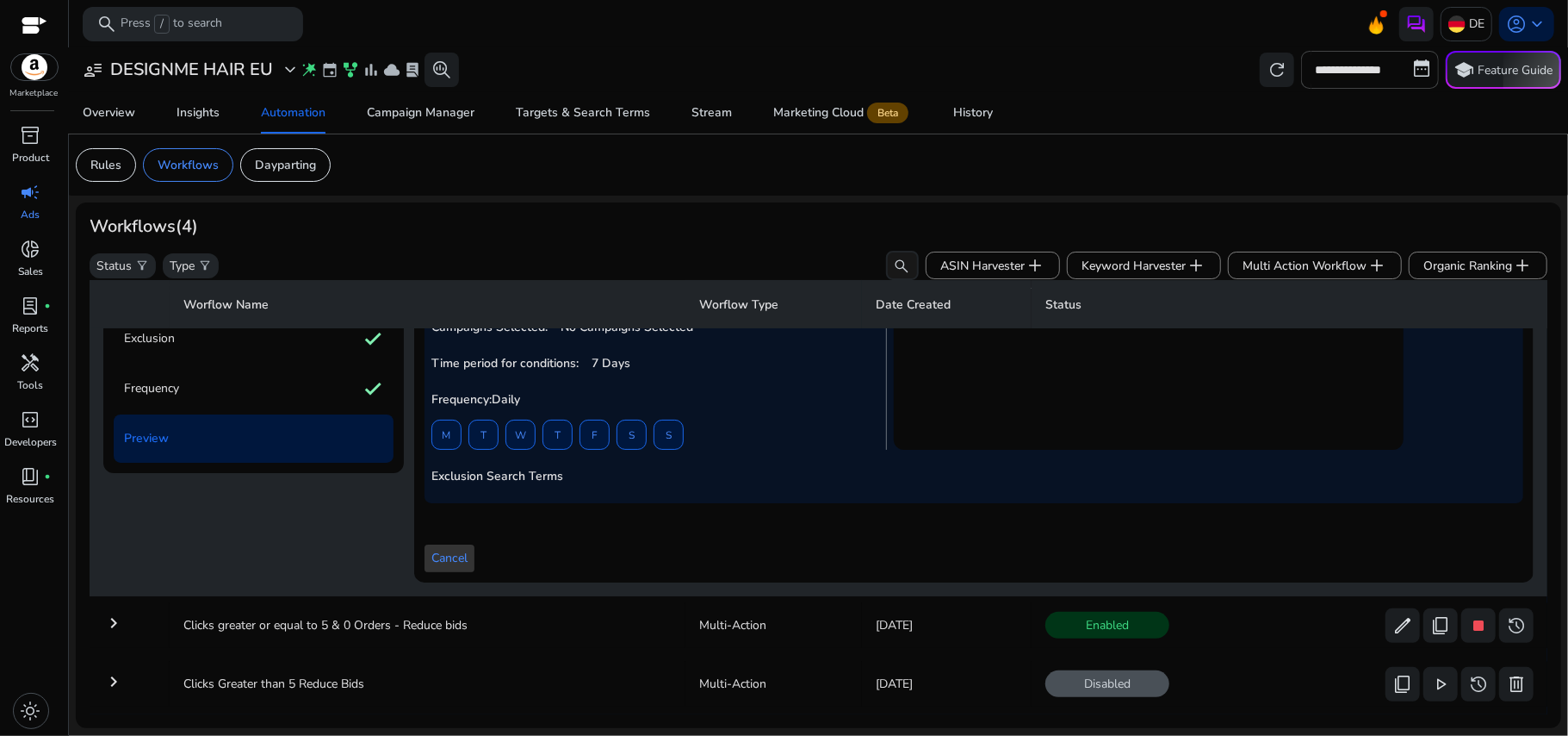
click at [455, 560] on span "Cancel" at bounding box center [449, 558] width 36 height 18
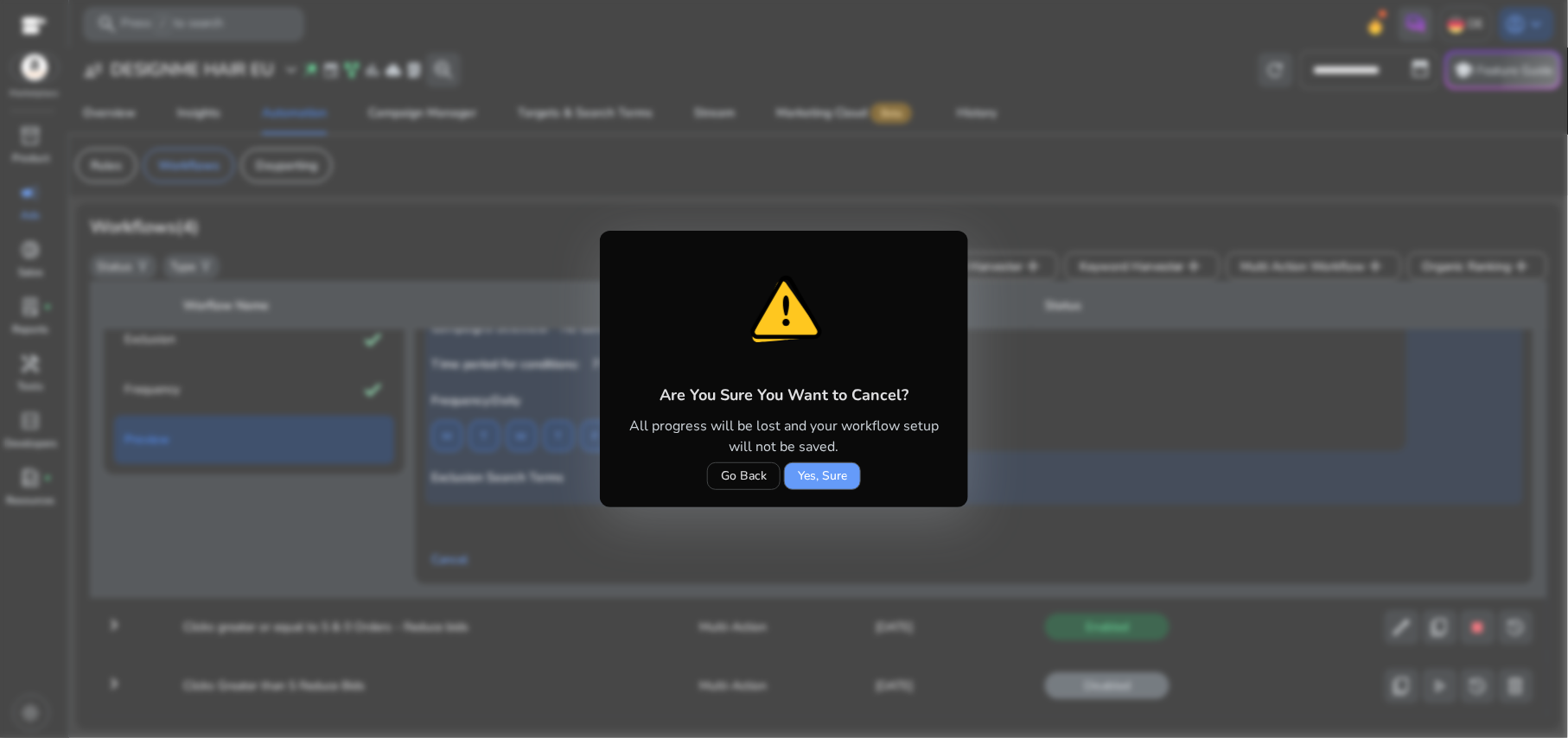
click at [833, 471] on span "Yes, Sure" at bounding box center [822, 476] width 49 height 18
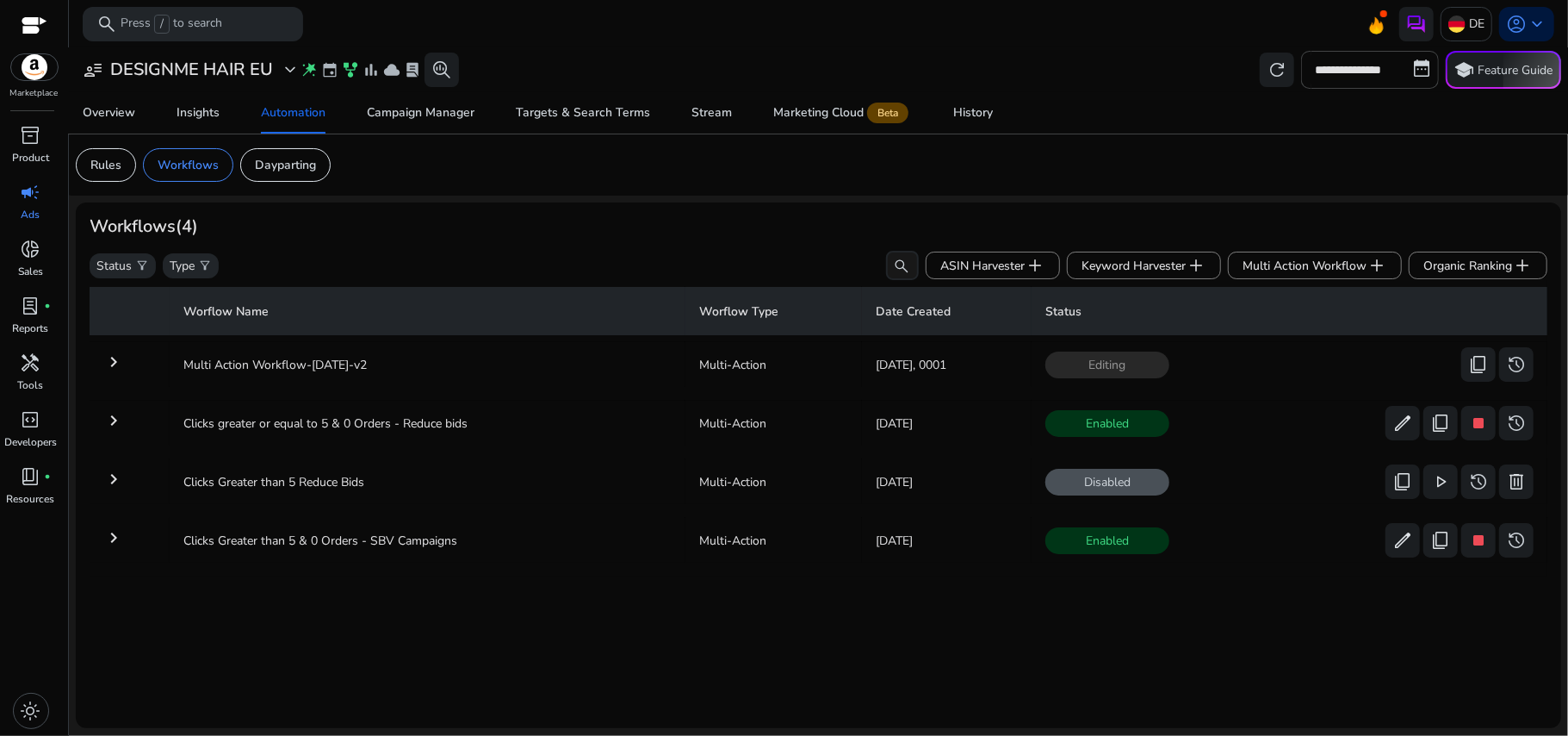
scroll to position [0, 0]
click at [1500, 368] on span at bounding box center [1516, 364] width 35 height 41
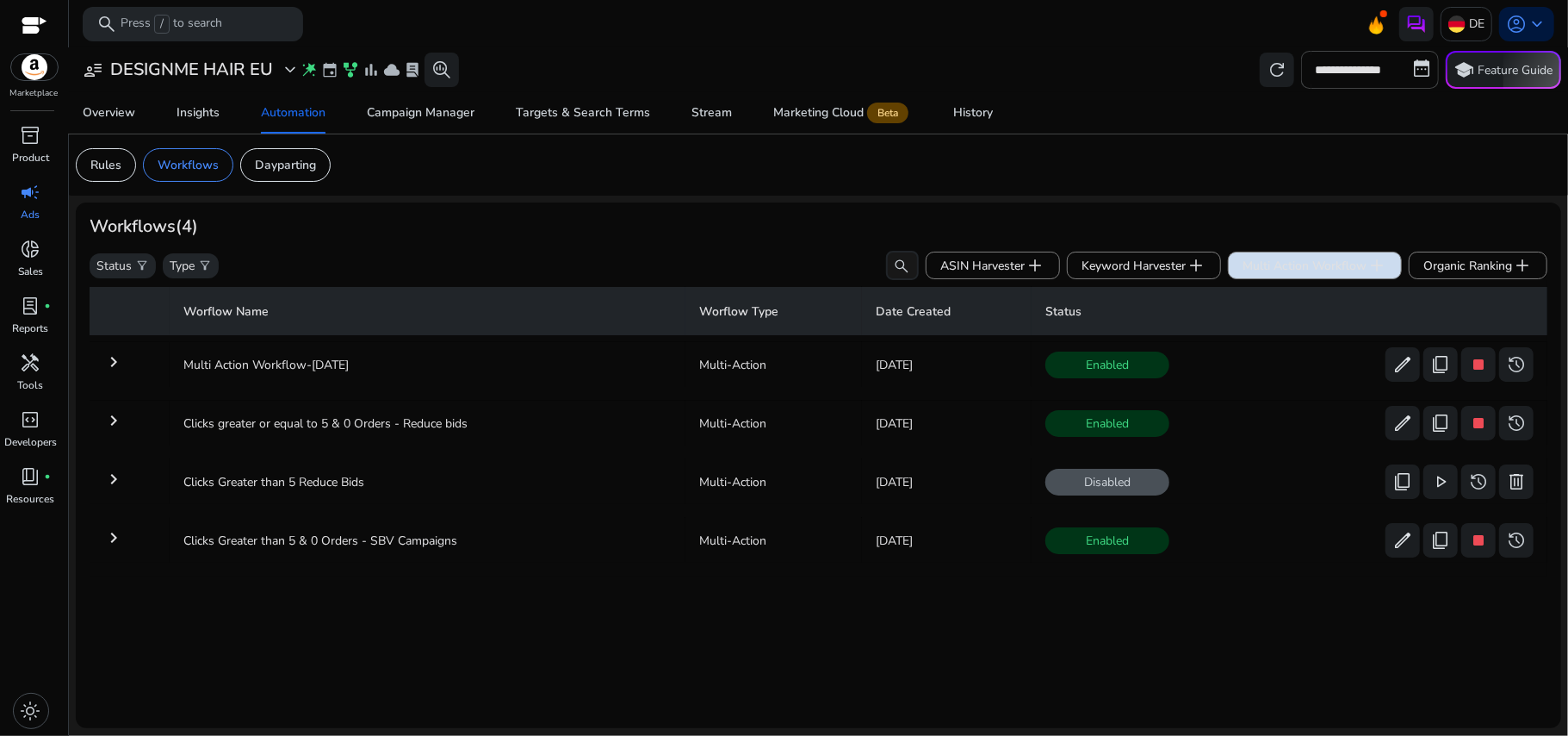
click at [1302, 266] on span "Multi Action Workflow add" at bounding box center [1315, 265] width 145 height 20
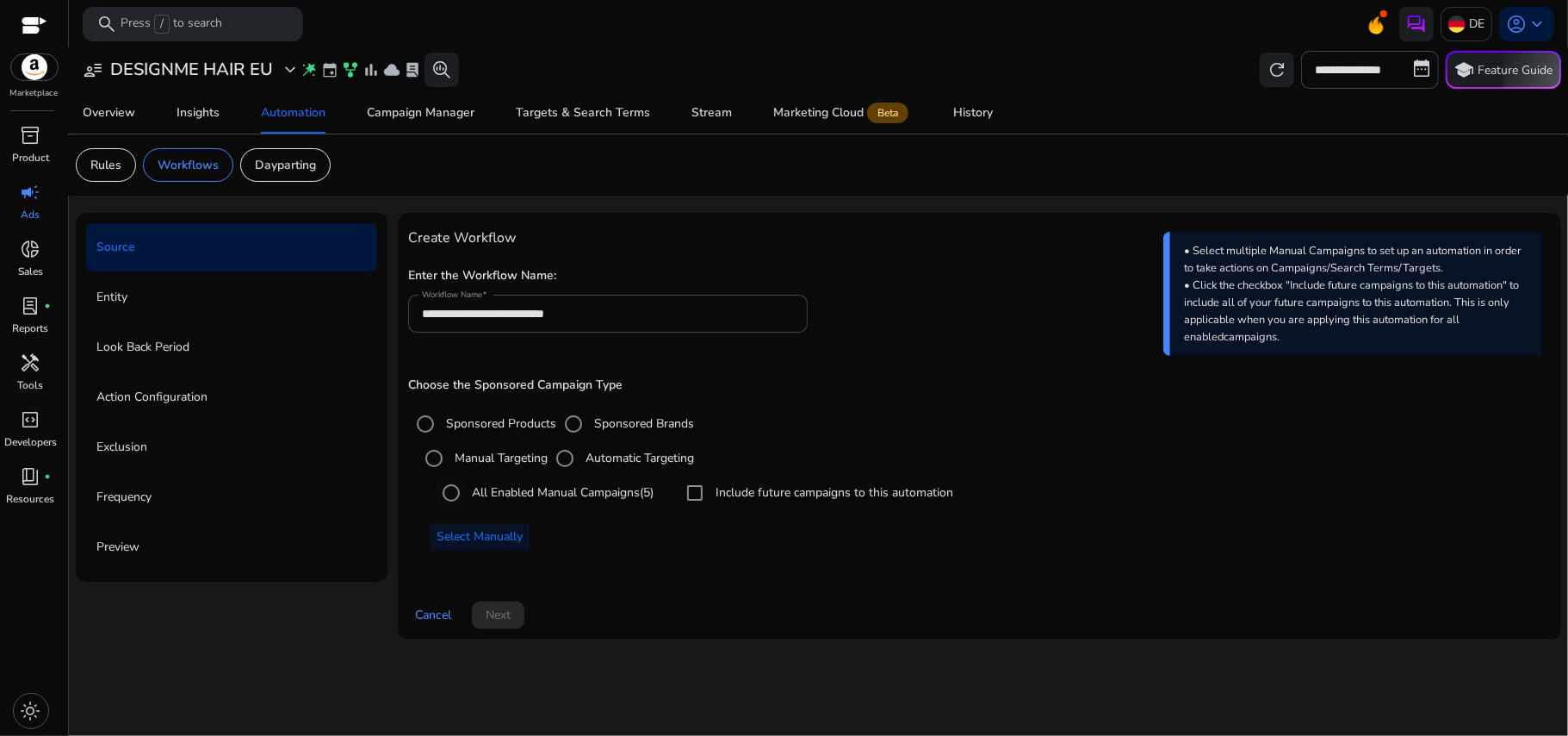
click at [551, 493] on label "All Enabled Manual Campaigns (5)" at bounding box center [561, 492] width 185 height 18
click at [494, 535] on span "Select Manually" at bounding box center [479, 537] width 86 height 18
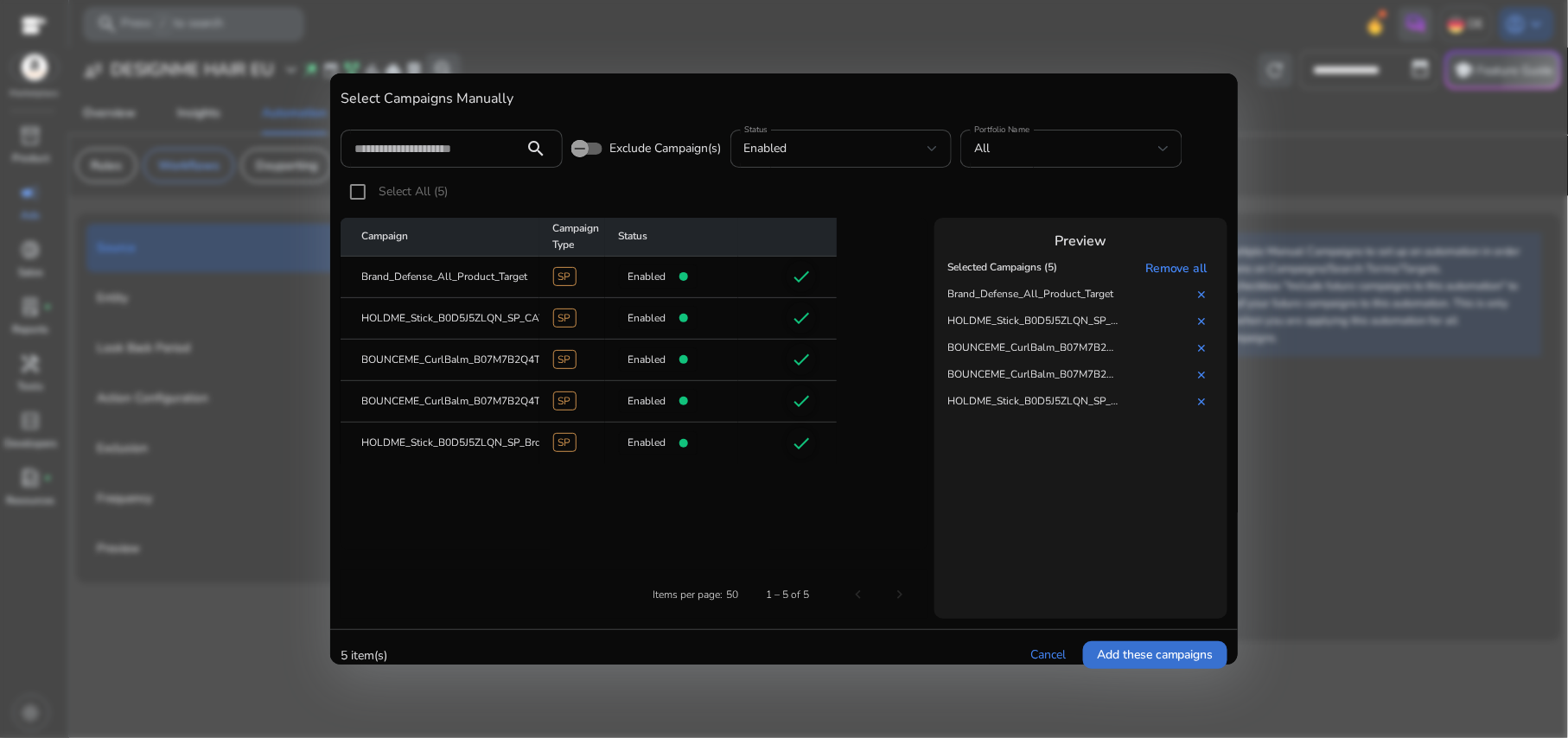
click at [1115, 653] on span "Add these campaigns" at bounding box center [1155, 654] width 117 height 18
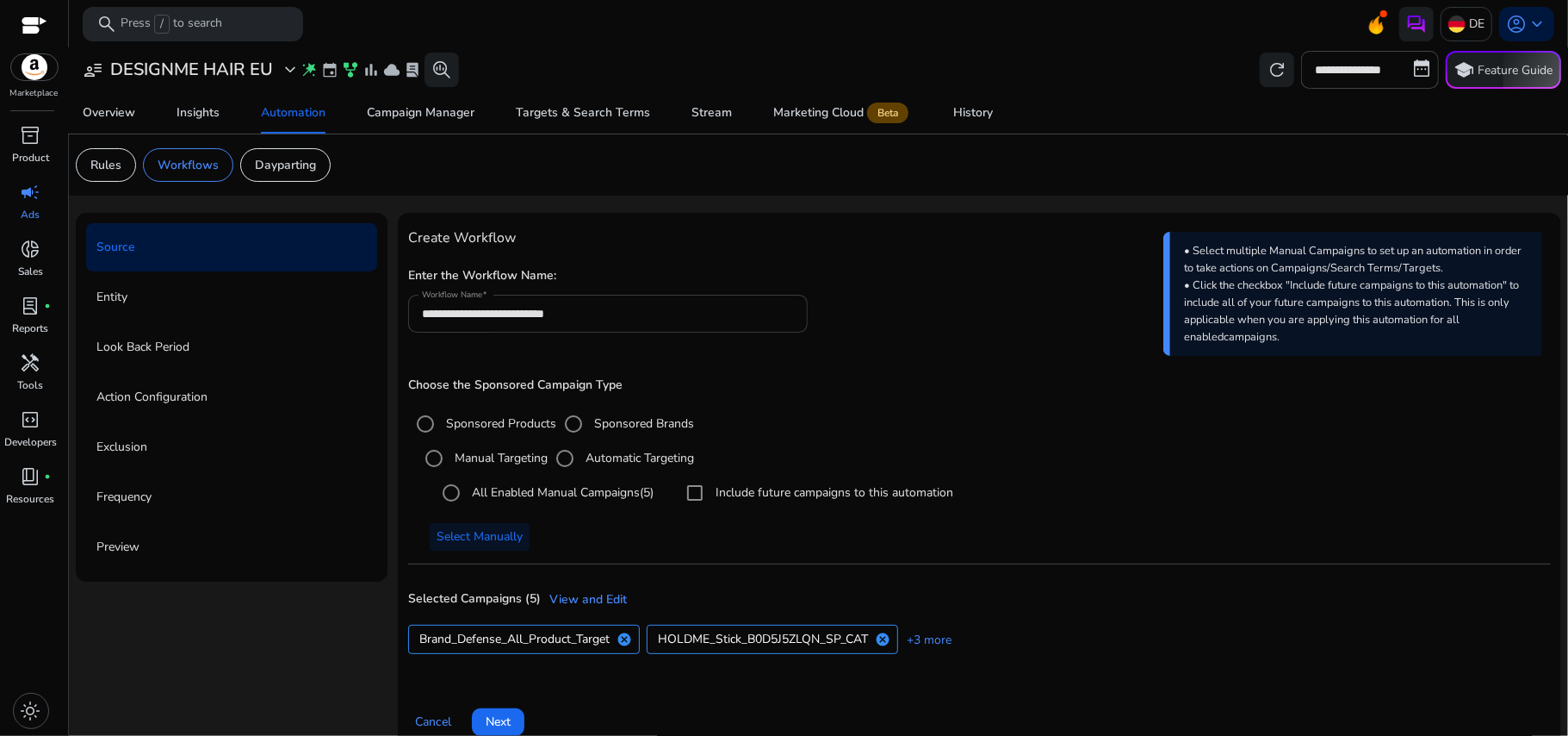
click at [586, 302] on div "**********" at bounding box center [607, 313] width 373 height 38
type input "**********"
click at [816, 276] on h5 "Enter the Workflow Name:" at bounding box center [979, 276] width 1143 height 14
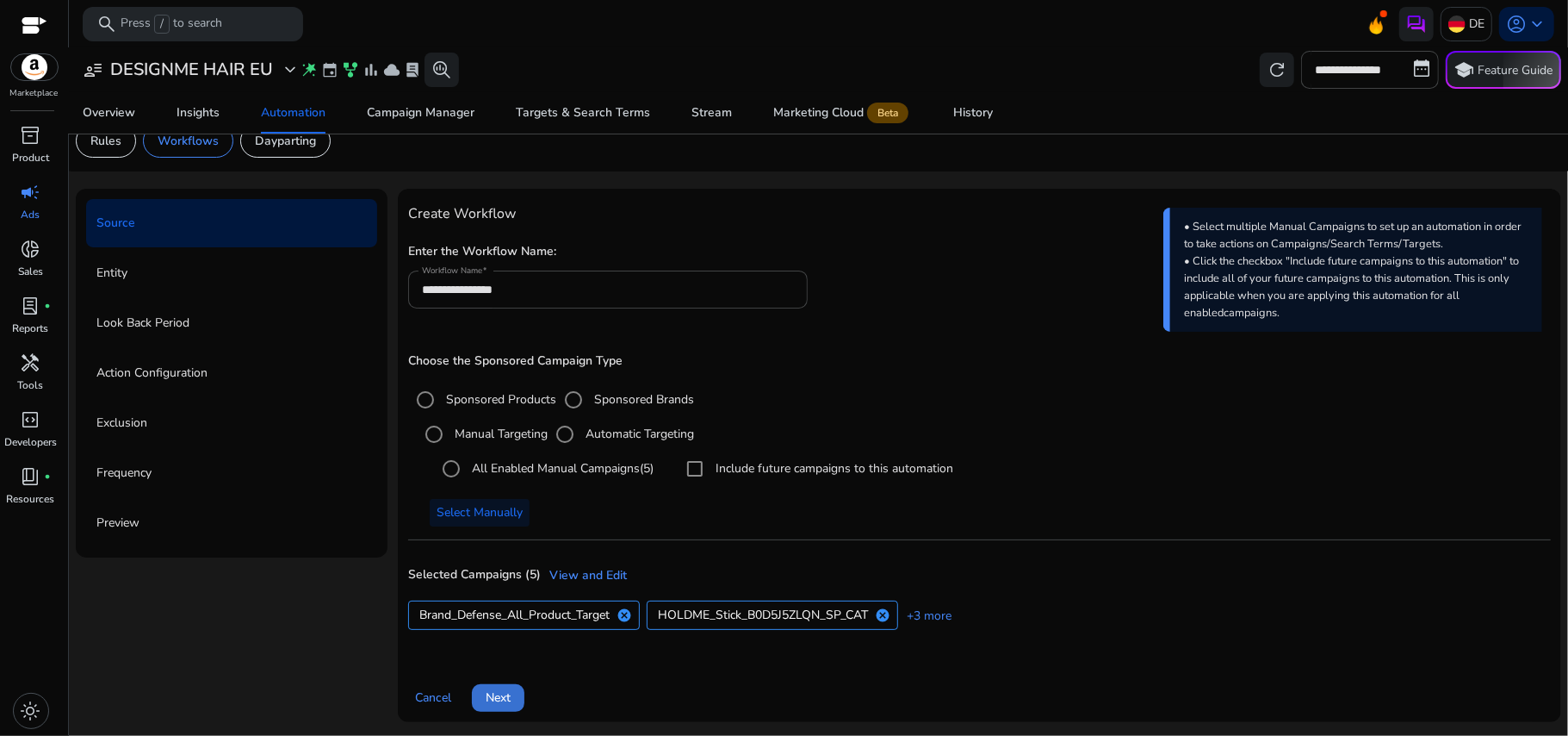
click at [497, 694] on span "Next" at bounding box center [498, 698] width 25 height 18
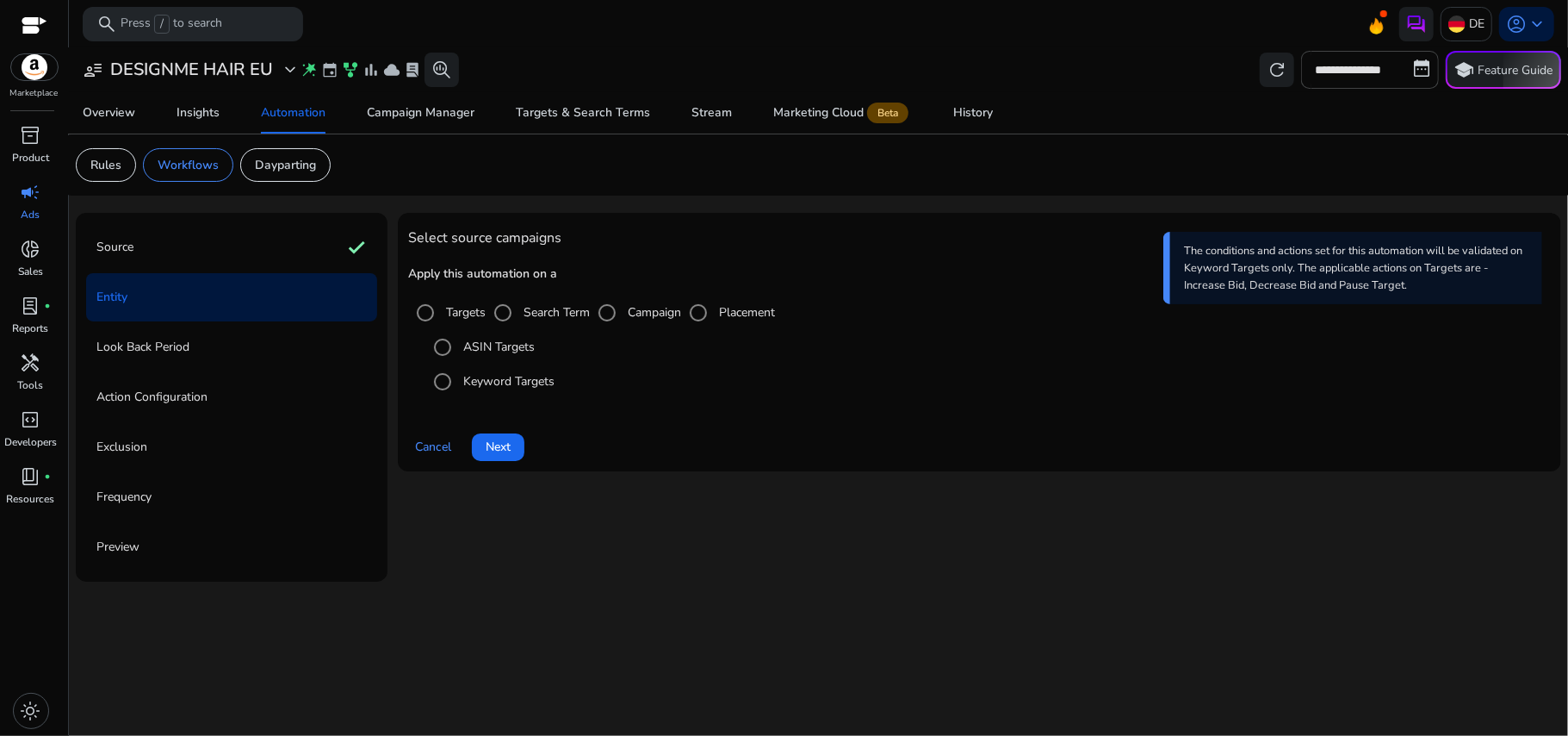
scroll to position [0, 0]
click at [489, 460] on span at bounding box center [498, 447] width 52 height 41
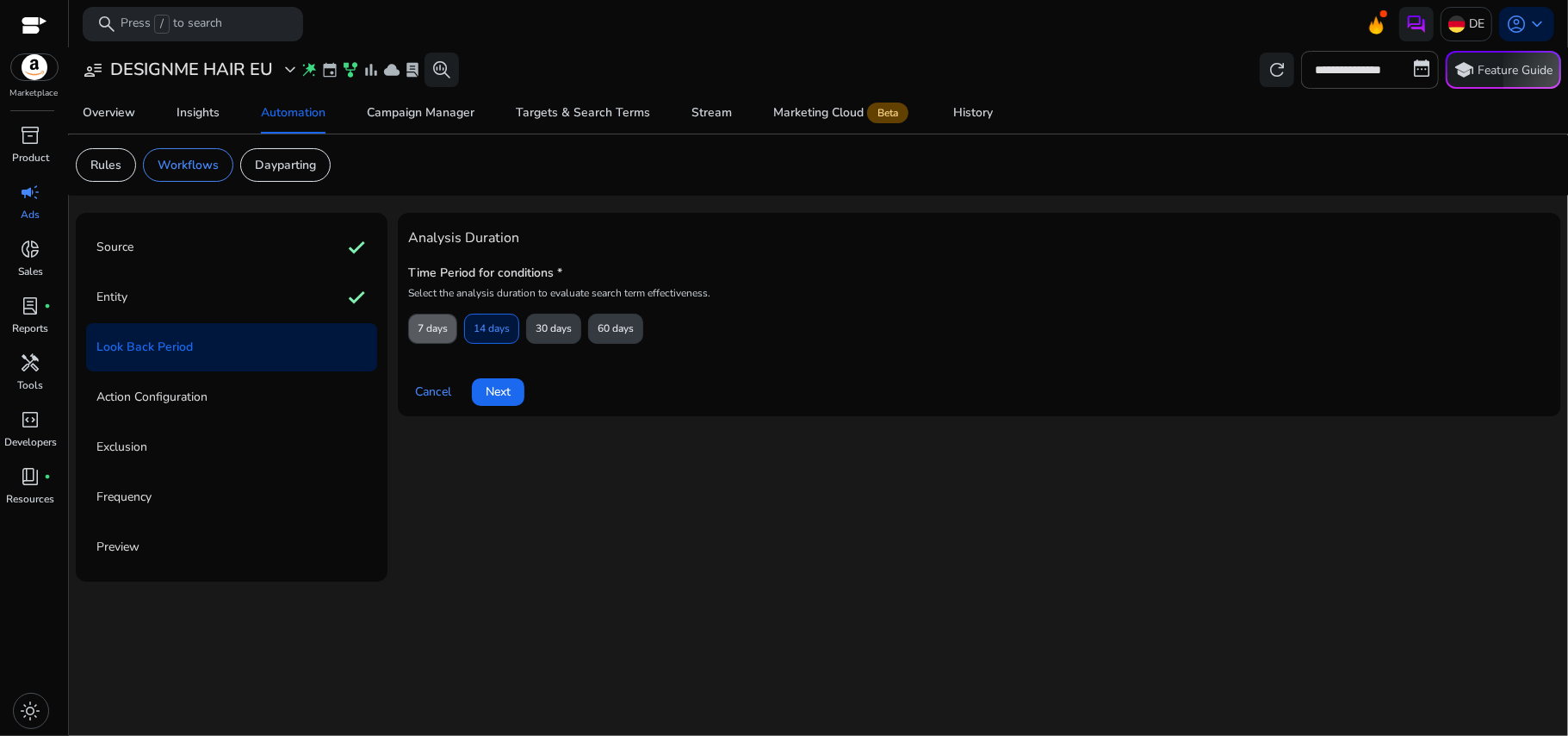
click at [429, 343] on span "7 days" at bounding box center [433, 328] width 30 height 30
click at [484, 384] on span at bounding box center [498, 392] width 52 height 41
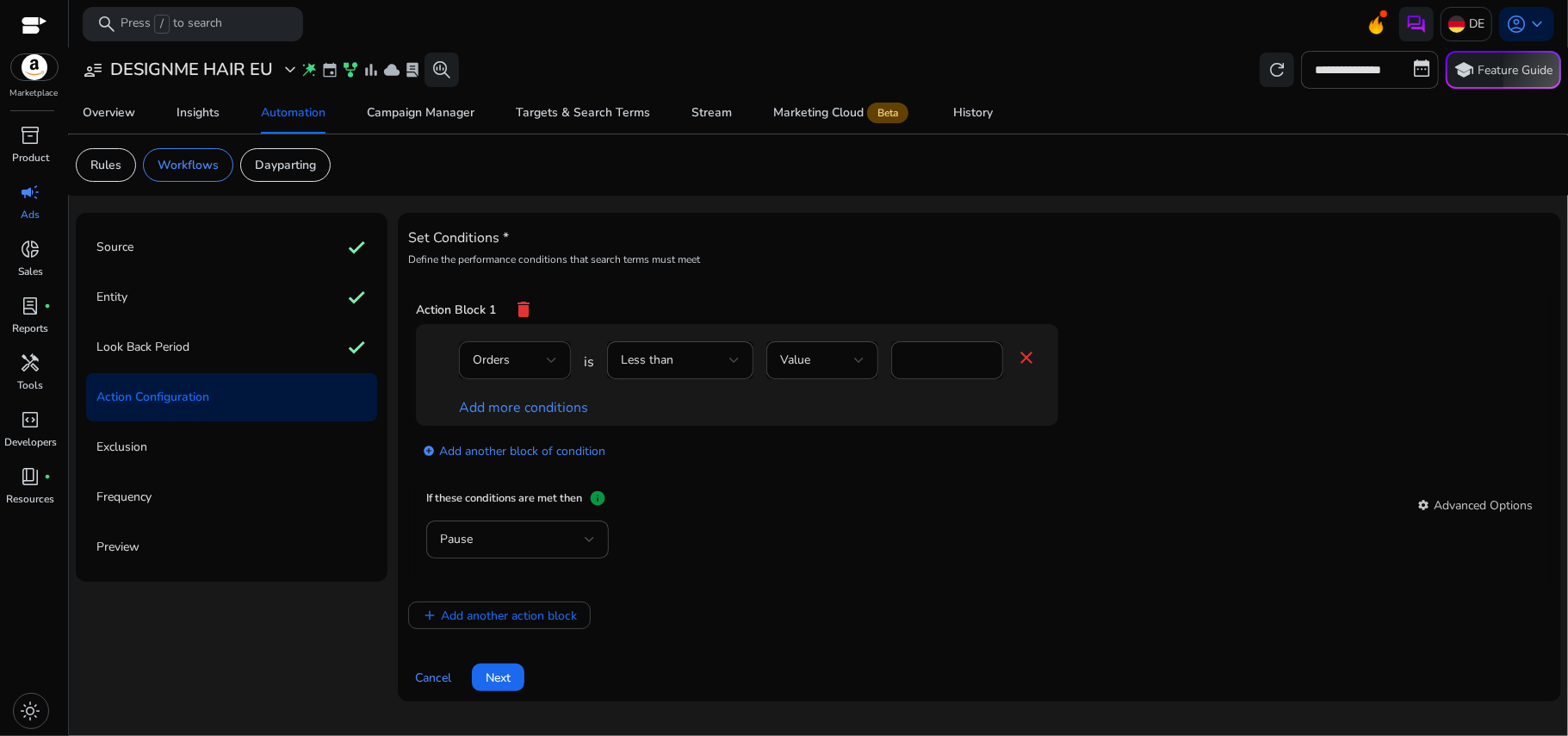
click at [538, 373] on div "Orders" at bounding box center [515, 360] width 84 height 38
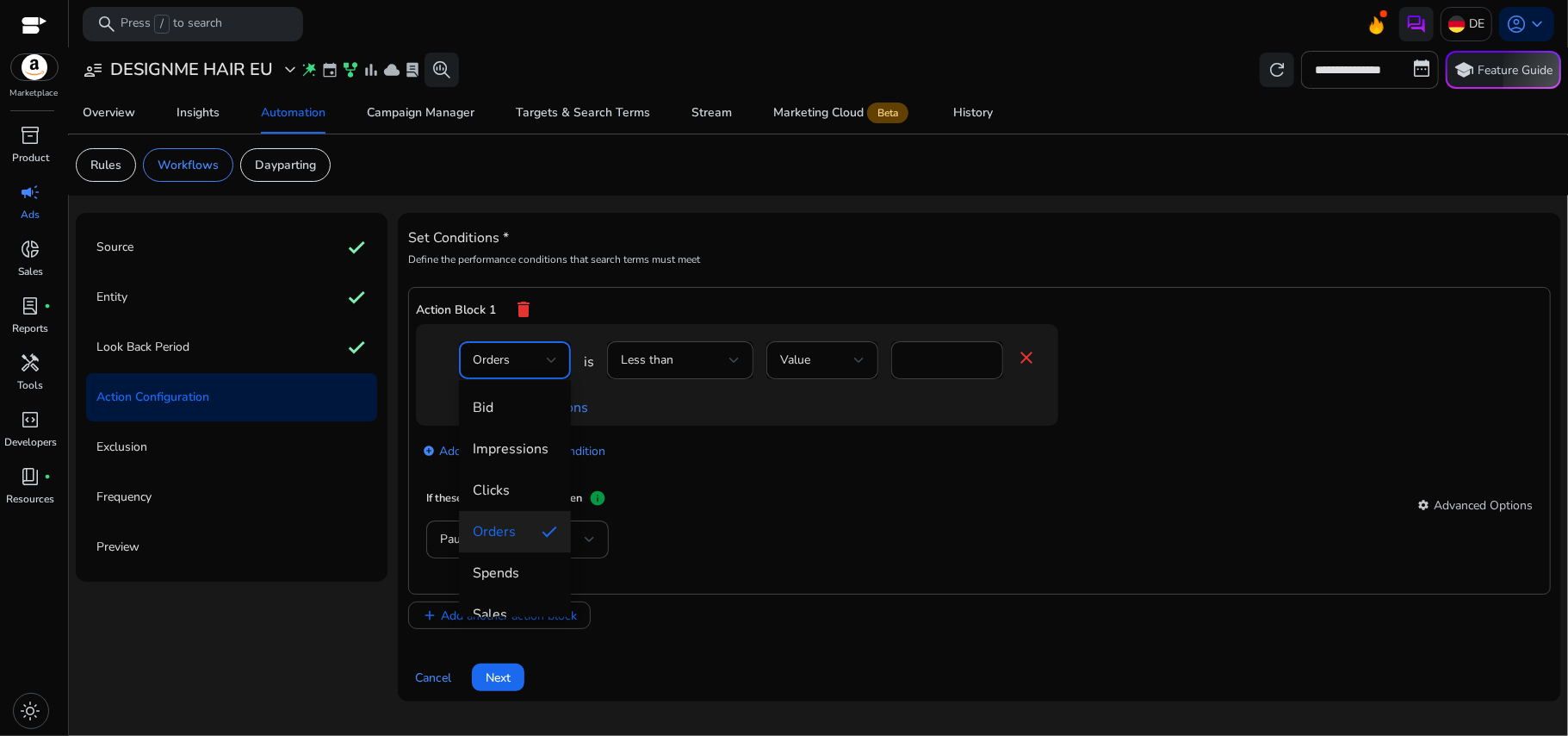
click at [728, 359] on div at bounding box center [784, 368] width 1568 height 736
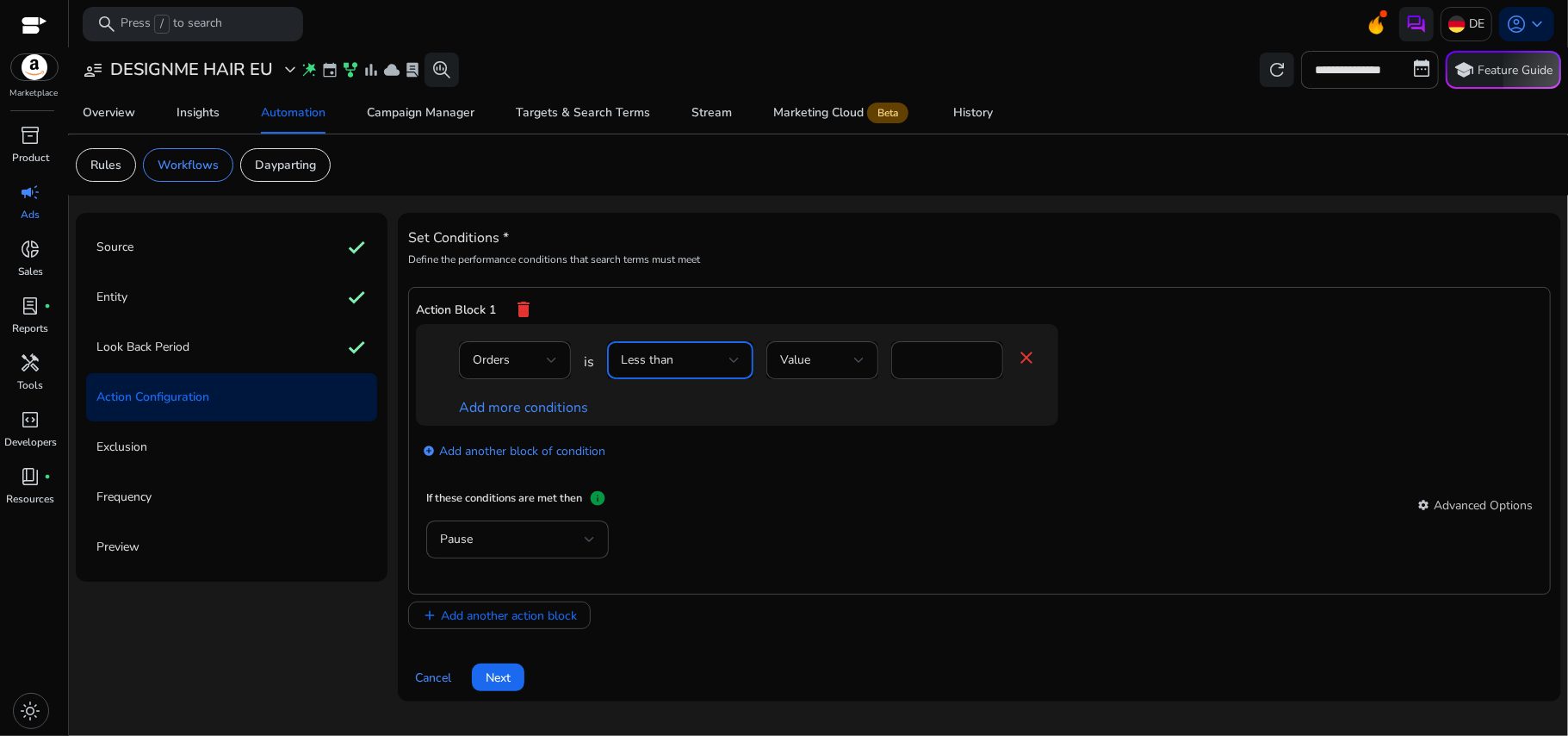
click at [729, 359] on div at bounding box center [735, 360] width 11 height 7
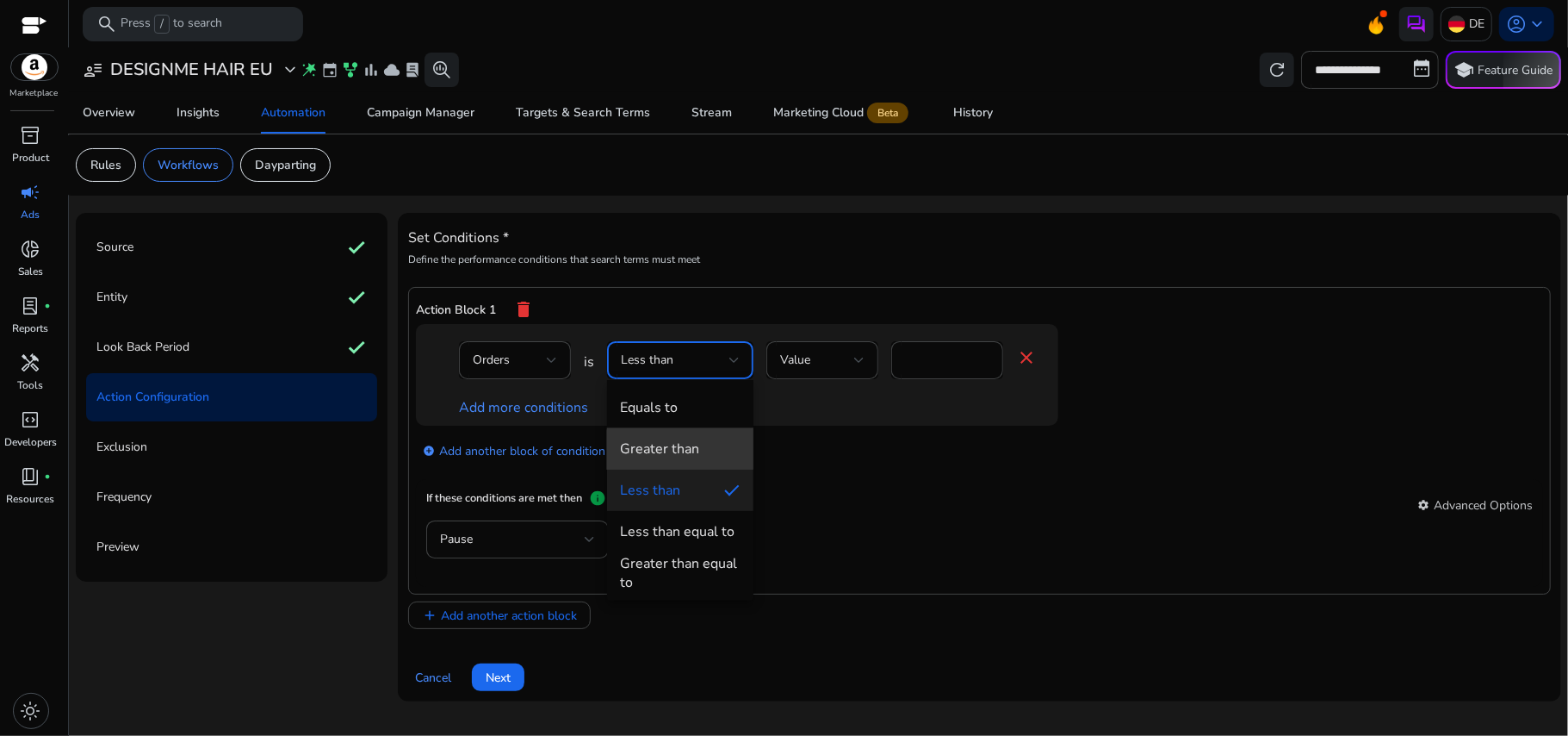
click at [701, 456] on span "Greater than" at bounding box center [680, 449] width 119 height 19
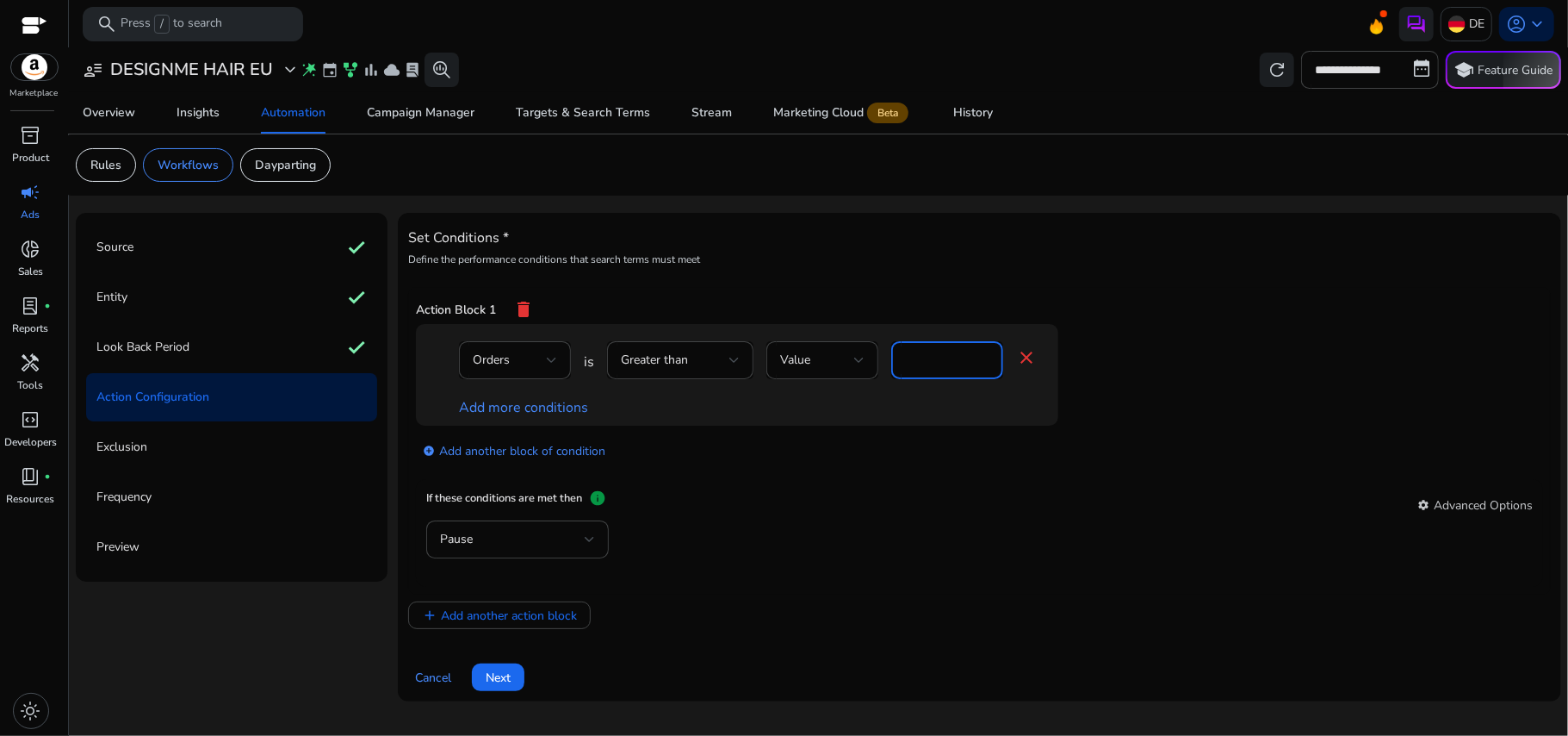
click at [937, 352] on input "*" at bounding box center [947, 360] width 84 height 19
type input "*"
click at [835, 355] on div "Value" at bounding box center [816, 360] width 74 height 19
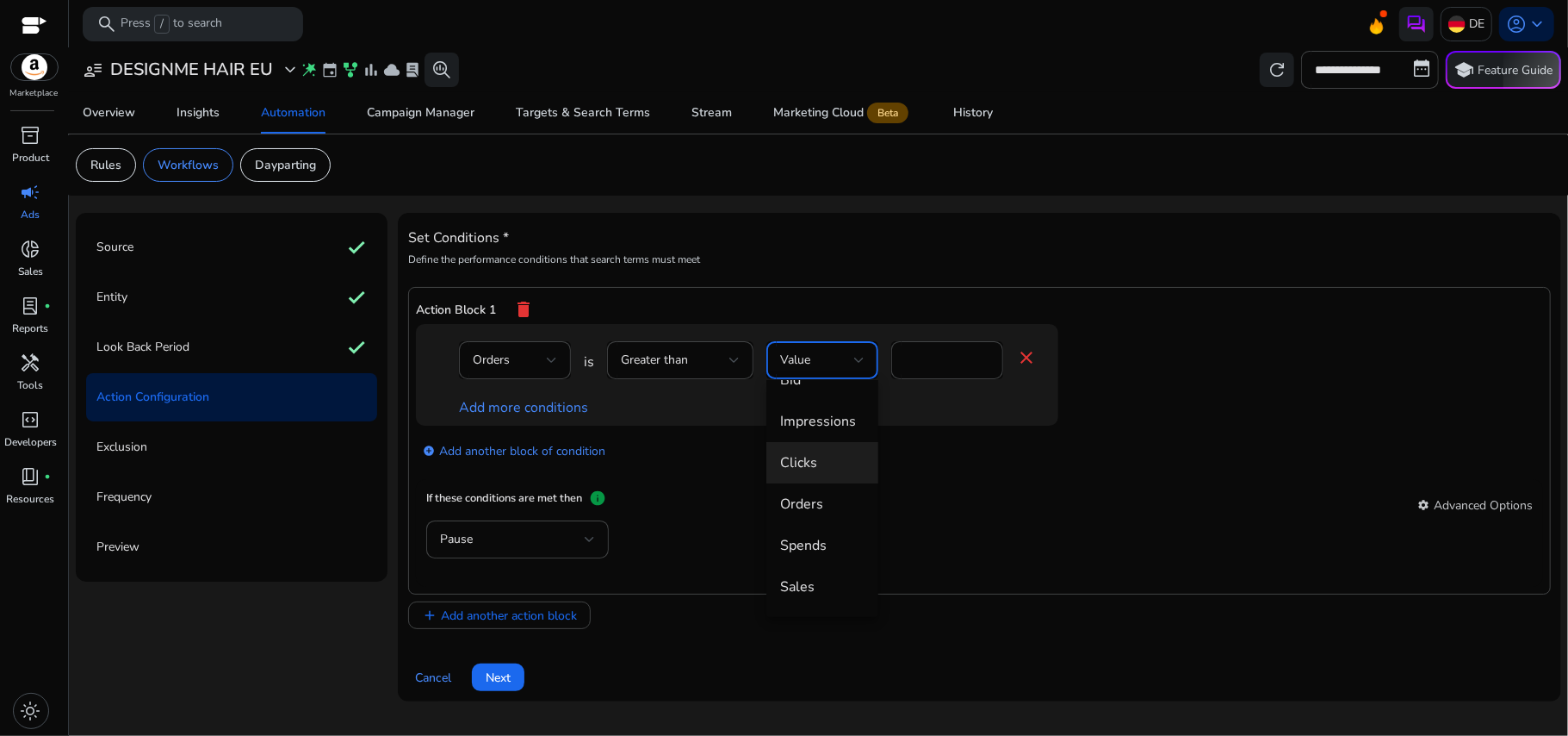
scroll to position [77, 0]
click at [886, 245] on div at bounding box center [784, 368] width 1568 height 736
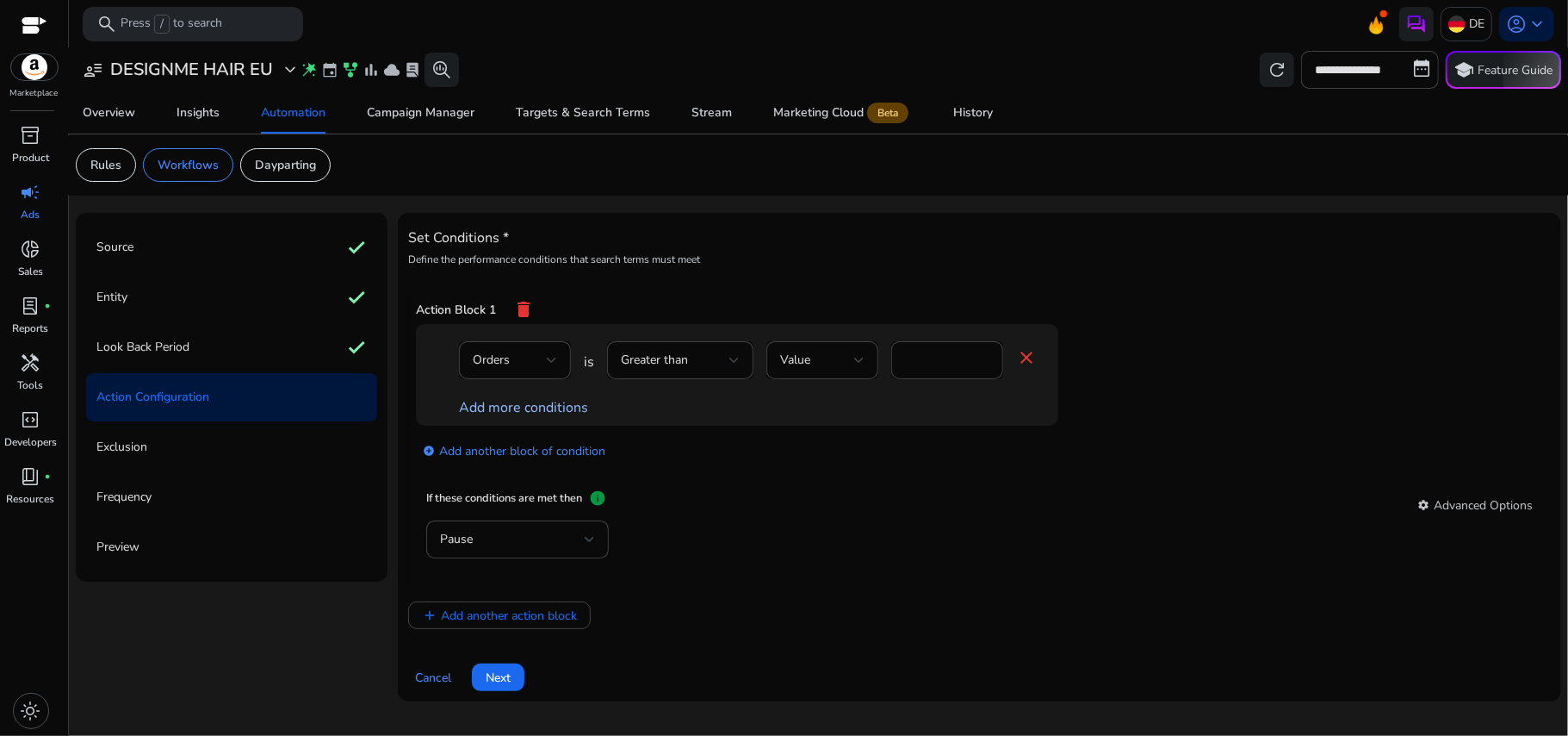
click at [562, 407] on link "Add more conditions" at bounding box center [523, 407] width 129 height 19
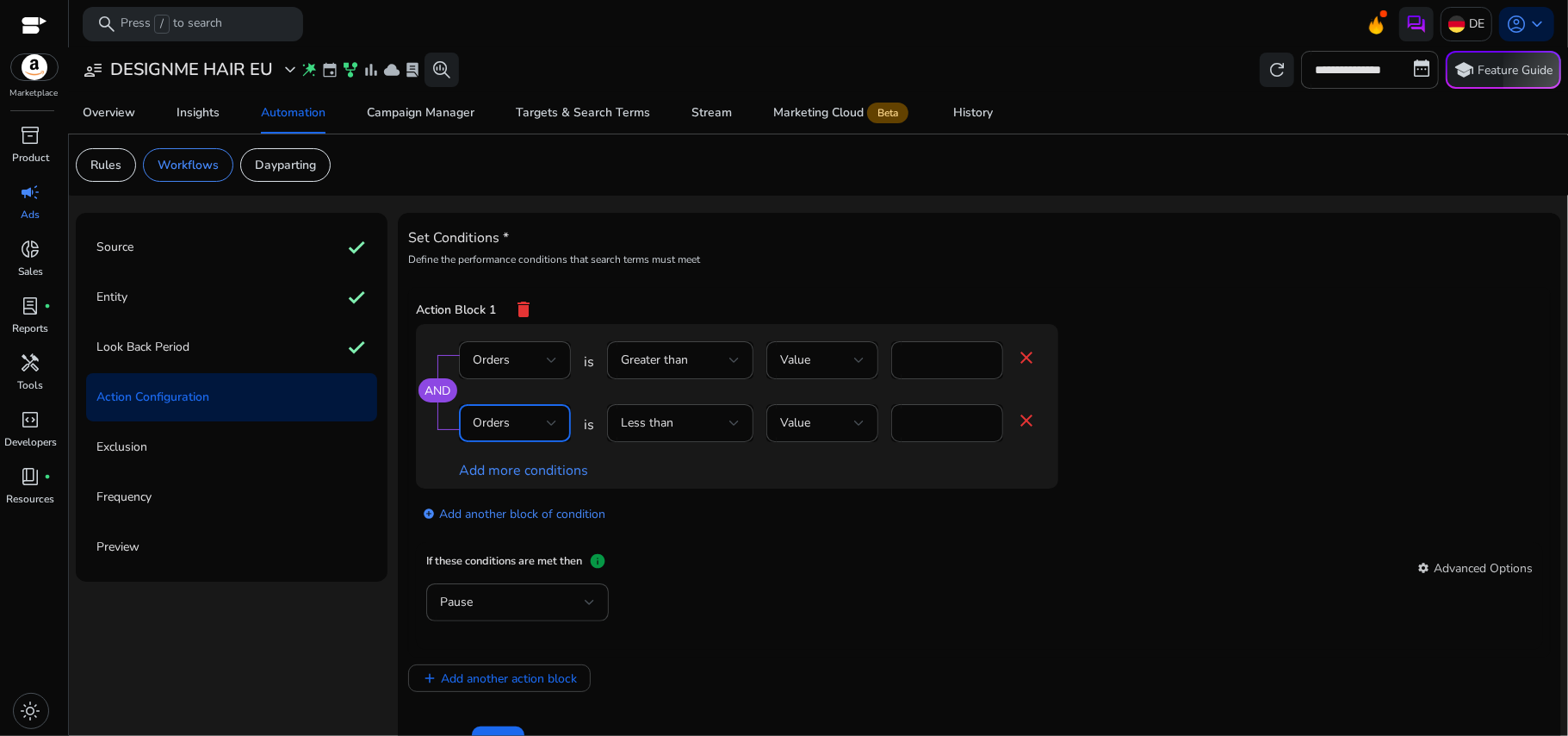
click at [535, 427] on div "Orders" at bounding box center [510, 423] width 74 height 19
click at [514, 538] on span "ACoS" at bounding box center [514, 546] width 84 height 19
click at [670, 440] on div "Less than" at bounding box center [680, 423] width 119 height 38
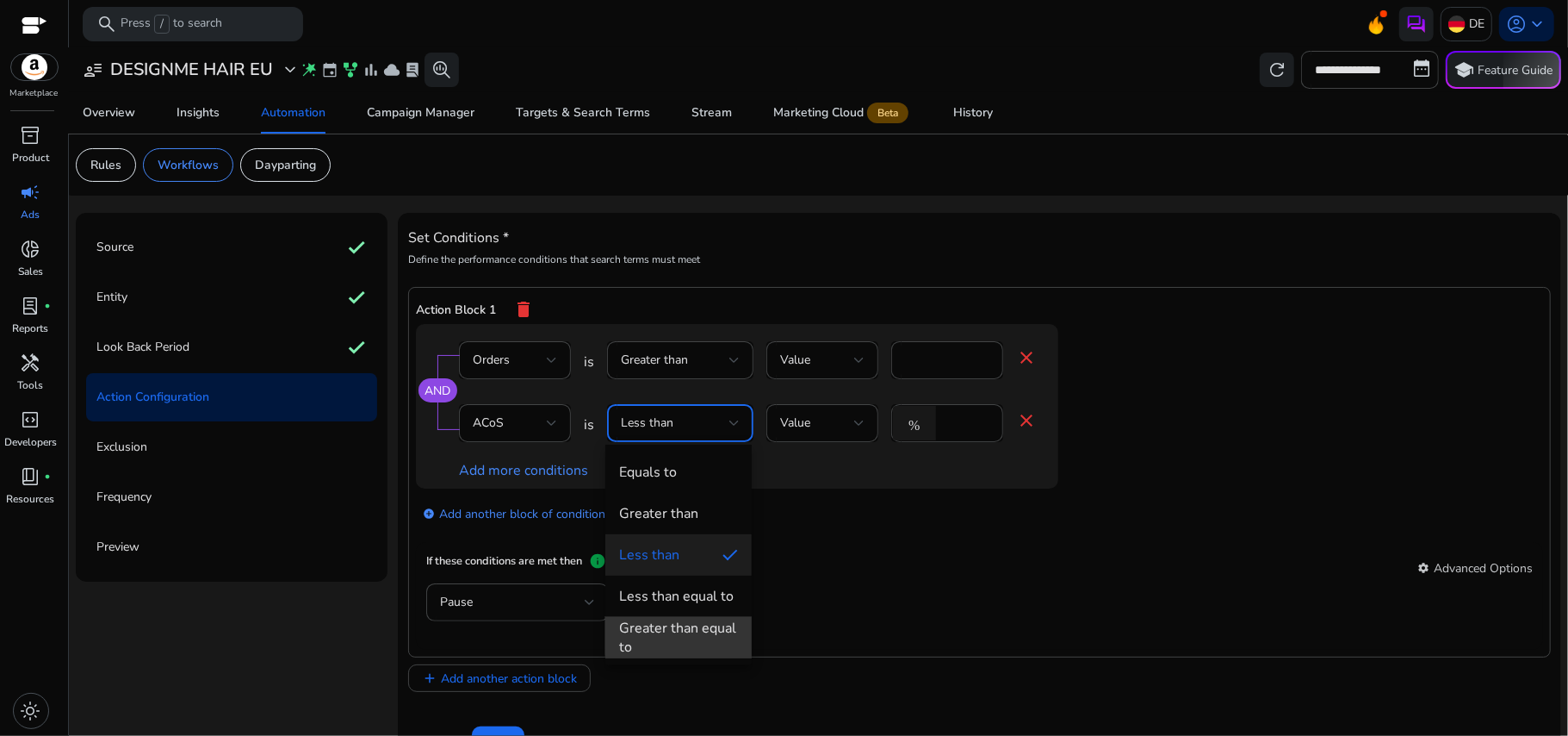
click at [686, 635] on div "Greater than equal to" at bounding box center [679, 637] width 119 height 38
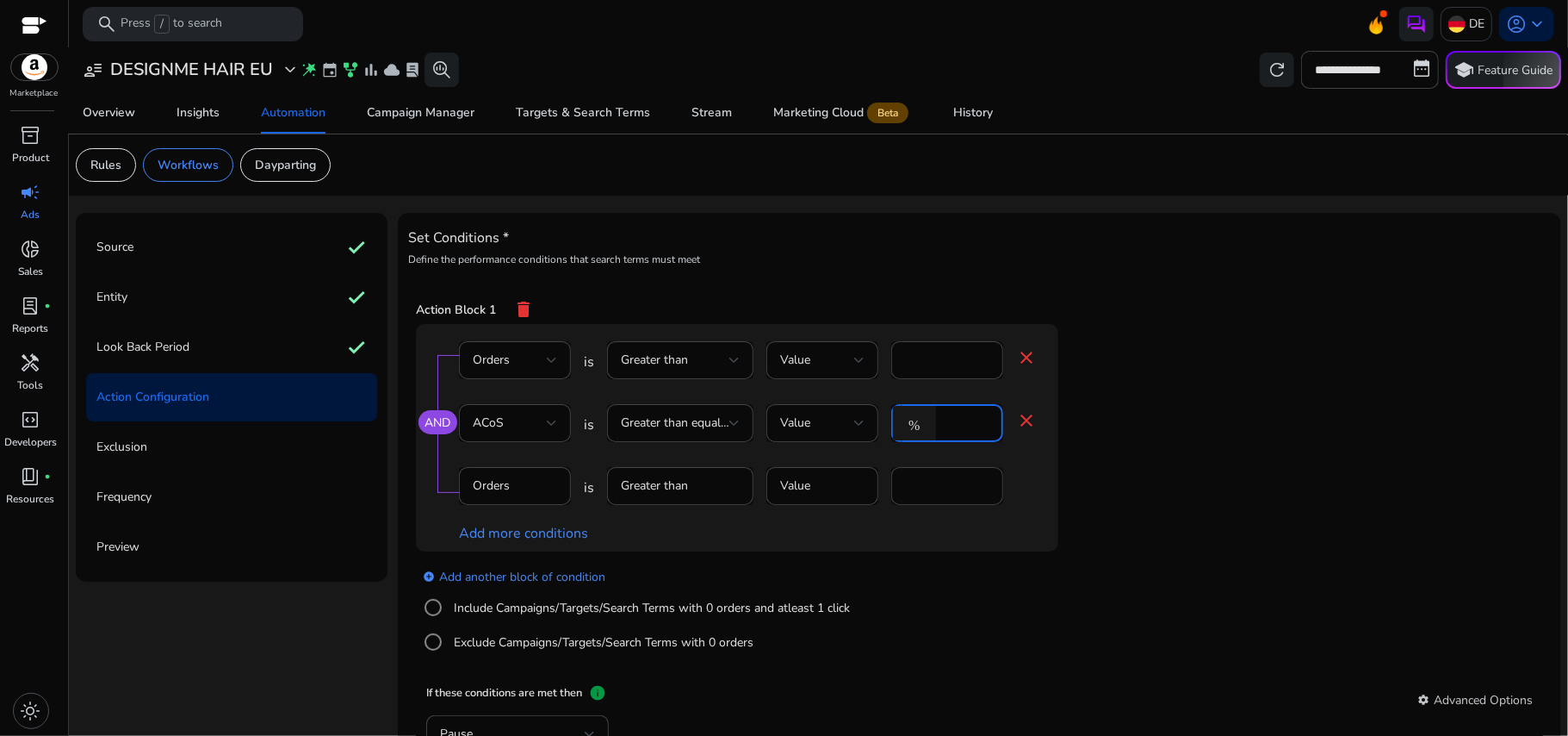
click at [966, 425] on input "*" at bounding box center [967, 423] width 44 height 19
type input "**"
click at [1183, 467] on app-ppc-editable-conditions "AND Orders is Greater than Value * close ACoS is Greater than equal to Value % …" at bounding box center [980, 499] width 1128 height 351
click at [1021, 359] on mat-icon "close" at bounding box center [1026, 357] width 20 height 20
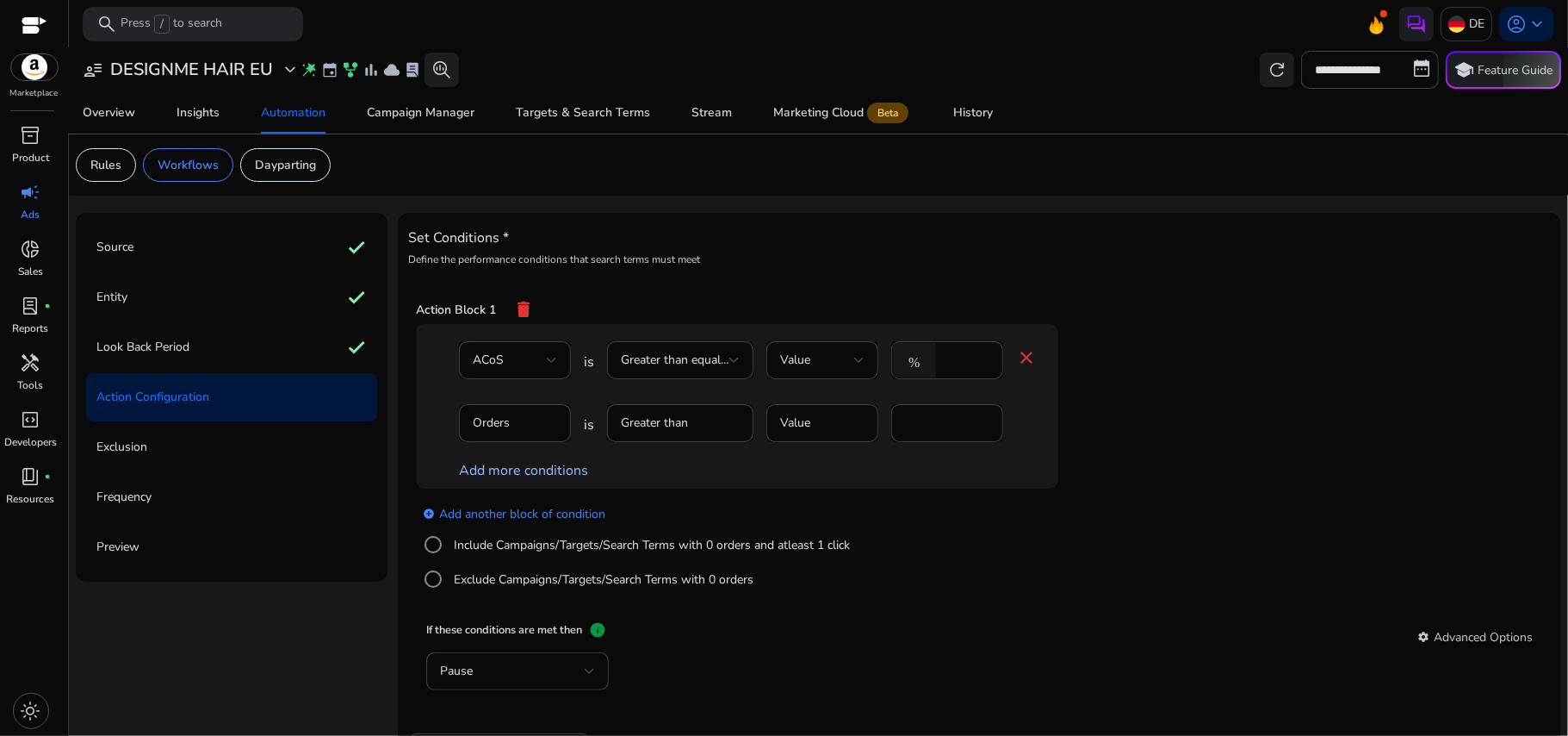
click at [565, 471] on link "Add more conditions" at bounding box center [523, 470] width 129 height 19
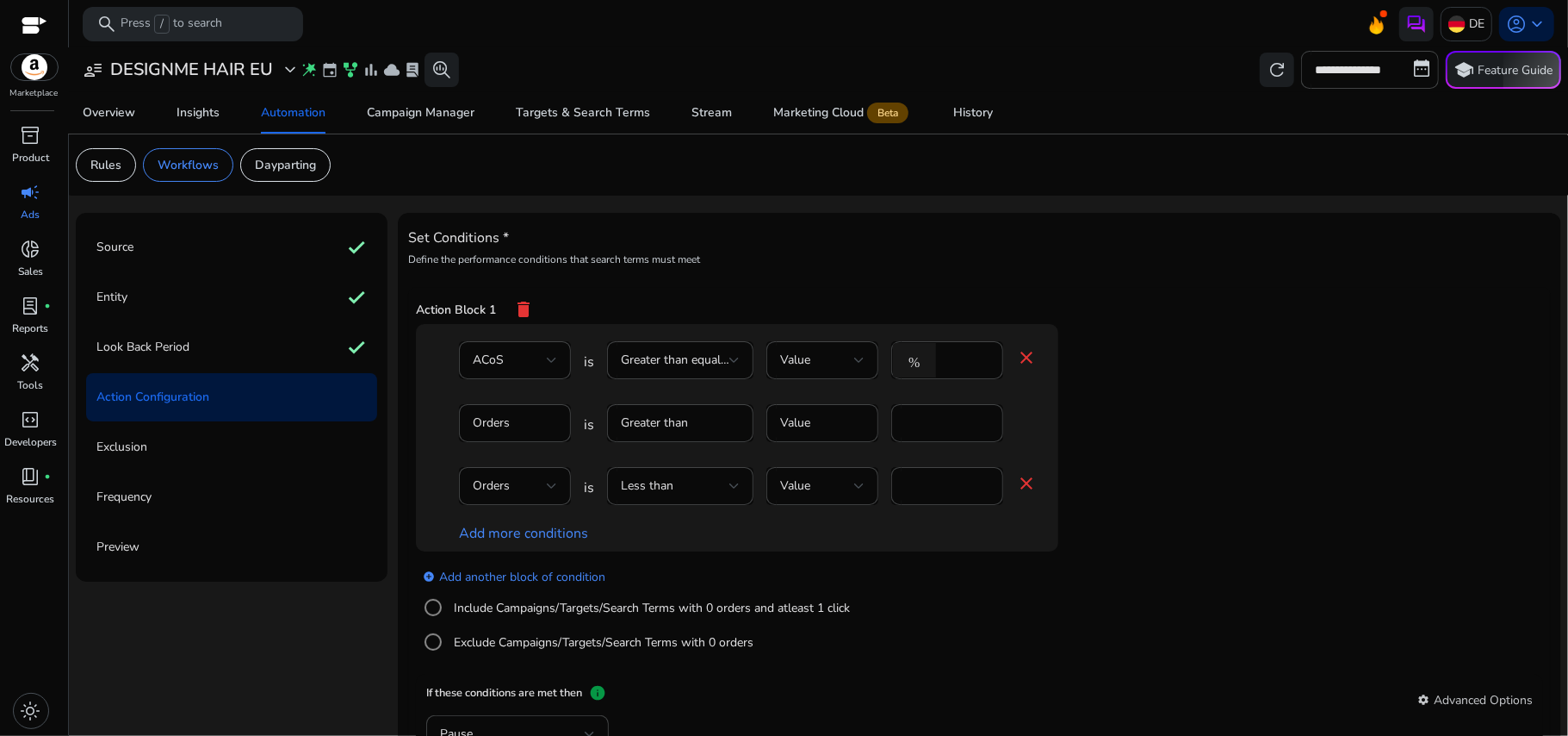
click at [1023, 494] on mat-icon "close" at bounding box center [1026, 483] width 20 height 20
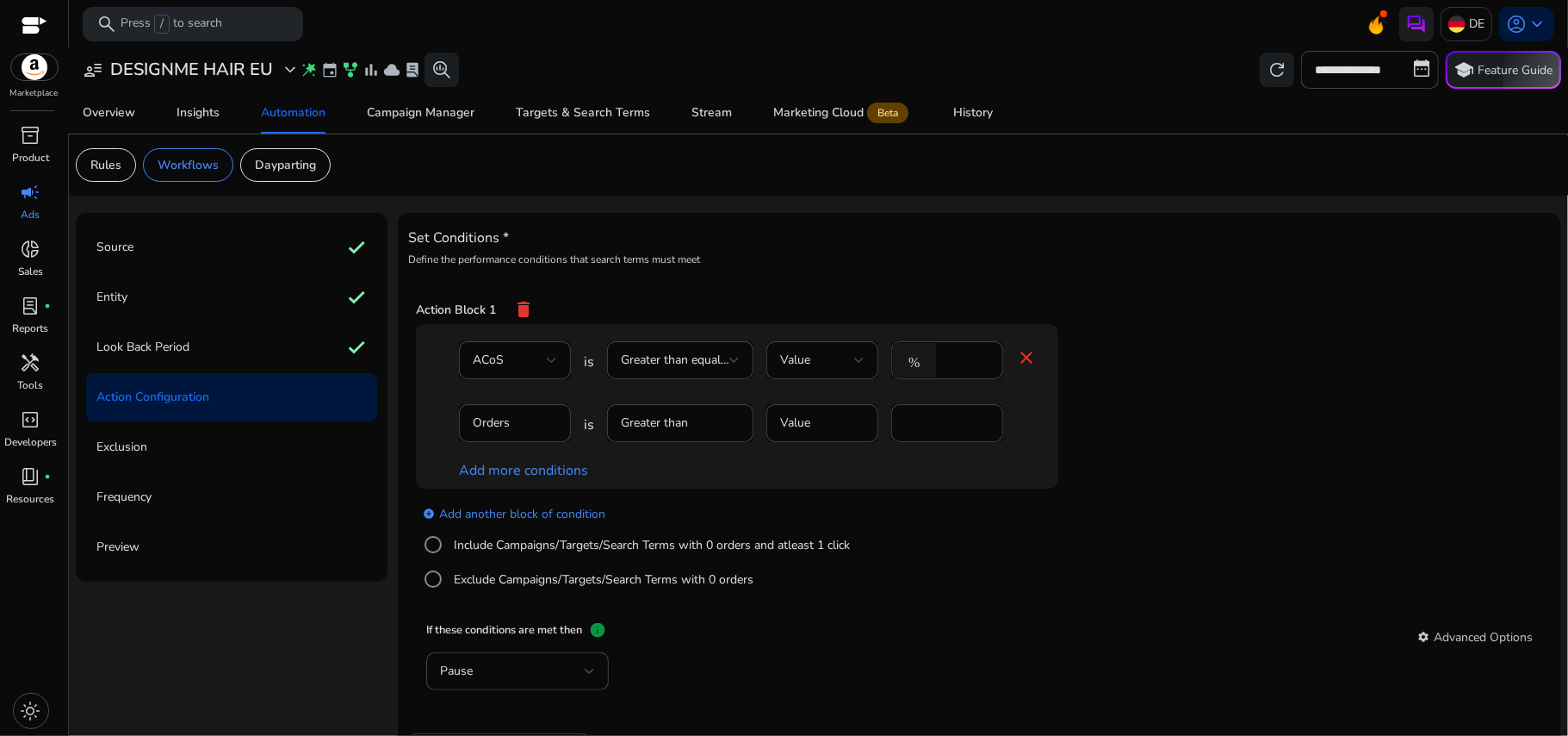
click at [1031, 352] on mat-icon "close" at bounding box center [1026, 357] width 20 height 20
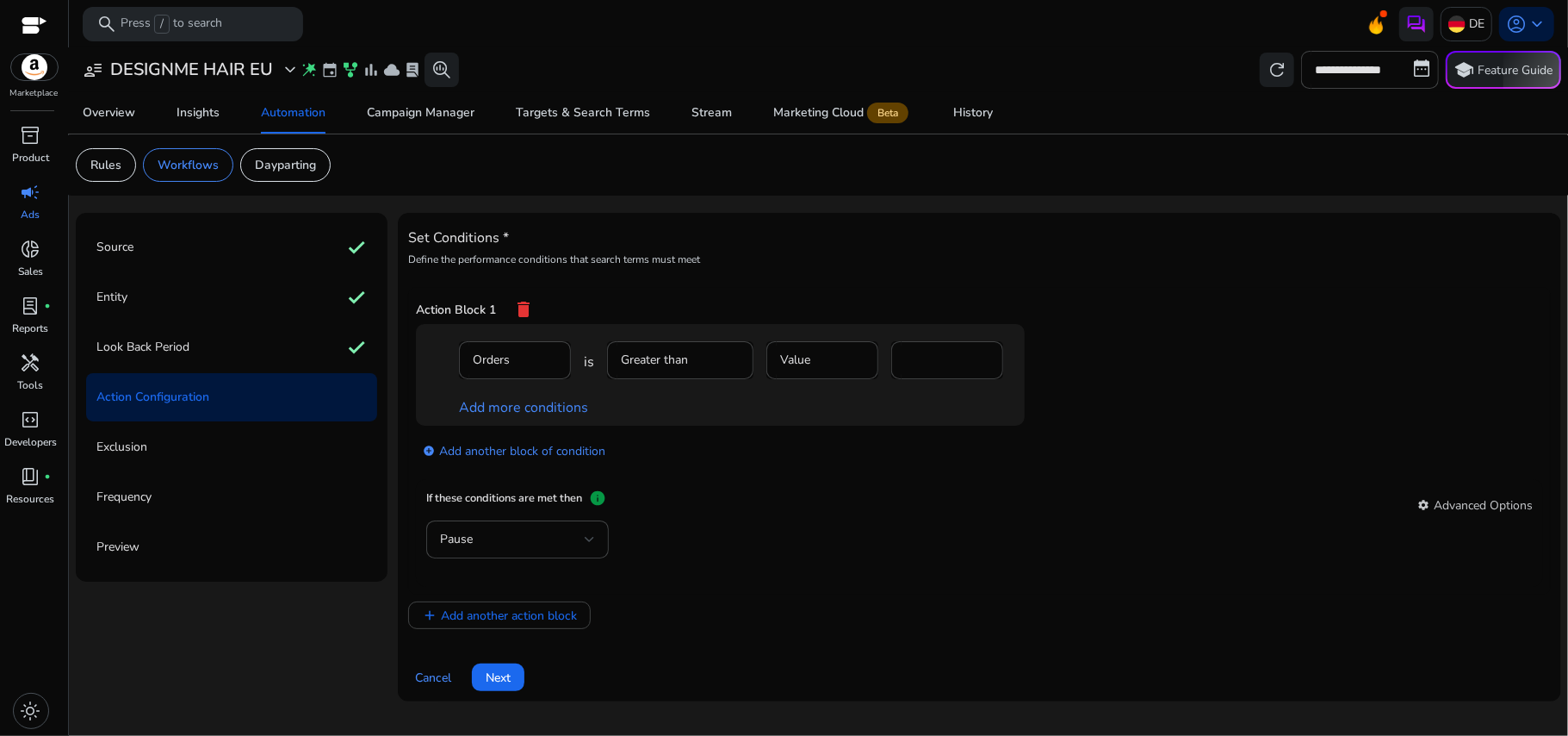
click at [528, 368] on mat-form-field "Orders" at bounding box center [515, 368] width 112 height 56
click at [892, 362] on div "*" at bounding box center [947, 360] width 112 height 38
click at [916, 362] on input "*" at bounding box center [947, 360] width 84 height 19
click at [813, 482] on mat-card "If these conditions are met then info settings Advanced Options Pause" at bounding box center [980, 532] width 1128 height 108
click at [519, 417] on link "Add more conditions" at bounding box center [523, 407] width 129 height 19
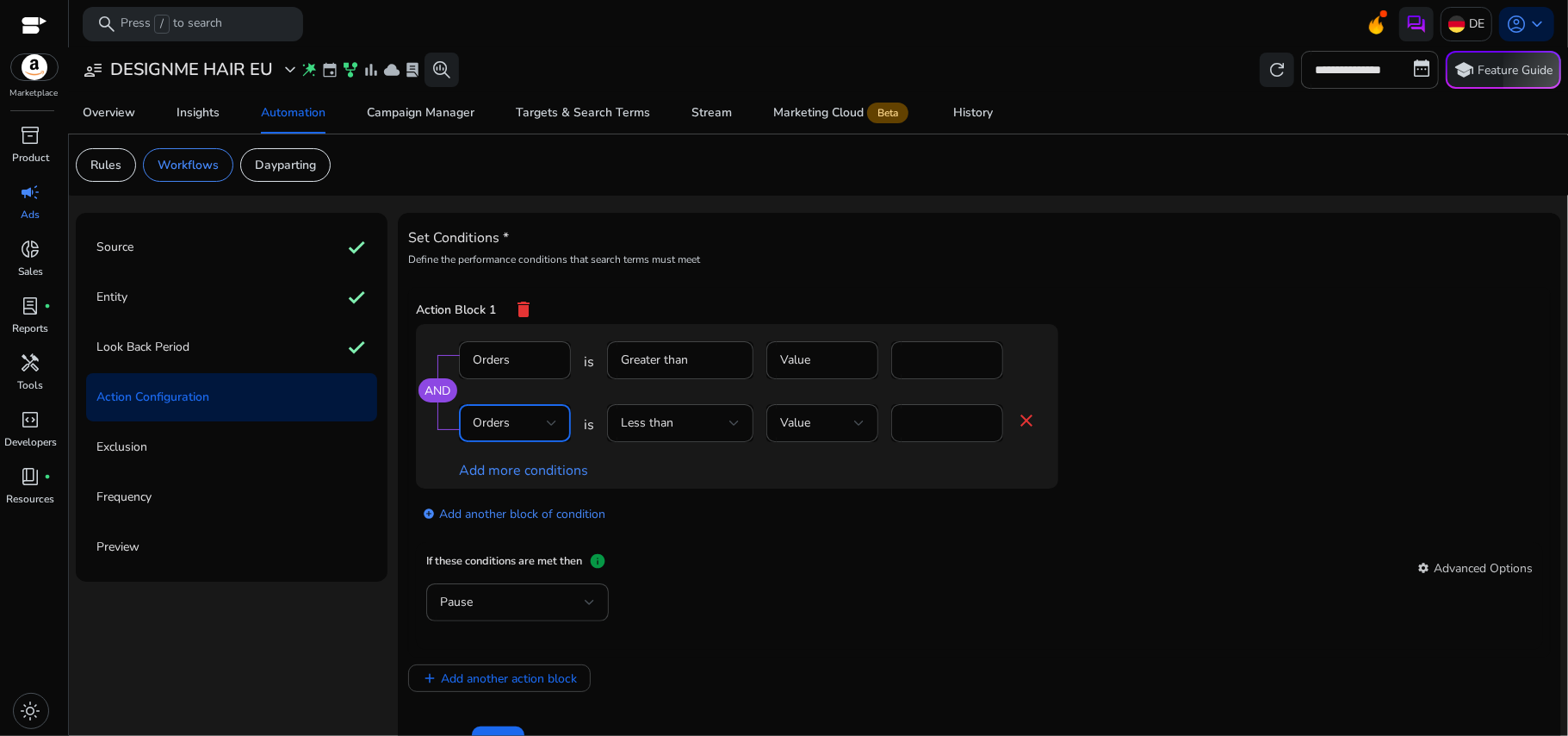
click at [534, 421] on div "Orders" at bounding box center [510, 423] width 74 height 19
click at [530, 567] on span "ACoS" at bounding box center [514, 564] width 84 height 19
click at [691, 433] on div "Less than" at bounding box center [675, 423] width 109 height 19
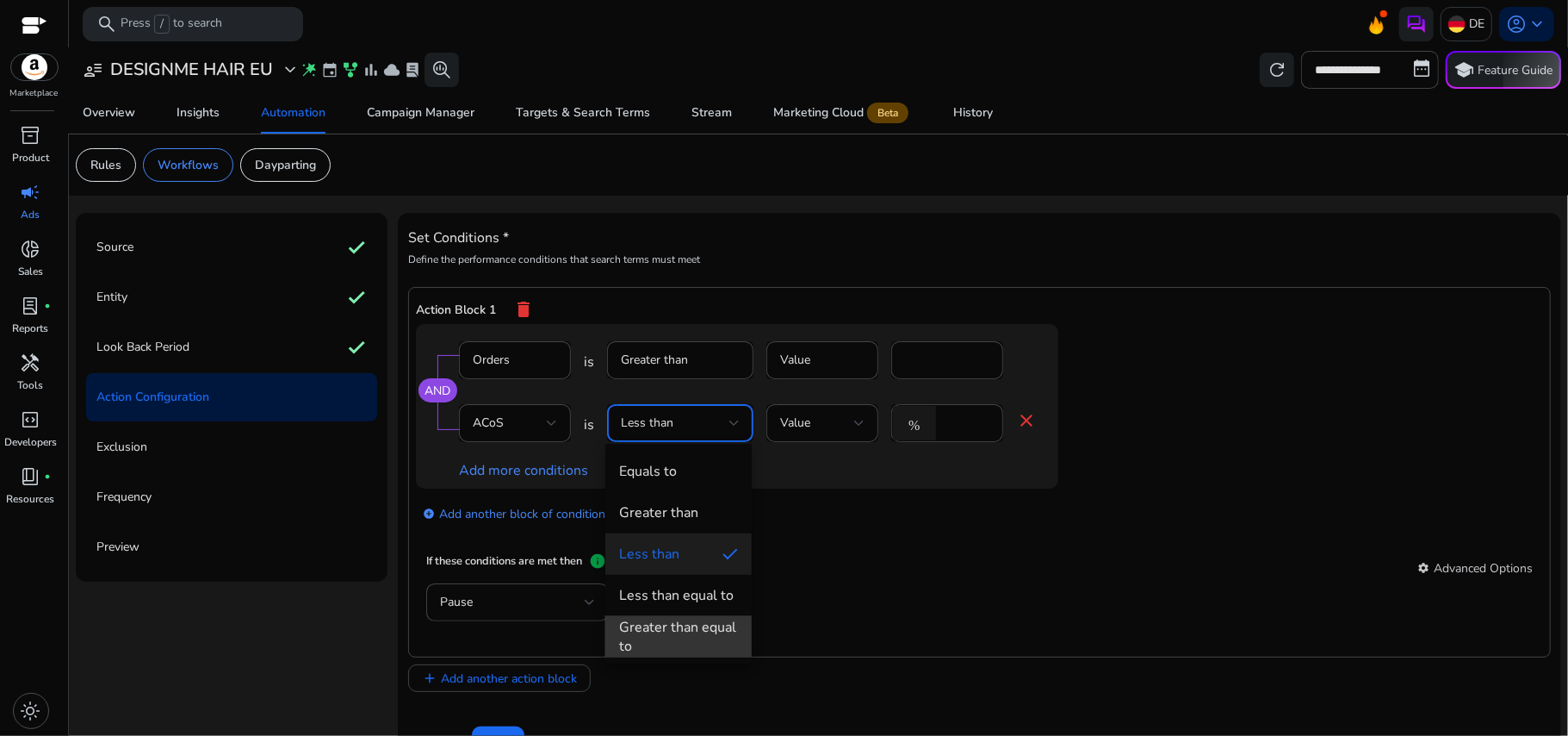
click at [670, 628] on div "Greater than equal to" at bounding box center [679, 636] width 119 height 38
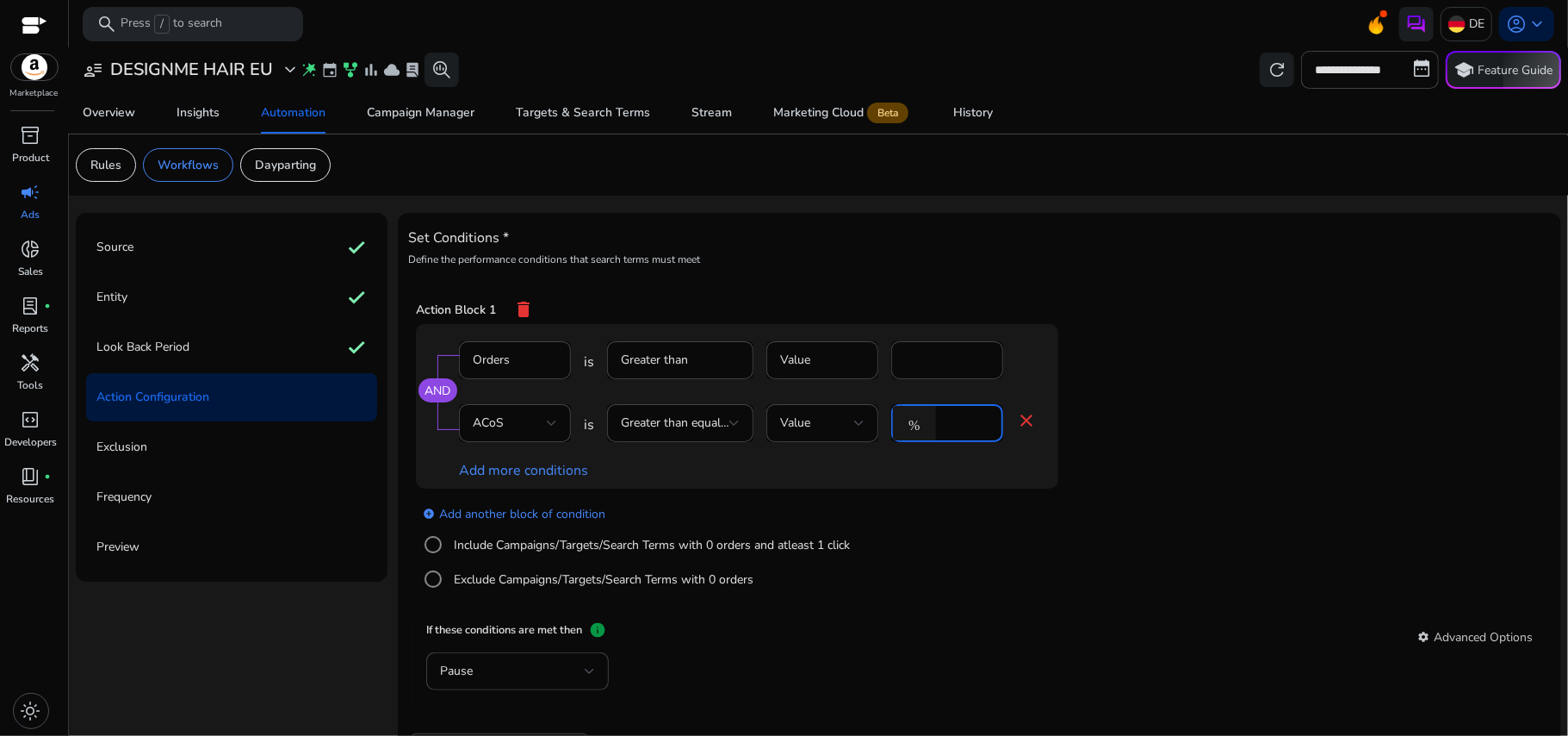
click at [966, 428] on input "*" at bounding box center [967, 423] width 44 height 19
type input "**"
click at [1244, 346] on app-ppc-editable-conditions "AND Orders is Greater than Value * ACoS is Greater than equal to Value % ** clo…" at bounding box center [980, 467] width 1128 height 287
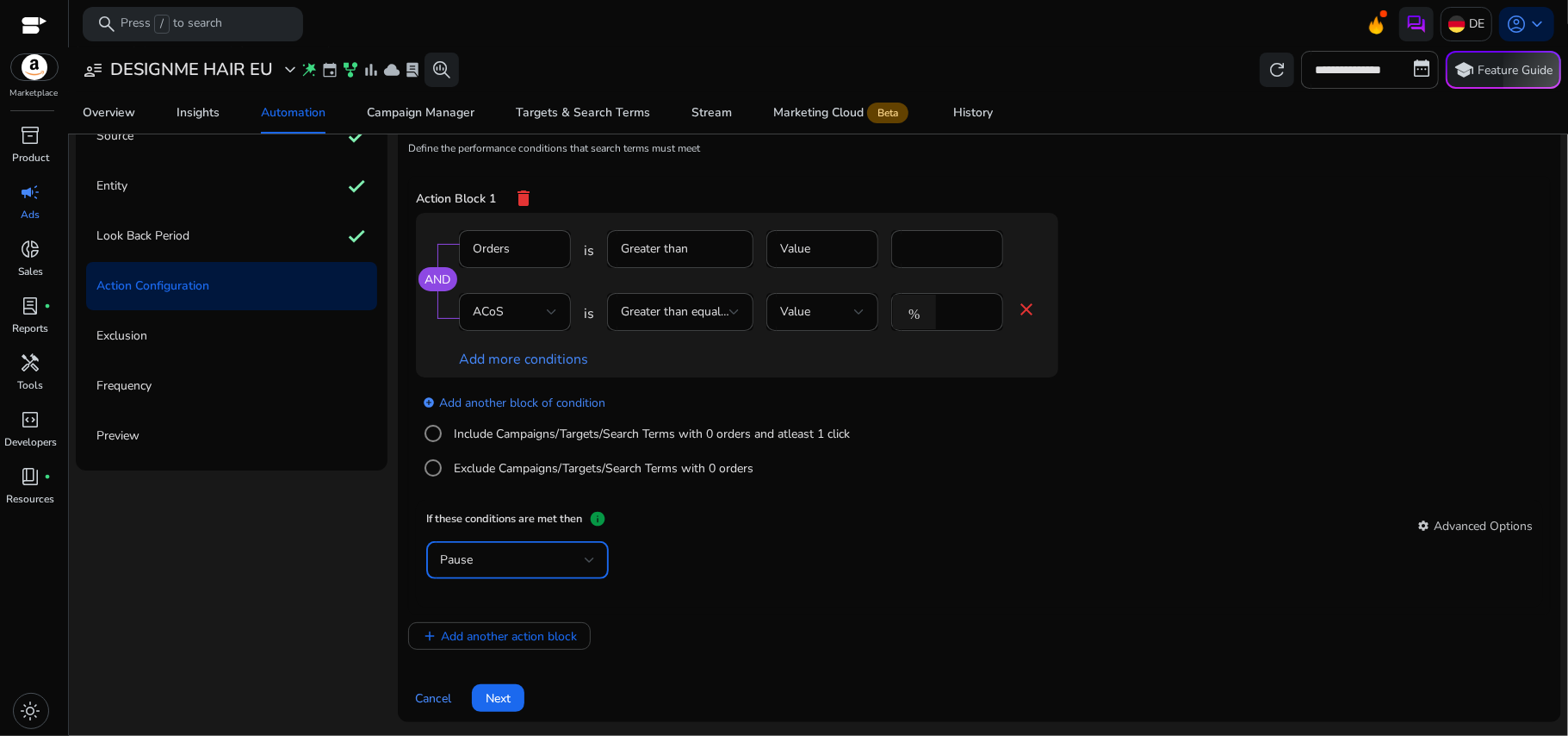
click at [558, 557] on div "Pause" at bounding box center [512, 560] width 145 height 19
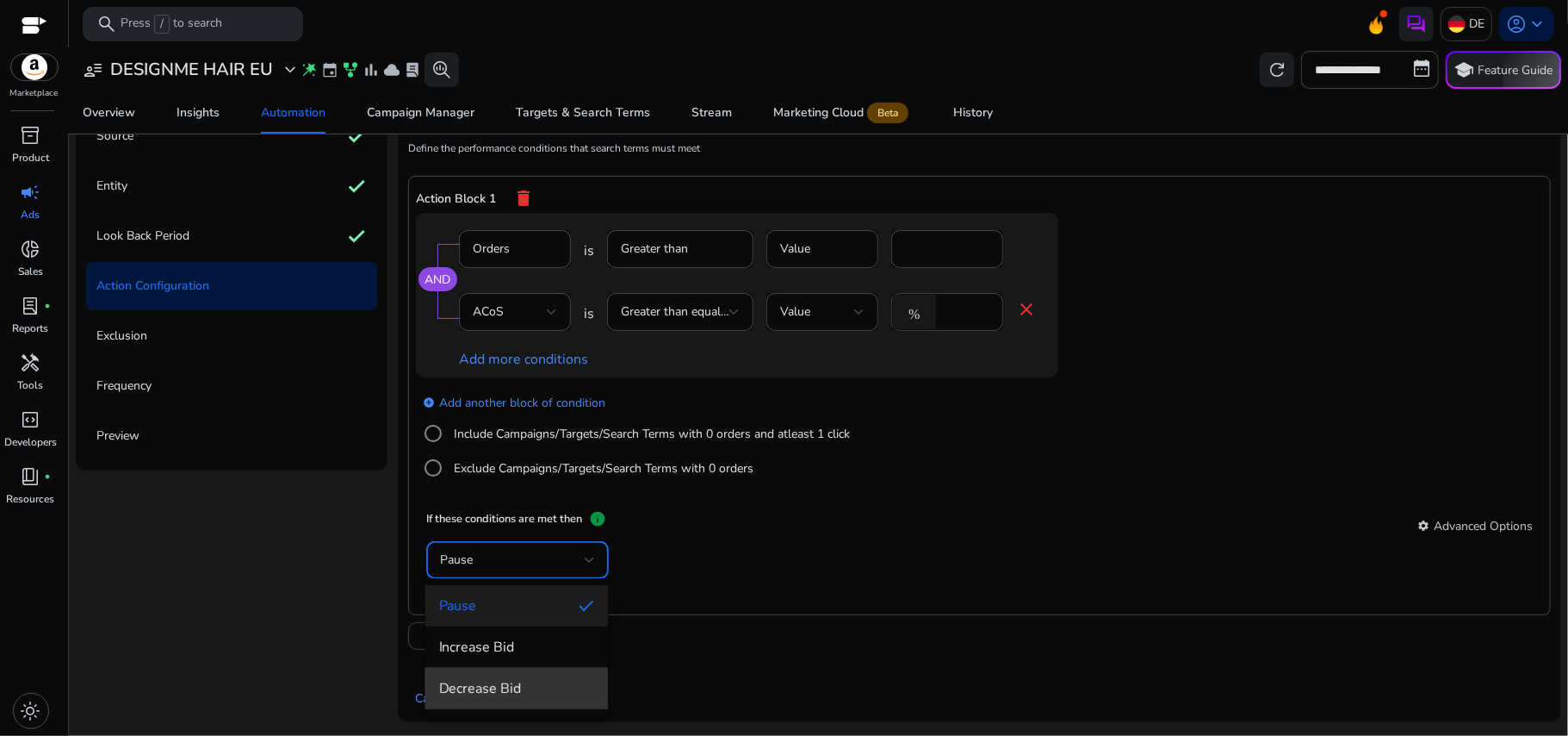
click at [529, 674] on mat-option "Decrease Bid" at bounding box center [516, 688] width 182 height 41
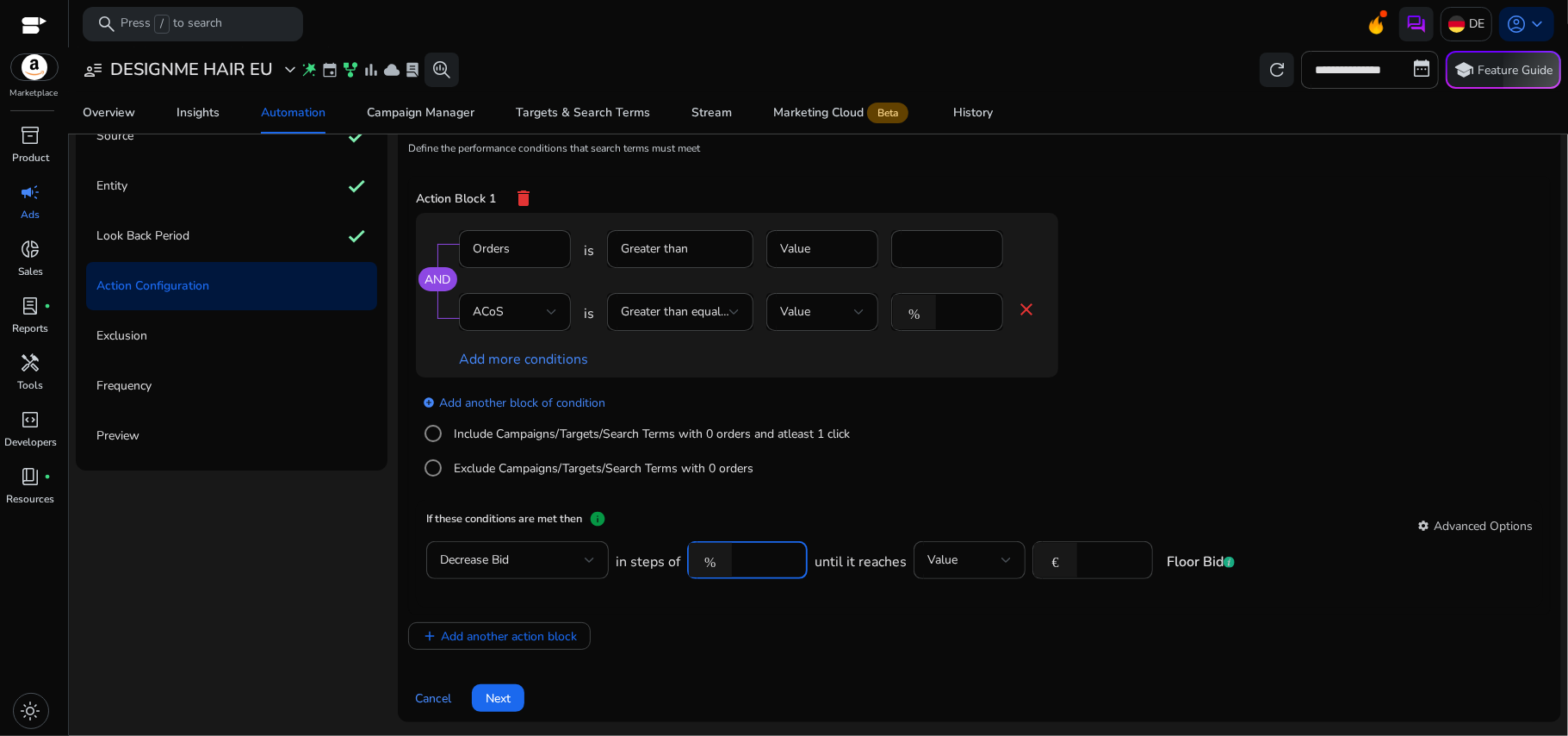
click at [748, 560] on input "****" at bounding box center [768, 560] width 53 height 19
type input "****"
click at [1059, 464] on div "add_circle Add another block of condition Include Campaigns/Targets/Search Term…" at bounding box center [772, 436] width 712 height 117
click at [1128, 562] on input "****" at bounding box center [1113, 560] width 53 height 19
click at [1106, 560] on input "****" at bounding box center [1113, 560] width 53 height 19
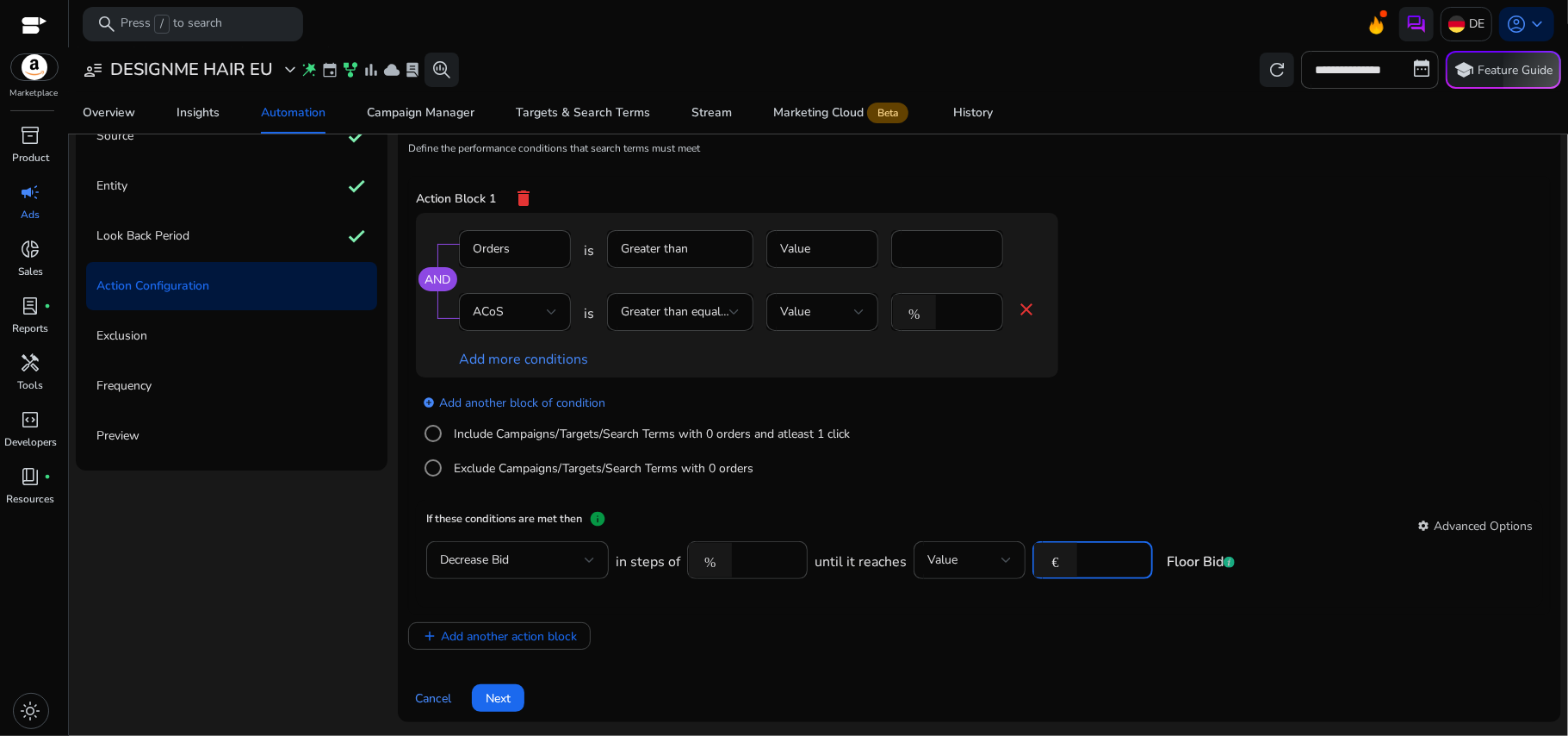
click at [1106, 560] on input "****" at bounding box center [1113, 560] width 53 height 19
type input "****"
click at [1189, 291] on app-ppc-editable-conditions "AND Orders is Greater than Value * ACoS is Greater than equal to Value % ** clo…" at bounding box center [980, 356] width 1128 height 287
click at [493, 693] on span "Next" at bounding box center [498, 699] width 25 height 18
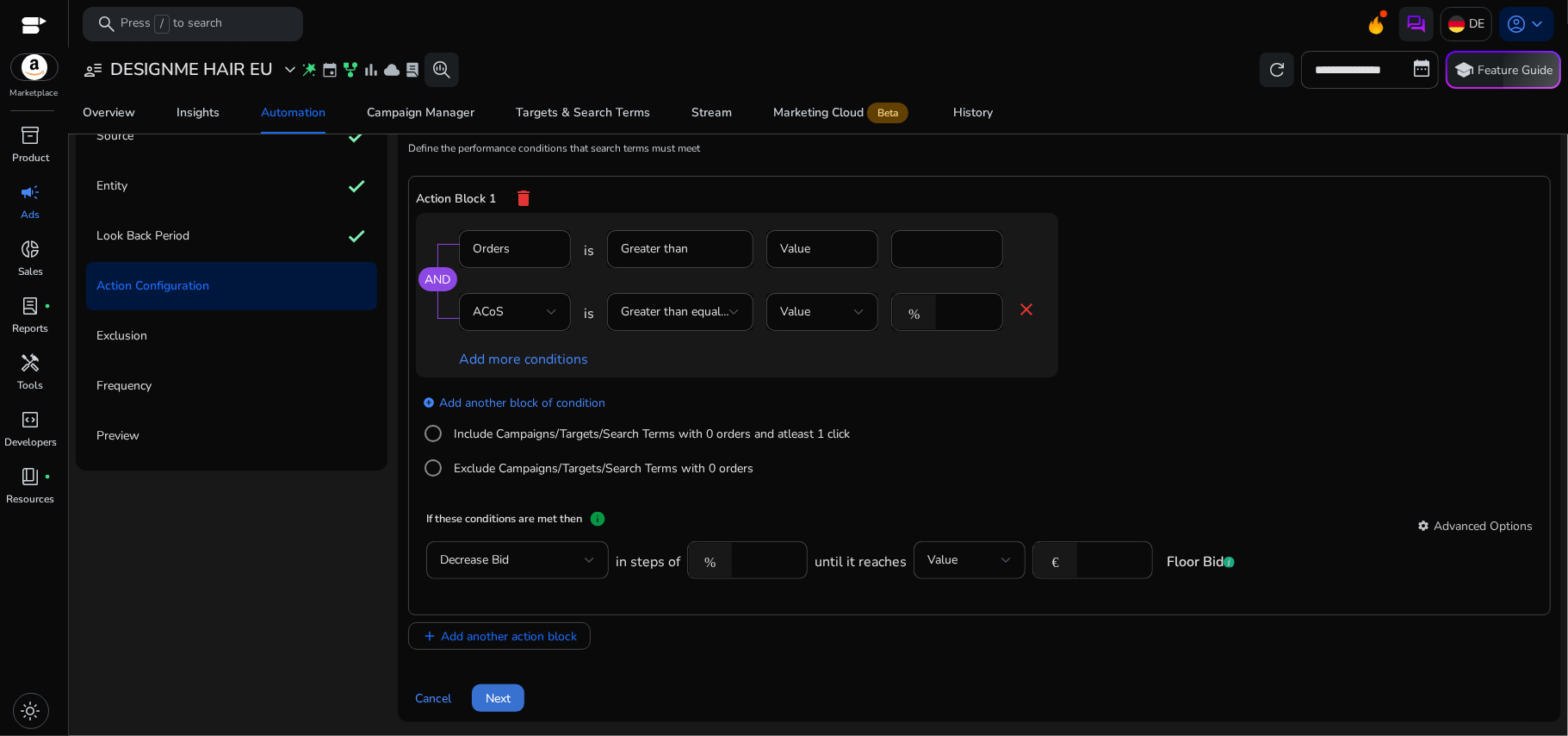
scroll to position [0, 0]
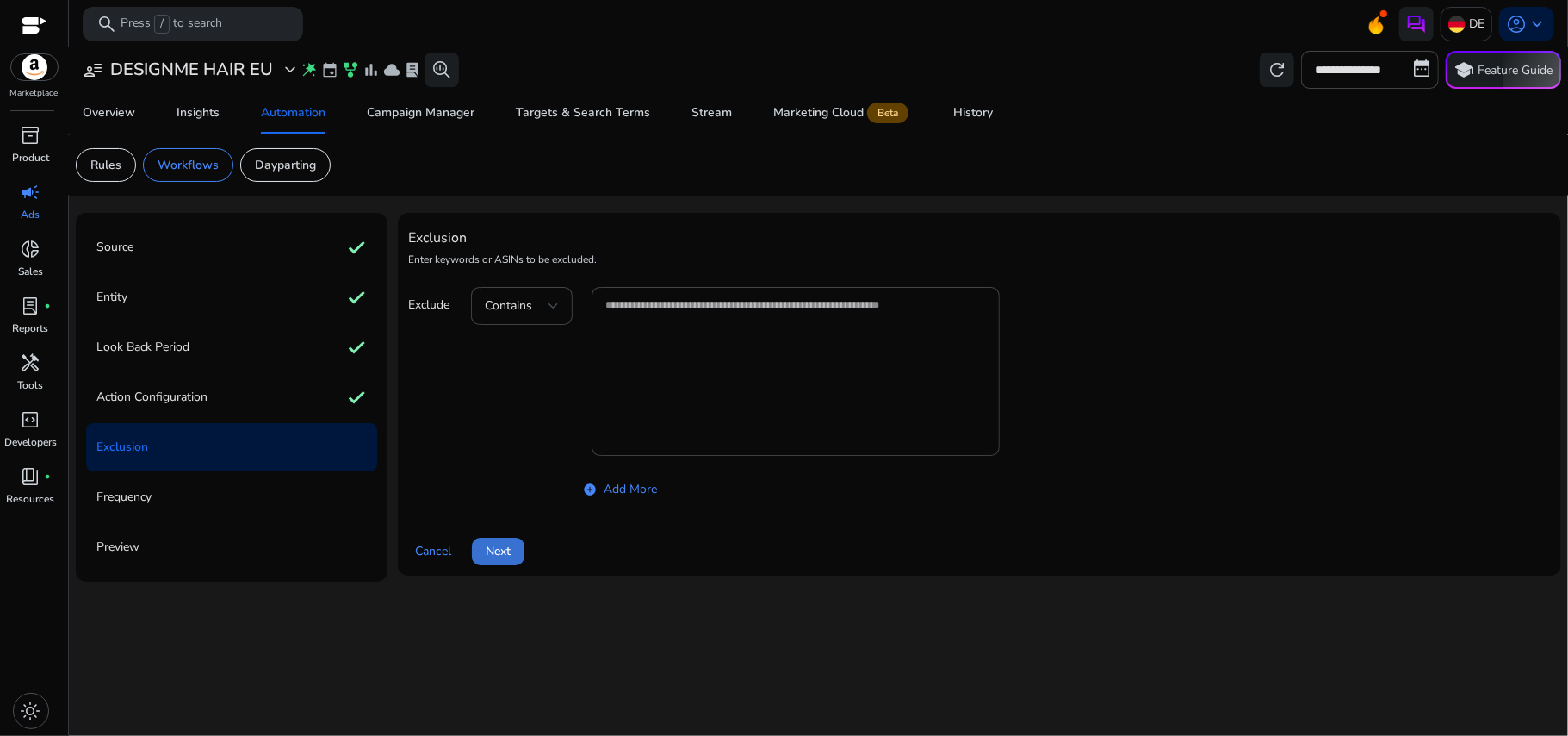
click at [500, 543] on span "Next" at bounding box center [498, 551] width 25 height 18
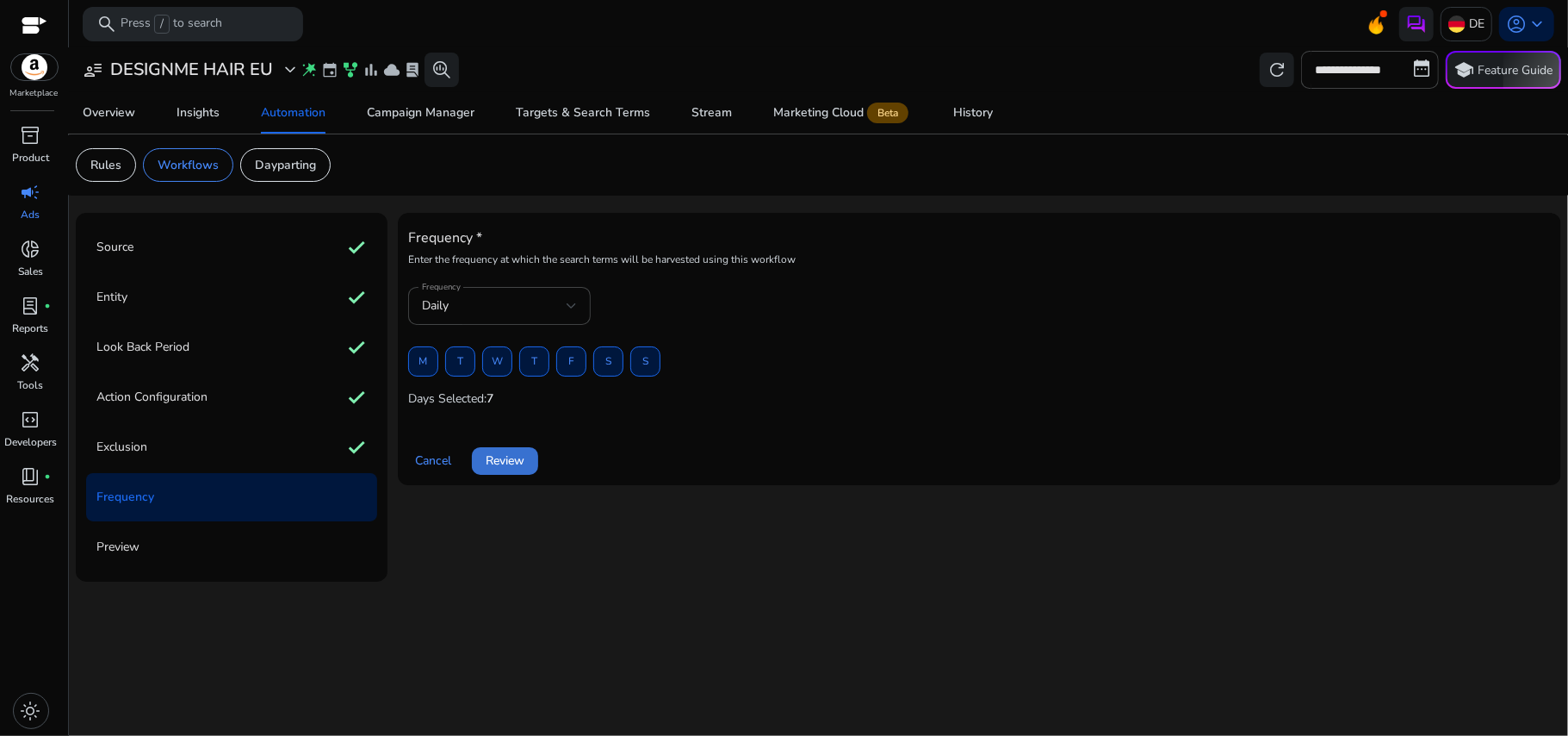
click at [504, 457] on span "Review" at bounding box center [505, 460] width 39 height 18
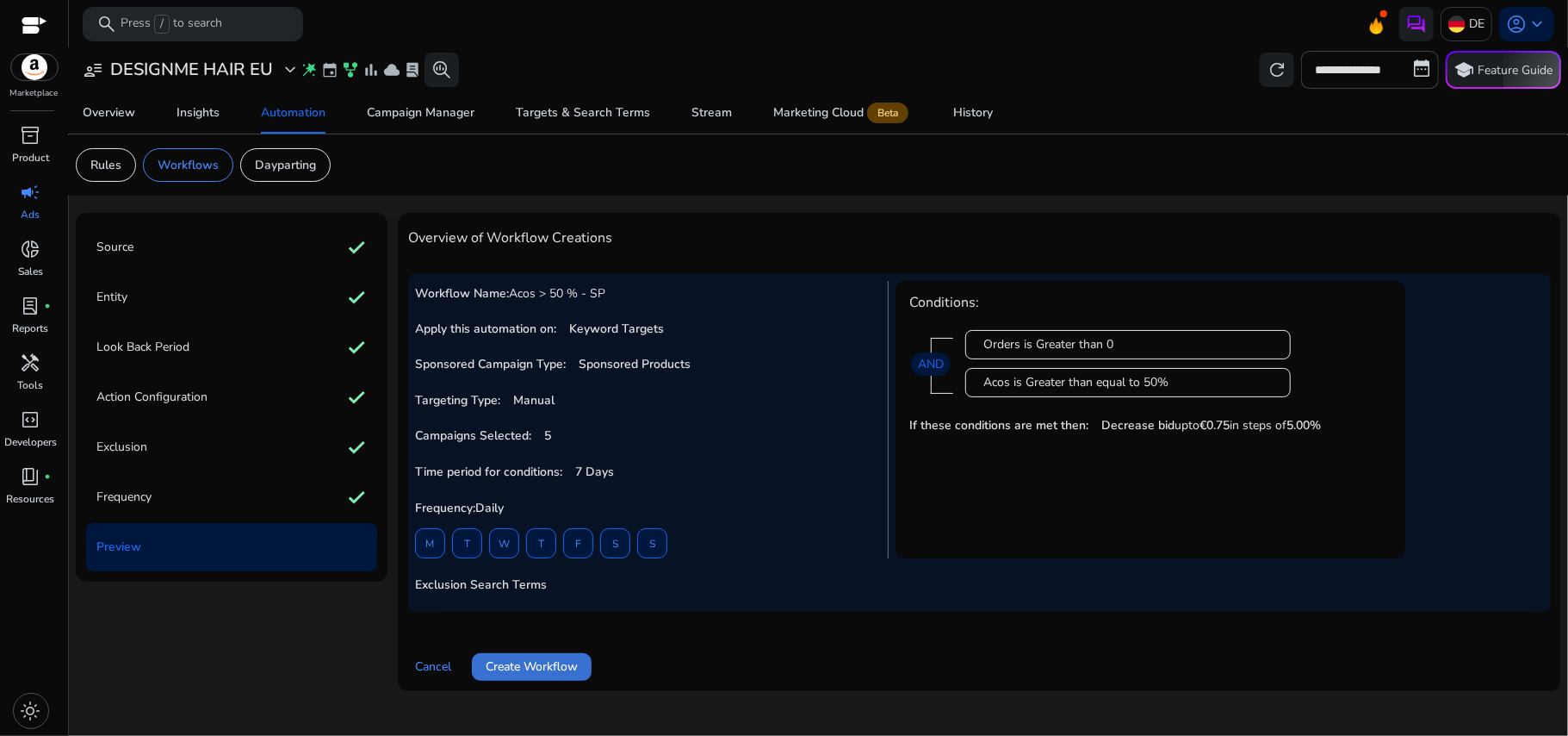
click at [550, 652] on span at bounding box center [532, 667] width 120 height 41
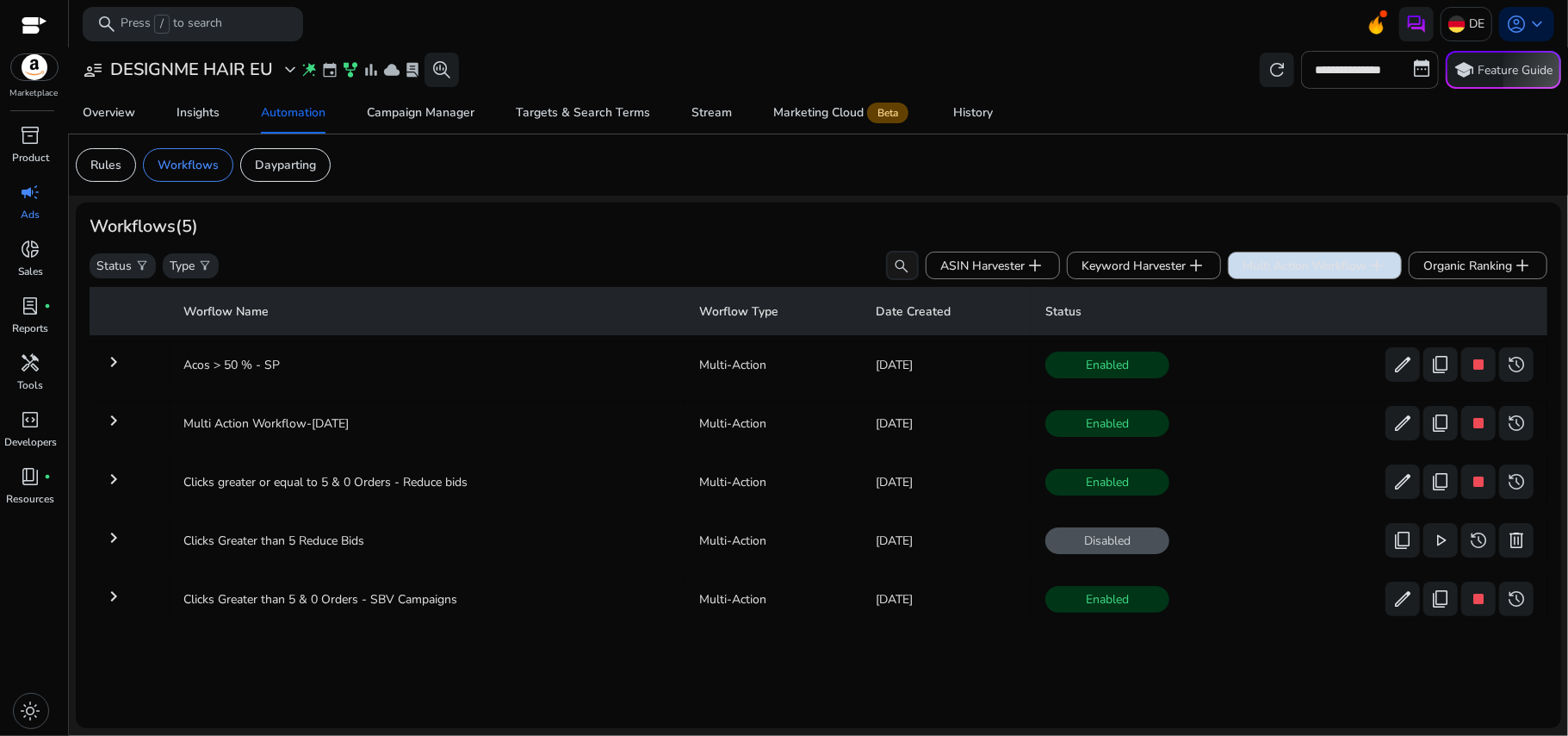
click at [1292, 254] on span at bounding box center [1315, 265] width 173 height 41
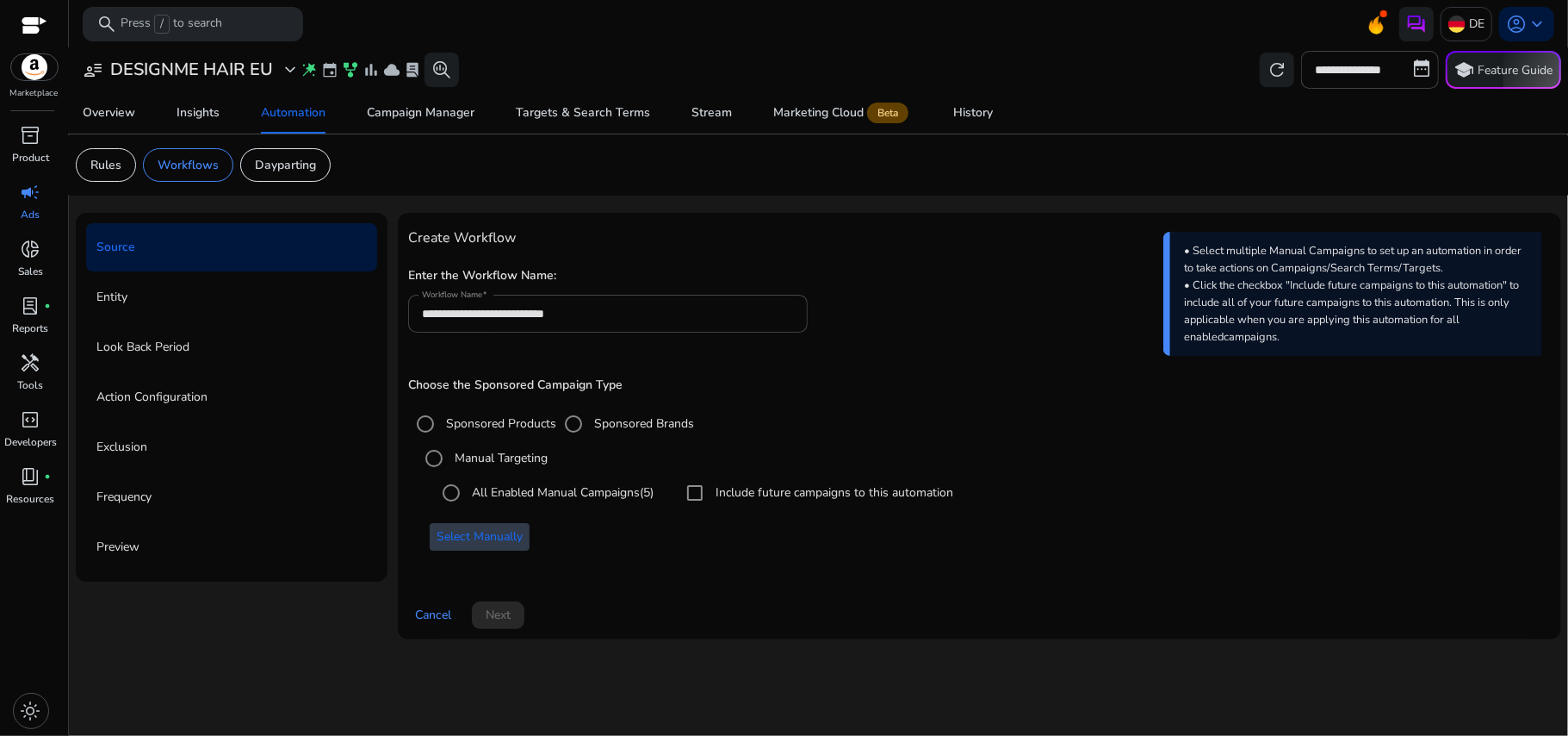
click at [503, 541] on span "Select Manually" at bounding box center [479, 537] width 86 height 18
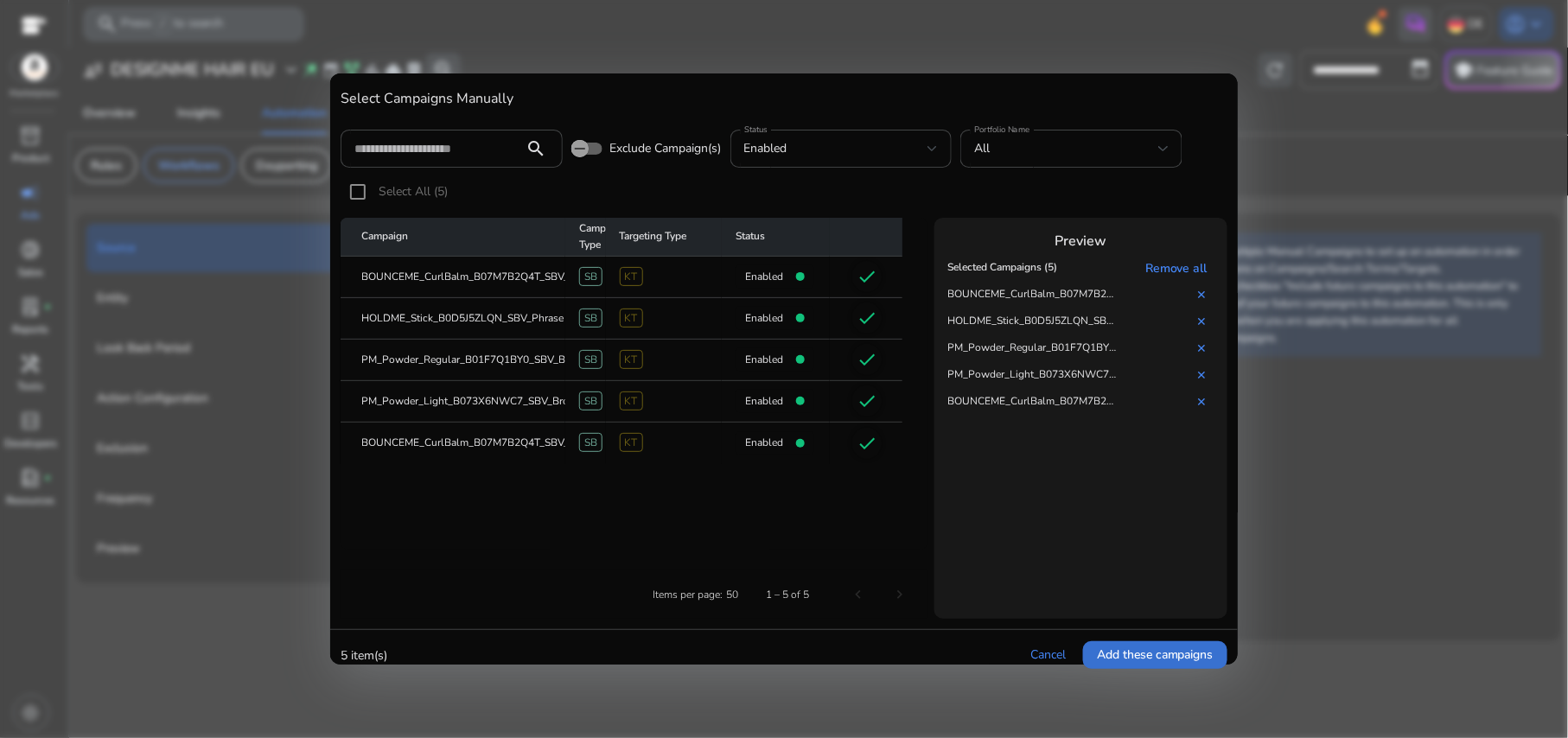
click at [1105, 644] on span at bounding box center [1155, 655] width 145 height 41
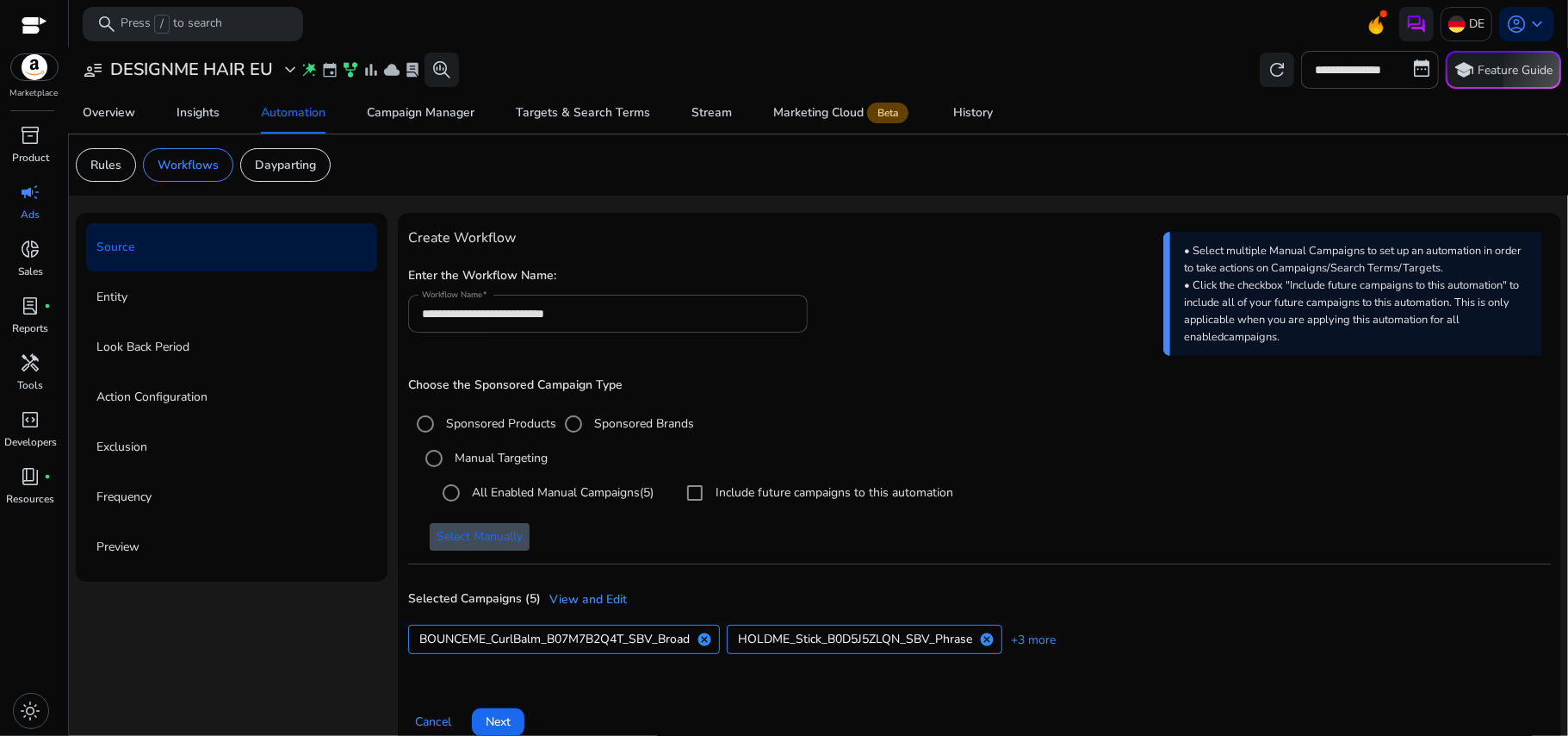
scroll to position [26, 0]
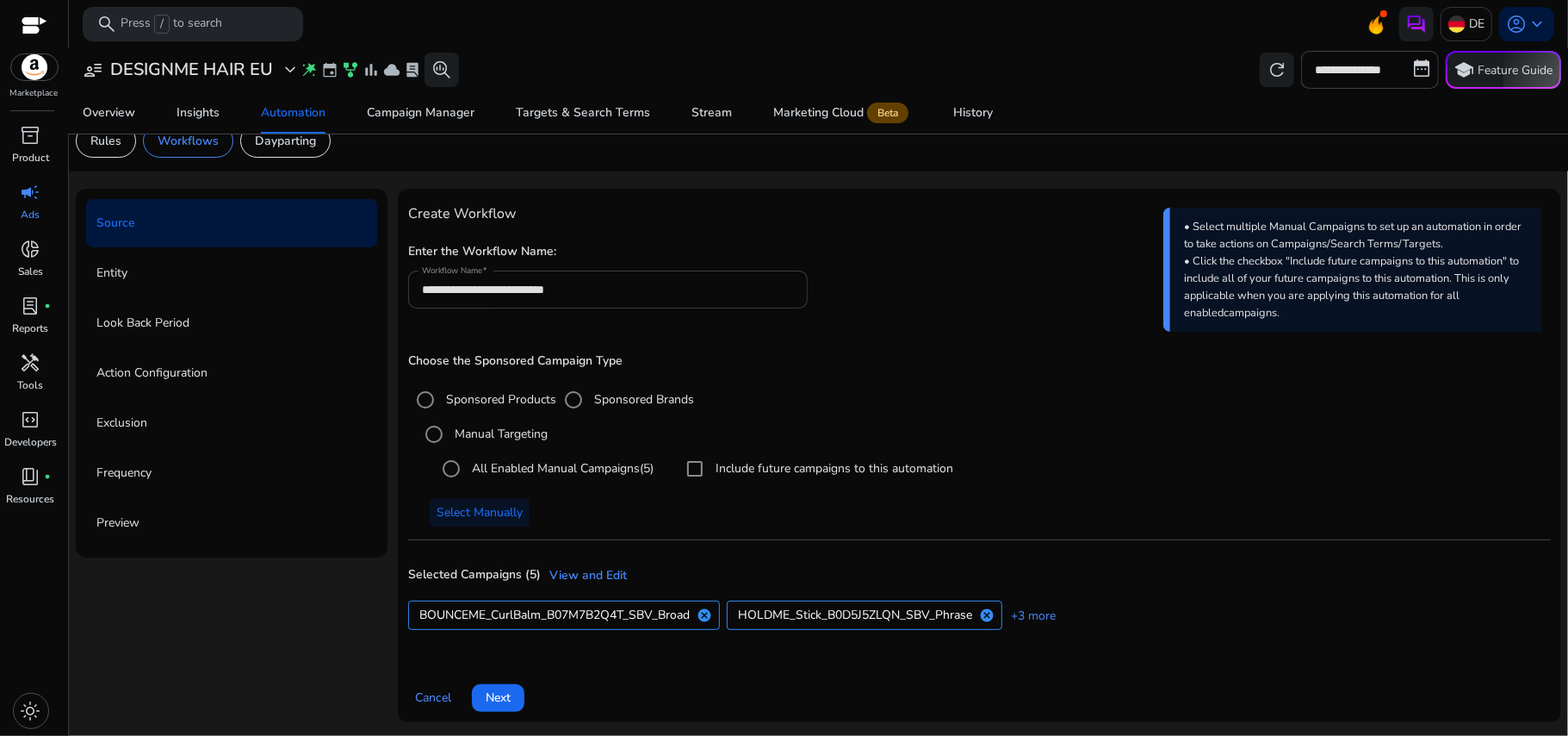
click at [596, 280] on div "**********" at bounding box center [607, 289] width 373 height 38
click at [596, 280] on input "**********" at bounding box center [607, 289] width 373 height 19
type input "**********"
click at [809, 273] on div "**********" at bounding box center [979, 282] width 1143 height 88
click at [493, 701] on span "Next" at bounding box center [498, 698] width 25 height 18
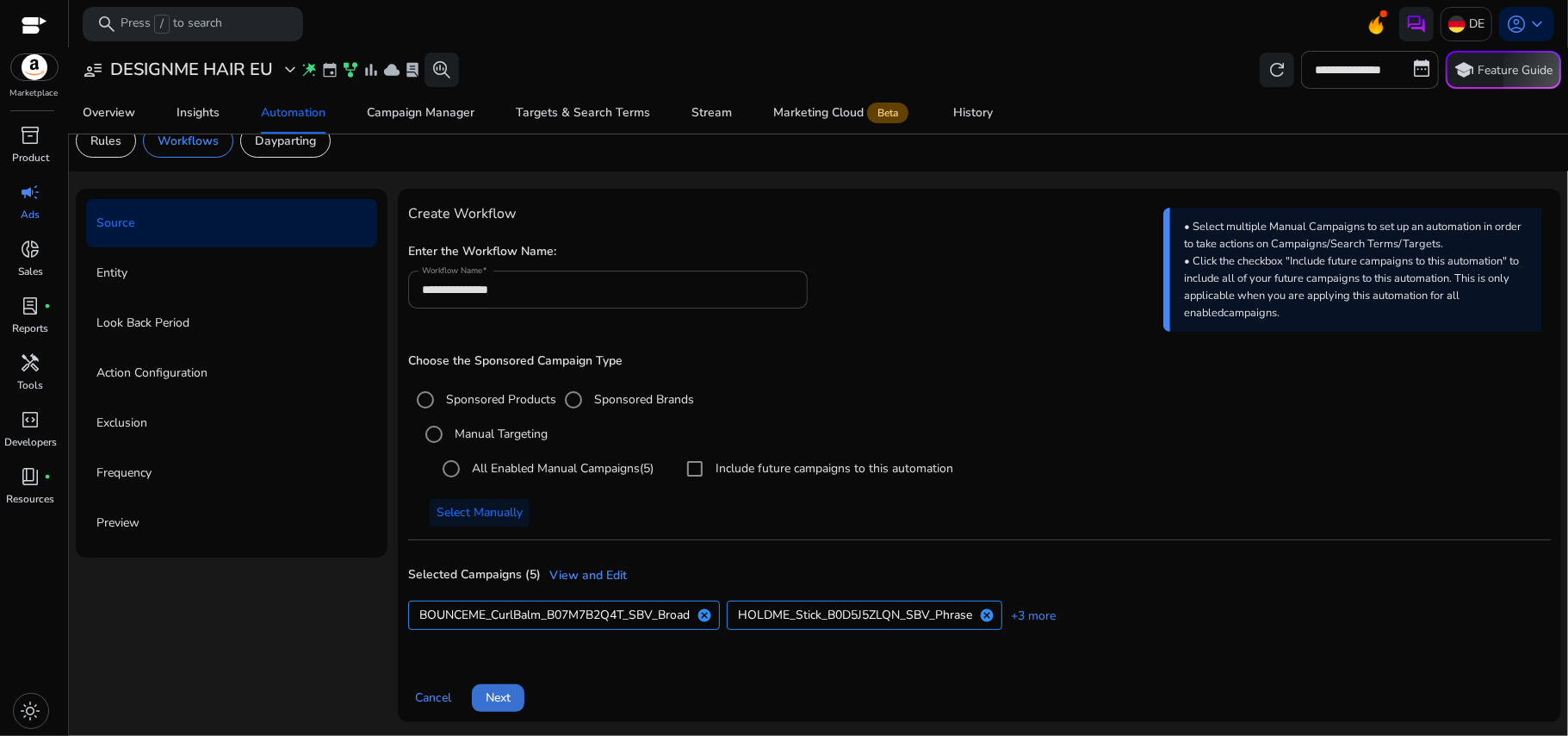
scroll to position [0, 0]
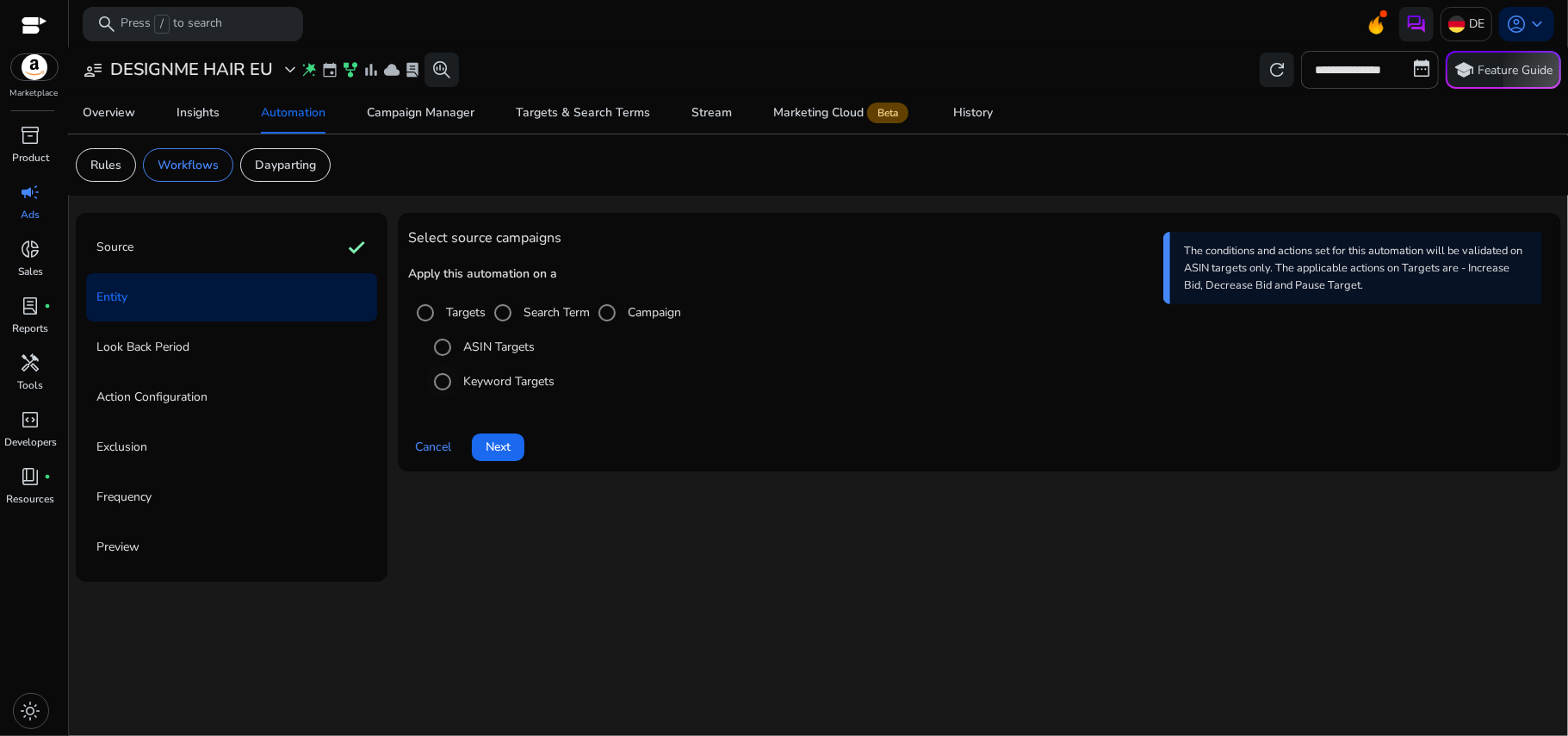
click at [496, 380] on label "Keyword Targets" at bounding box center [507, 381] width 95 height 18
click at [494, 449] on span "Next" at bounding box center [498, 447] width 25 height 18
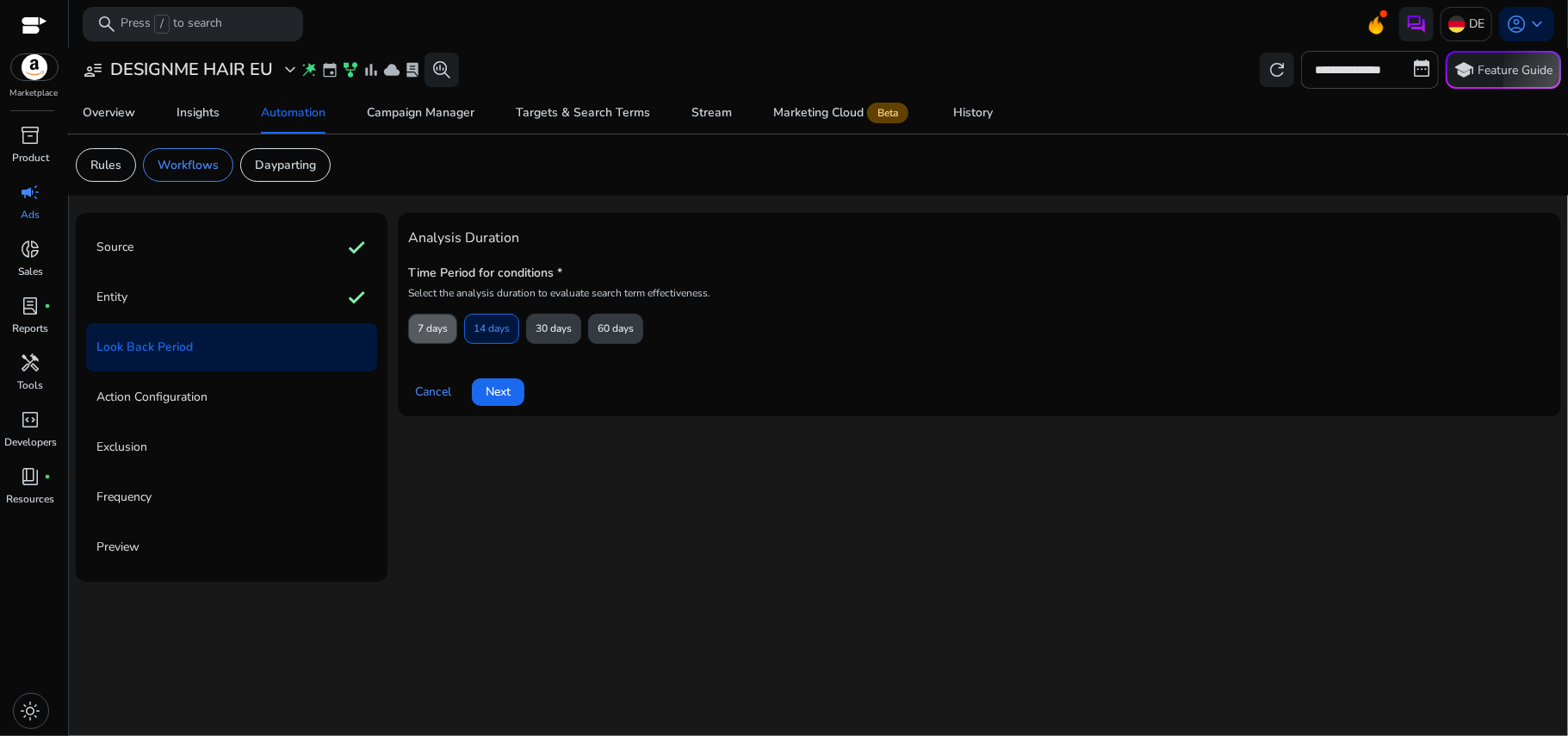
click at [438, 336] on span "7 days" at bounding box center [433, 328] width 30 height 30
click at [491, 386] on span "Next" at bounding box center [498, 392] width 25 height 18
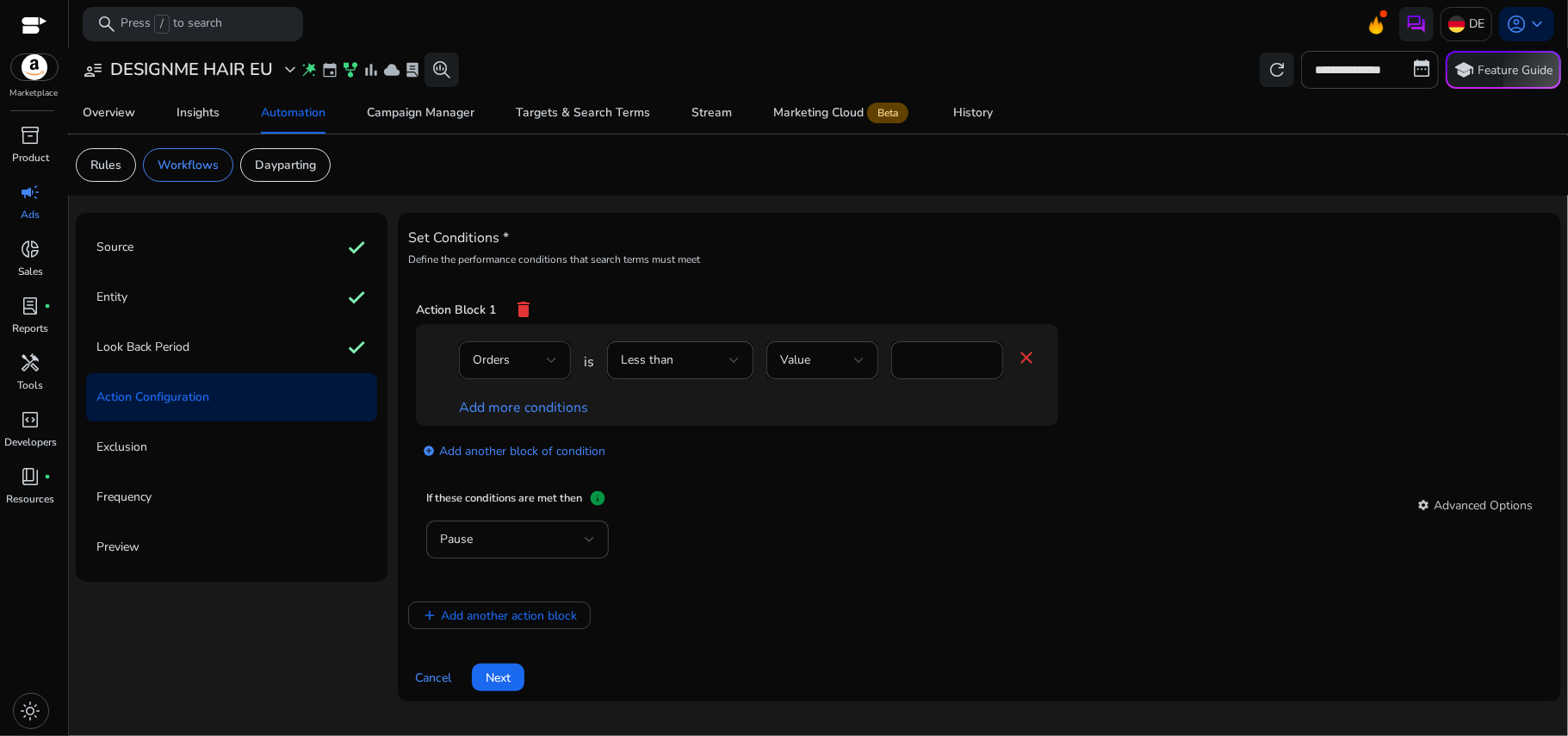
click at [549, 344] on div "Orders" at bounding box center [515, 360] width 84 height 38
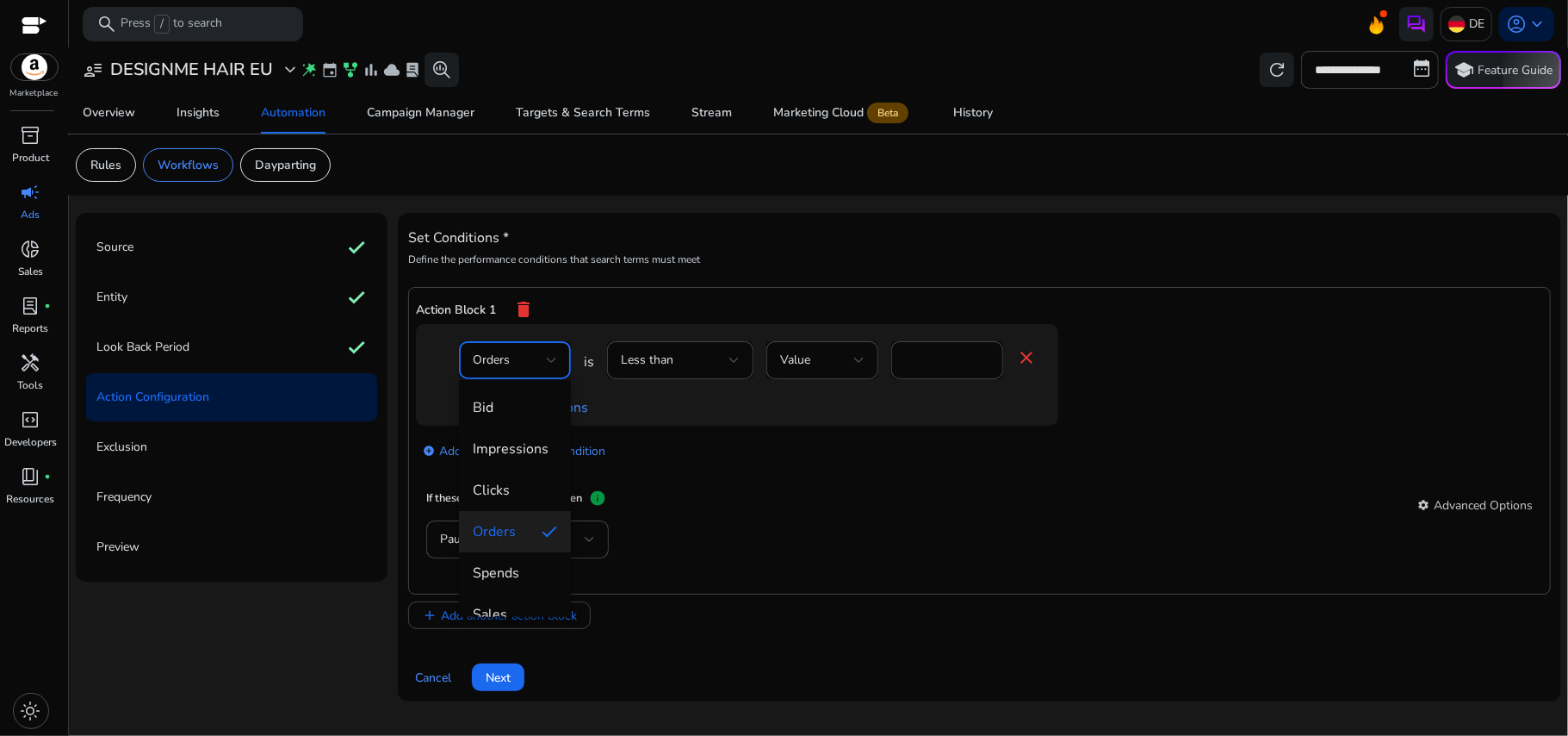
click at [694, 377] on div at bounding box center [784, 368] width 1568 height 736
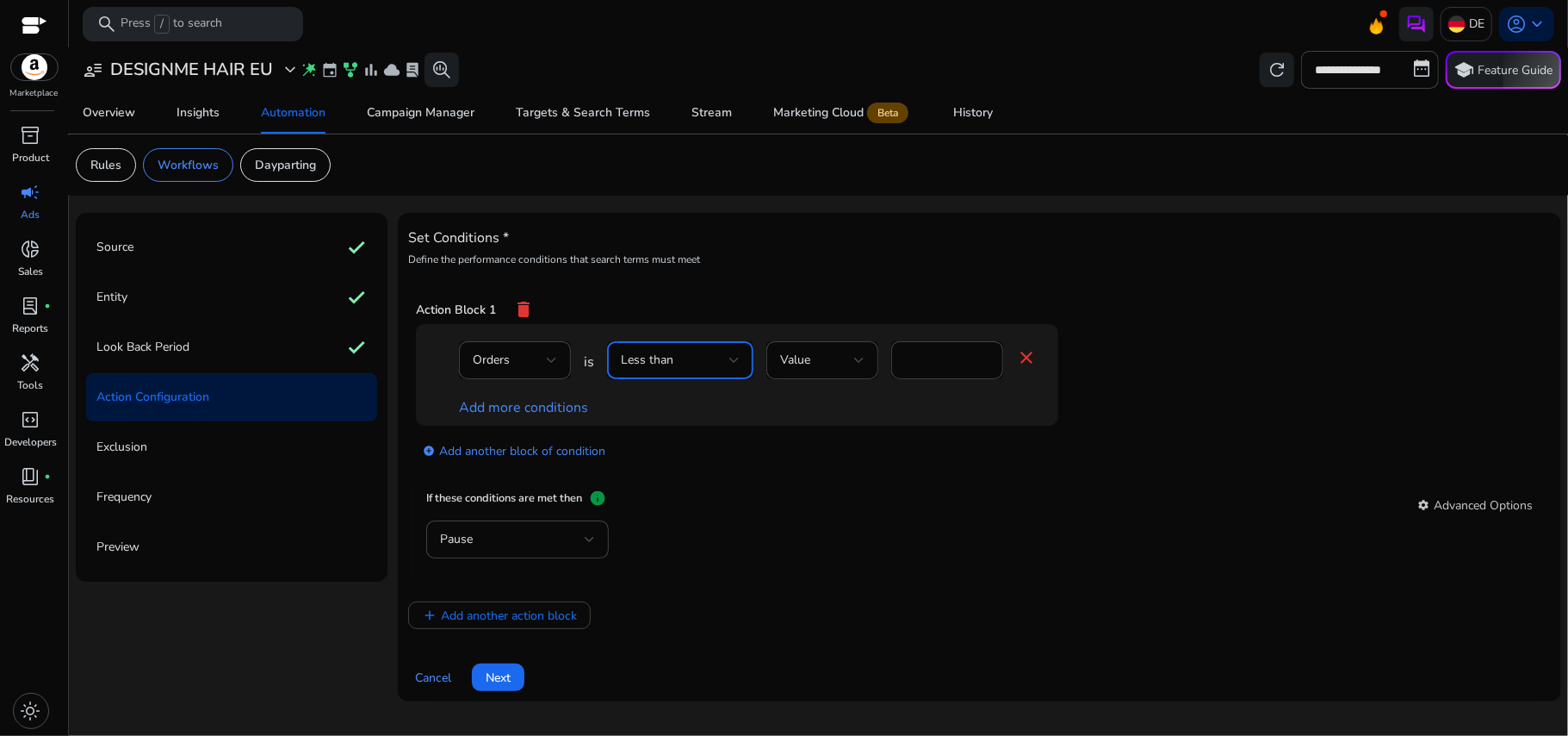
click at [689, 369] on div "Less than" at bounding box center [675, 360] width 109 height 19
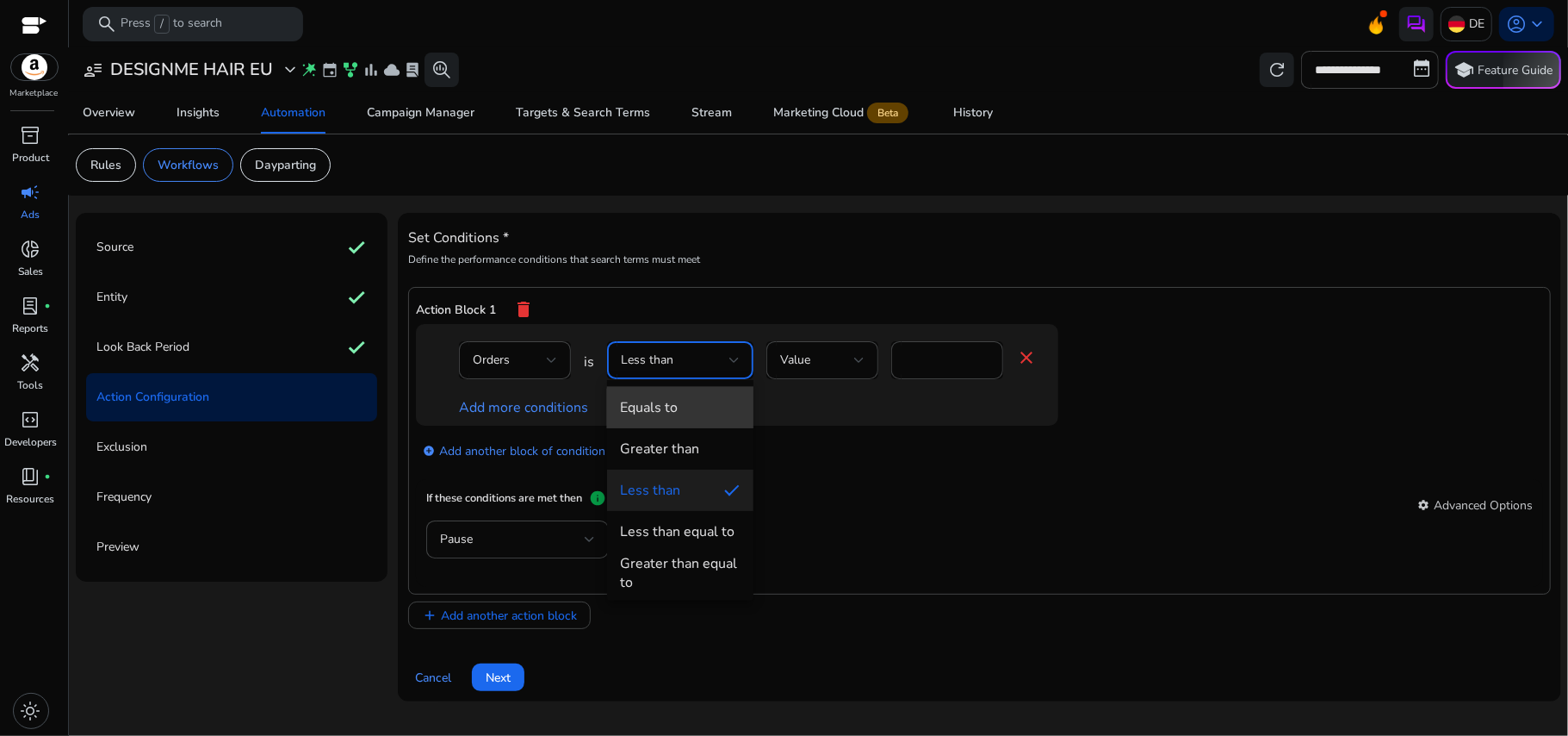
click at [693, 410] on span "Equals to" at bounding box center [680, 407] width 119 height 19
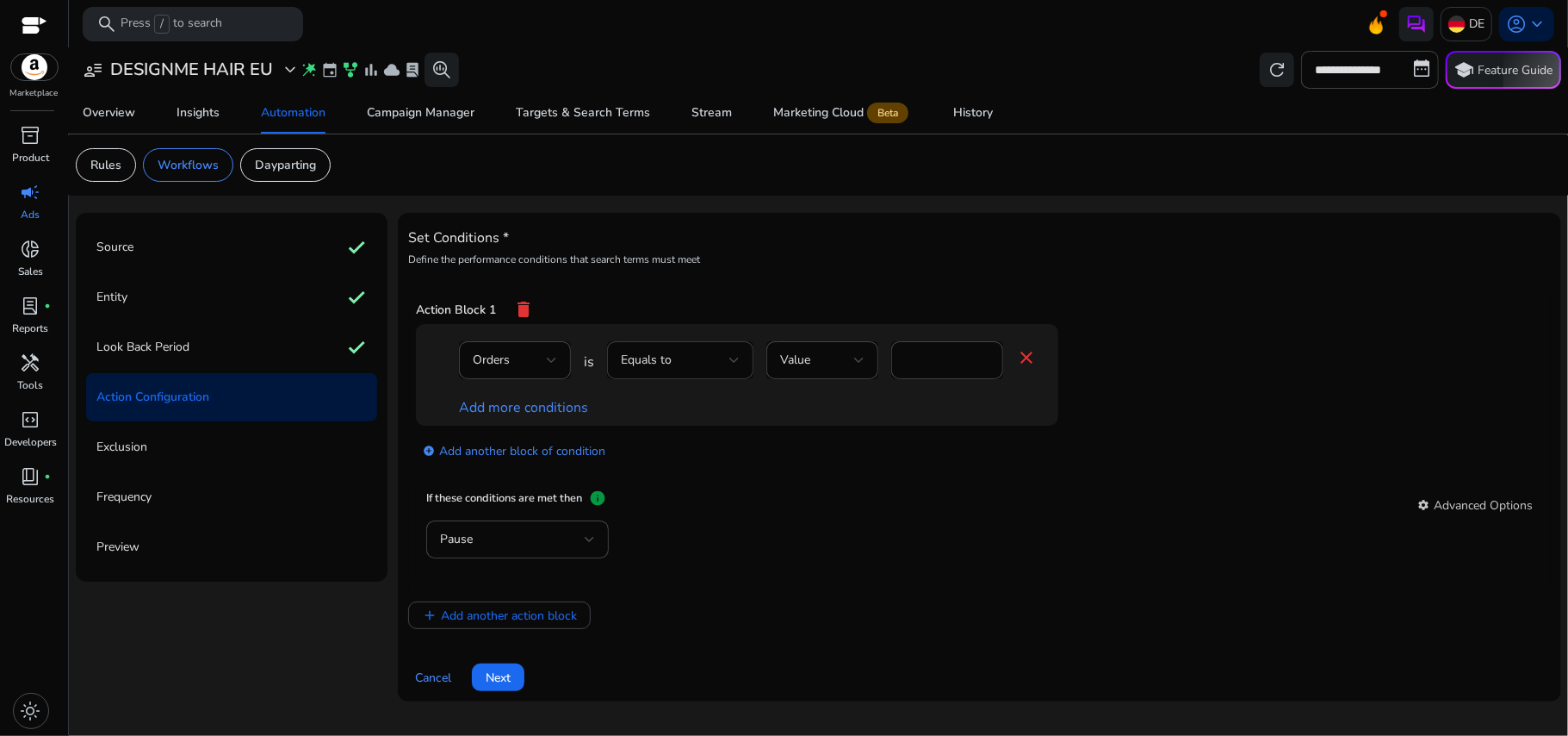
click at [686, 373] on div "Equals to" at bounding box center [680, 360] width 119 height 38
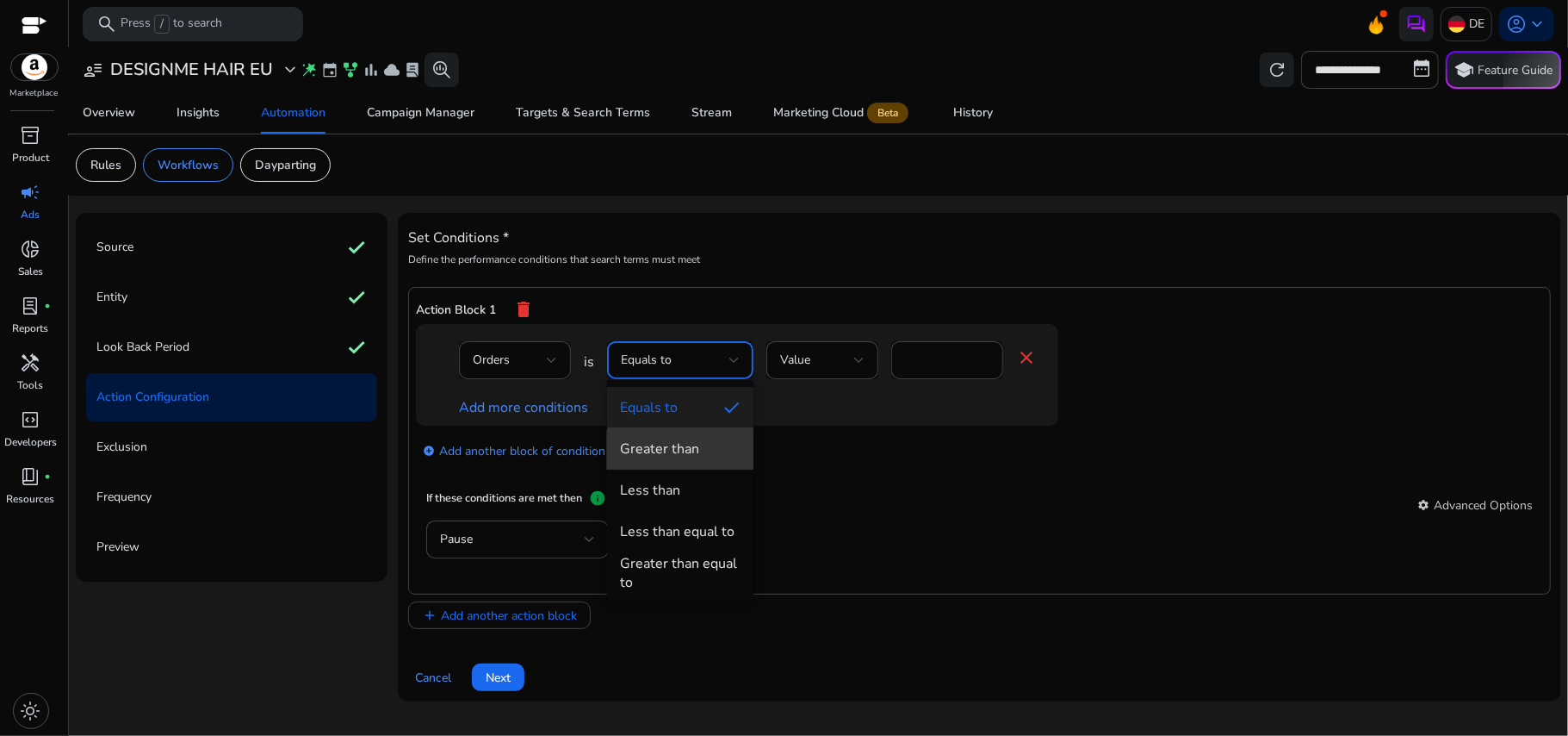
click at [688, 463] on mat-option "Greater than" at bounding box center [680, 449] width 147 height 41
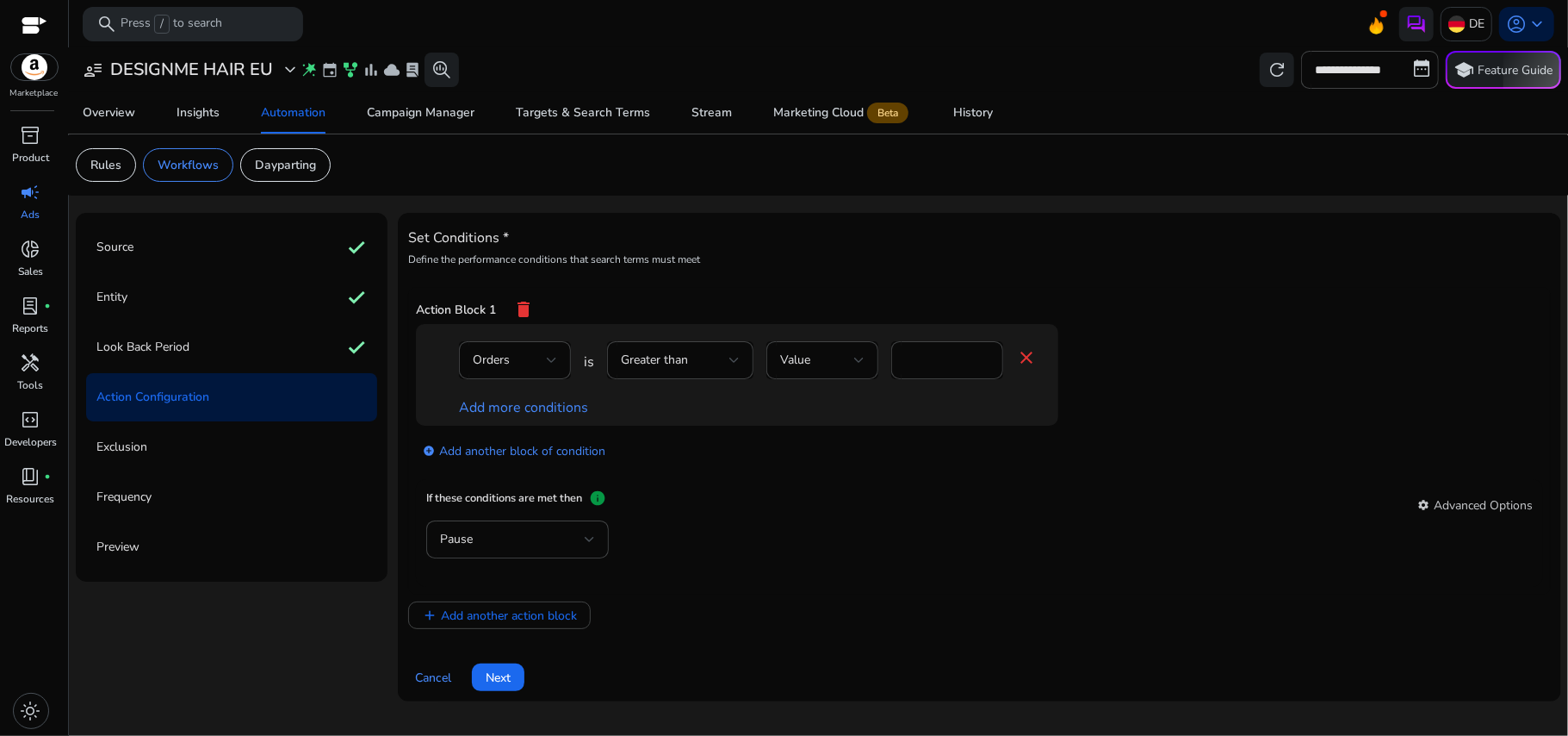
click at [841, 477] on app-ppc-editable-conditions "Orders is Greater than Value * close Add more conditions add_circle Add another…" at bounding box center [980, 401] width 1128 height 156
click at [929, 369] on input "*" at bounding box center [947, 360] width 84 height 19
type input "*"
click at [838, 566] on div "Pause" at bounding box center [979, 548] width 1106 height 56
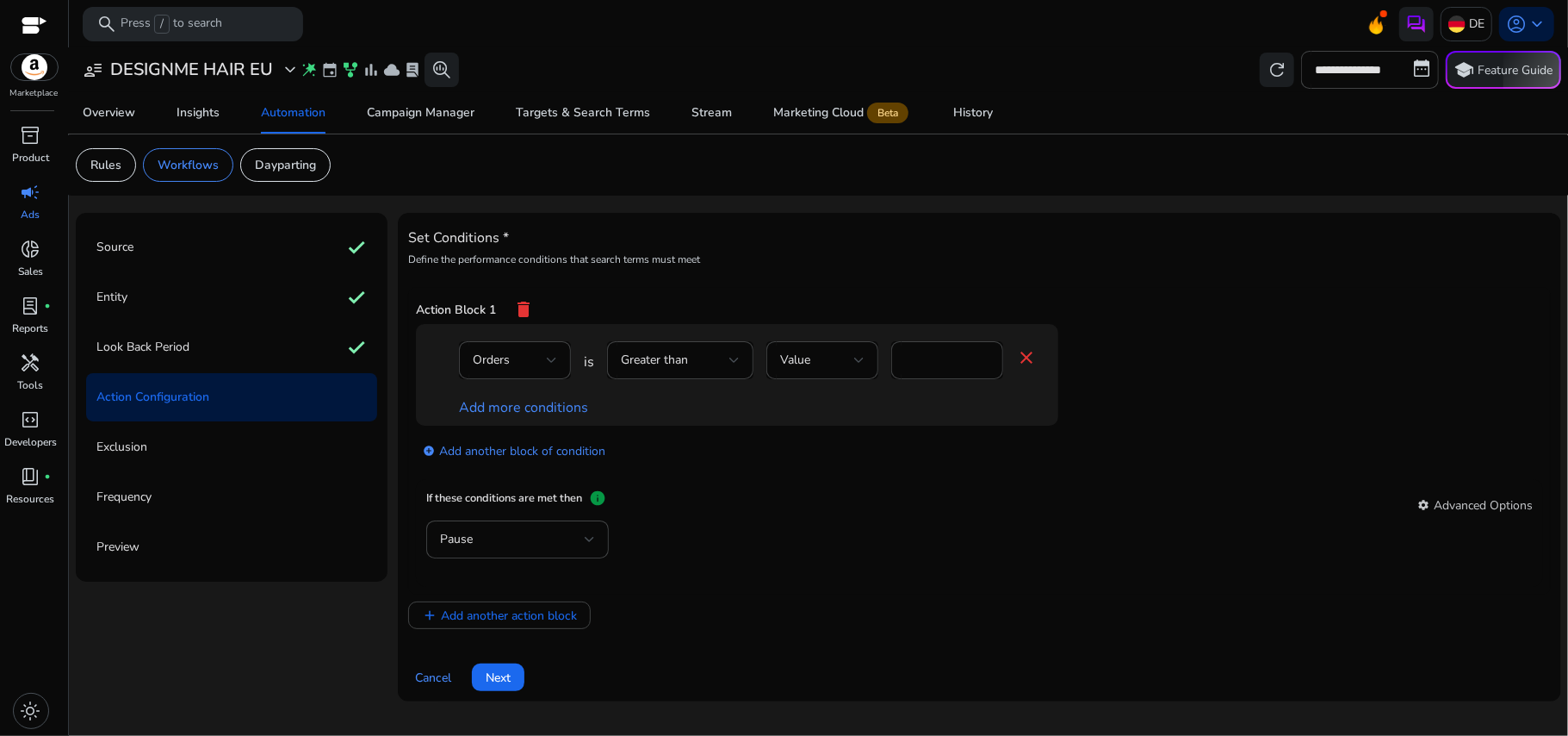
click at [551, 418] on div "Add more conditions" at bounding box center [748, 407] width 578 height 20
click at [546, 417] on link "Add more conditions" at bounding box center [523, 407] width 129 height 19
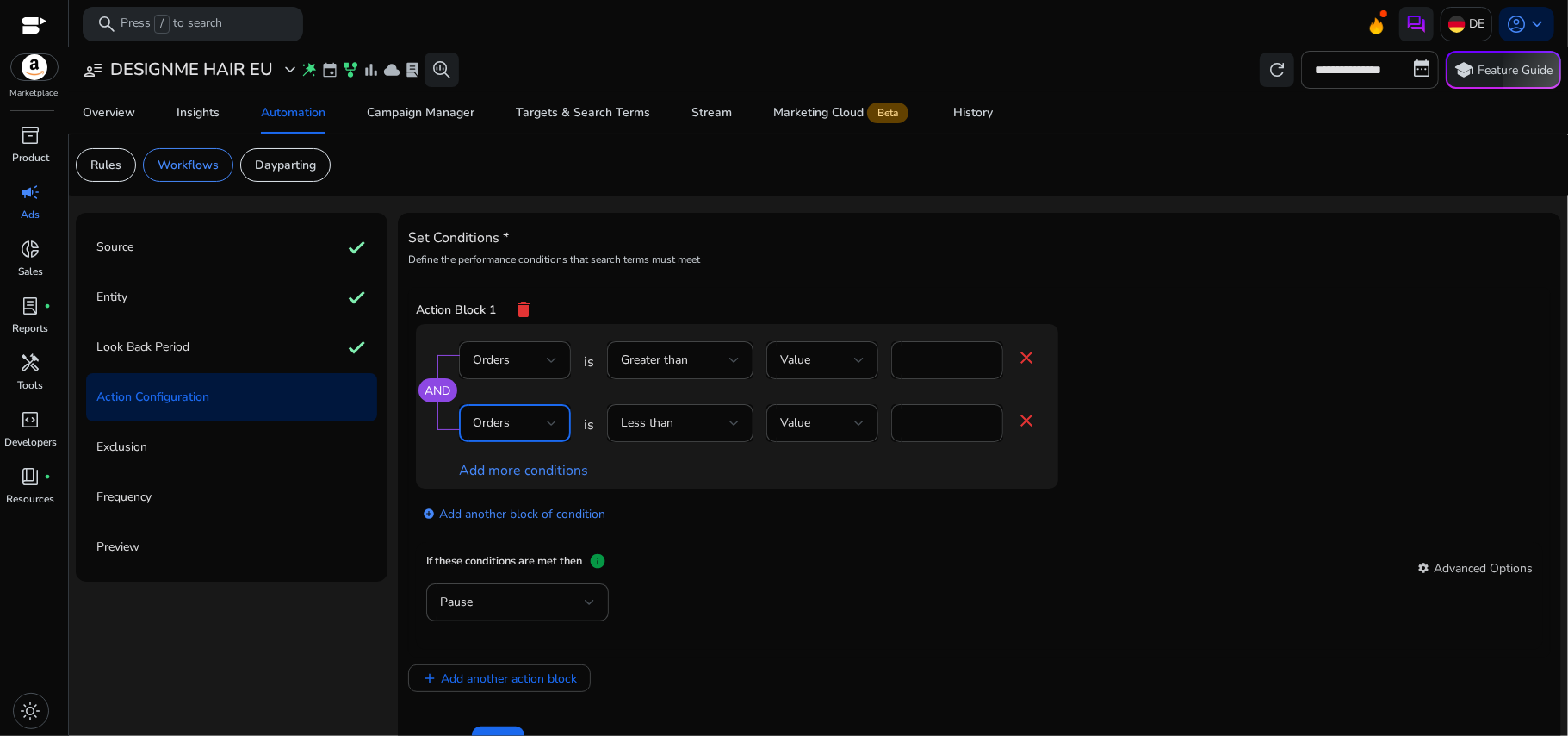
click at [531, 425] on div "Orders" at bounding box center [510, 423] width 74 height 19
click at [500, 501] on mat-option "ACoS" at bounding box center [514, 489] width 112 height 41
click at [635, 436] on div "Less than" at bounding box center [680, 423] width 119 height 38
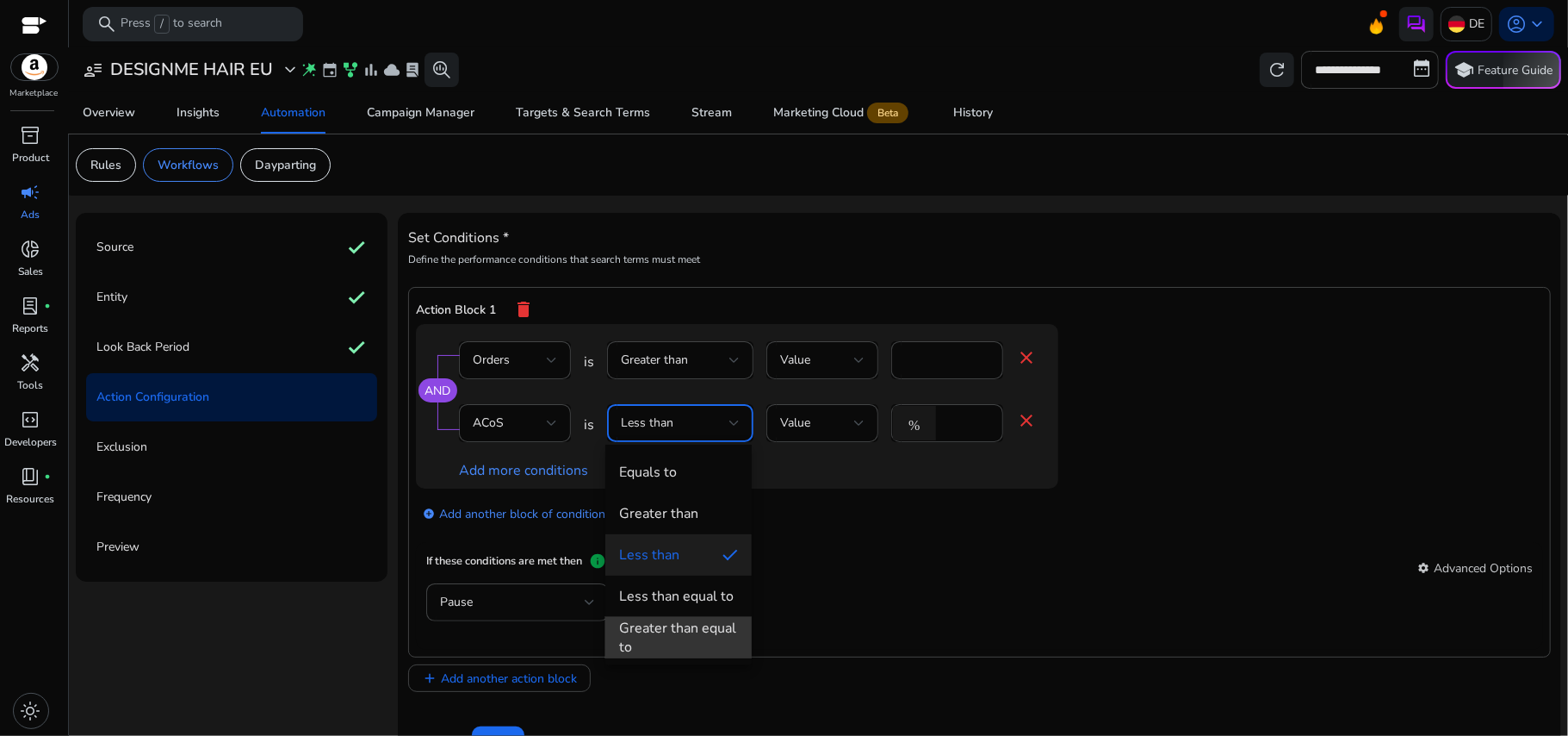
click at [673, 633] on div "Greater than equal to" at bounding box center [679, 637] width 119 height 38
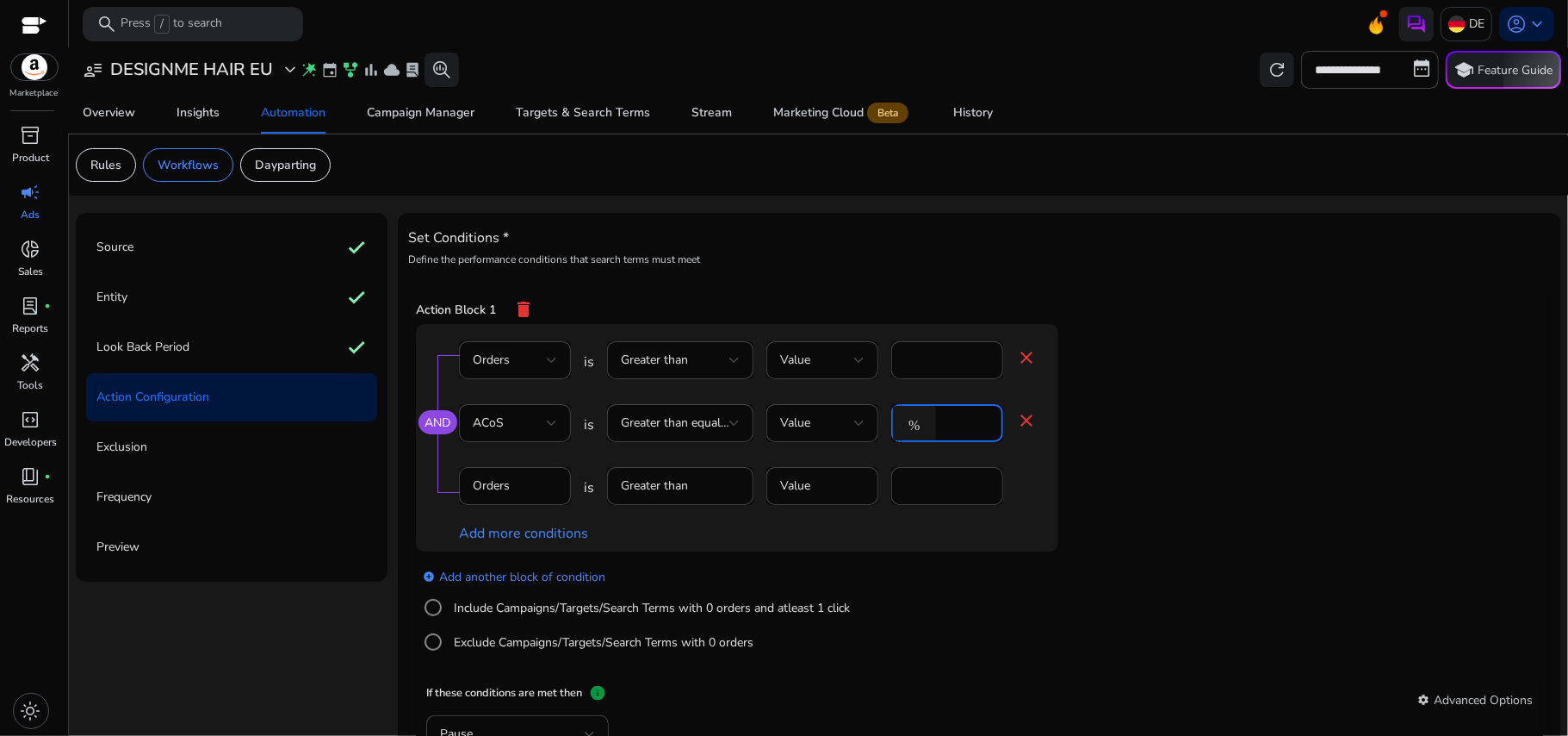
click at [956, 427] on input "*" at bounding box center [967, 423] width 44 height 19
type input "**"
click at [1210, 453] on app-ppc-editable-conditions "AND Orders is Greater than Value * close ACoS is Greater than equal to Value % …" at bounding box center [980, 499] width 1128 height 351
click at [445, 424] on link "AND" at bounding box center [437, 423] width 26 height 16
click at [445, 424] on link "OR" at bounding box center [437, 423] width 17 height 16
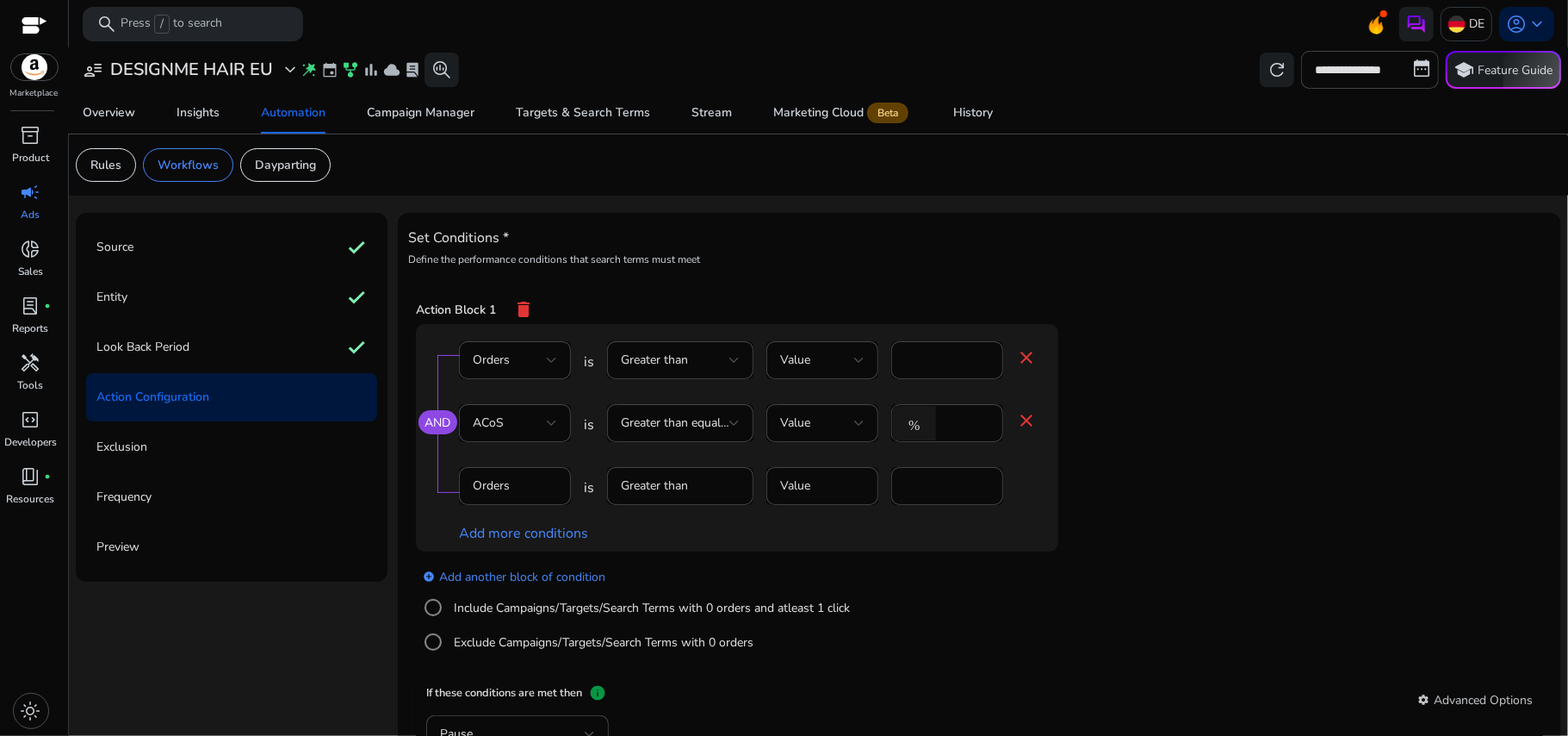
click at [539, 491] on mat-form-field "Orders" at bounding box center [515, 495] width 112 height 56
click at [691, 497] on mat-form-field "Greater than" at bounding box center [680, 495] width 147 height 56
click at [924, 496] on input "*" at bounding box center [947, 485] width 84 height 19
click at [1094, 590] on div "add_circle Add another block of condition Include Campaigns/Targets/Search Term…" at bounding box center [772, 611] width 712 height 117
click at [1018, 363] on mat-icon "close" at bounding box center [1026, 357] width 20 height 20
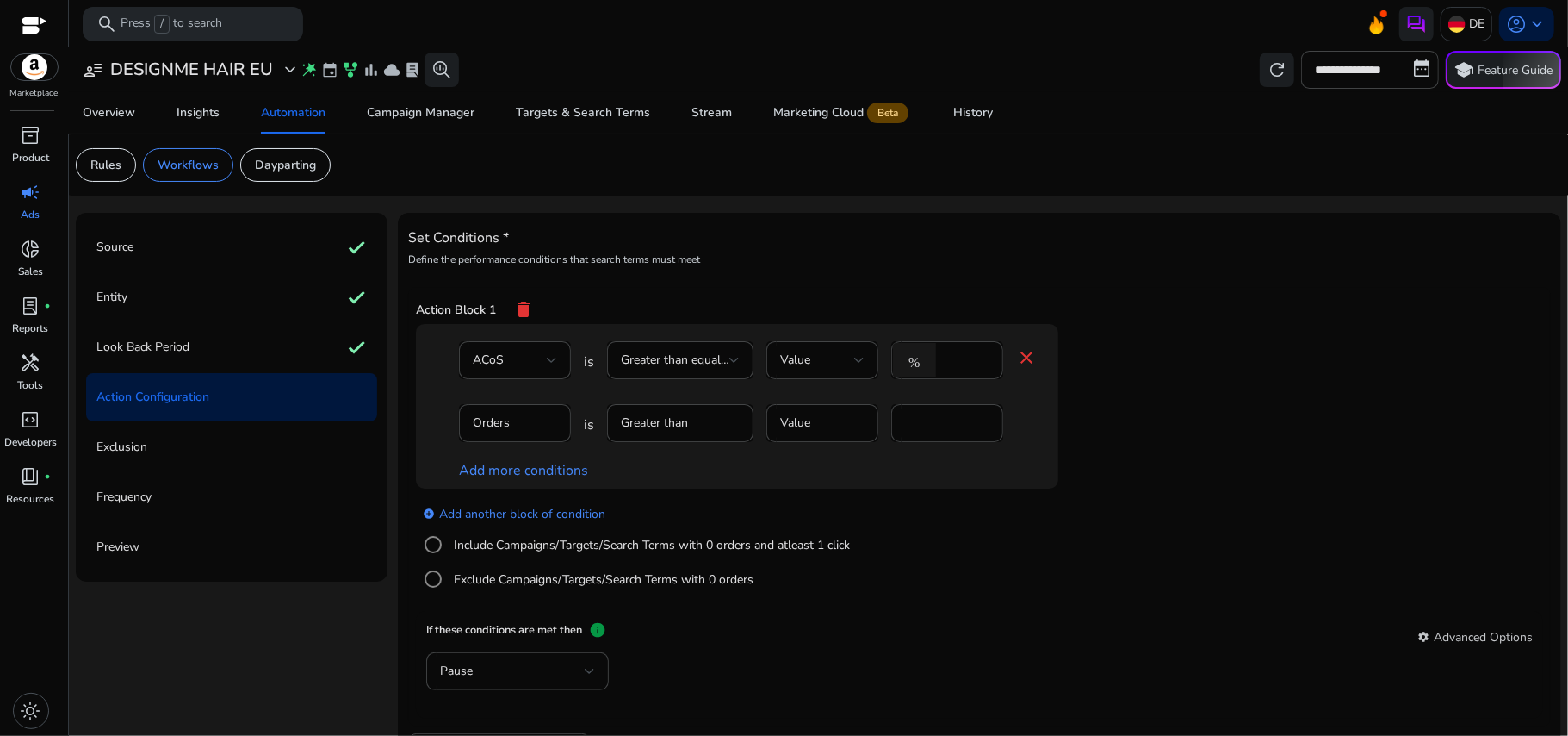
click at [1018, 363] on mat-icon "close" at bounding box center [1026, 357] width 20 height 20
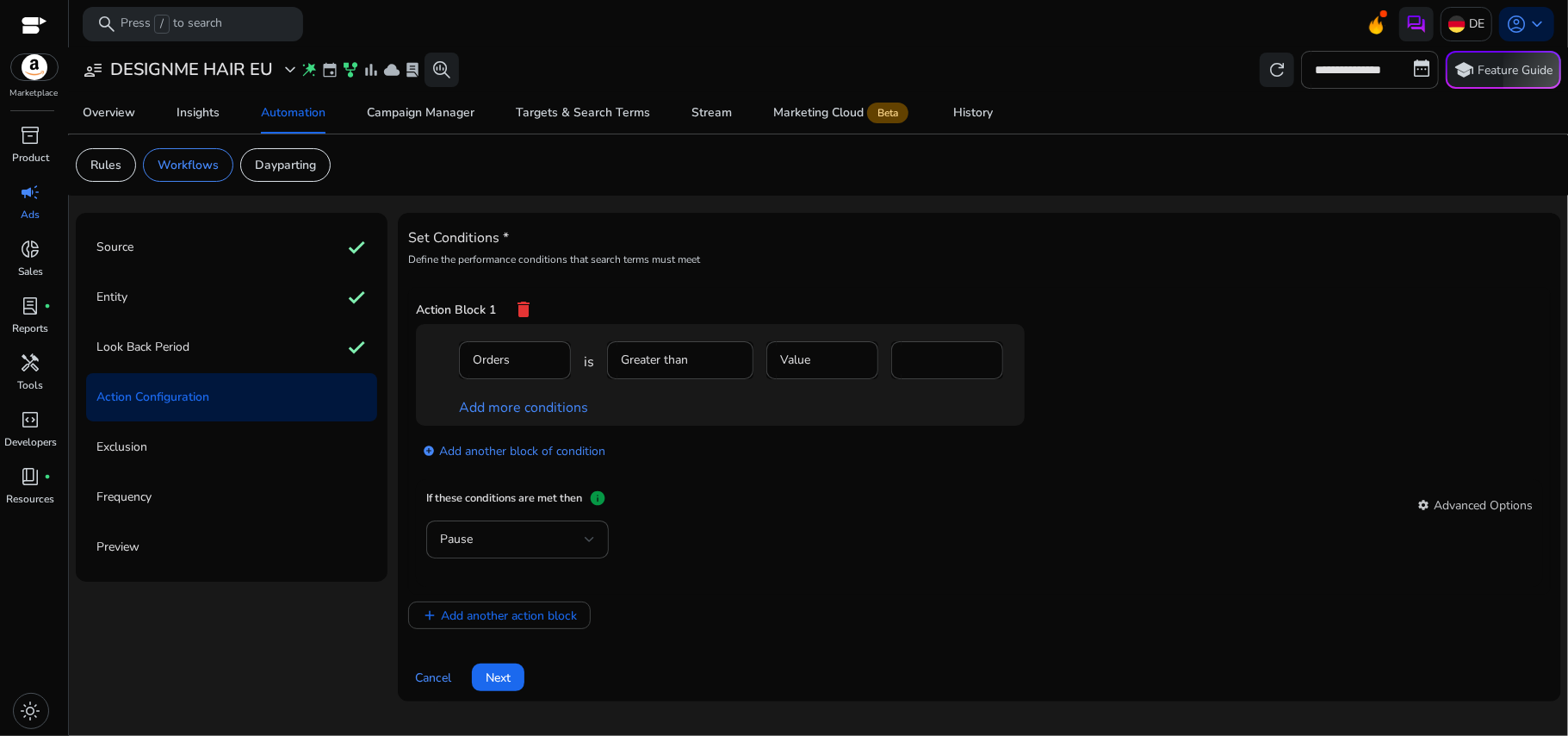
click at [534, 359] on mat-form-field "Orders" at bounding box center [515, 368] width 112 height 56
click at [673, 368] on mat-form-field "Greater than" at bounding box center [680, 368] width 147 height 56
click at [541, 407] on link "Add more conditions" at bounding box center [523, 407] width 129 height 19
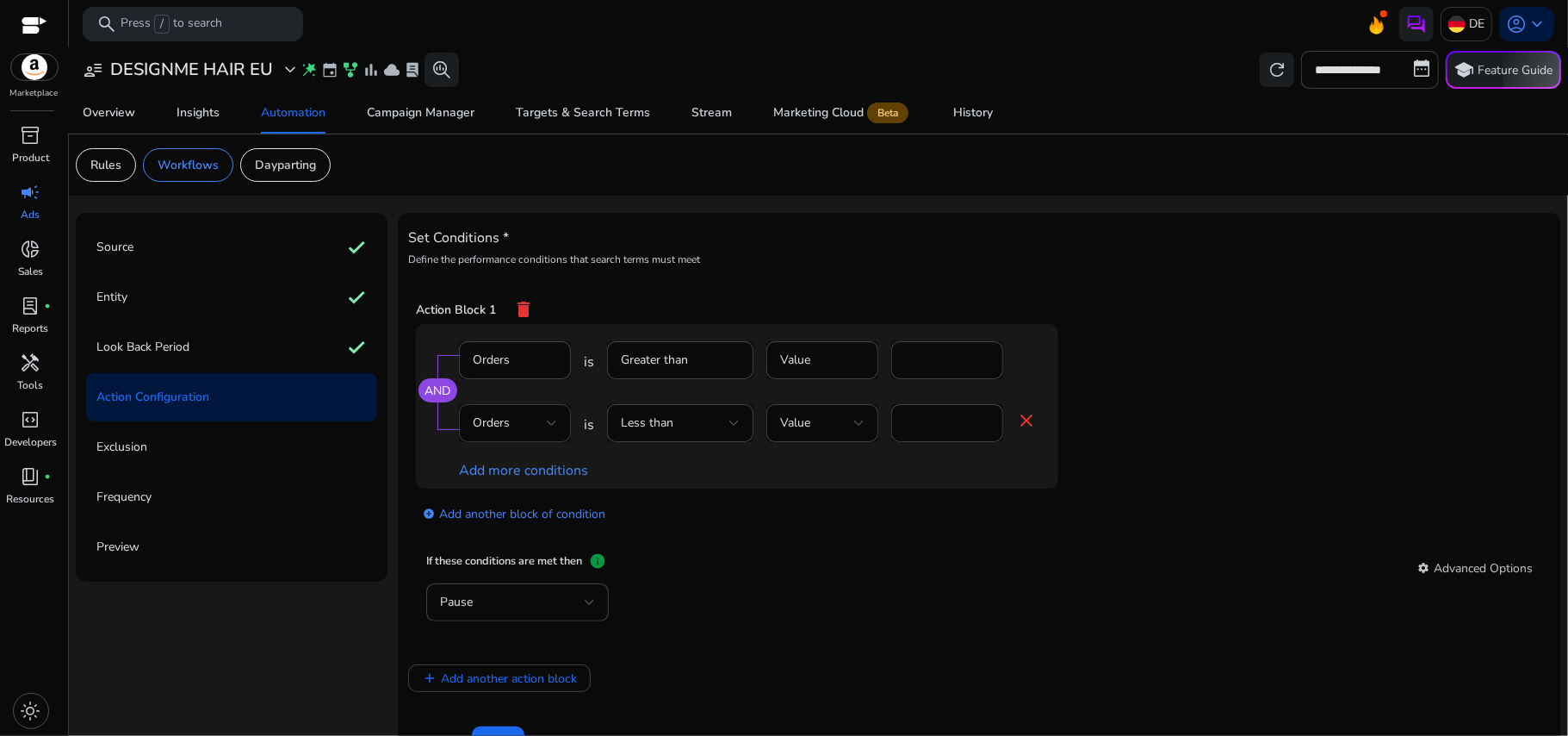
click at [532, 414] on div "Orders" at bounding box center [515, 423] width 84 height 38
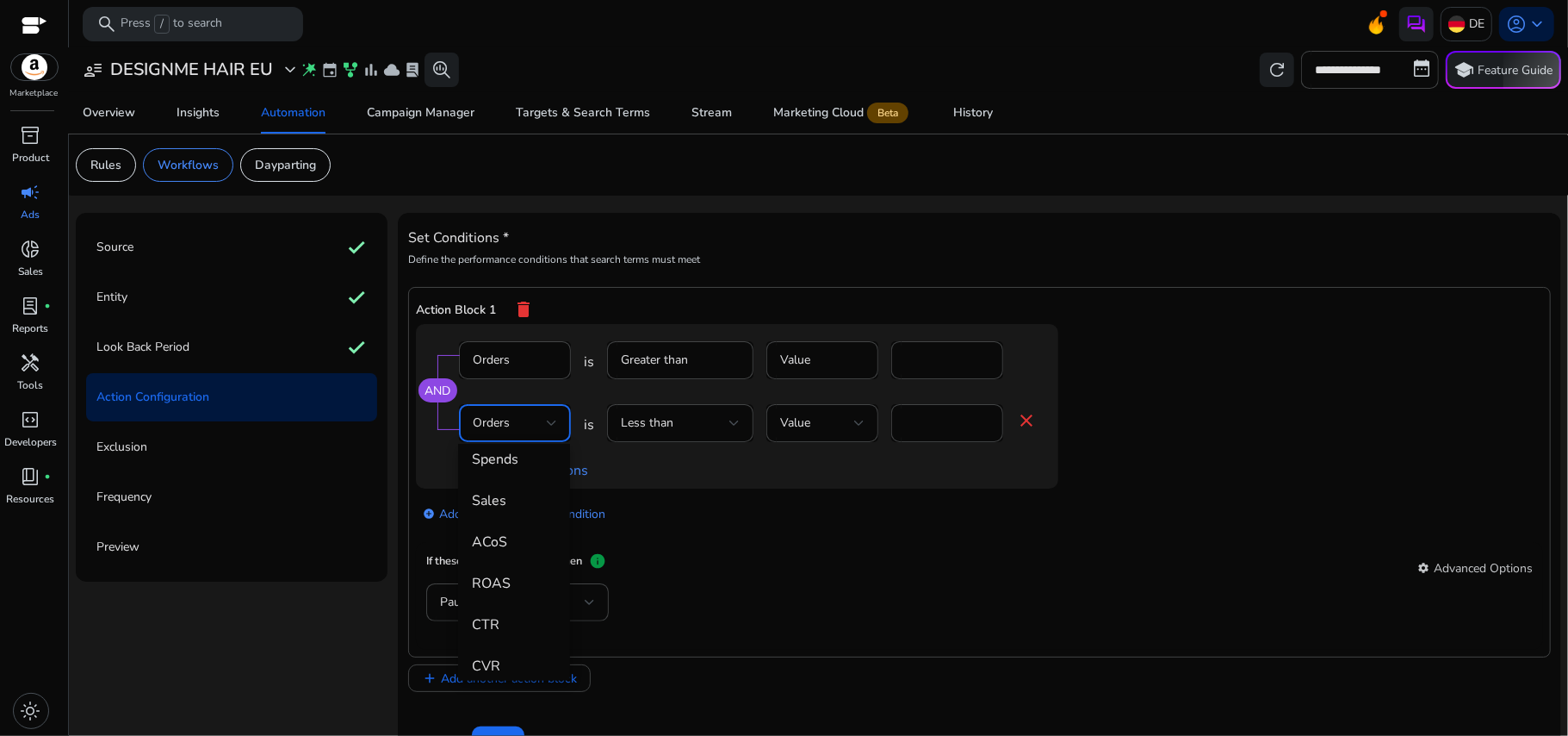
scroll to position [179, 0]
click at [511, 550] on mat-option "ACoS" at bounding box center [514, 540] width 112 height 41
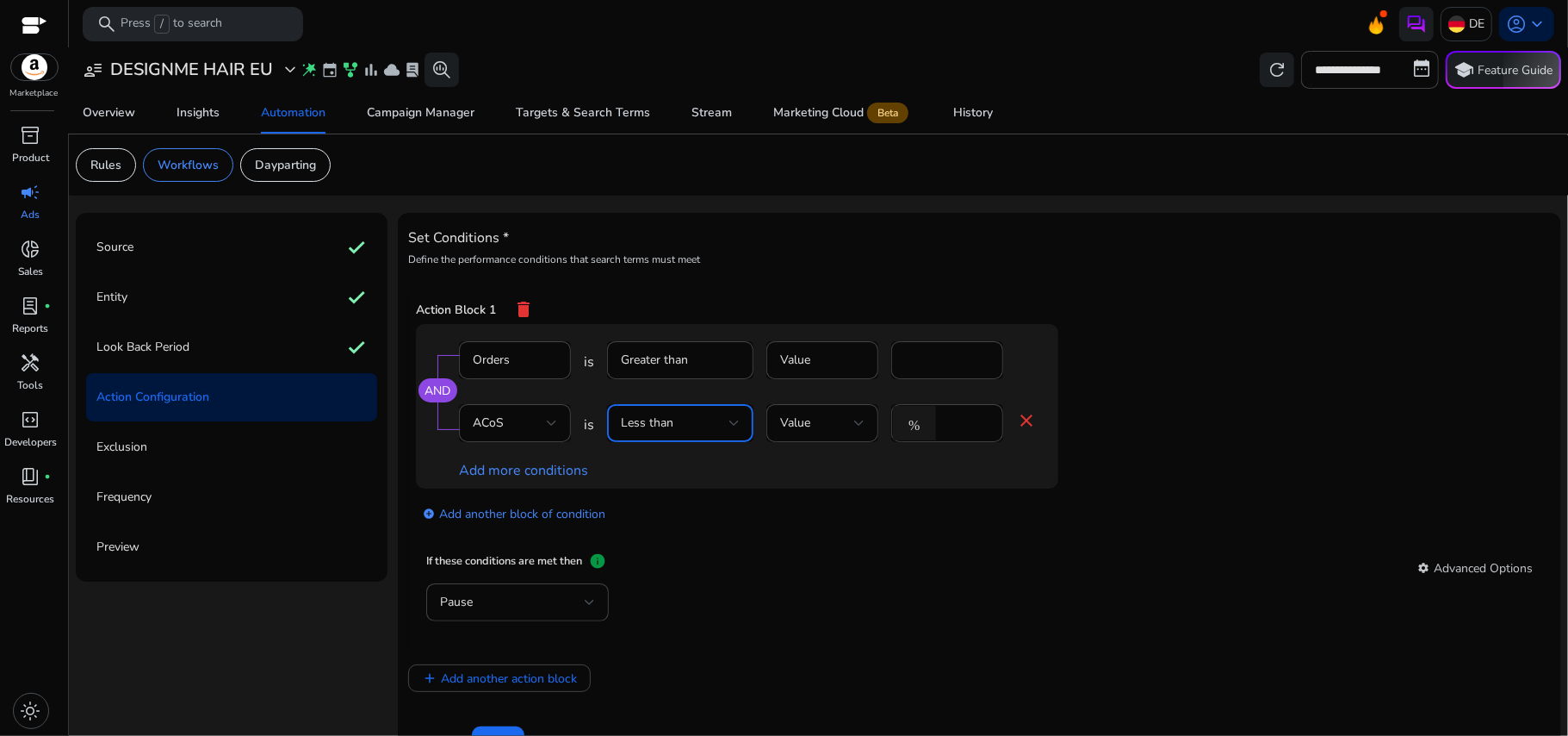
click at [694, 419] on div "Less than" at bounding box center [675, 423] width 109 height 19
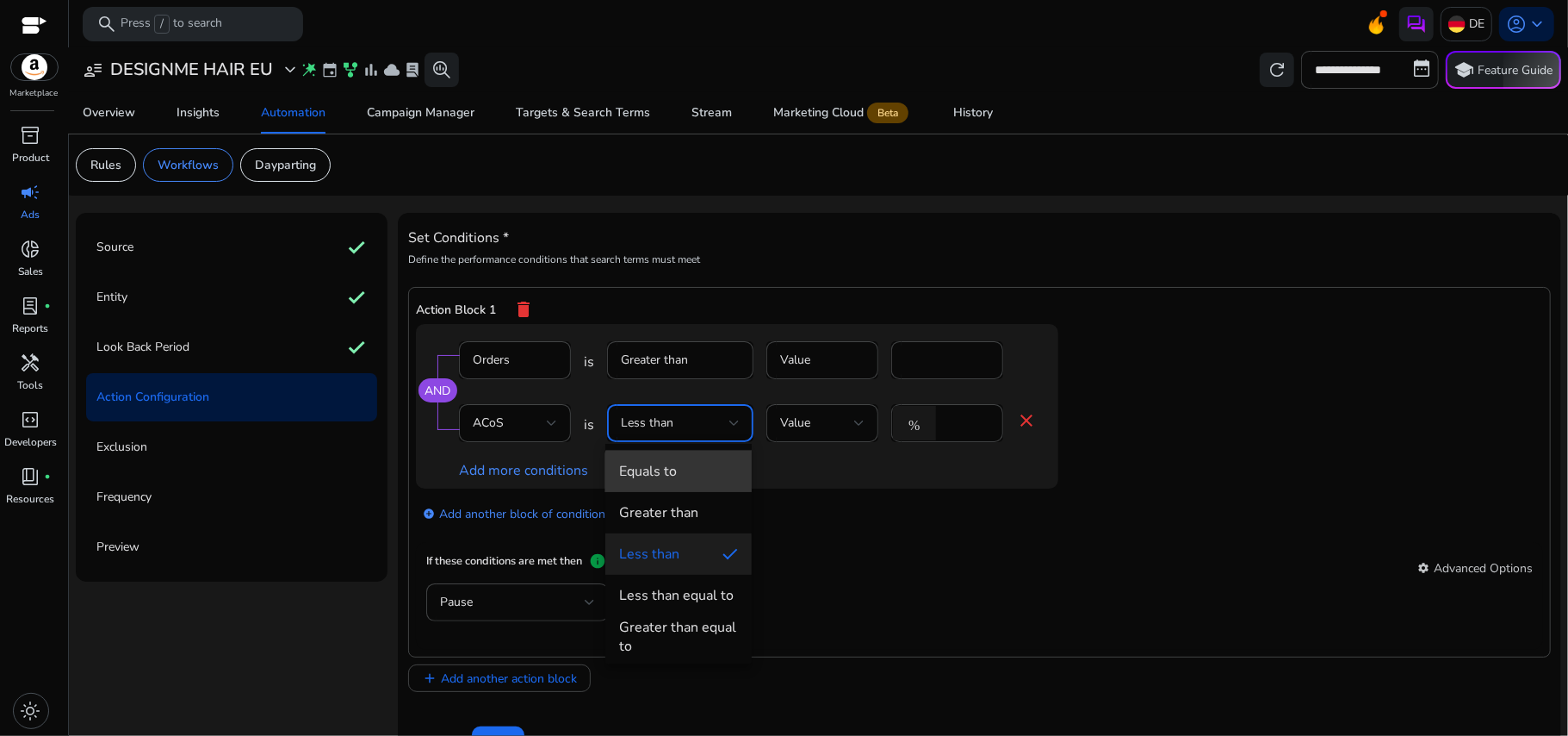
click at [694, 484] on mat-option "Equals to" at bounding box center [679, 471] width 147 height 41
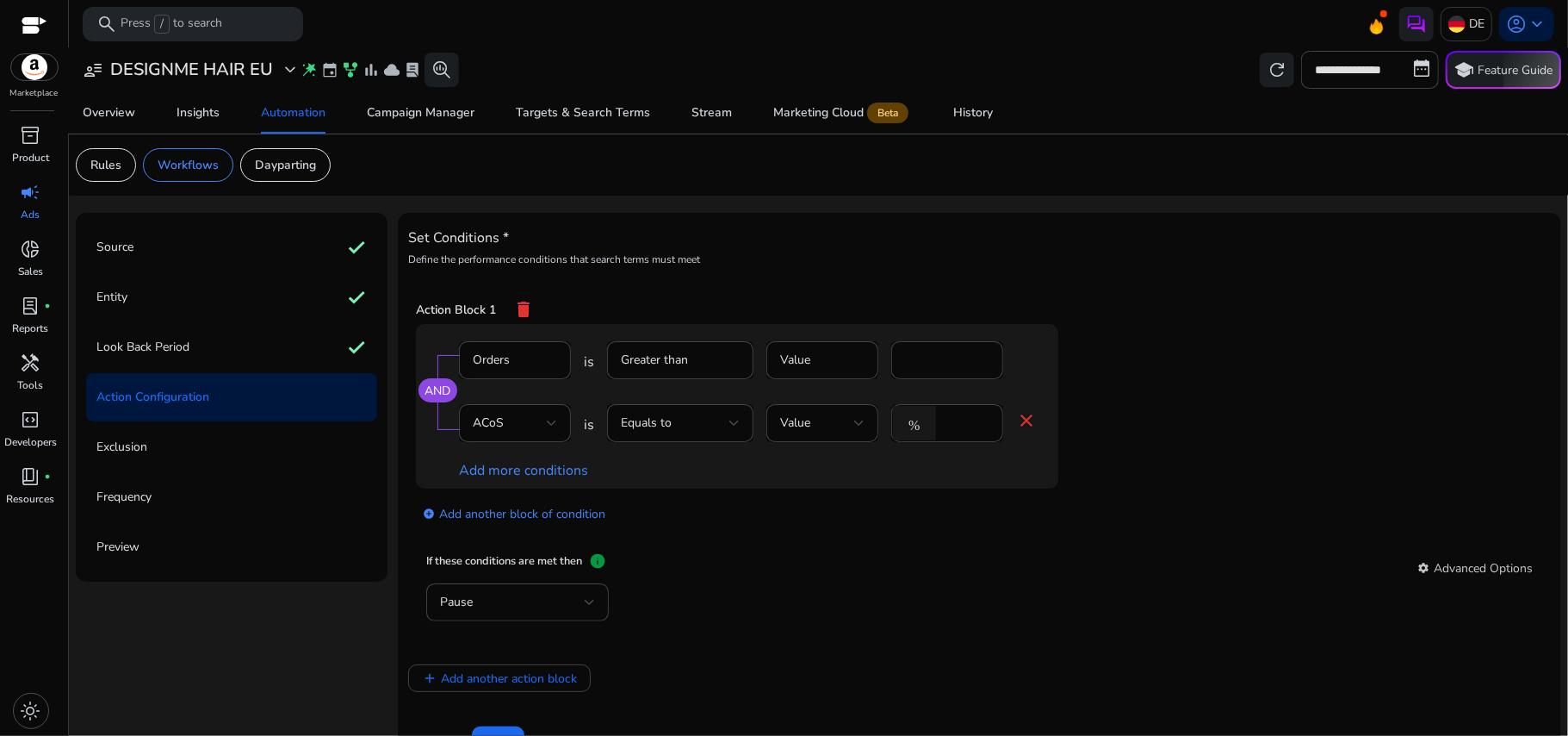
click at [694, 443] on div at bounding box center [680, 451] width 147 height 18
click at [689, 432] on div "Equals to" at bounding box center [675, 423] width 109 height 19
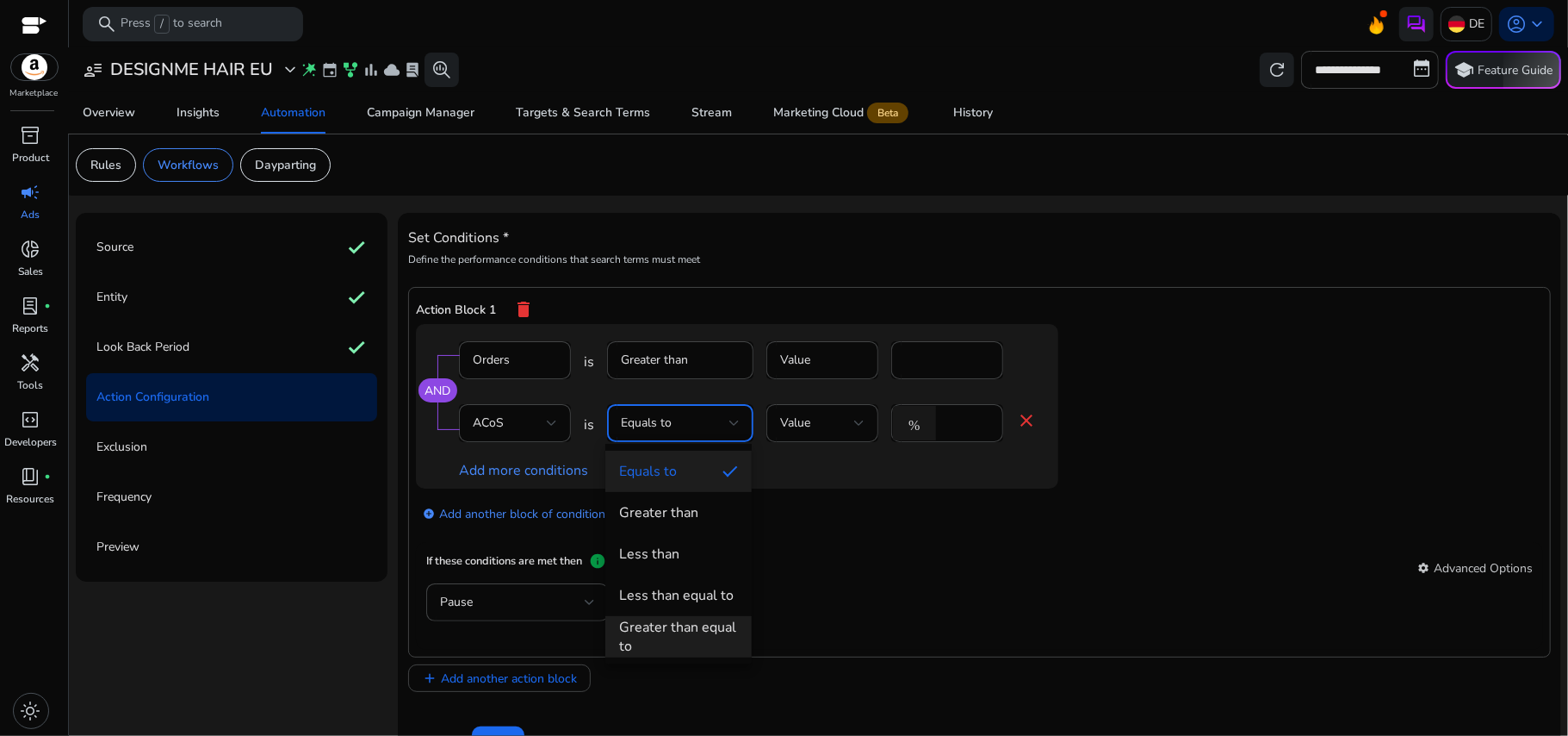
click at [699, 633] on div "Greater than equal to" at bounding box center [679, 636] width 119 height 38
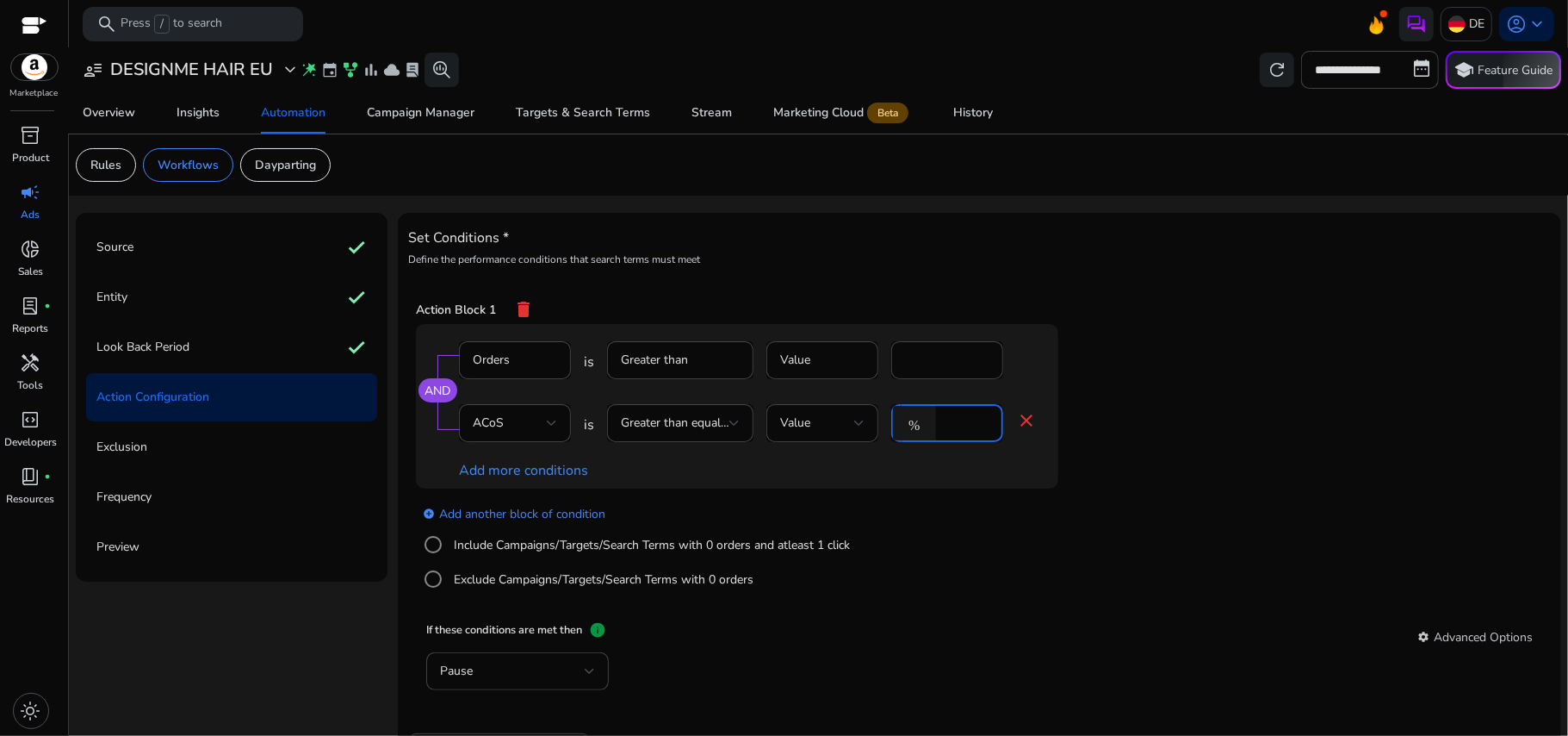
click at [961, 427] on input "*" at bounding box center [967, 423] width 44 height 19
type input "**"
click at [1234, 452] on app-ppc-editable-conditions "AND Orders is Greater than Value * ACoS is Greater than equal to Value % ** clo…" at bounding box center [980, 467] width 1128 height 287
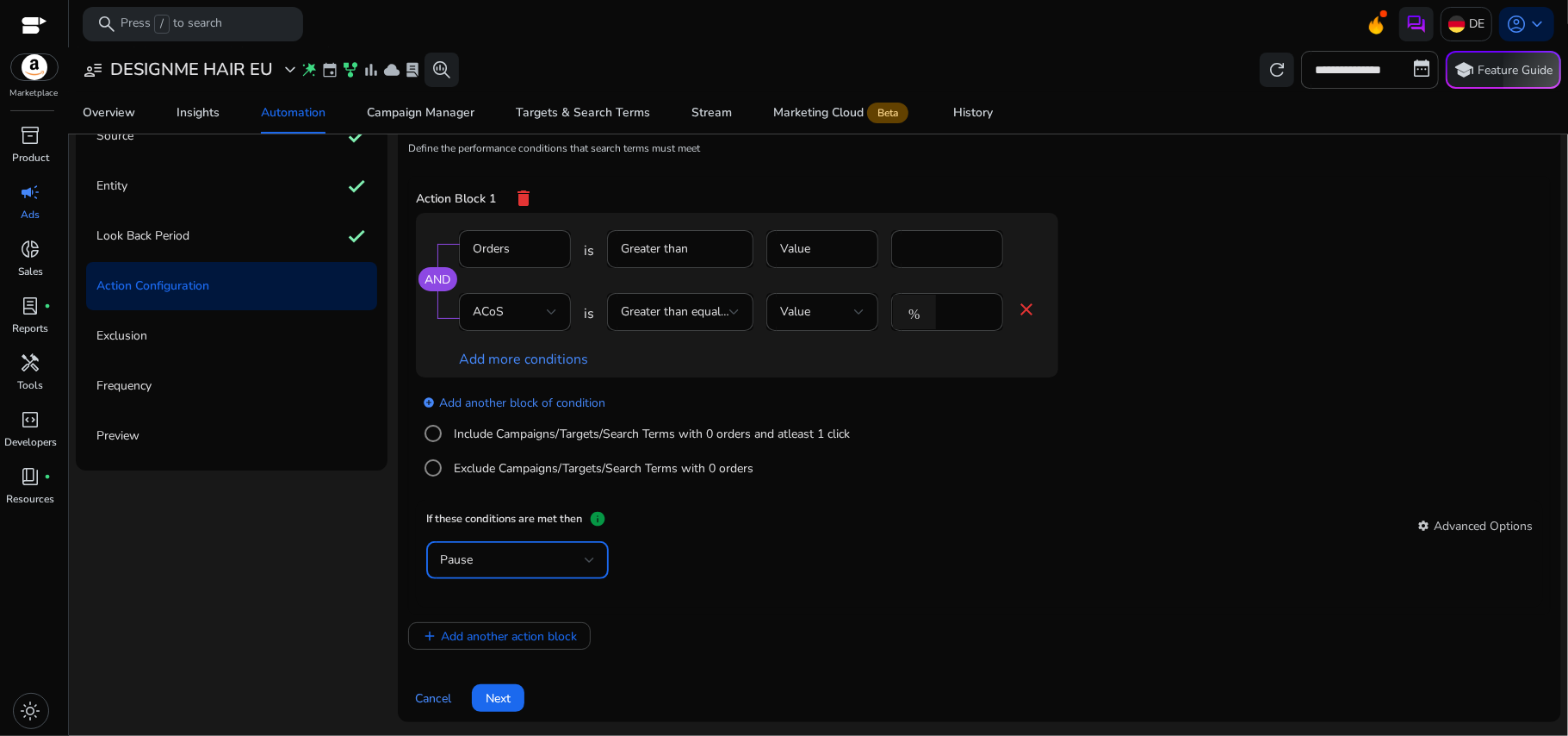
click at [567, 566] on div "Pause" at bounding box center [512, 560] width 145 height 19
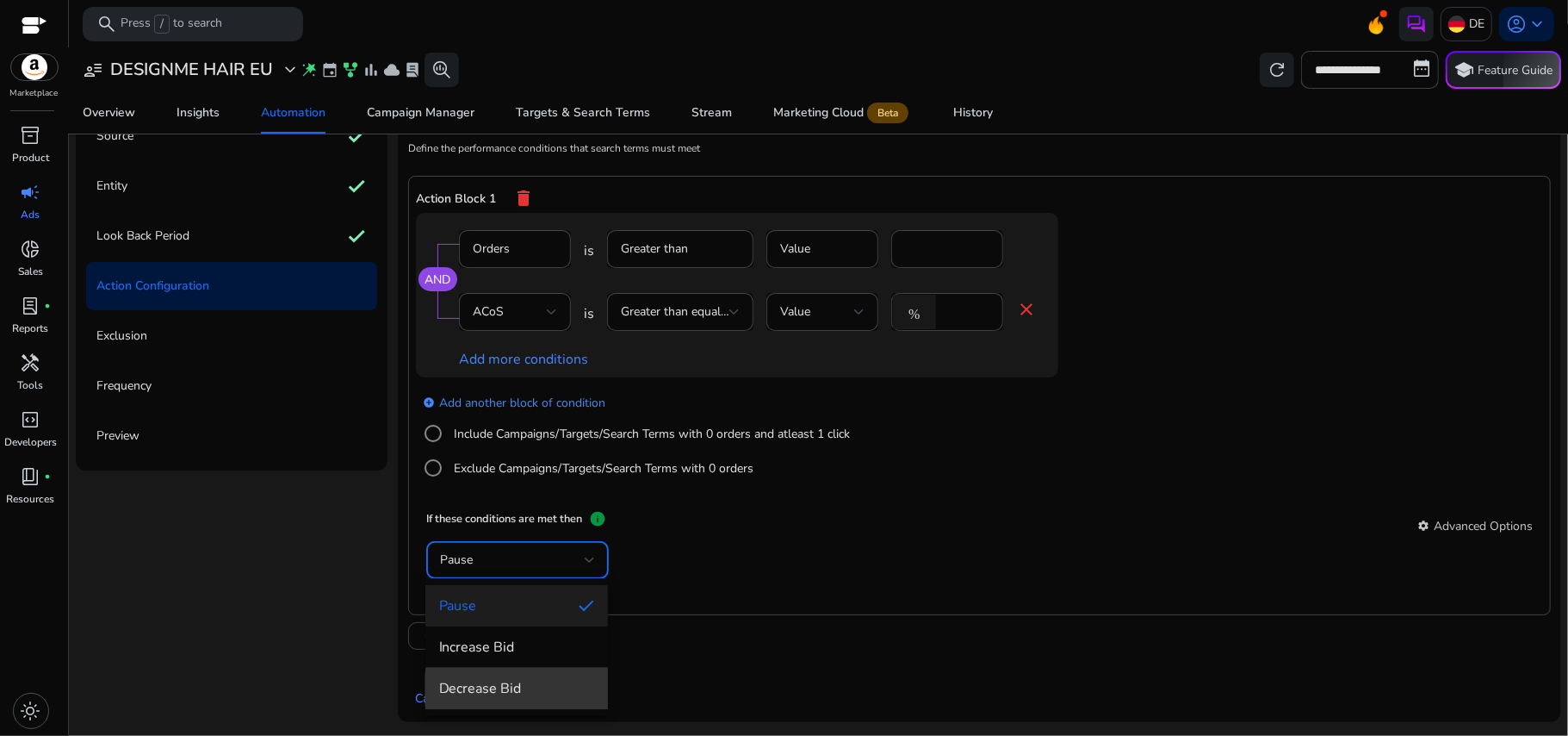
click at [556, 690] on span "Decrease Bid" at bounding box center [517, 688] width 155 height 19
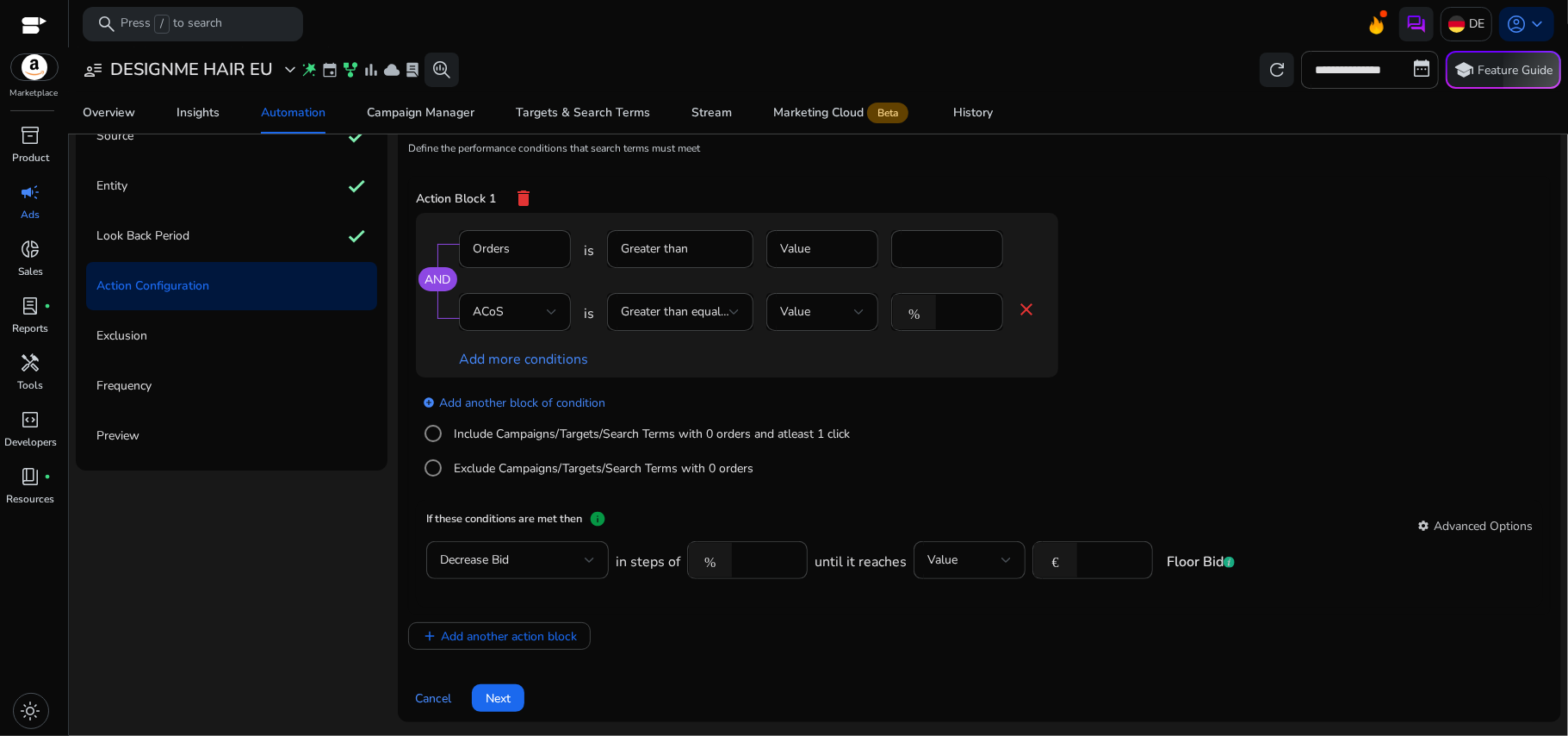
click at [1094, 455] on div "add_circle Add another block of condition Include Campaigns/Targets/Search Term…" at bounding box center [772, 436] width 712 height 117
click at [514, 701] on span at bounding box center [498, 698] width 52 height 41
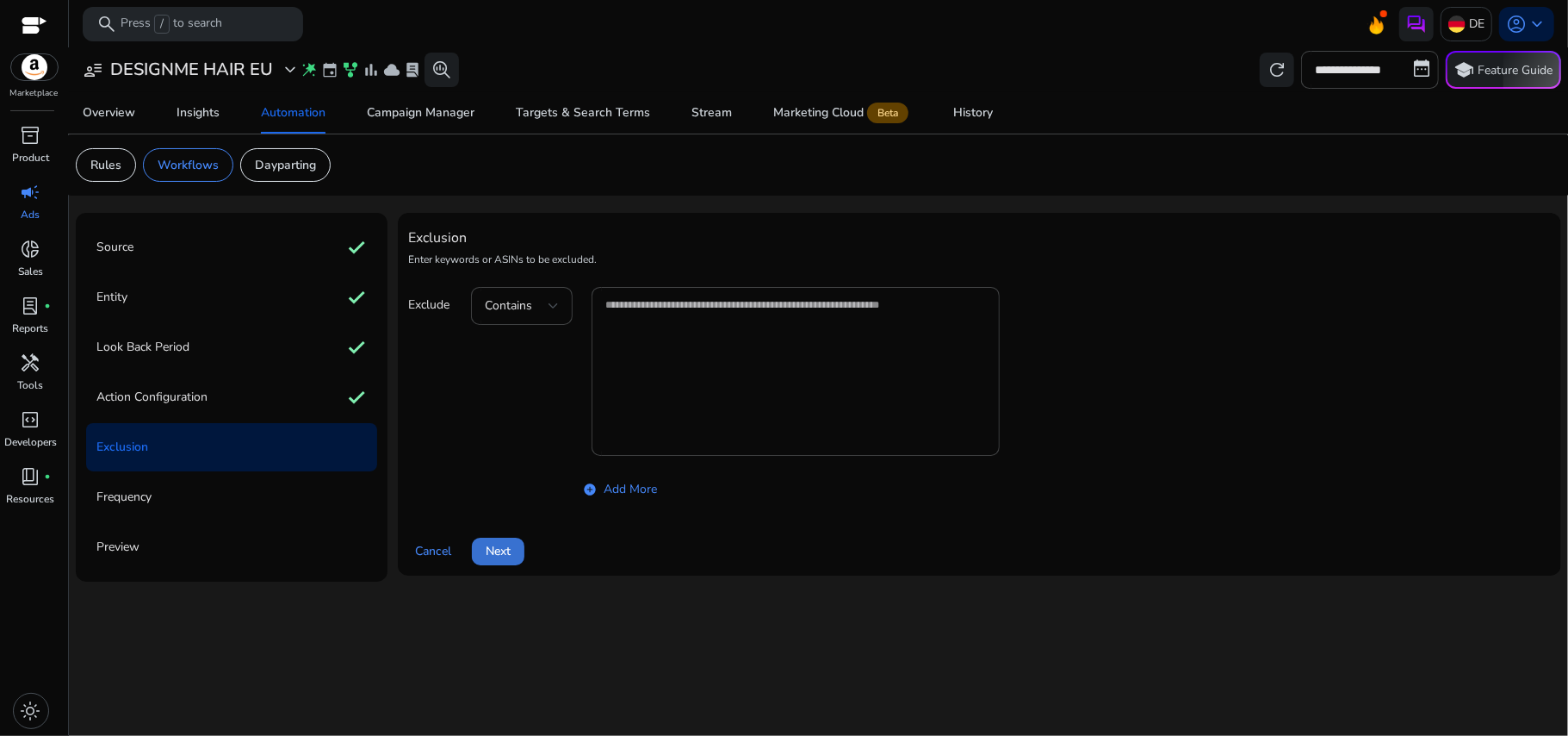
click at [501, 539] on span at bounding box center [498, 551] width 52 height 41
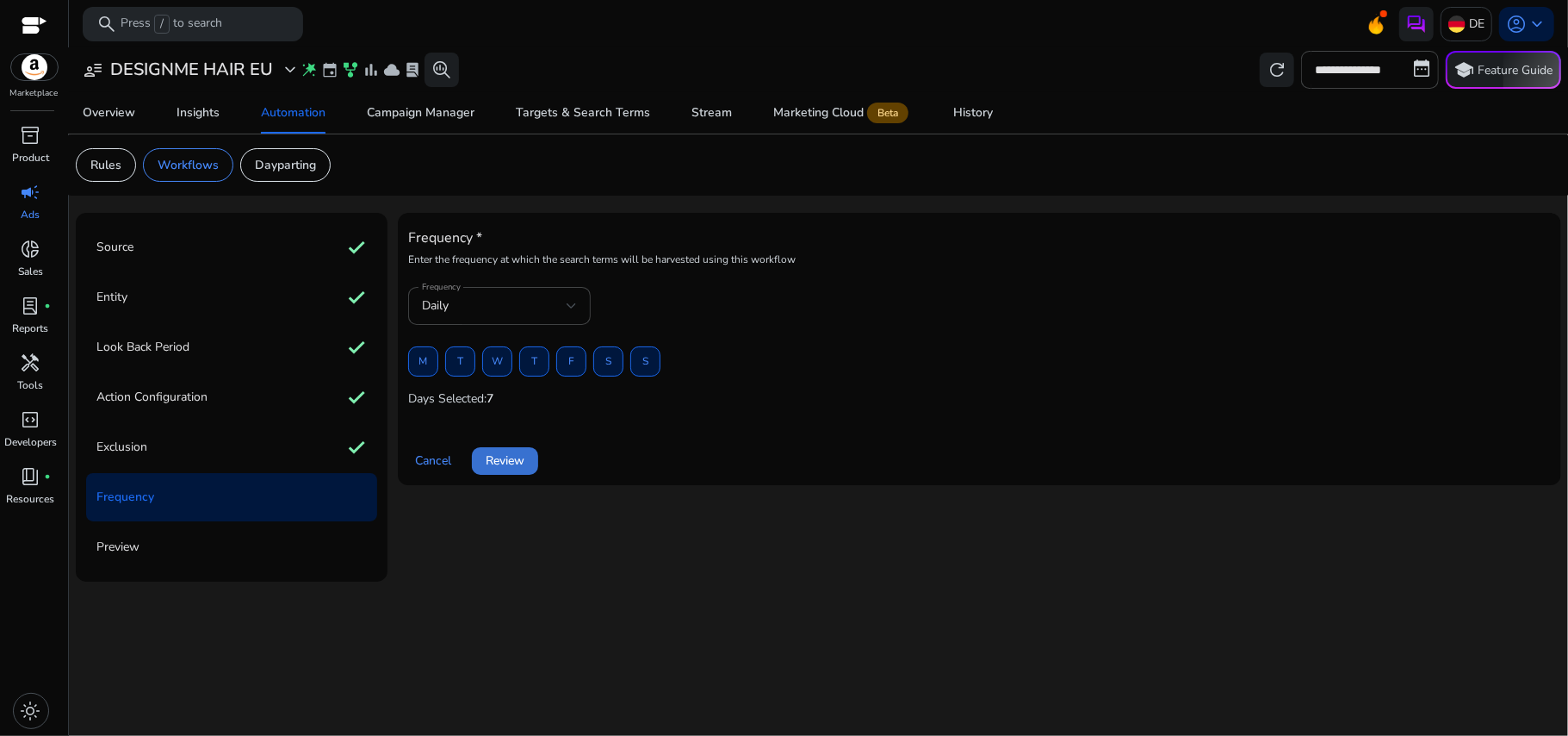
click at [494, 457] on span "Review" at bounding box center [505, 460] width 39 height 18
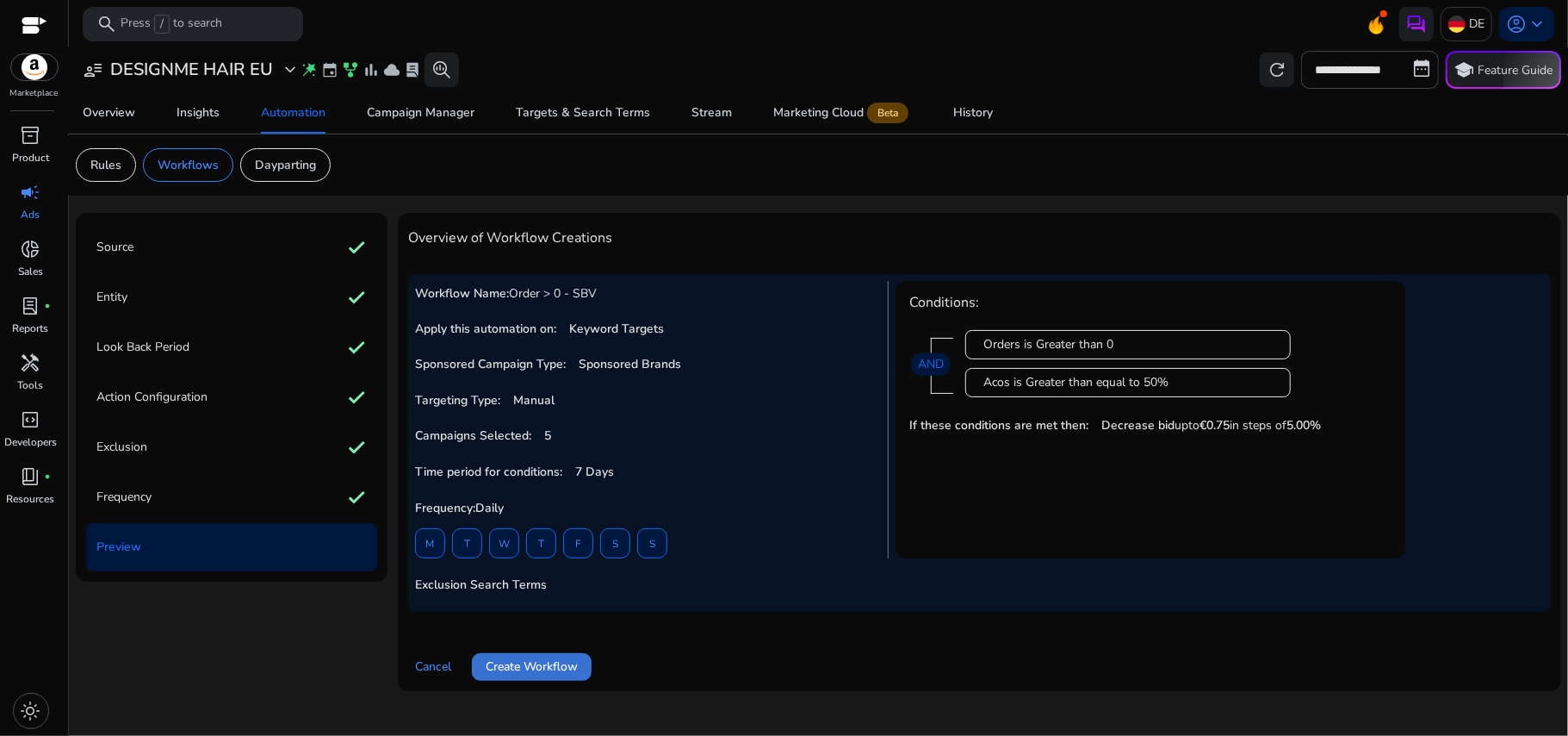
click at [544, 660] on span "Create Workflow" at bounding box center [532, 667] width 92 height 18
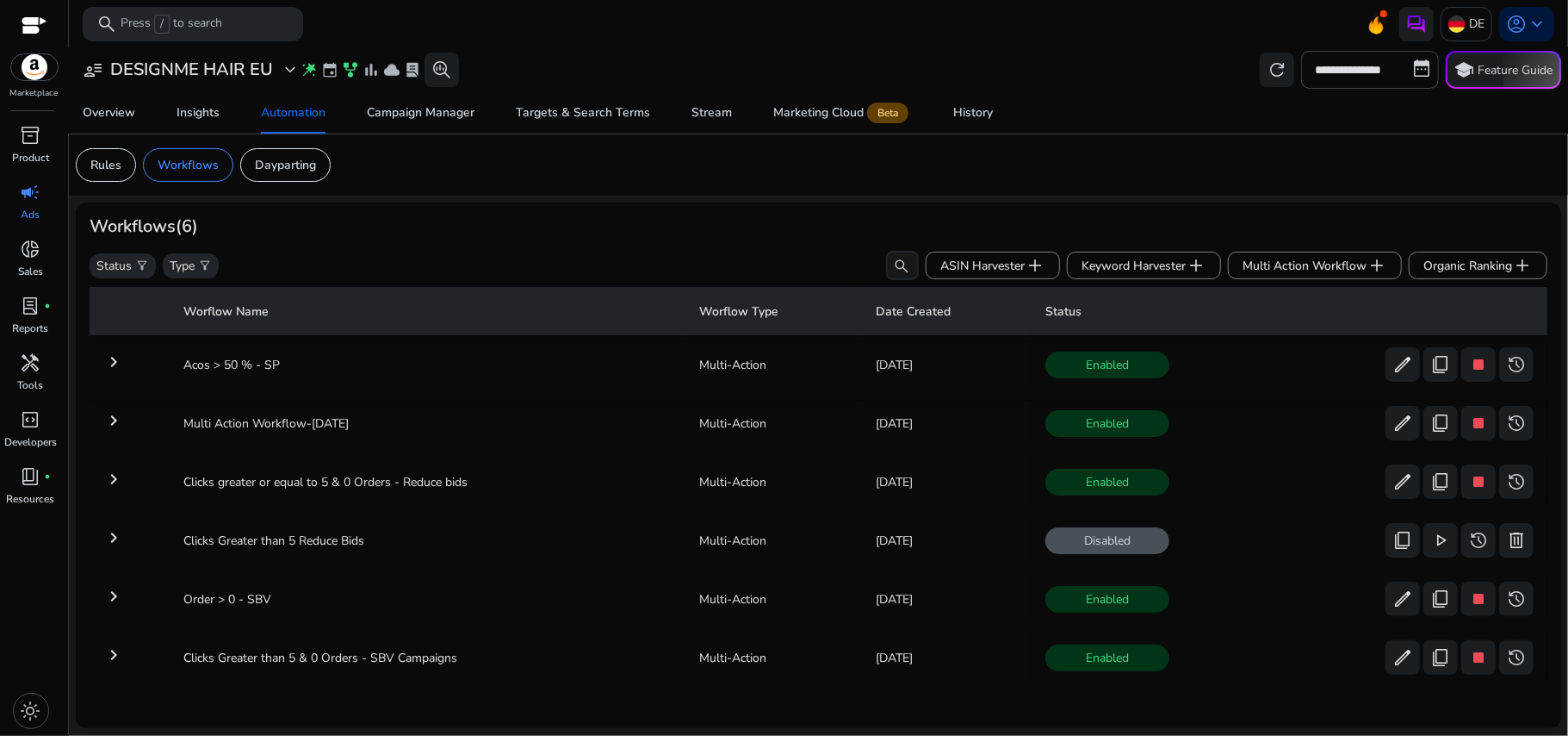
scroll to position [5, 0]
